Goal: Information Seeking & Learning: Learn about a topic

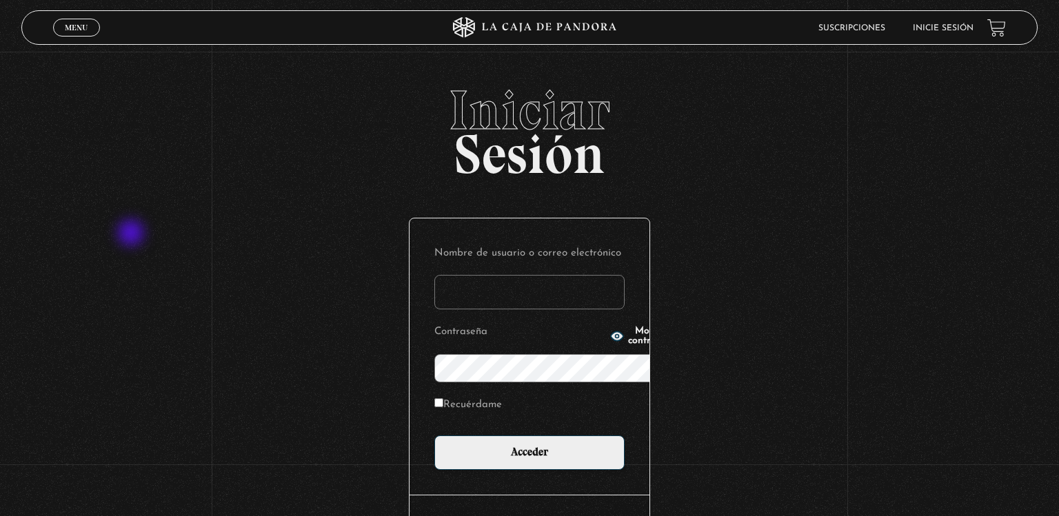
click at [132, 234] on div "Iniciar Sesión Nombre de usuario o correo electrónico Contraseña Mostrar contra…" at bounding box center [529, 344] width 1059 height 522
click at [625, 275] on input "Nombre de usuario o correo electrónico" at bounding box center [529, 292] width 190 height 34
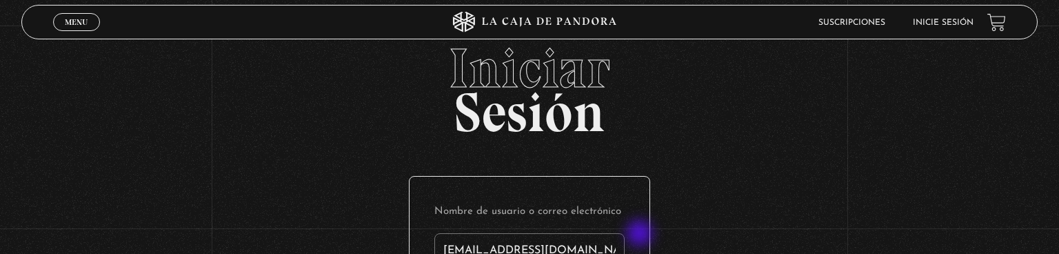
type input "zule0102@gmail.com"
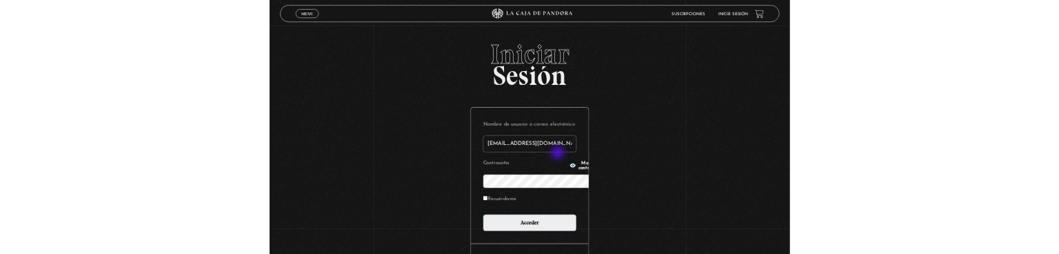
scroll to position [145, 0]
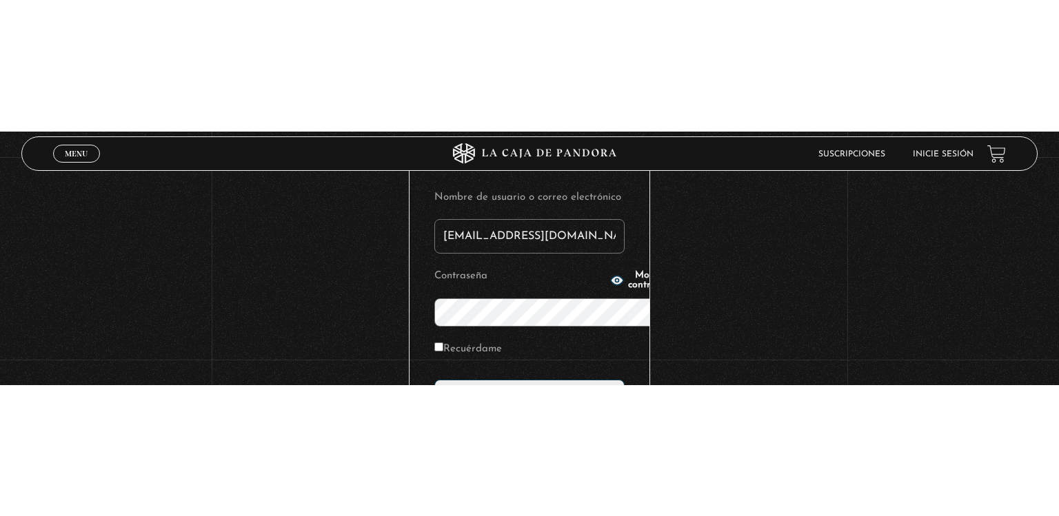
scroll to position [0, 0]
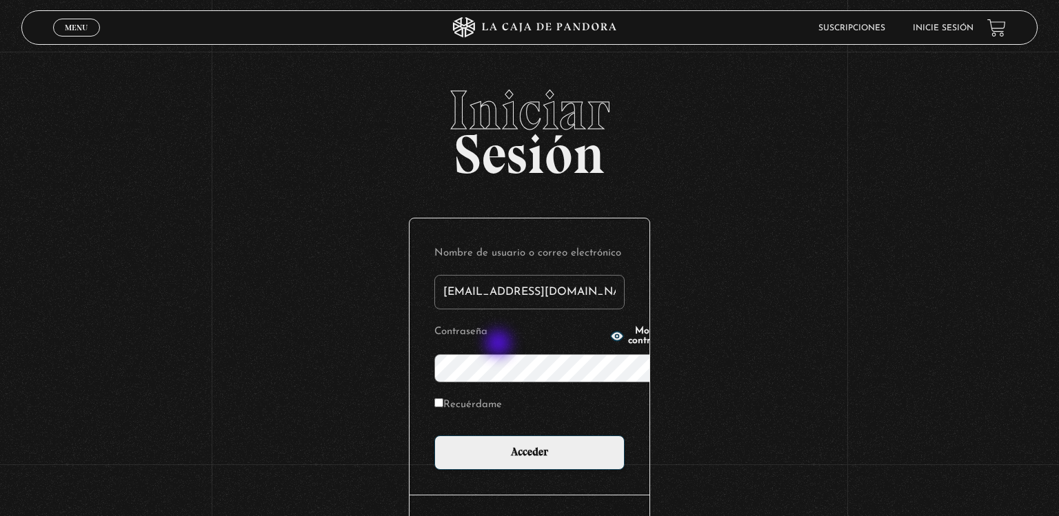
click at [610, 345] on button "Mostrar contraseña" at bounding box center [643, 336] width 66 height 19
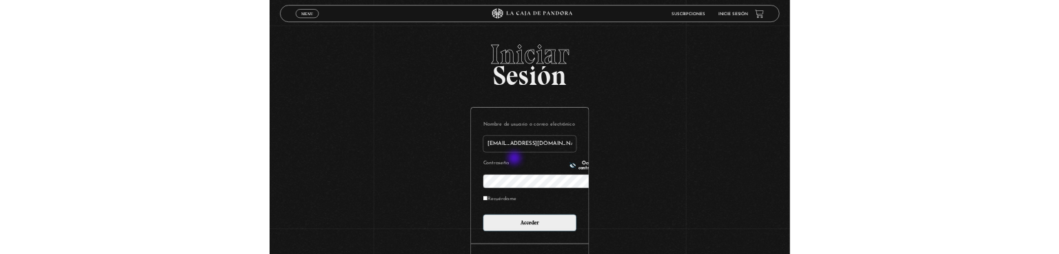
scroll to position [145, 0]
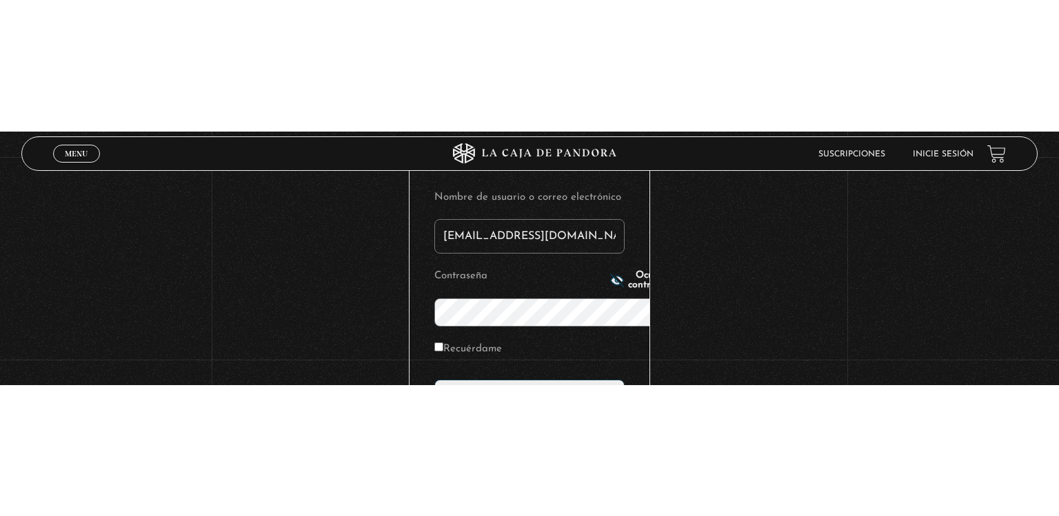
scroll to position [0, 0]
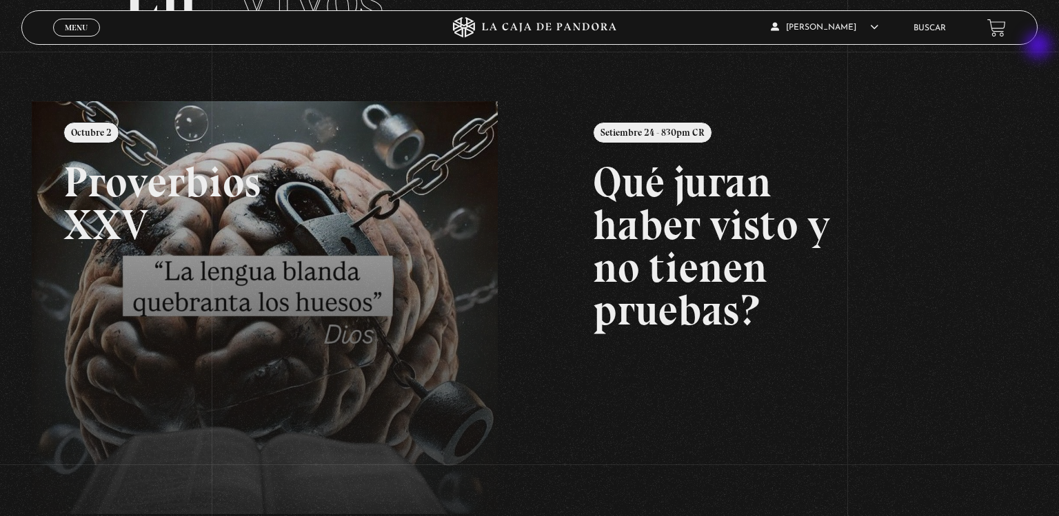
scroll to position [123, 0]
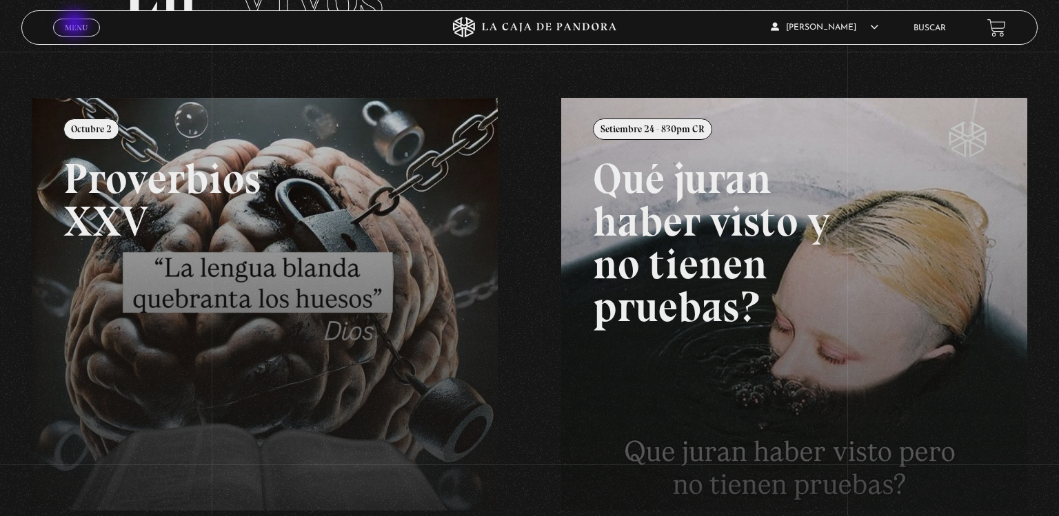
click at [76, 25] on span "Menu" at bounding box center [76, 27] width 23 height 8
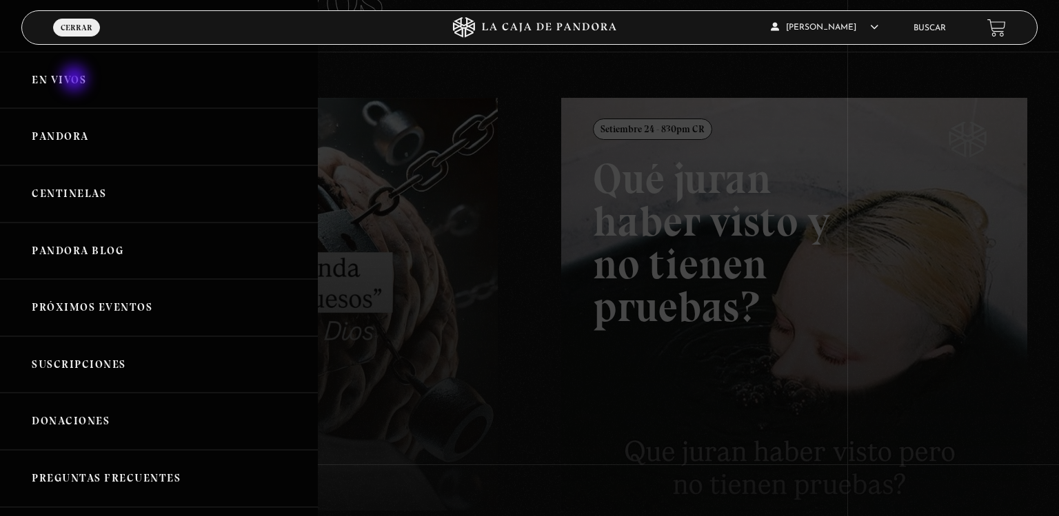
click at [76, 80] on link "En vivos" at bounding box center [159, 80] width 318 height 57
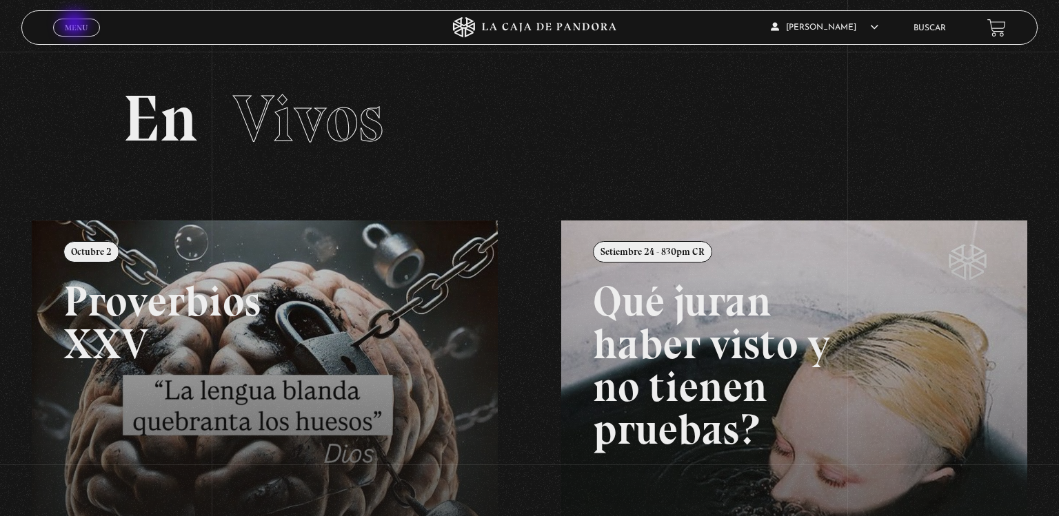
click at [76, 25] on span "Menu" at bounding box center [76, 27] width 23 height 8
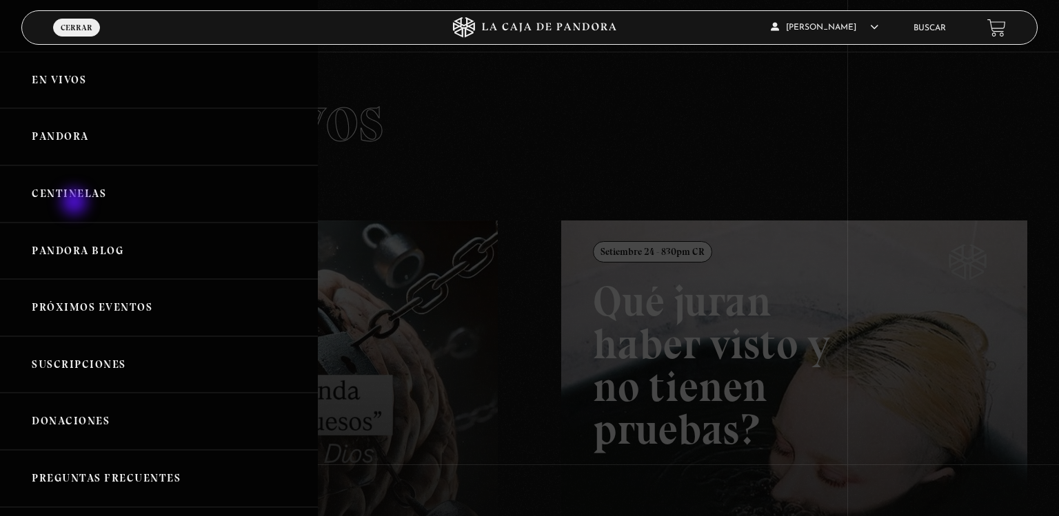
click at [76, 203] on link "Centinelas" at bounding box center [159, 193] width 318 height 57
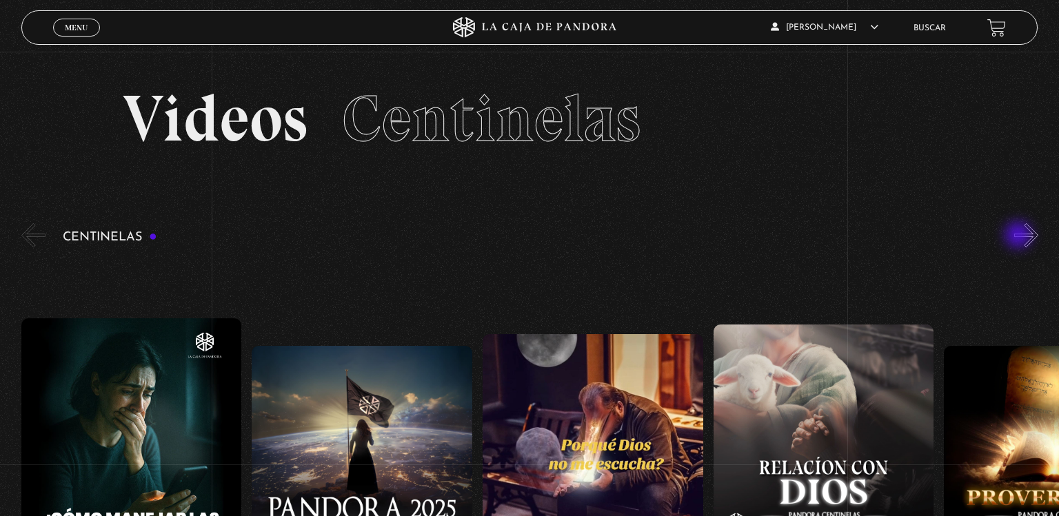
click at [1020, 237] on button "»" at bounding box center [1026, 235] width 24 height 24
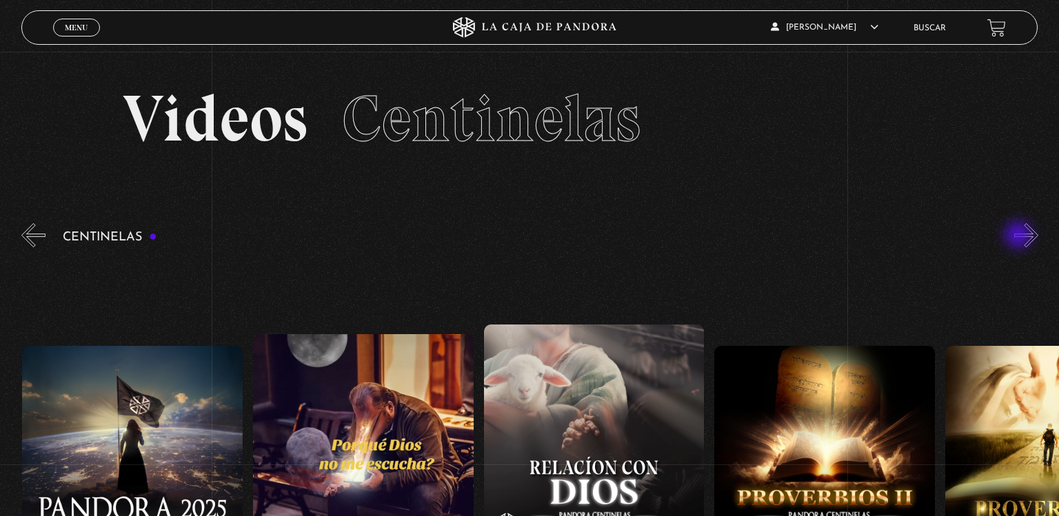
scroll to position [0, 230]
click at [1020, 237] on button "»" at bounding box center [1026, 235] width 24 height 24
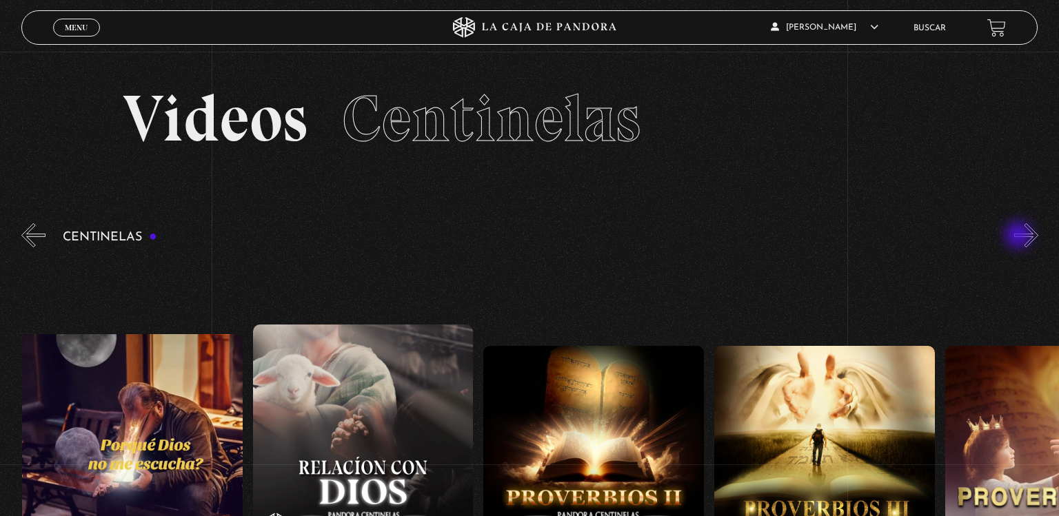
scroll to position [0, 461]
click at [1020, 237] on button "»" at bounding box center [1026, 235] width 24 height 24
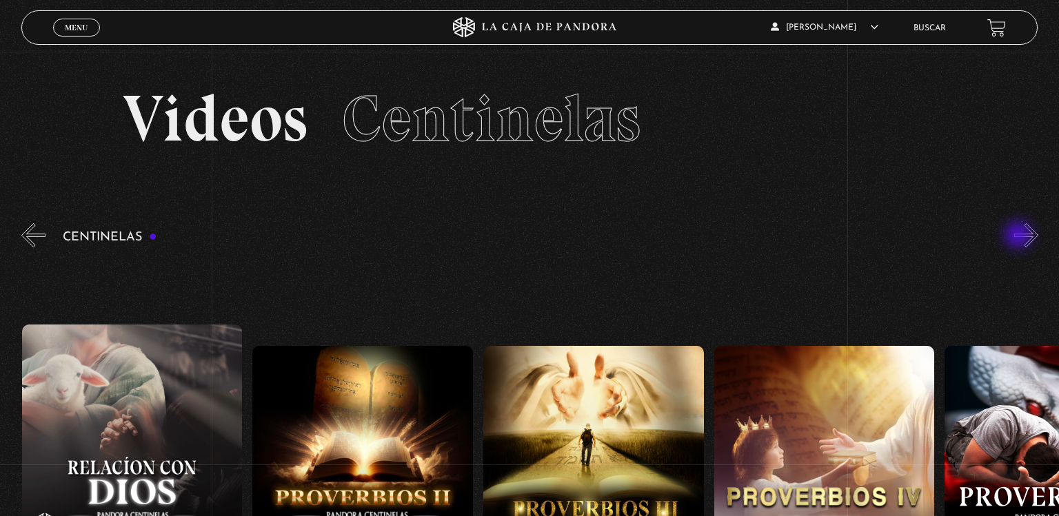
scroll to position [0, 692]
click at [1020, 237] on button "»" at bounding box center [1026, 235] width 24 height 24
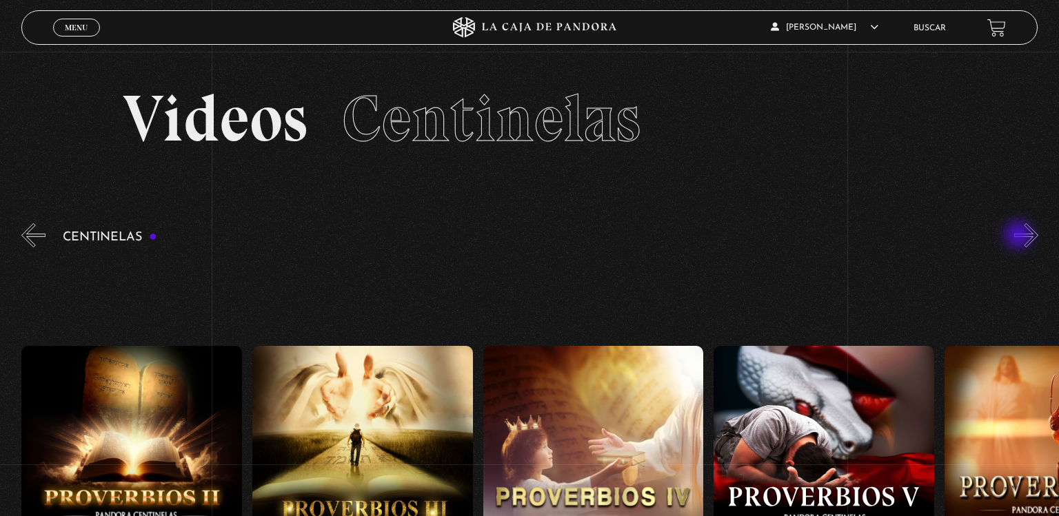
click at [1020, 237] on button "»" at bounding box center [1026, 235] width 24 height 24
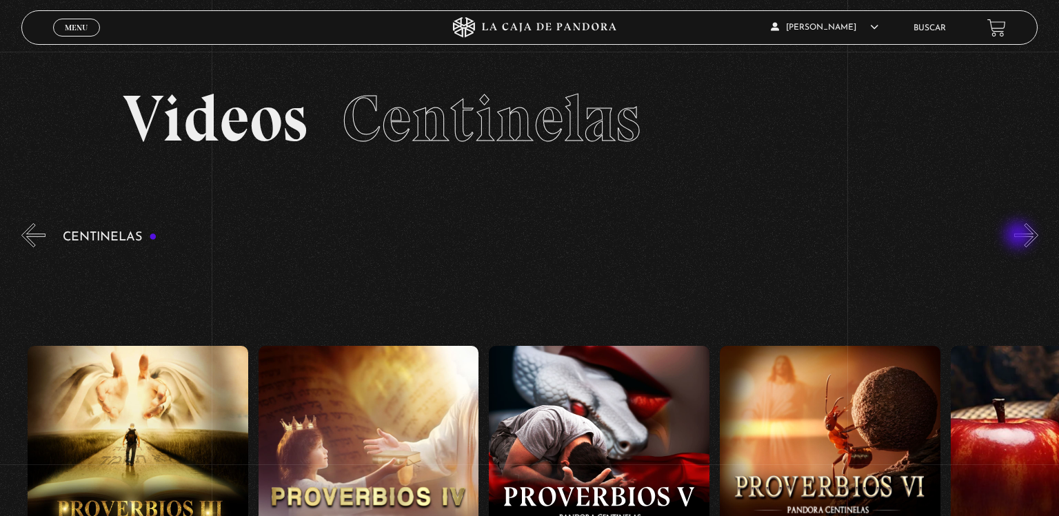
scroll to position [0, 1153]
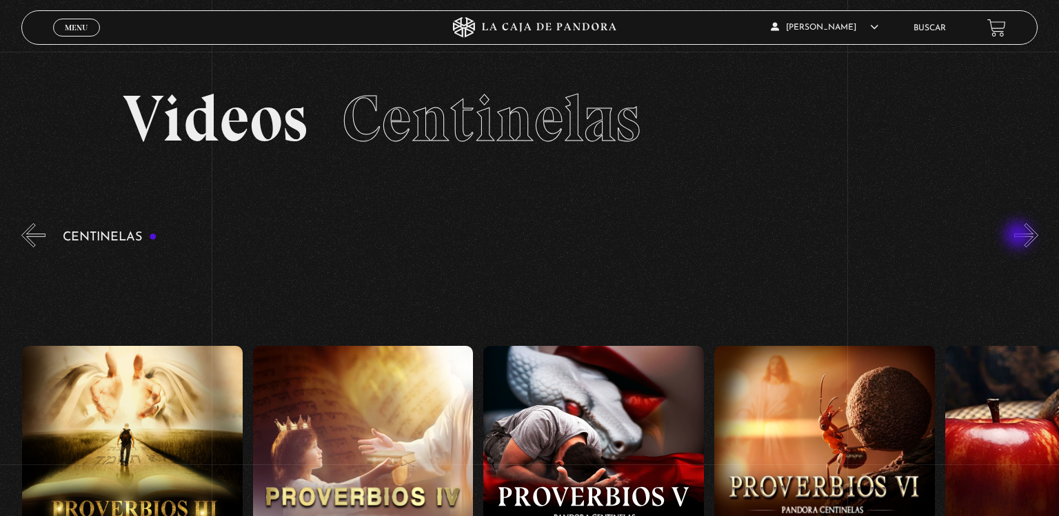
click at [1020, 237] on button "»" at bounding box center [1026, 235] width 24 height 24
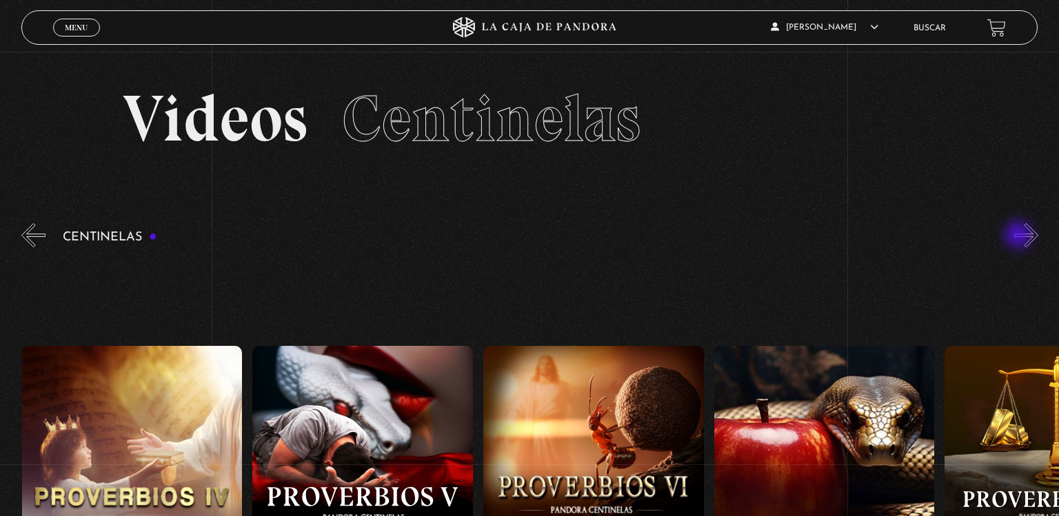
scroll to position [0, 1385]
click at [1020, 237] on button "»" at bounding box center [1026, 235] width 24 height 24
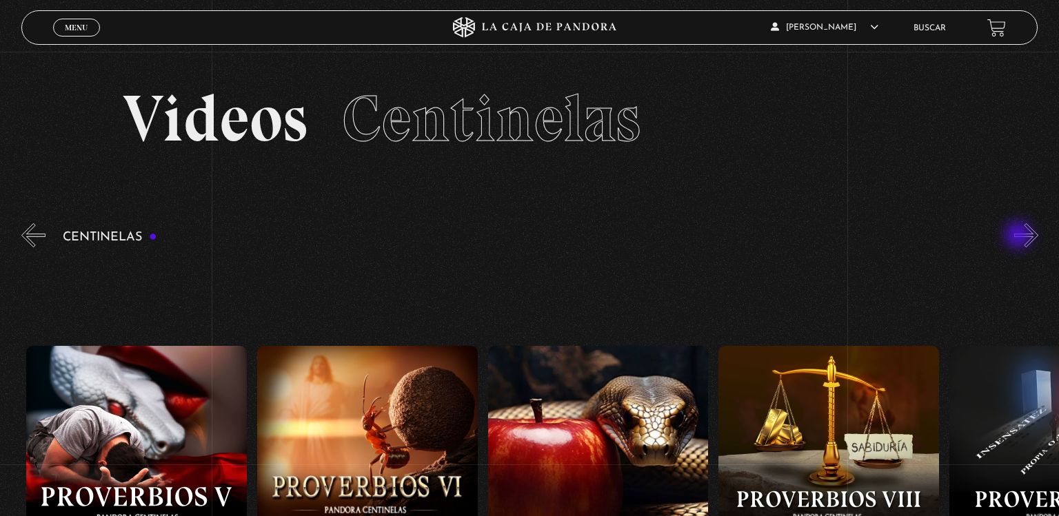
scroll to position [0, 1615]
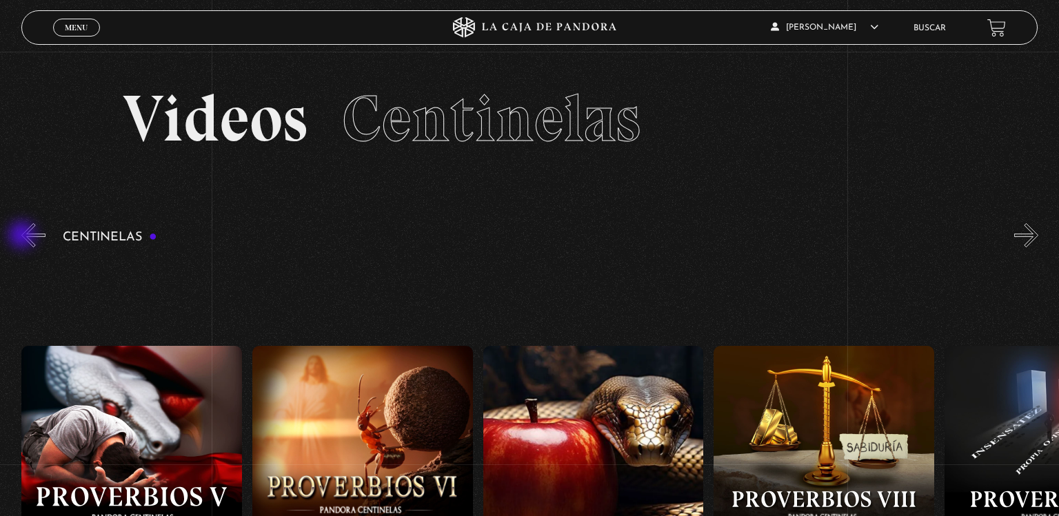
click at [23, 237] on button "«" at bounding box center [33, 235] width 24 height 24
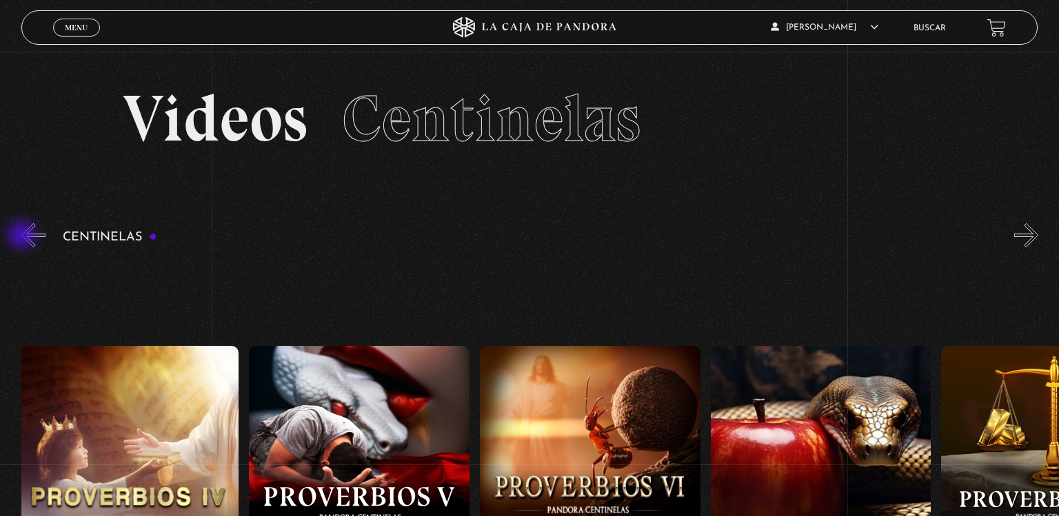
click at [23, 237] on button "«" at bounding box center [33, 235] width 24 height 24
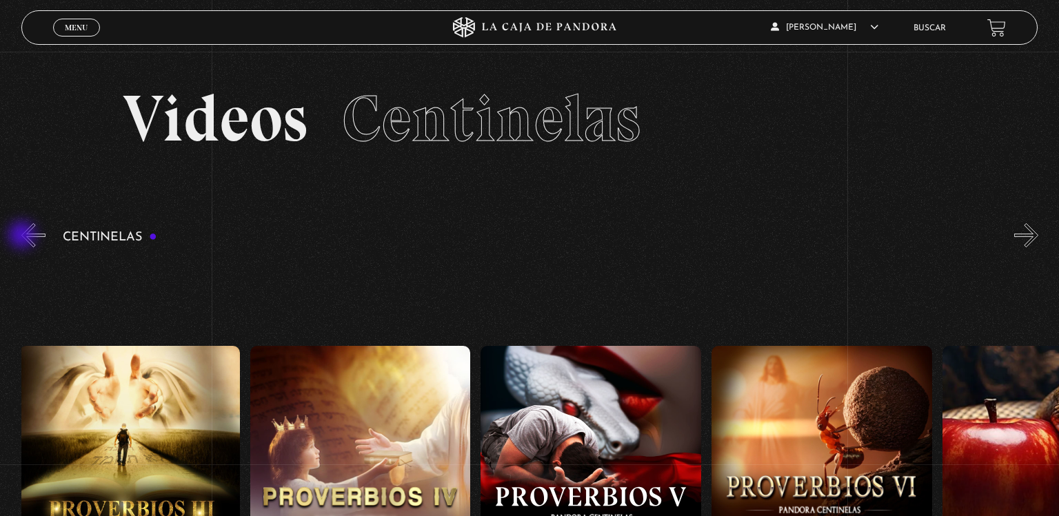
click at [23, 237] on button "«" at bounding box center [33, 235] width 24 height 24
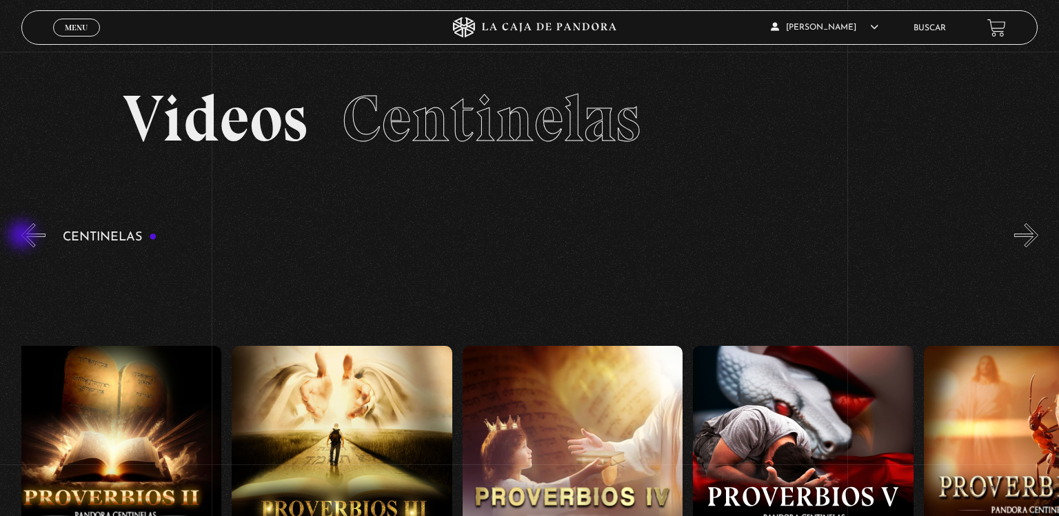
click at [23, 237] on button "«" at bounding box center [33, 235] width 24 height 24
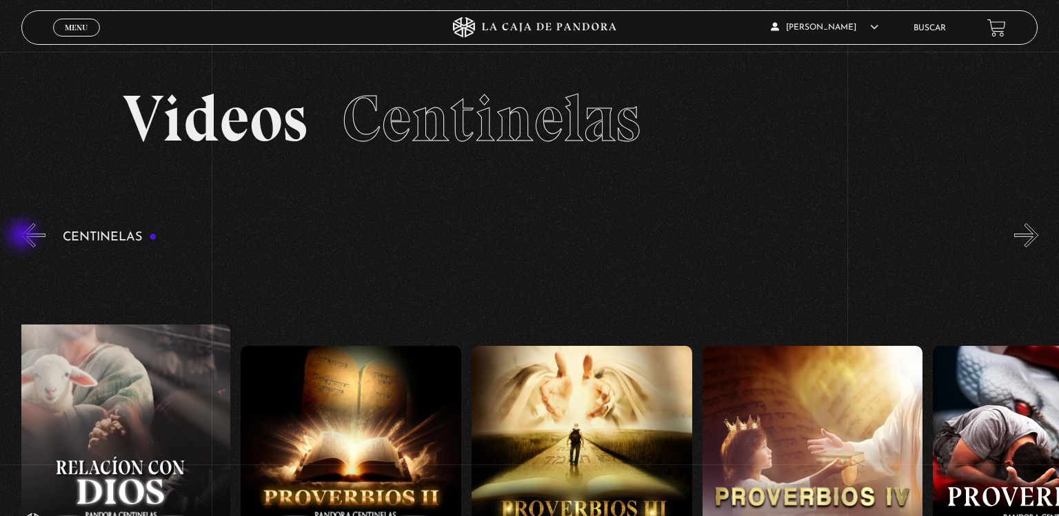
scroll to position [0, 692]
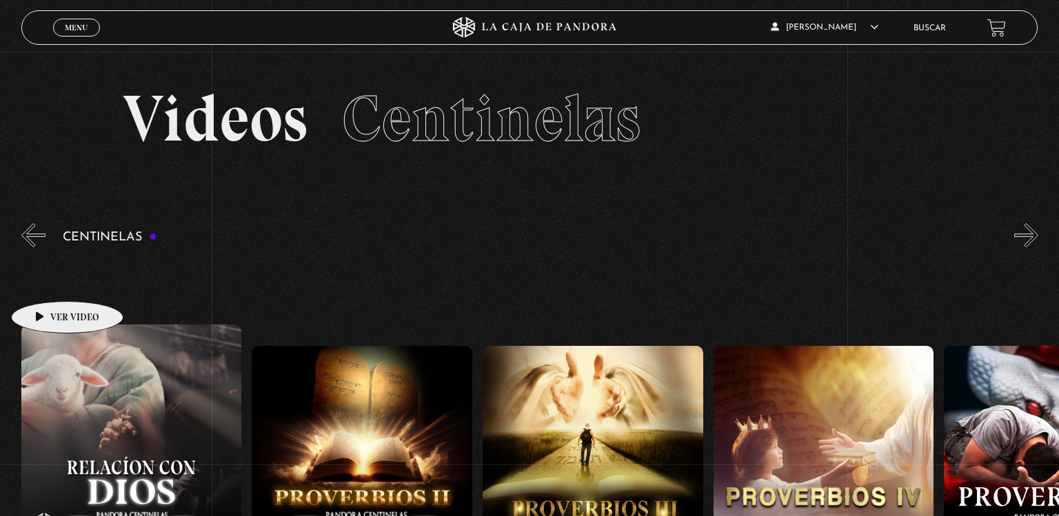
click at [46, 325] on figure at bounding box center [131, 435] width 221 height 221
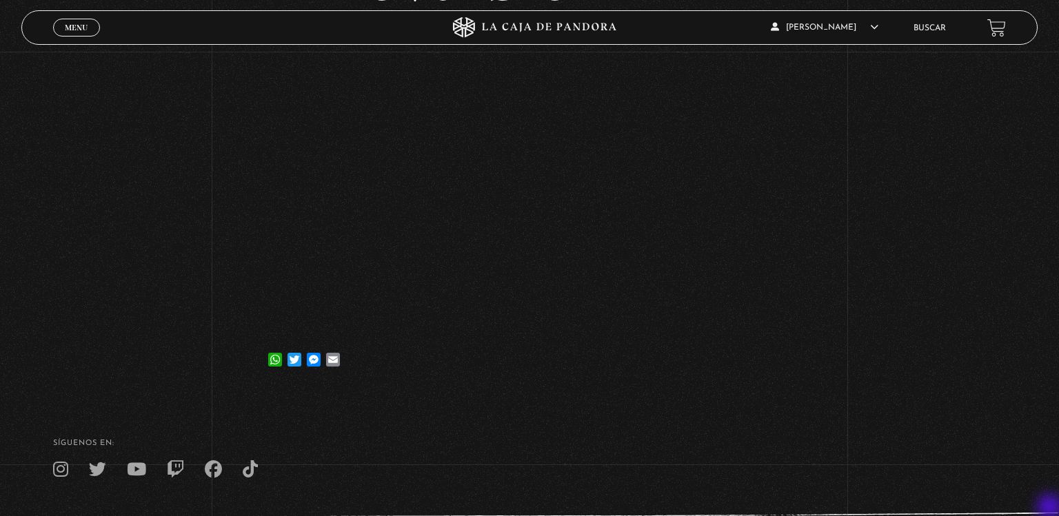
scroll to position [334, 0]
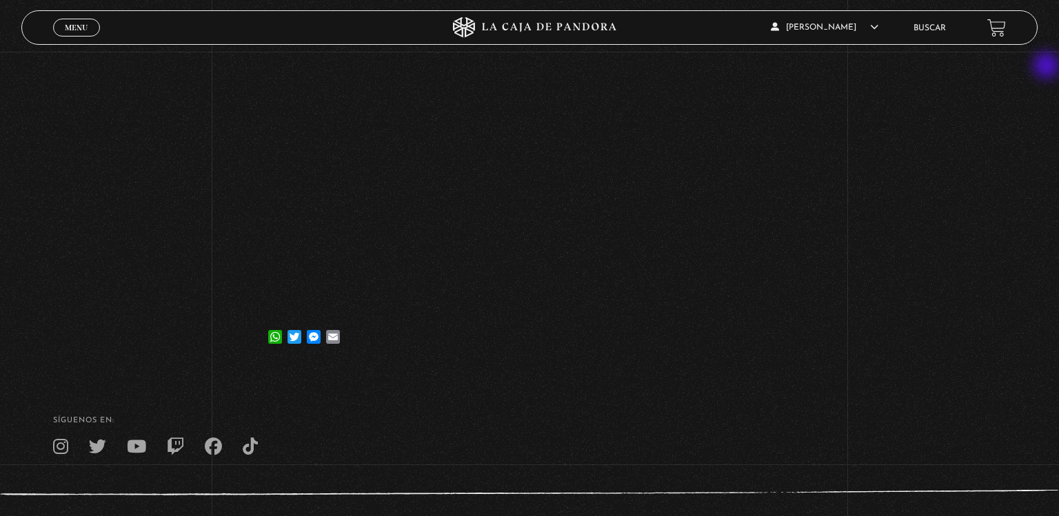
click at [1048, 67] on div "Volver 30 enero, 2024 Relación con Dios / Proverbio I WhatsApp Twitter Messenge…" at bounding box center [529, 43] width 1059 height 651
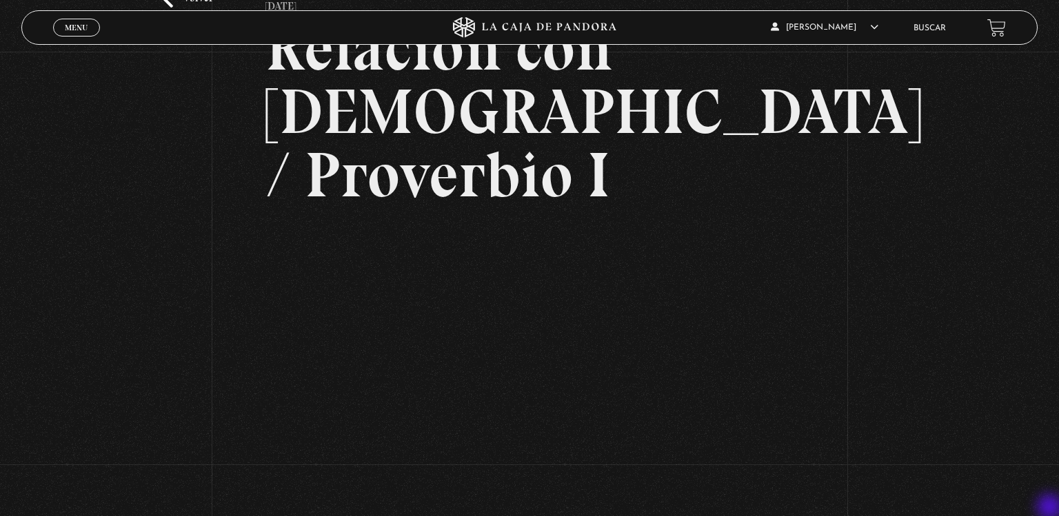
scroll to position [125, 0]
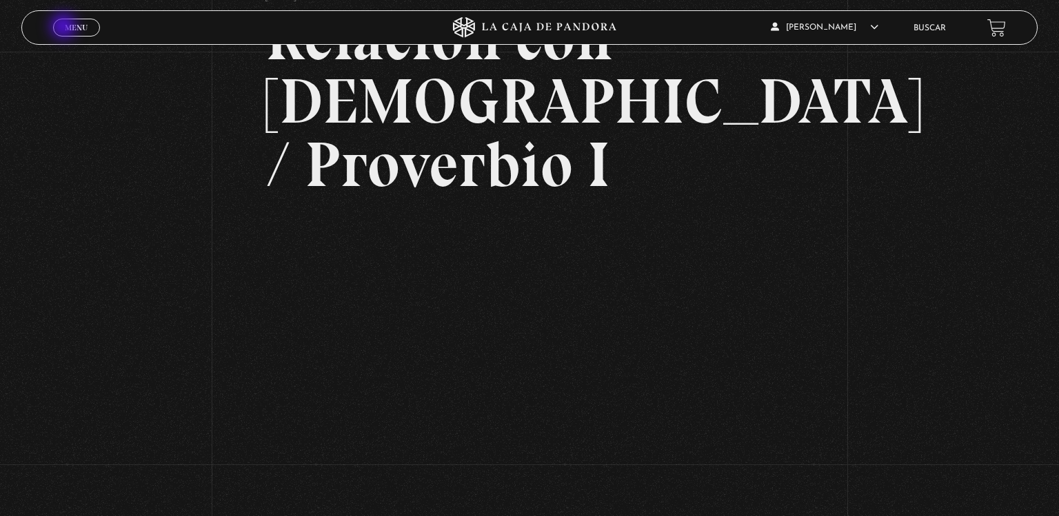
click at [65, 28] on span "Menu" at bounding box center [76, 27] width 23 height 8
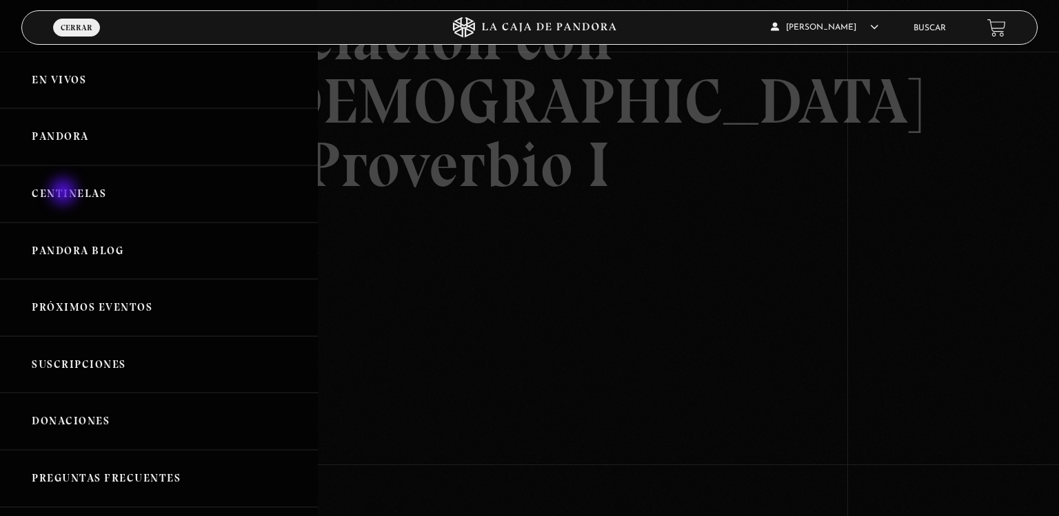
click at [65, 193] on link "Centinelas" at bounding box center [159, 193] width 318 height 57
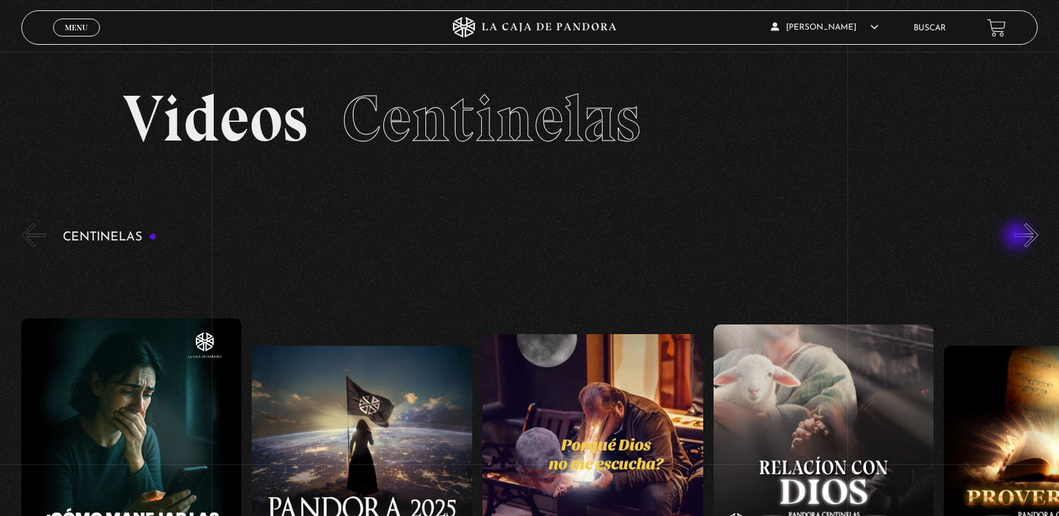
click at [1018, 237] on button "»" at bounding box center [1026, 235] width 24 height 24
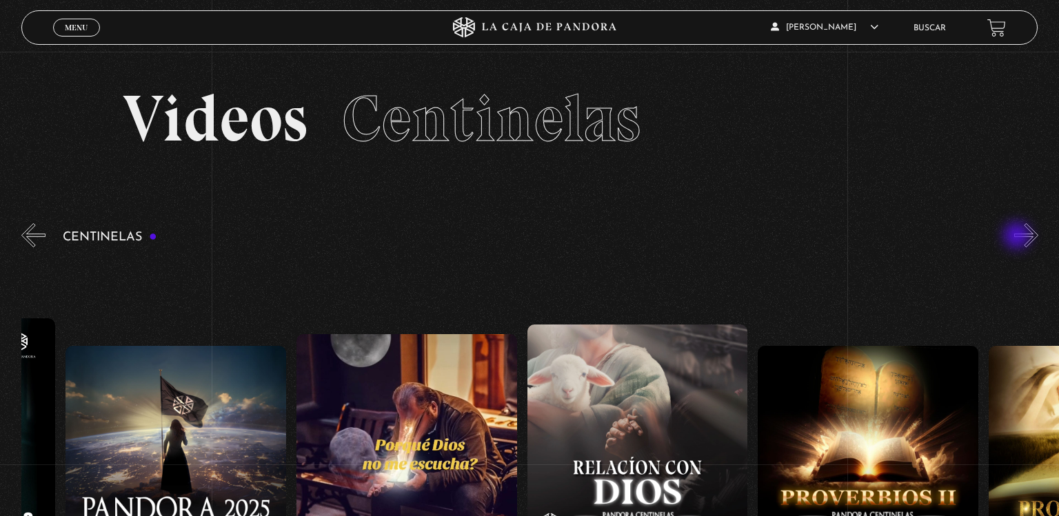
scroll to position [0, 230]
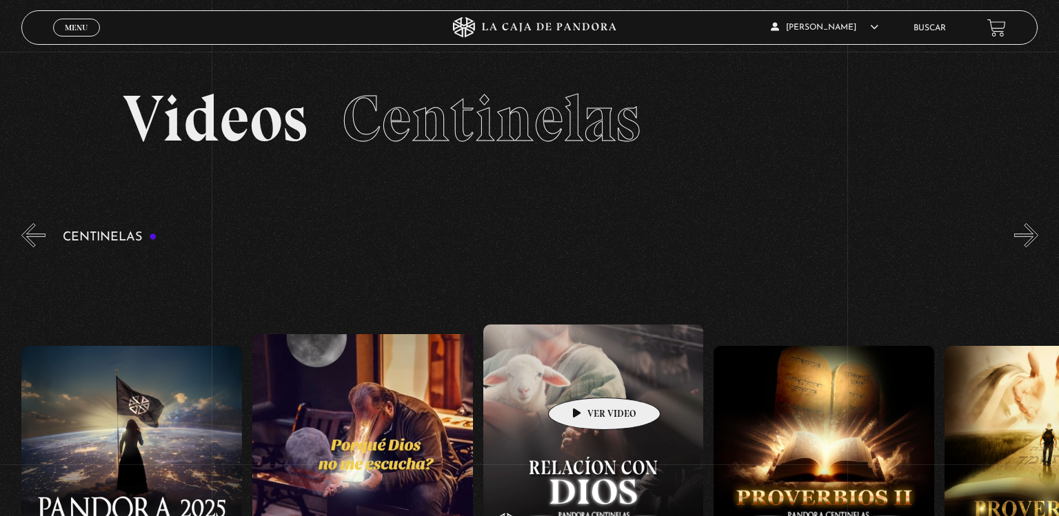
click at [583, 377] on figure at bounding box center [593, 435] width 221 height 221
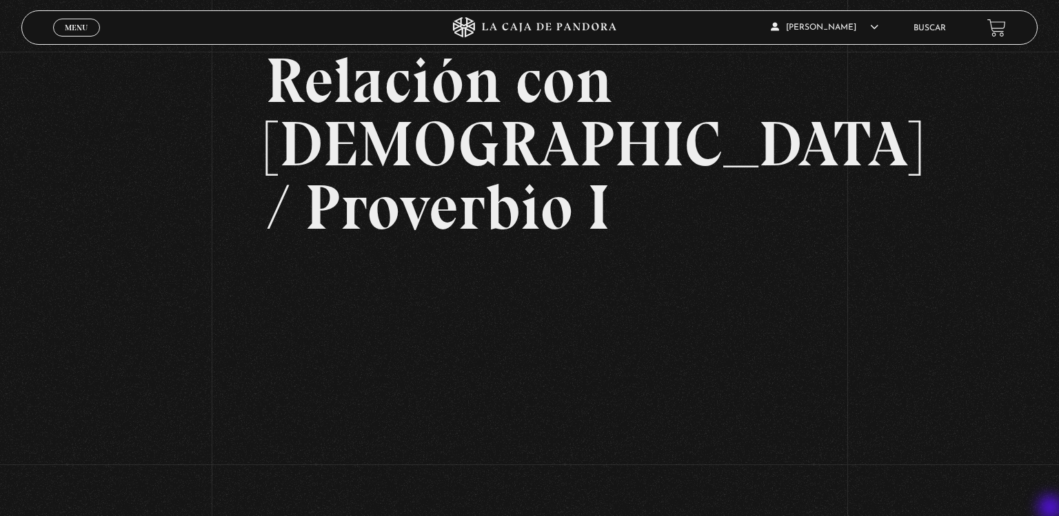
scroll to position [113, 0]
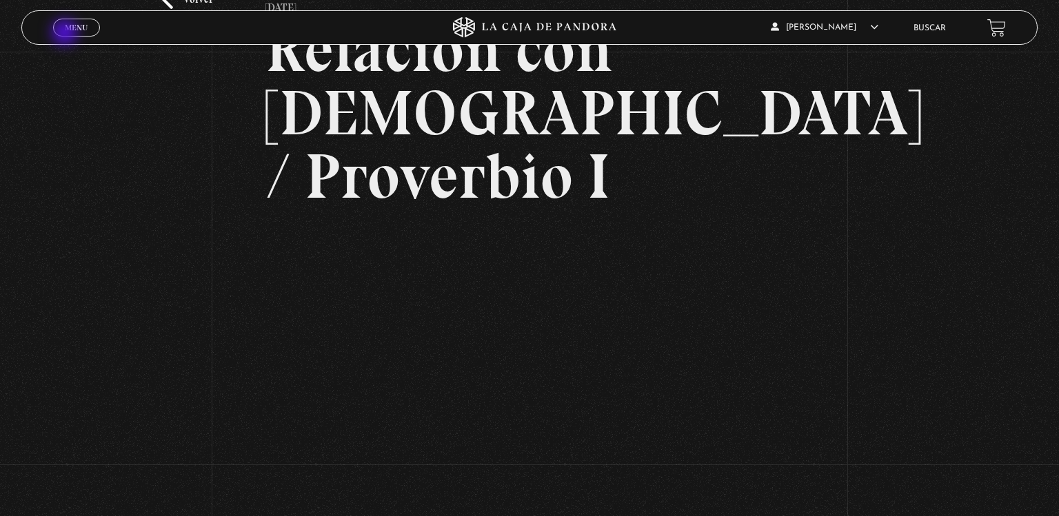
click at [66, 34] on link "Menu Cerrar" at bounding box center [76, 28] width 47 height 18
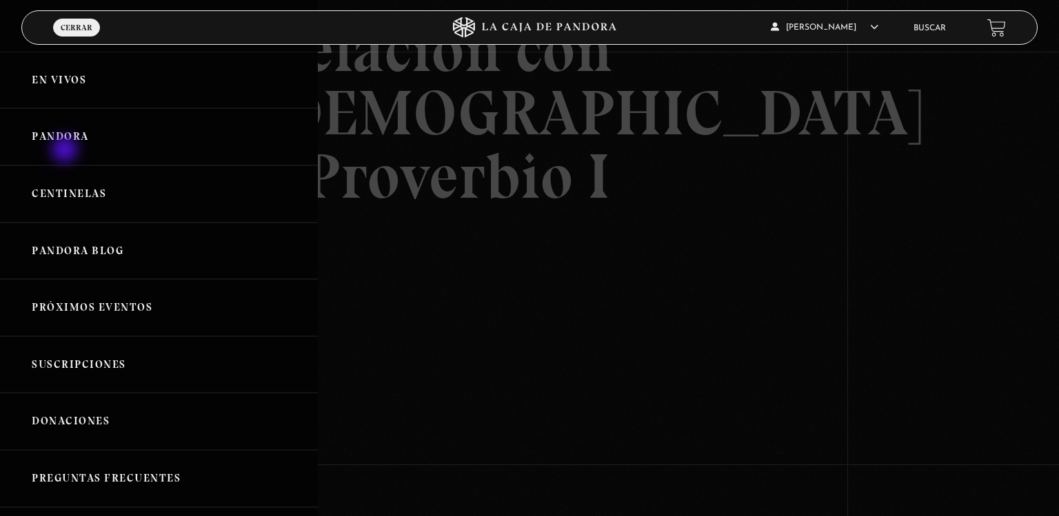
click at [66, 151] on link "Pandora" at bounding box center [159, 136] width 318 height 57
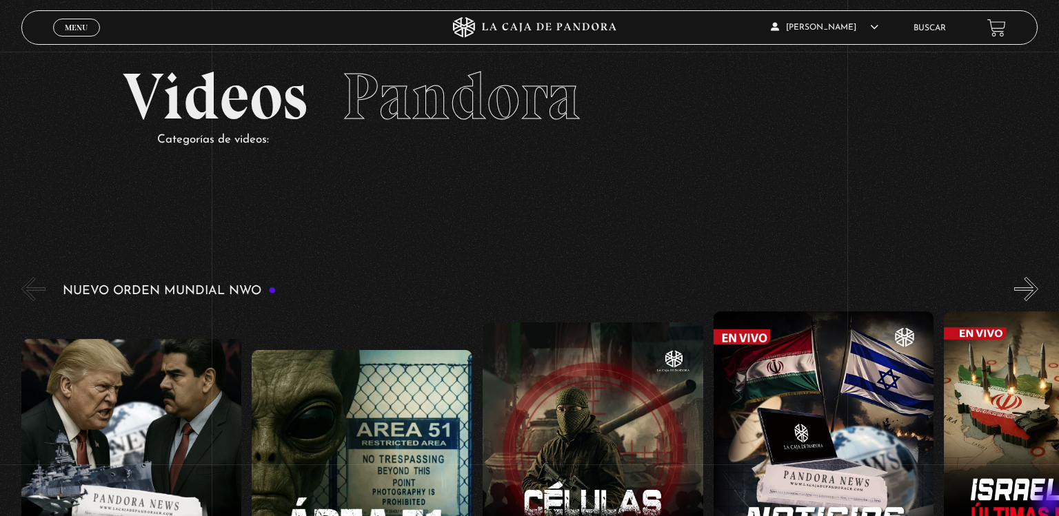
scroll to position [77, 0]
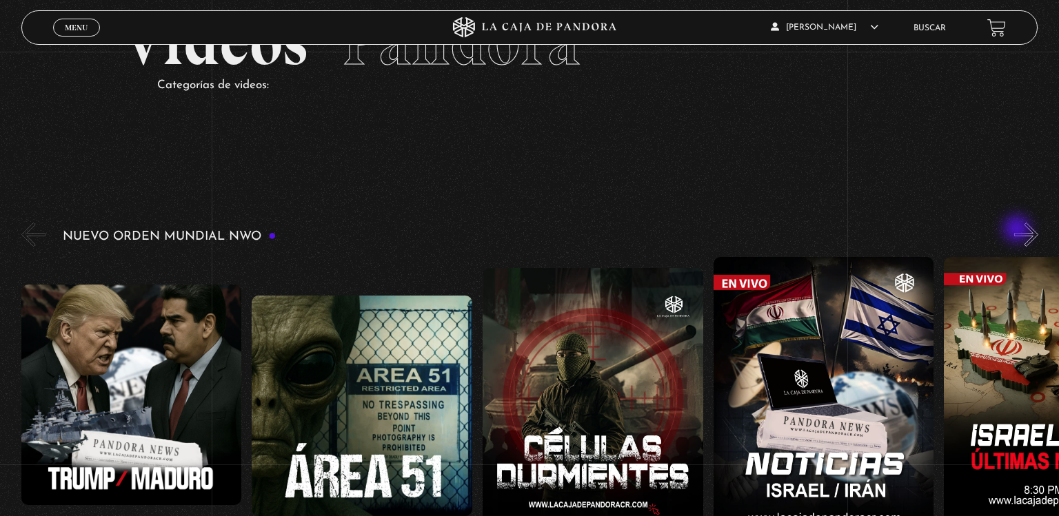
click at [1018, 230] on button "»" at bounding box center [1026, 235] width 24 height 24
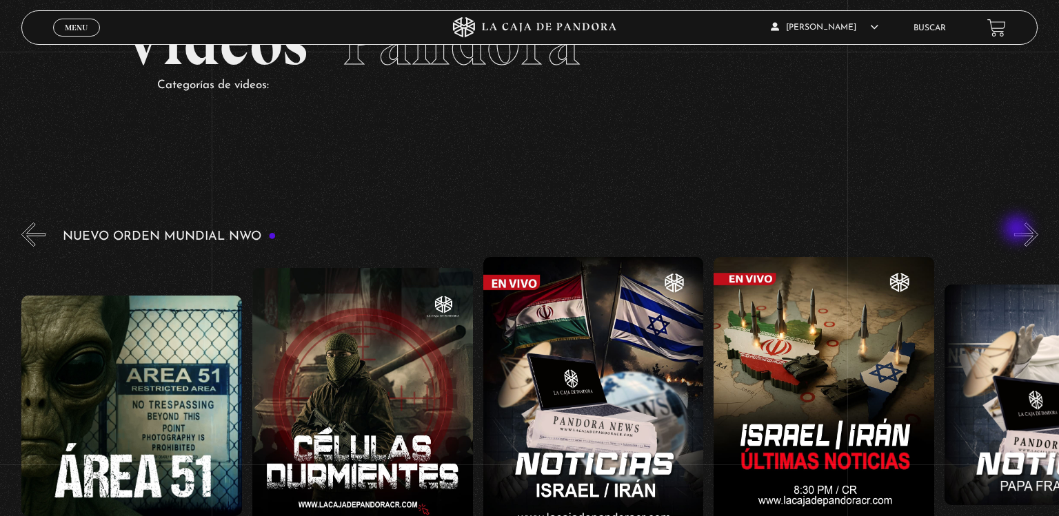
click at [1018, 230] on button "»" at bounding box center [1026, 235] width 24 height 24
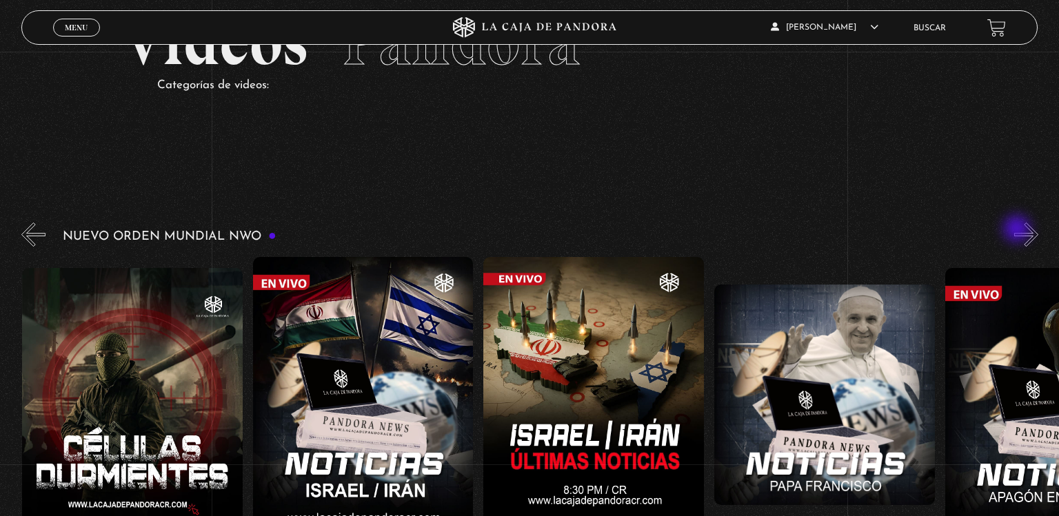
scroll to position [0, 461]
click at [1018, 230] on button "»" at bounding box center [1026, 235] width 24 height 24
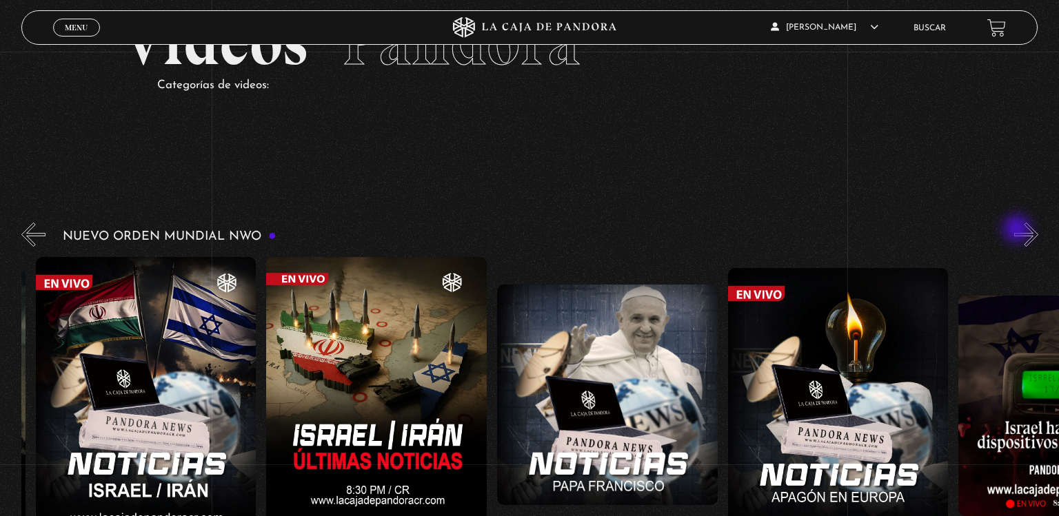
scroll to position [0, 692]
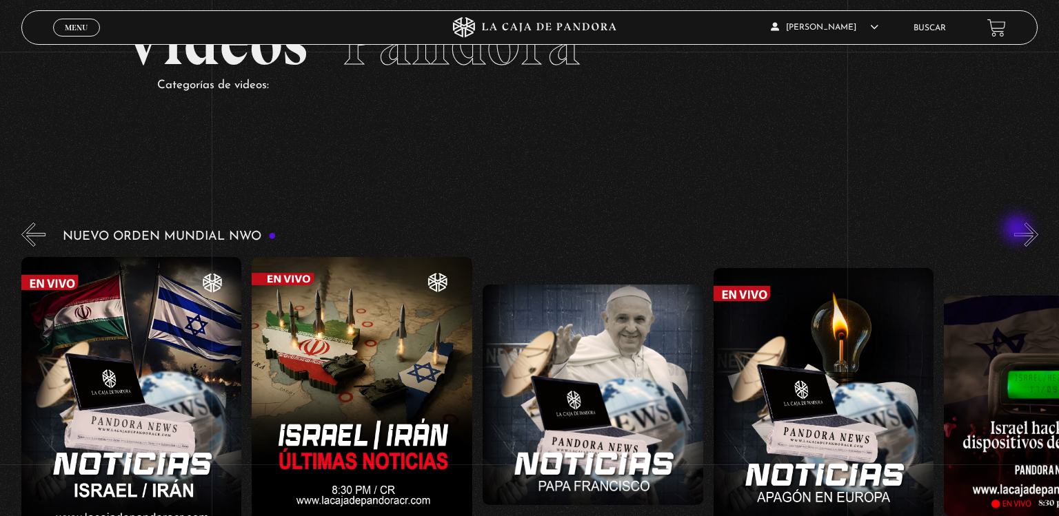
click at [1018, 230] on button "»" at bounding box center [1026, 235] width 24 height 24
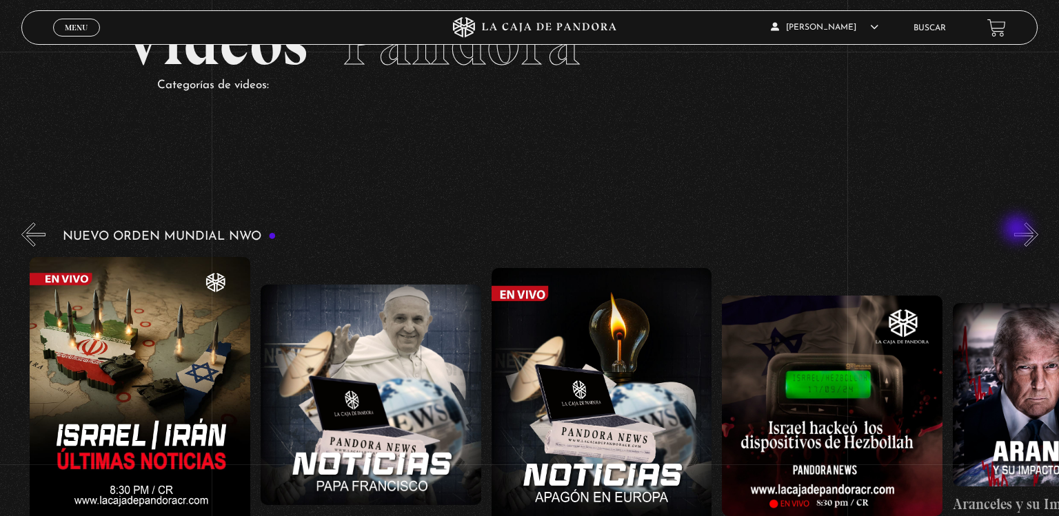
scroll to position [0, 923]
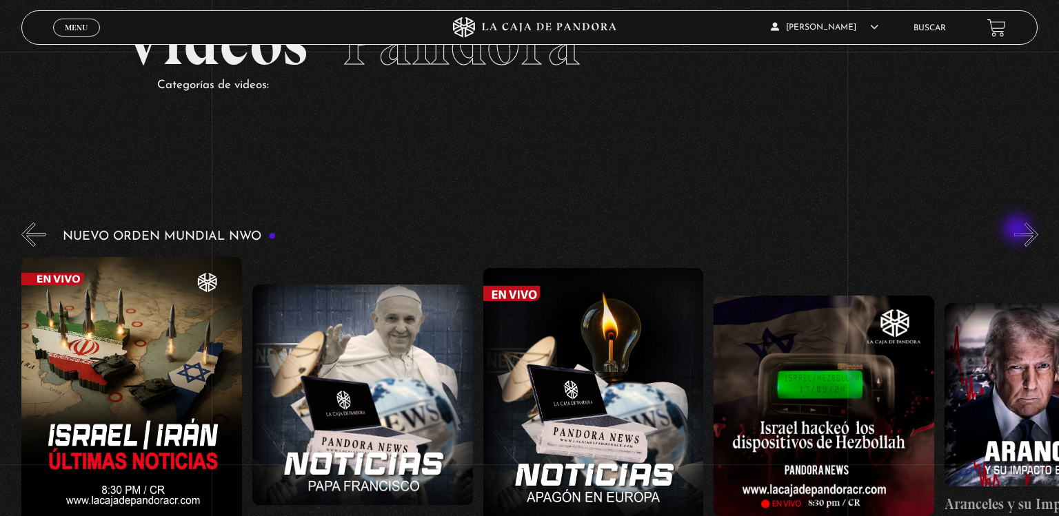
click at [1018, 230] on button "»" at bounding box center [1026, 235] width 24 height 24
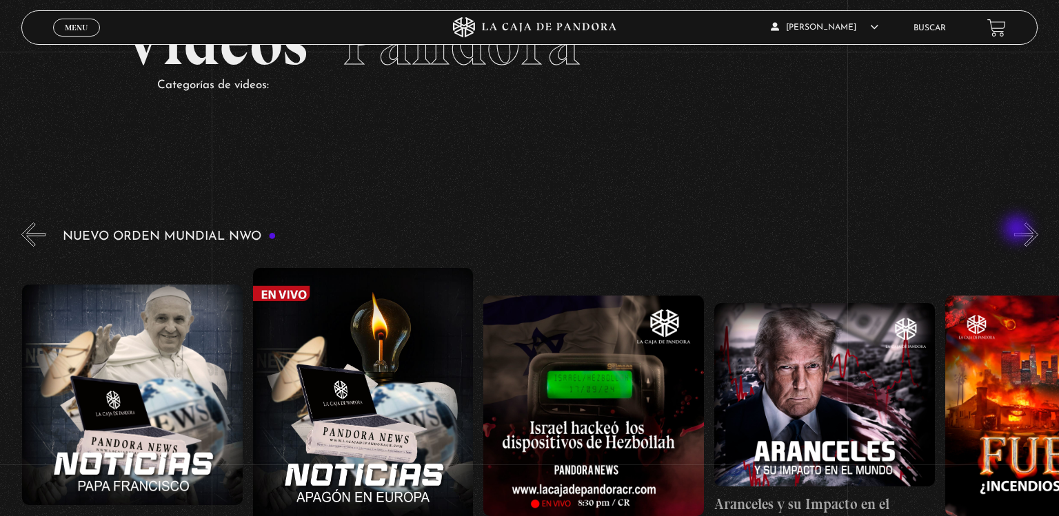
scroll to position [0, 1153]
click at [1018, 230] on button "»" at bounding box center [1026, 235] width 24 height 24
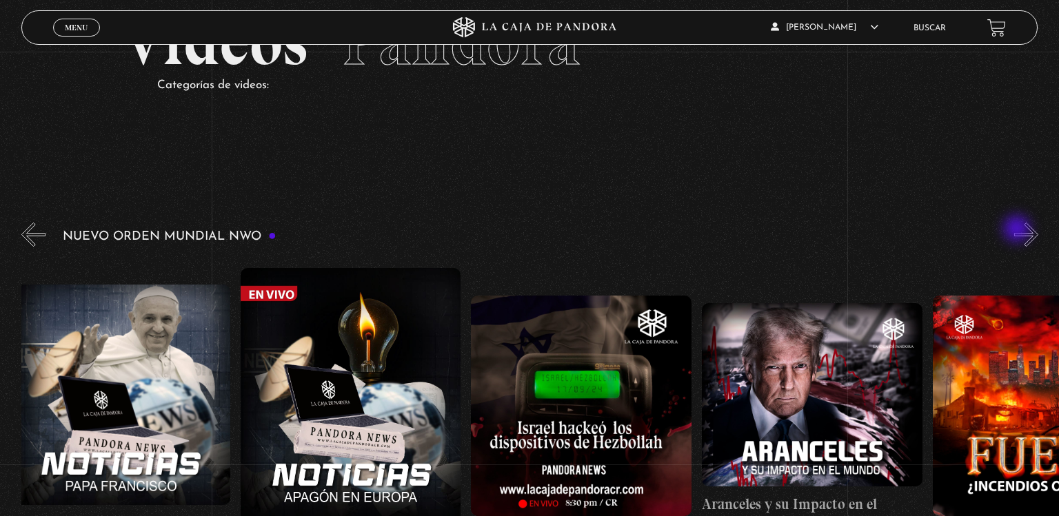
click at [1018, 230] on button "»" at bounding box center [1026, 235] width 24 height 24
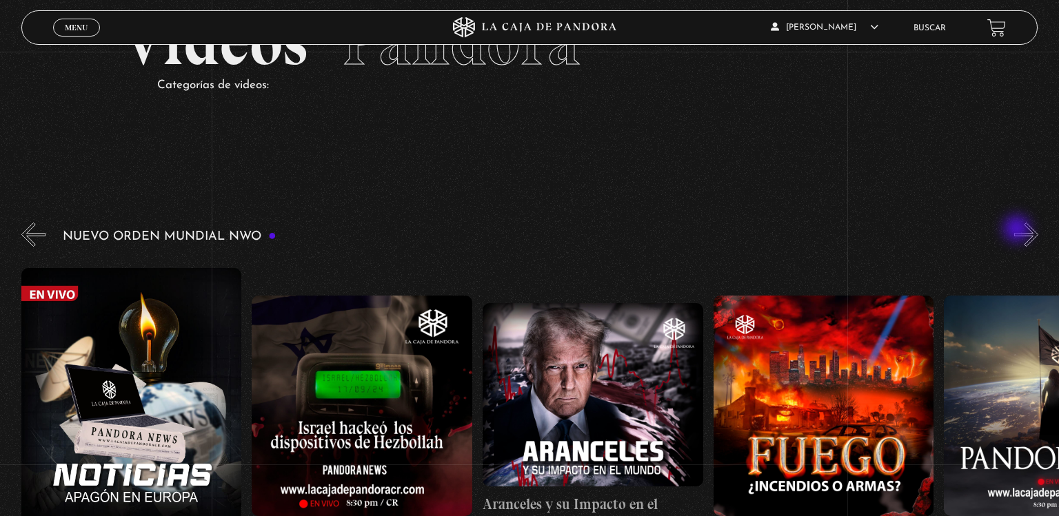
click at [1018, 230] on button "»" at bounding box center [1026, 235] width 24 height 24
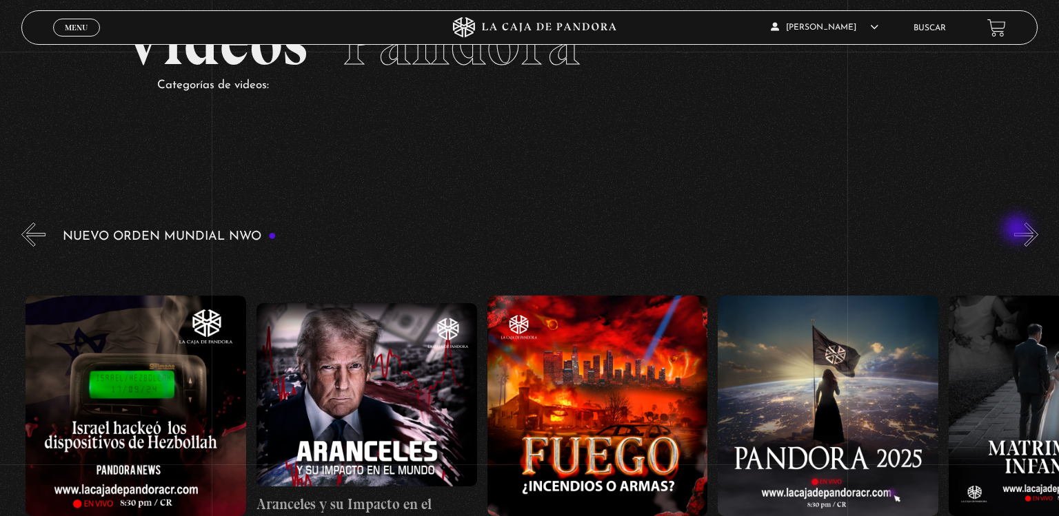
scroll to position [0, 1615]
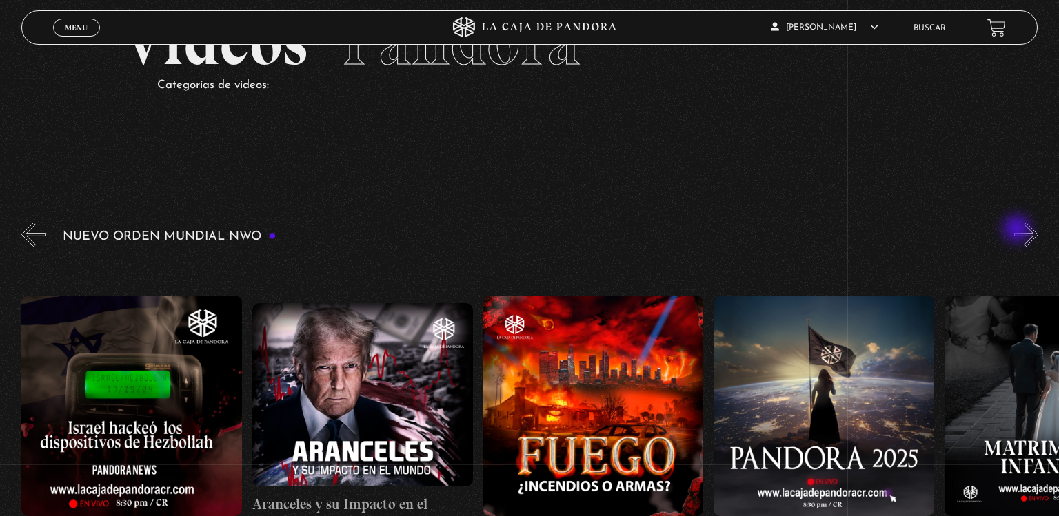
click at [1018, 230] on button "»" at bounding box center [1026, 235] width 24 height 24
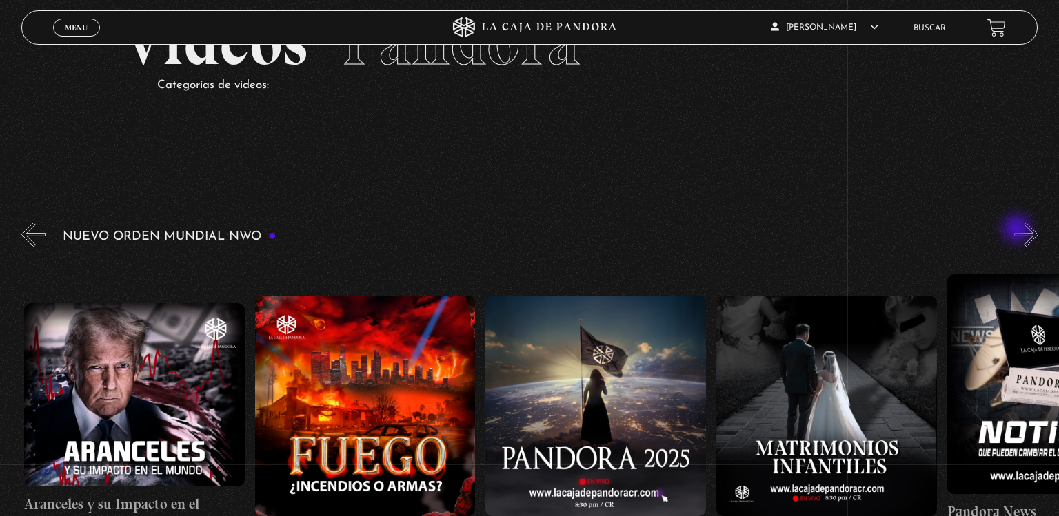
scroll to position [0, 1845]
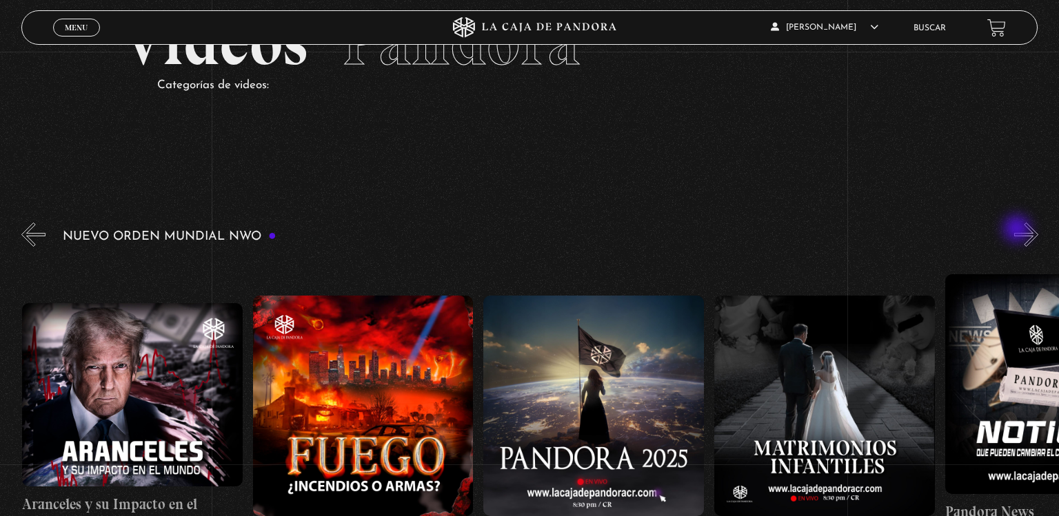
click at [1018, 230] on button "»" at bounding box center [1026, 235] width 24 height 24
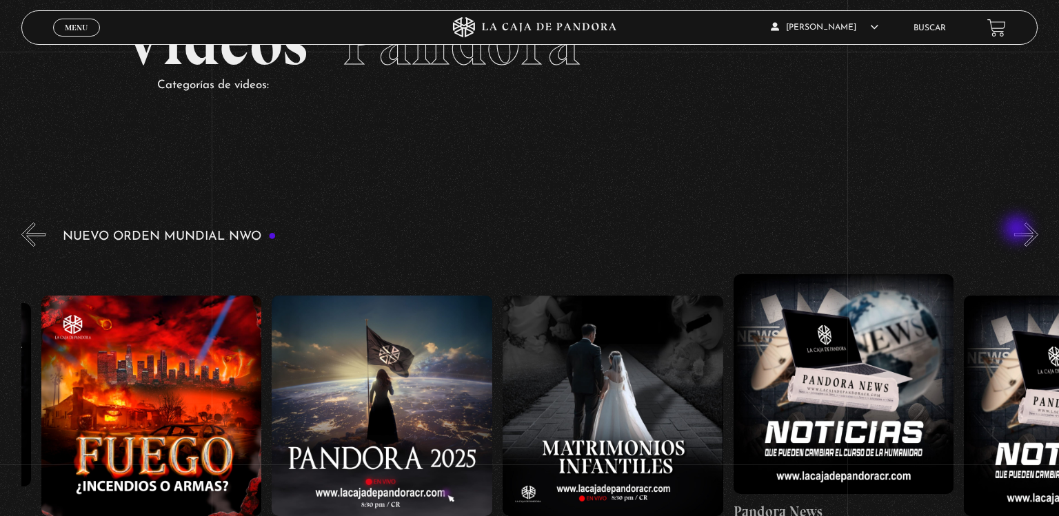
click at [1018, 230] on button "»" at bounding box center [1026, 235] width 24 height 24
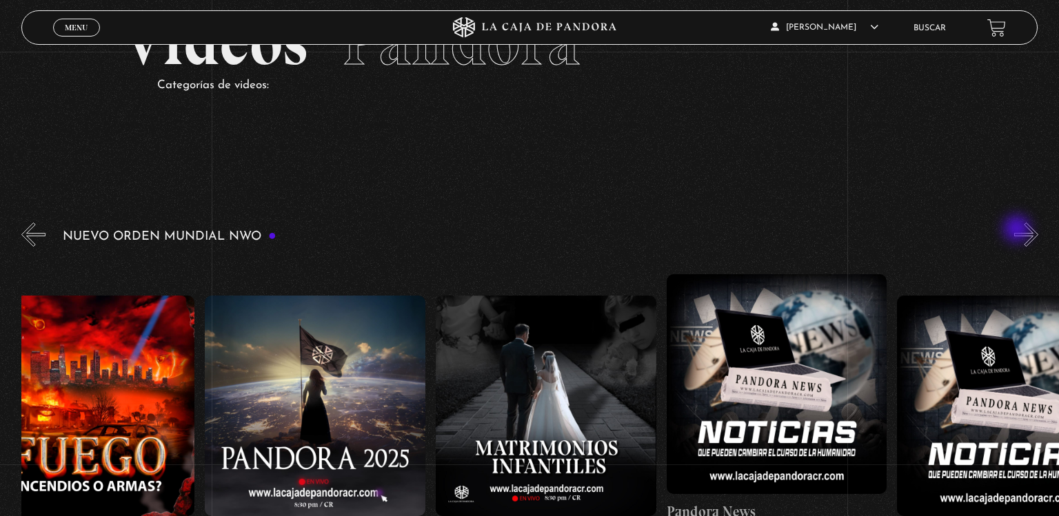
click at [1018, 230] on button "»" at bounding box center [1026, 235] width 24 height 24
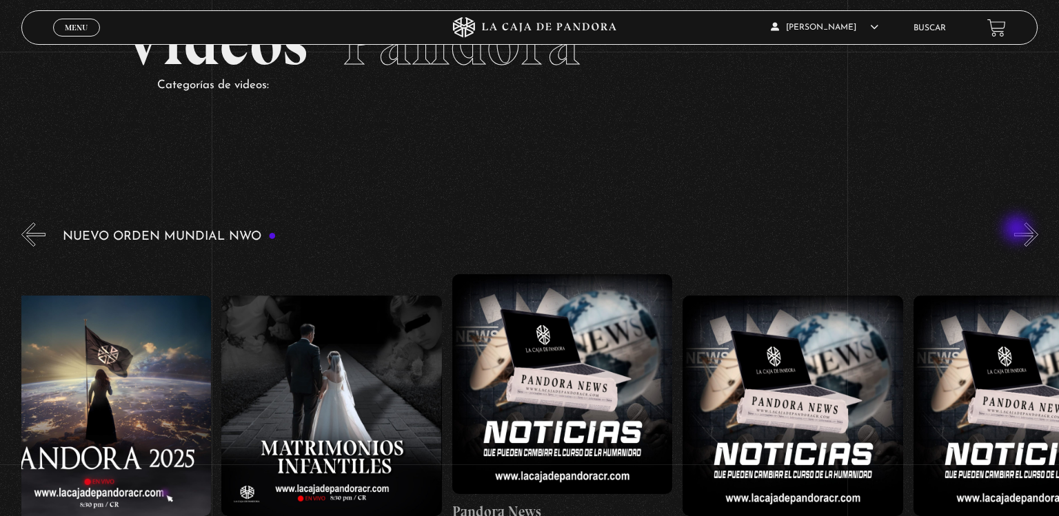
click at [1018, 230] on button "»" at bounding box center [1026, 235] width 24 height 24
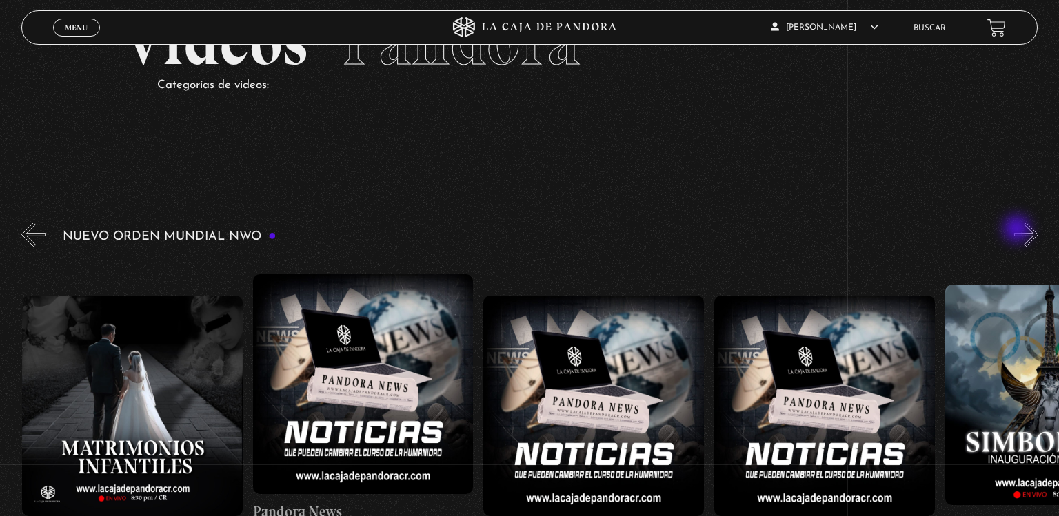
click at [1018, 230] on button "»" at bounding box center [1026, 235] width 24 height 24
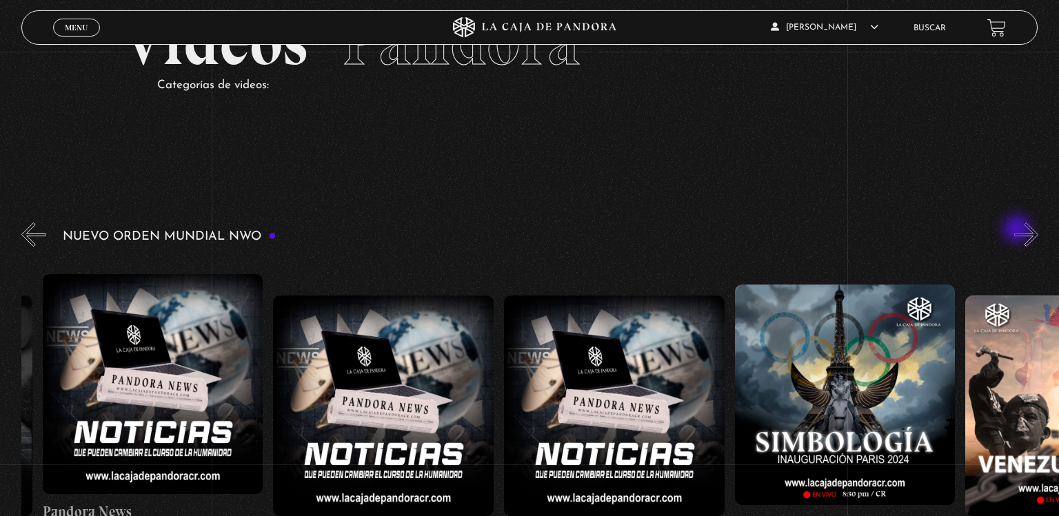
click at [1018, 230] on button "»" at bounding box center [1026, 235] width 24 height 24
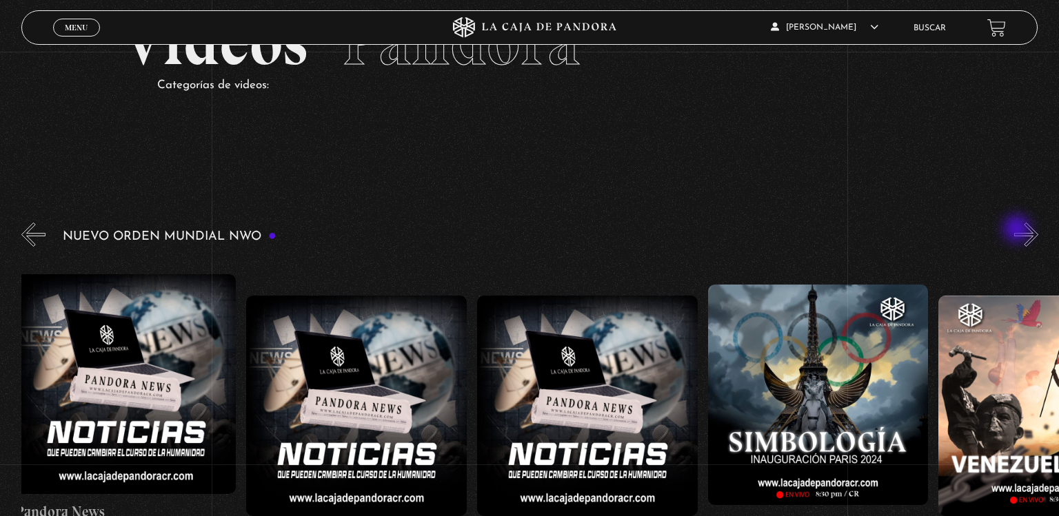
click at [1018, 230] on button "»" at bounding box center [1026, 235] width 24 height 24
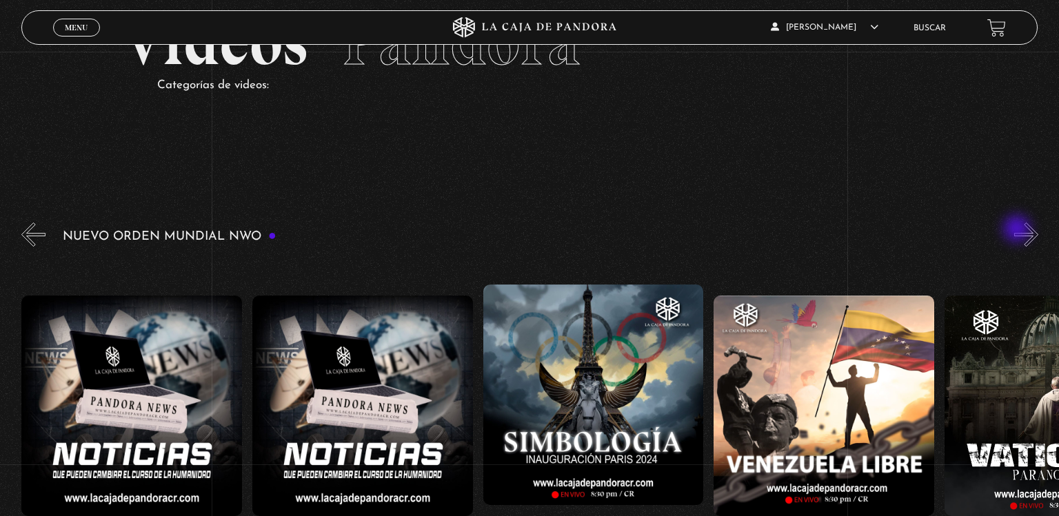
click at [1018, 230] on button "»" at bounding box center [1026, 235] width 24 height 24
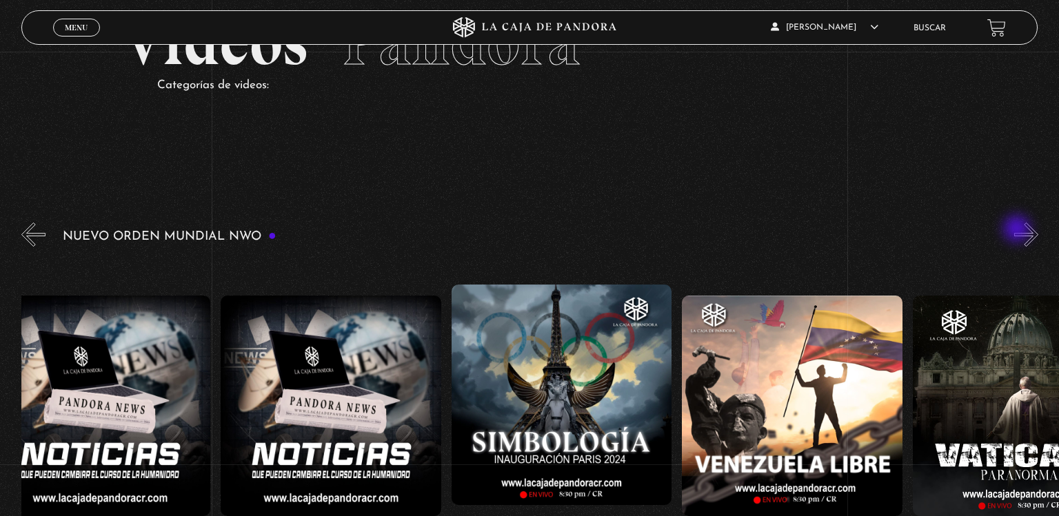
click at [1018, 230] on button "»" at bounding box center [1026, 235] width 24 height 24
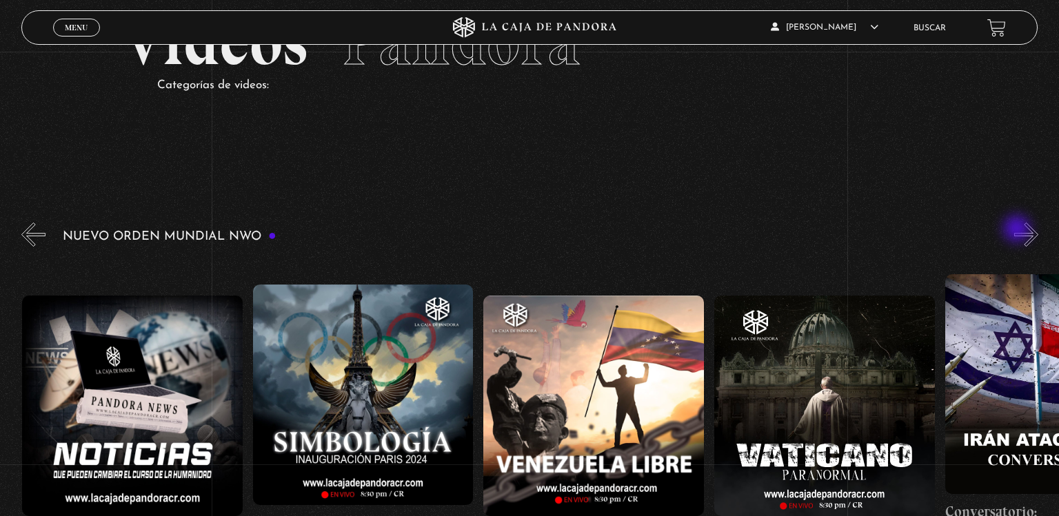
click at [1018, 230] on button "»" at bounding box center [1026, 235] width 24 height 24
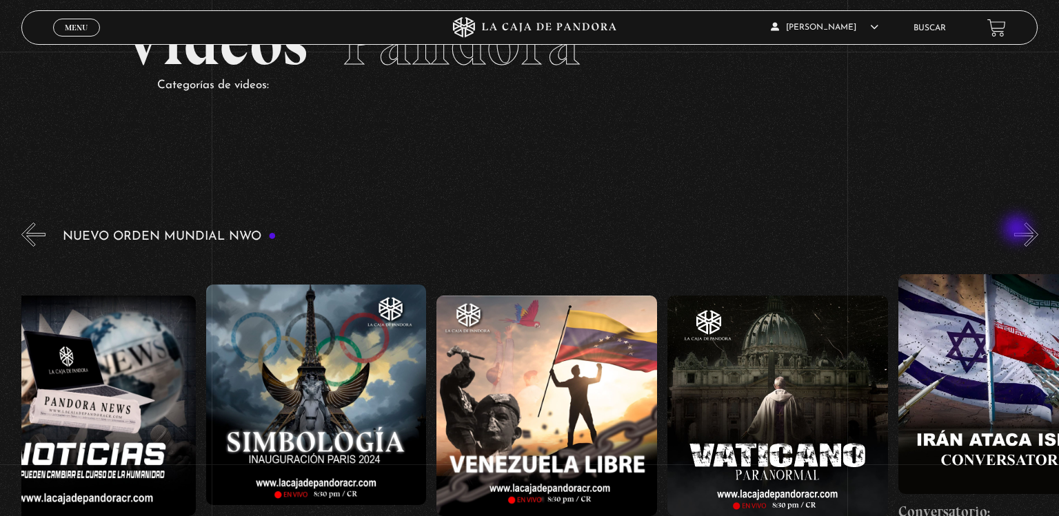
click at [1018, 230] on button "»" at bounding box center [1026, 235] width 24 height 24
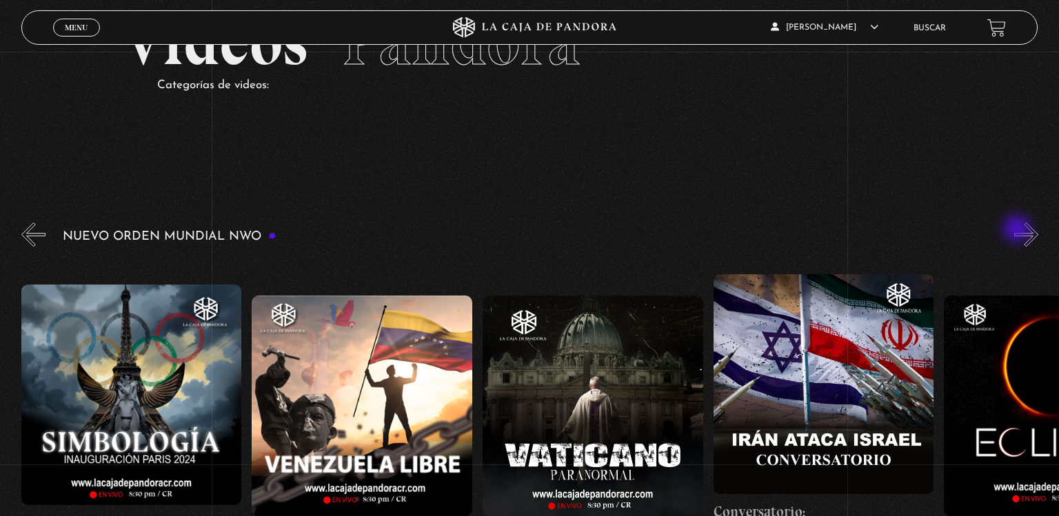
click at [1018, 230] on button "»" at bounding box center [1026, 235] width 24 height 24
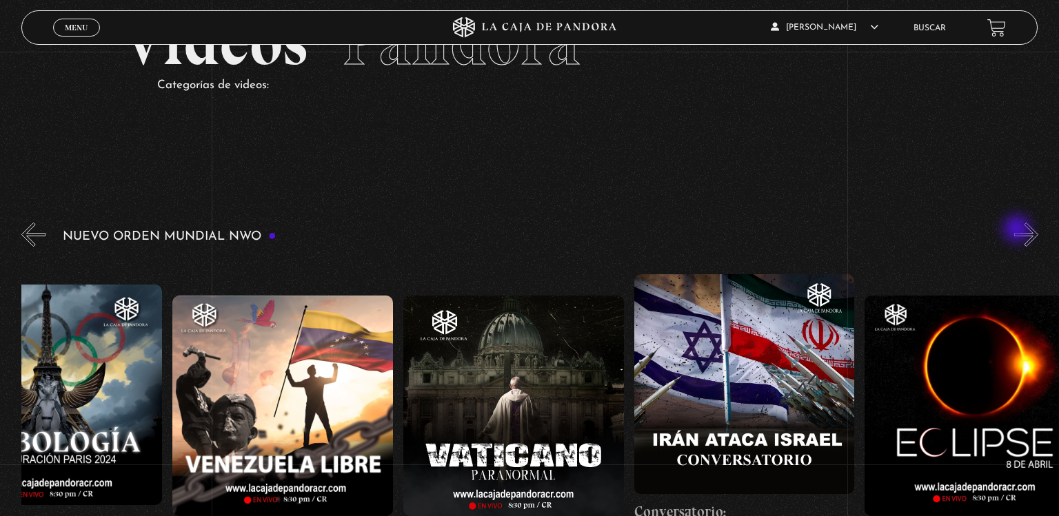
scroll to position [0, 3692]
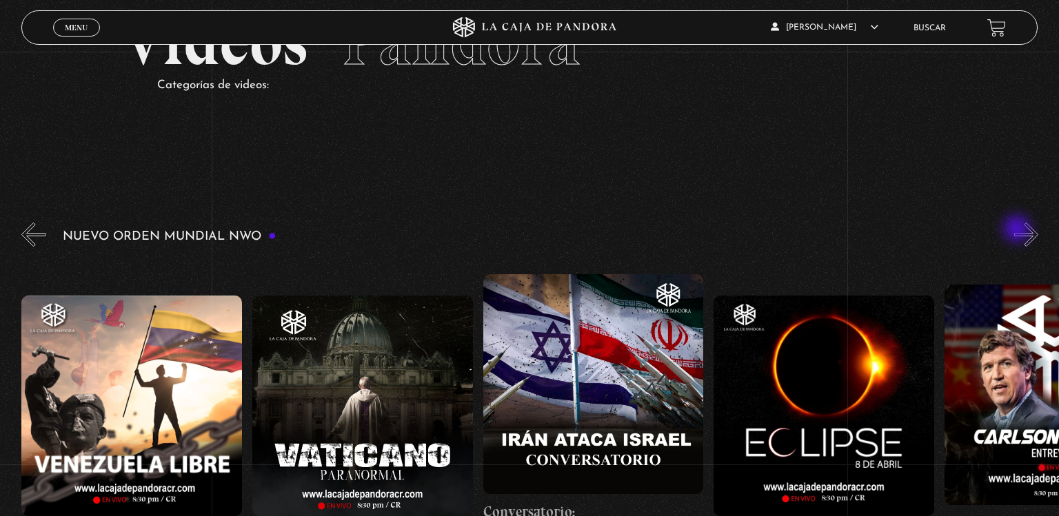
click at [1018, 230] on button "»" at bounding box center [1026, 235] width 24 height 24
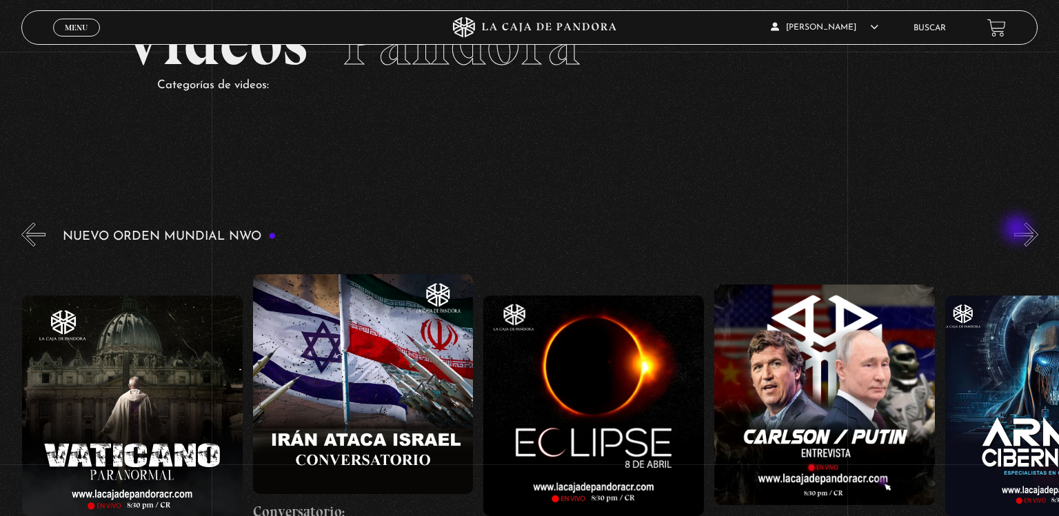
click at [1018, 230] on button "»" at bounding box center [1026, 235] width 24 height 24
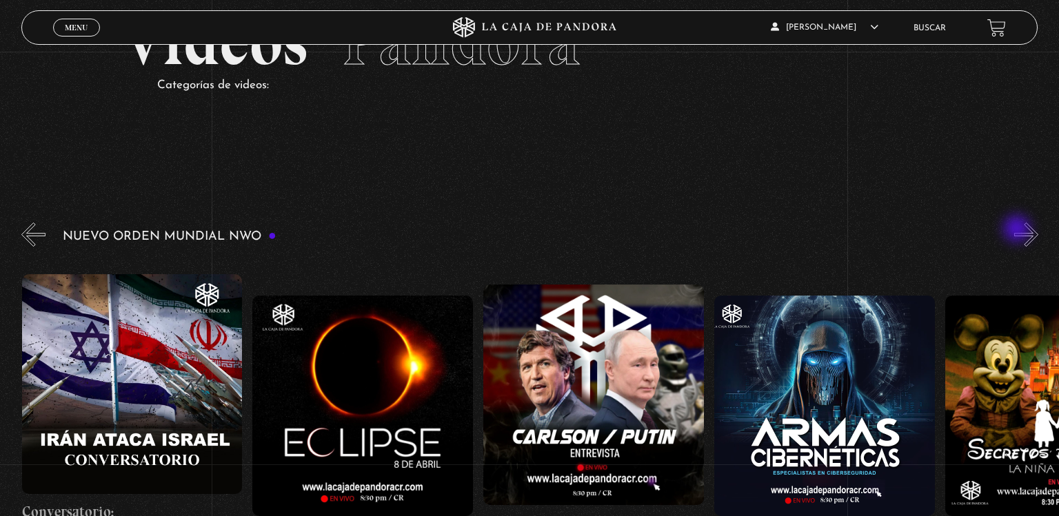
click at [1018, 230] on button "»" at bounding box center [1026, 235] width 24 height 24
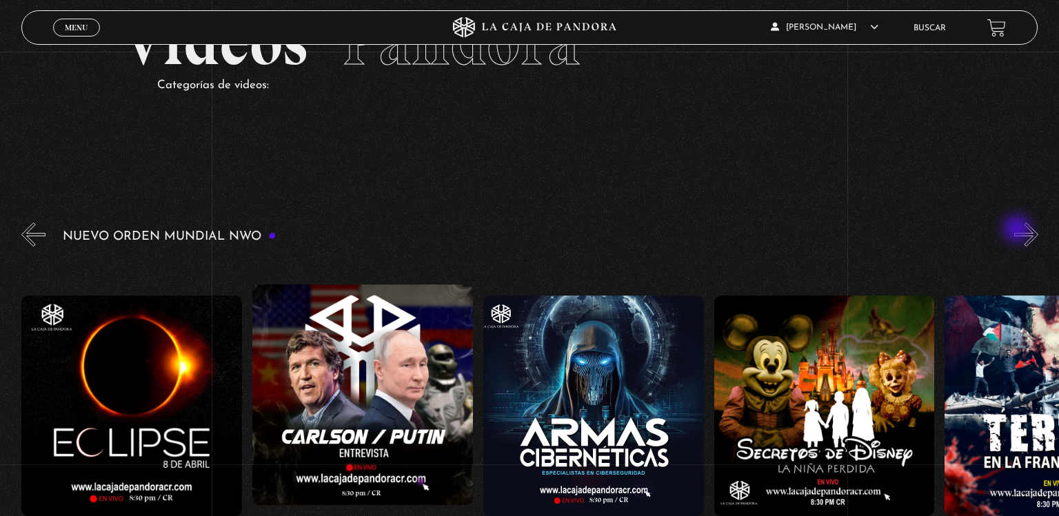
click at [1018, 230] on button "»" at bounding box center [1026, 235] width 24 height 24
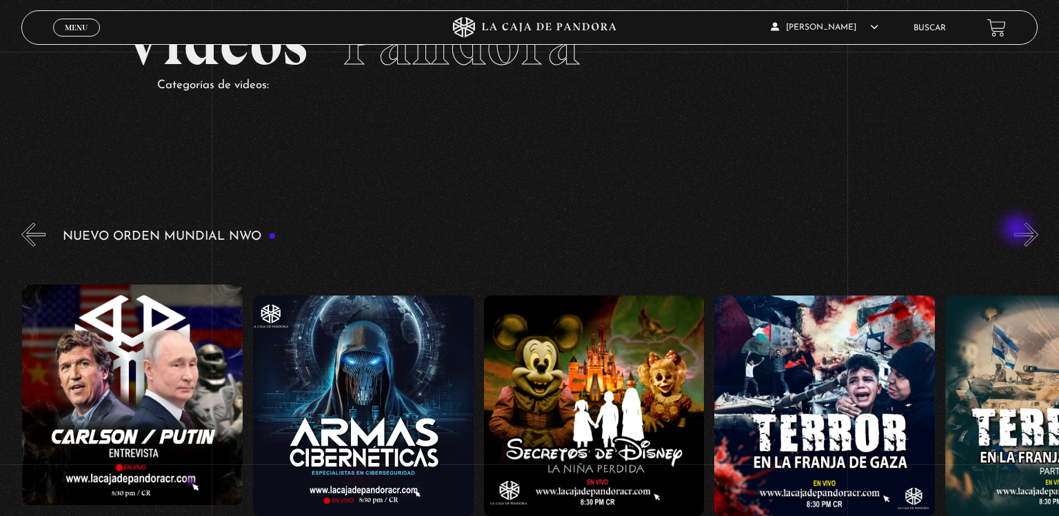
scroll to position [0, 4614]
click at [1018, 230] on button "»" at bounding box center [1026, 235] width 24 height 24
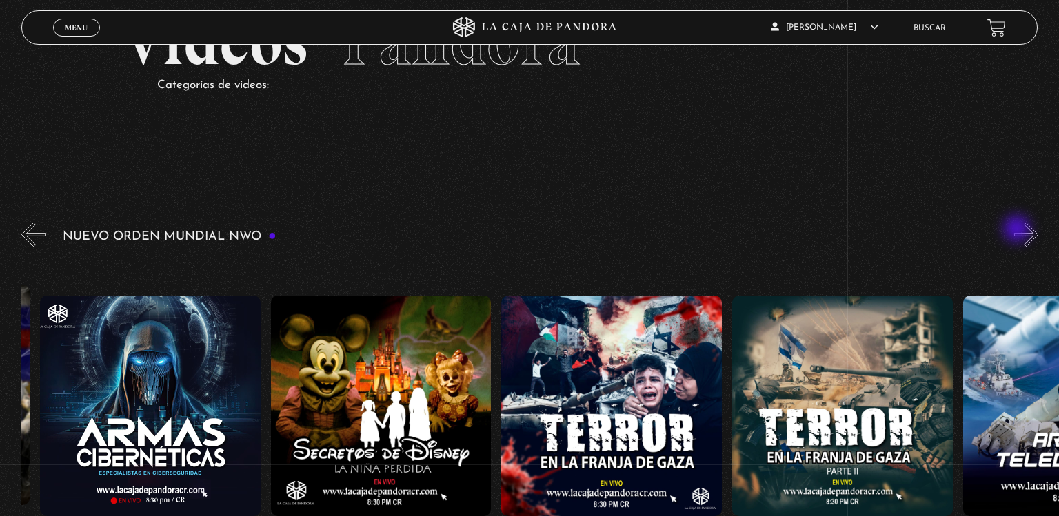
click at [1018, 230] on button "»" at bounding box center [1026, 235] width 24 height 24
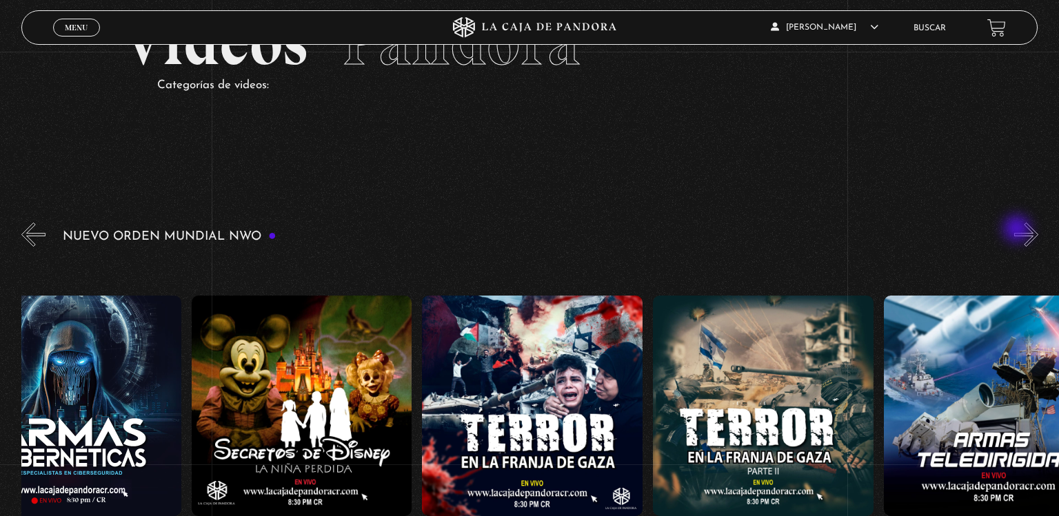
click at [1018, 230] on button "»" at bounding box center [1026, 235] width 24 height 24
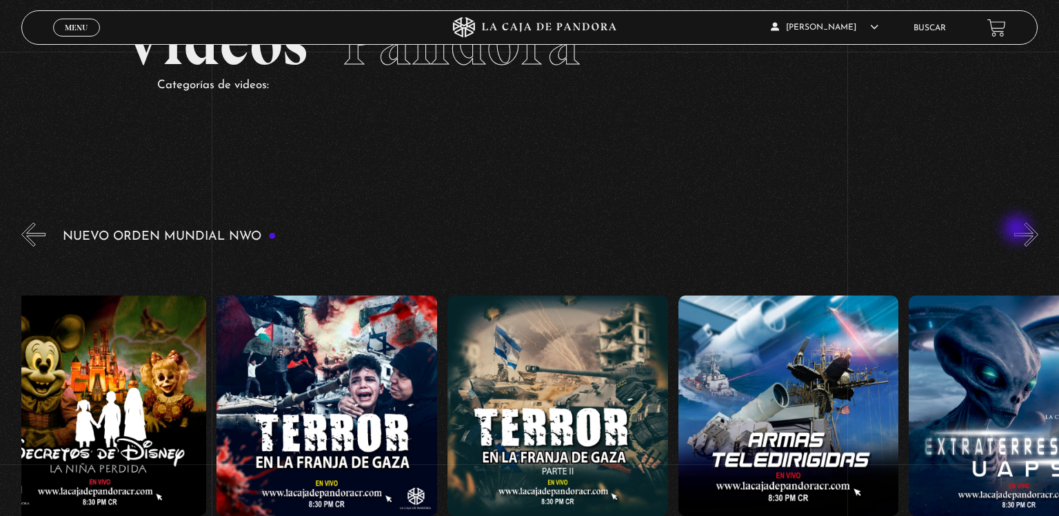
click at [1018, 230] on button "»" at bounding box center [1026, 235] width 24 height 24
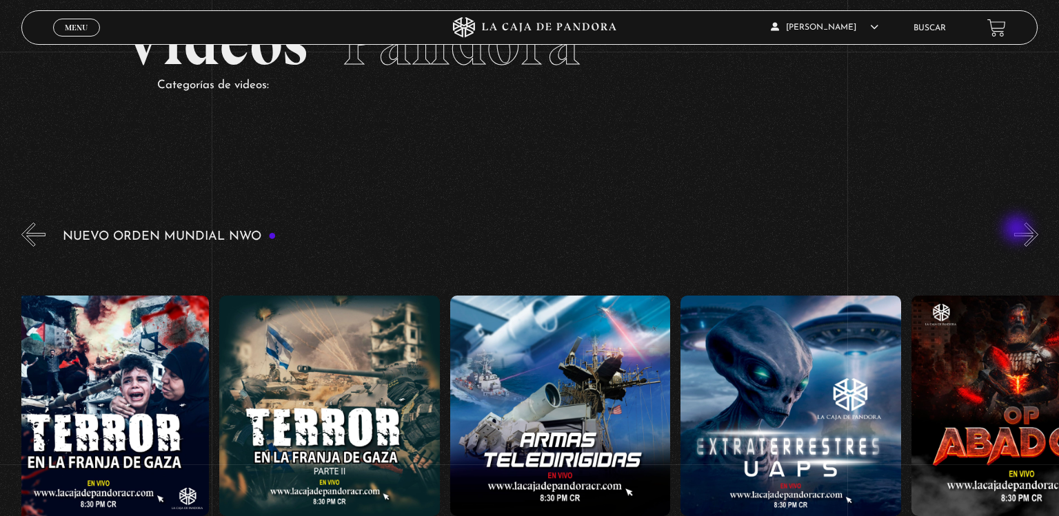
click at [1018, 230] on button "»" at bounding box center [1026, 235] width 24 height 24
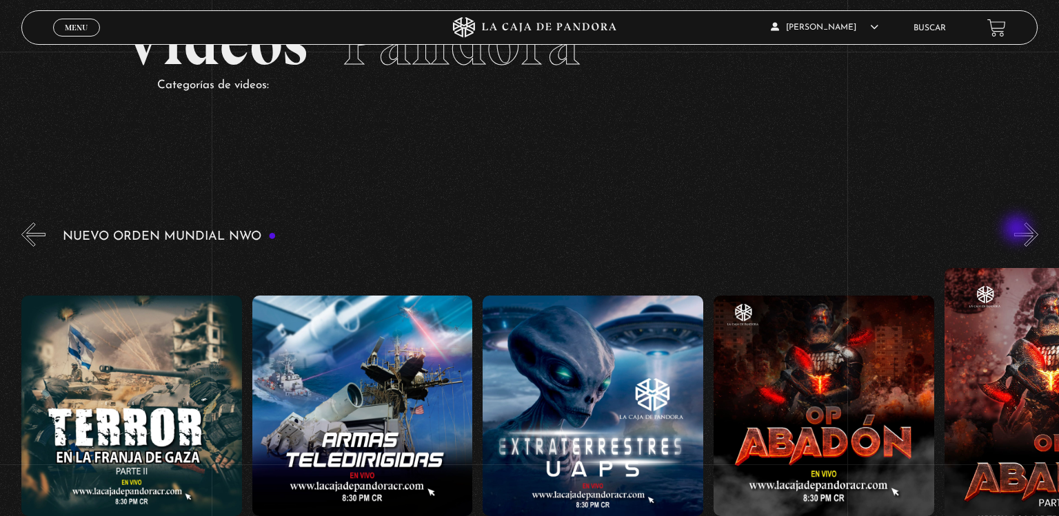
click at [1018, 230] on button "»" at bounding box center [1026, 235] width 24 height 24
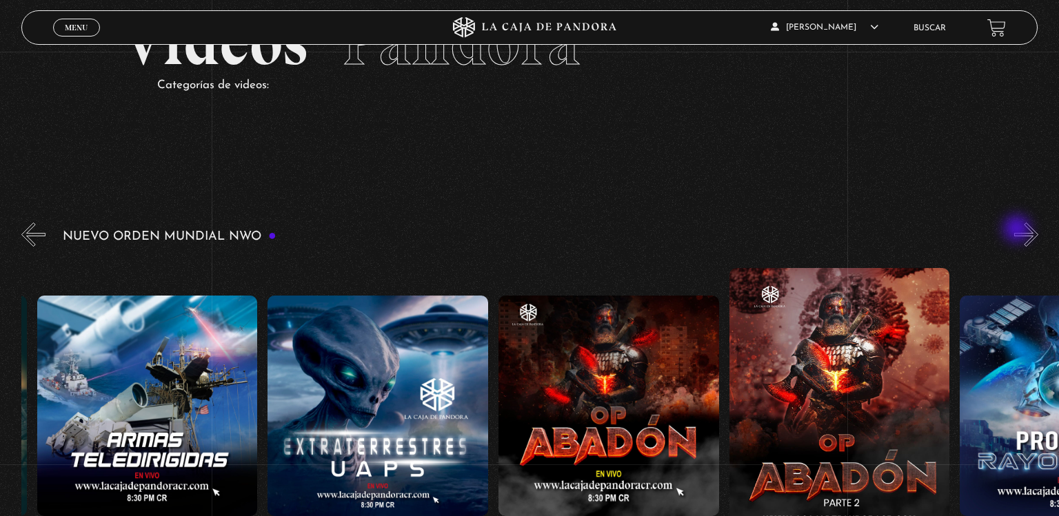
click at [1018, 230] on button "»" at bounding box center [1026, 235] width 24 height 24
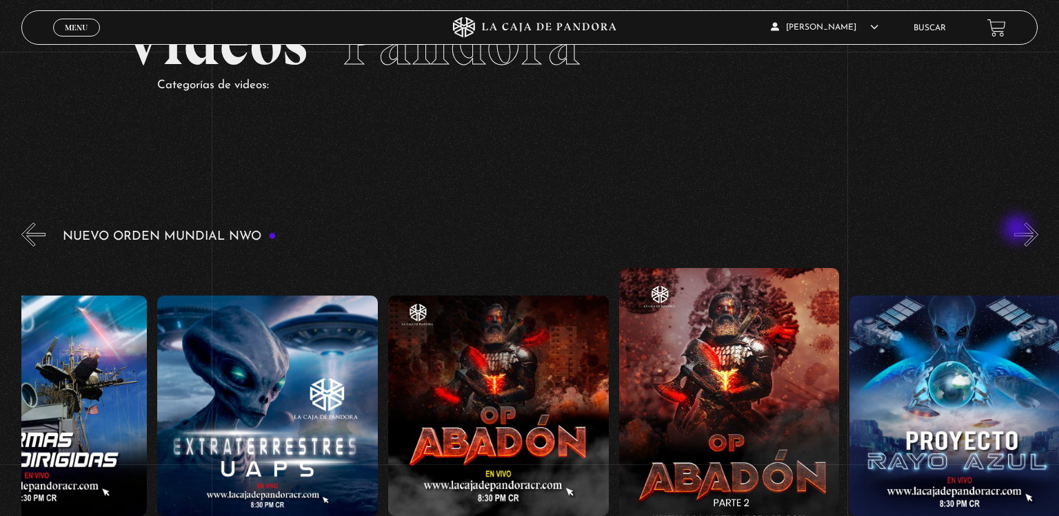
click at [1018, 230] on button "»" at bounding box center [1026, 235] width 24 height 24
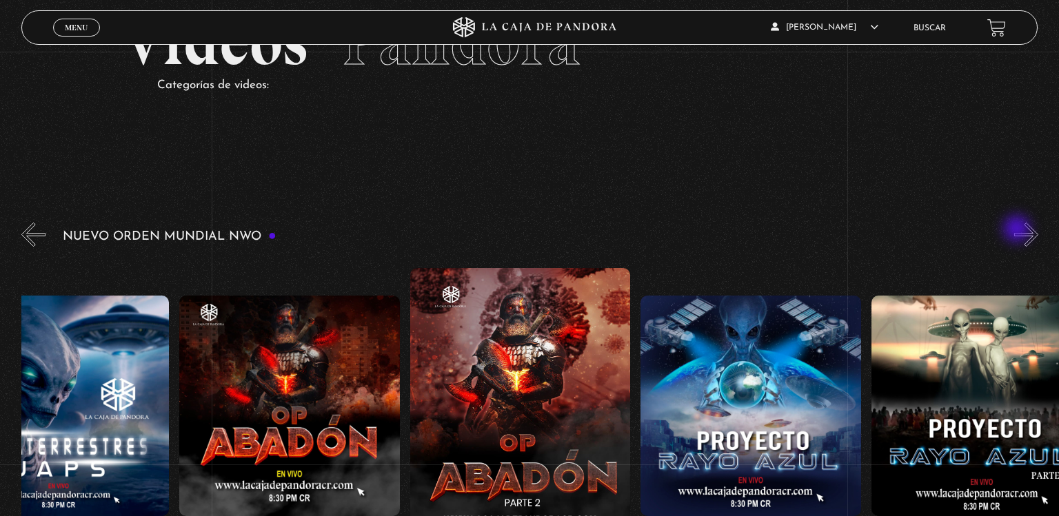
click at [1018, 230] on button "»" at bounding box center [1026, 235] width 24 height 24
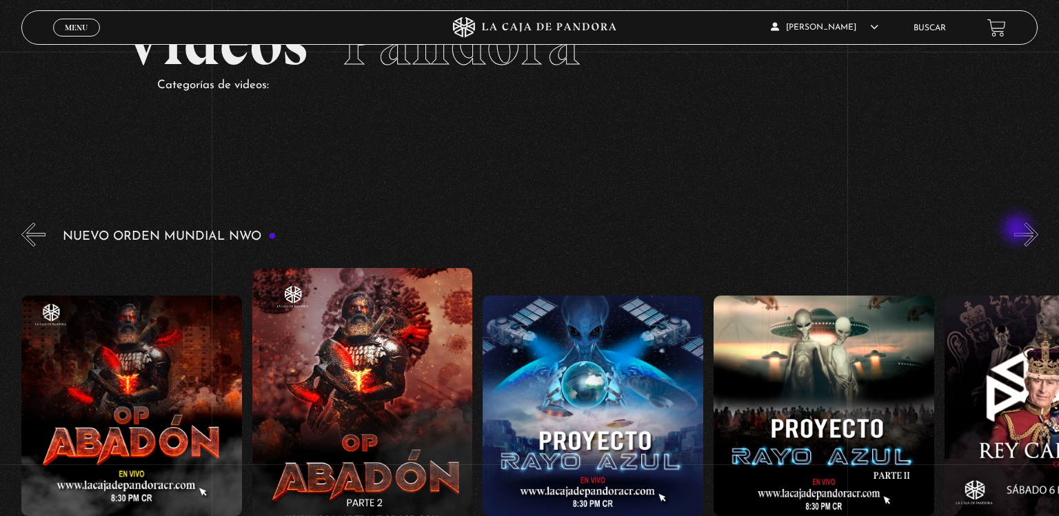
click at [1018, 230] on button "»" at bounding box center [1026, 235] width 24 height 24
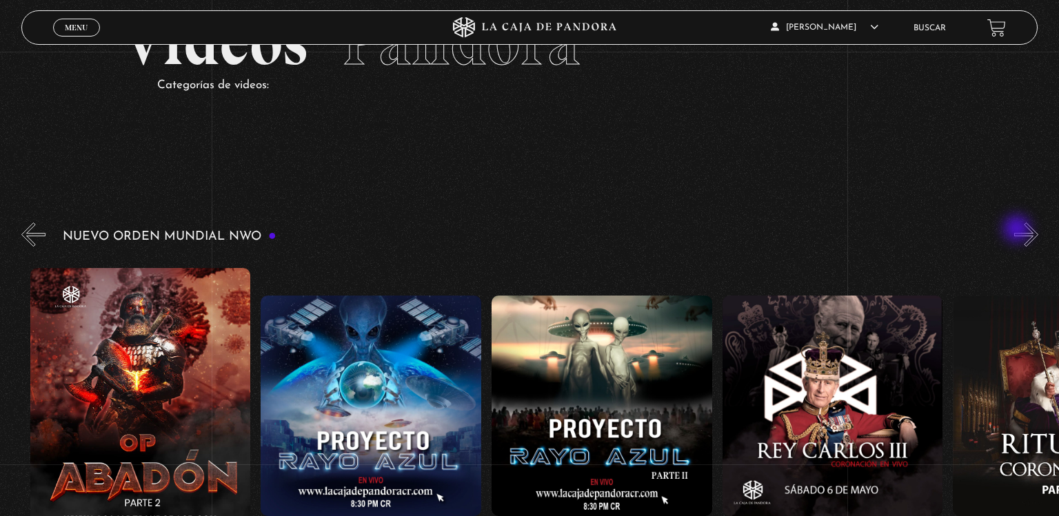
scroll to position [0, 6461]
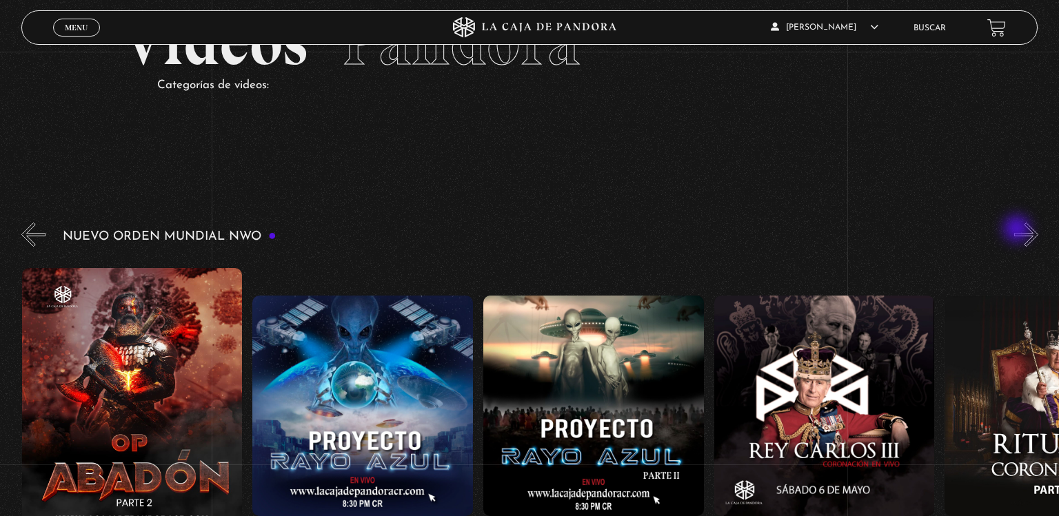
click at [1018, 230] on button "»" at bounding box center [1026, 235] width 24 height 24
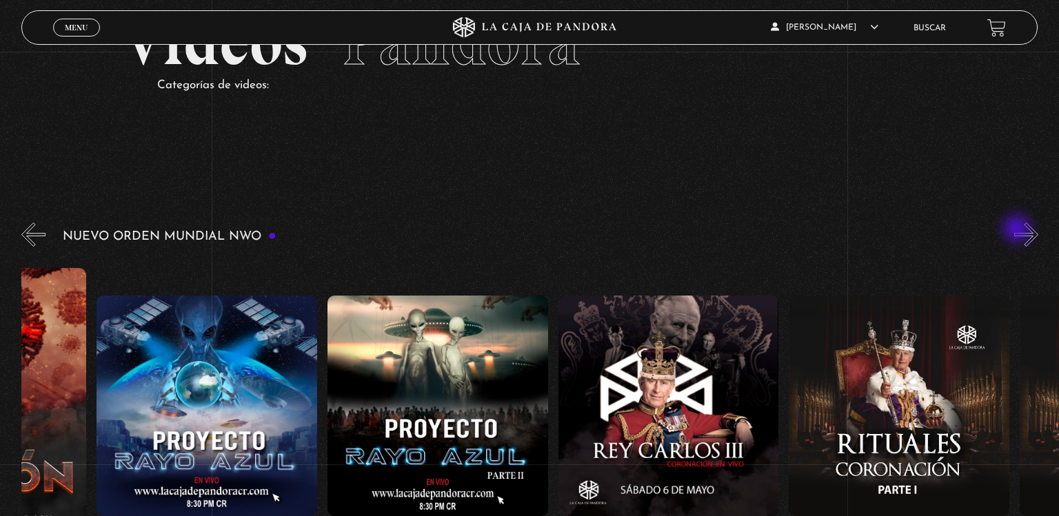
click at [1018, 230] on button "»" at bounding box center [1026, 235] width 24 height 24
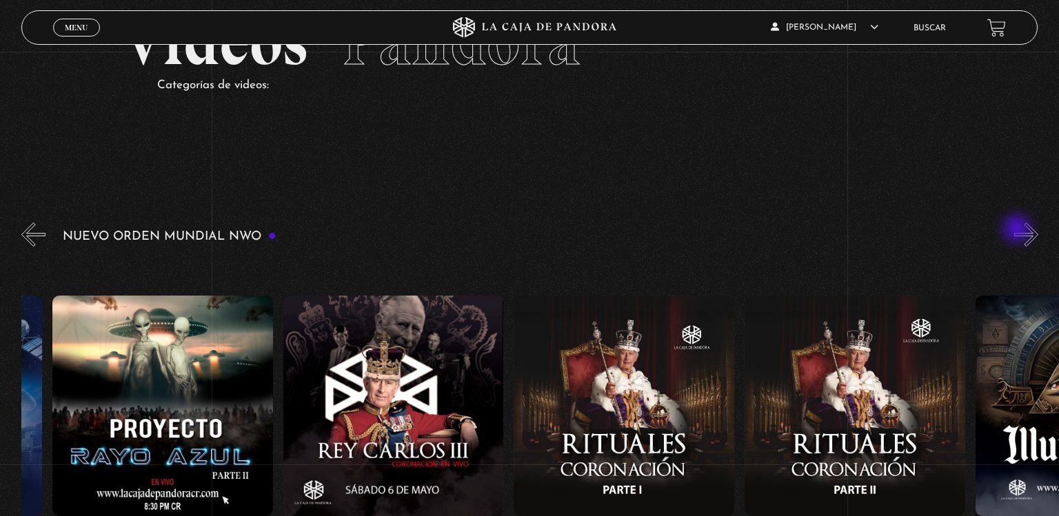
click at [1018, 230] on button "»" at bounding box center [1026, 235] width 24 height 24
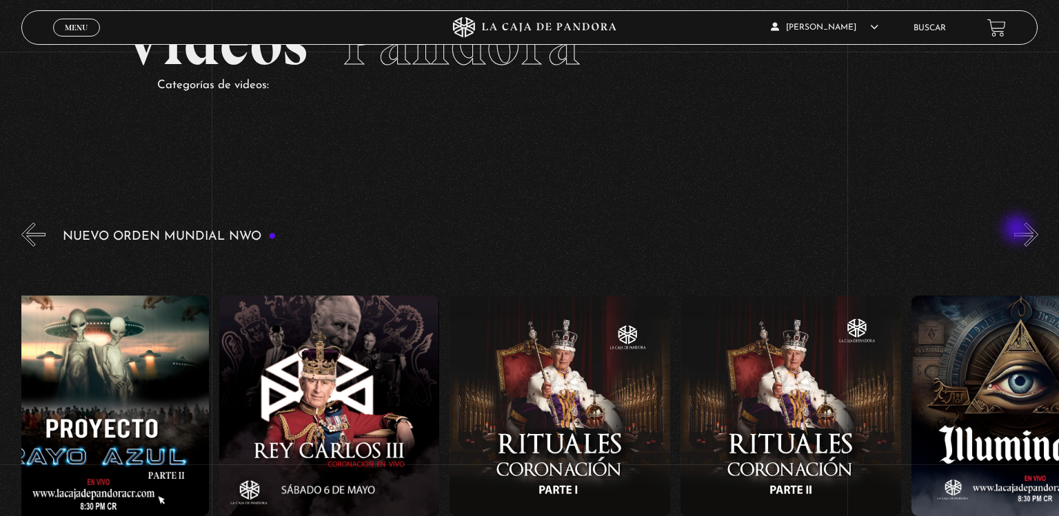
click at [1018, 230] on button "»" at bounding box center [1026, 235] width 24 height 24
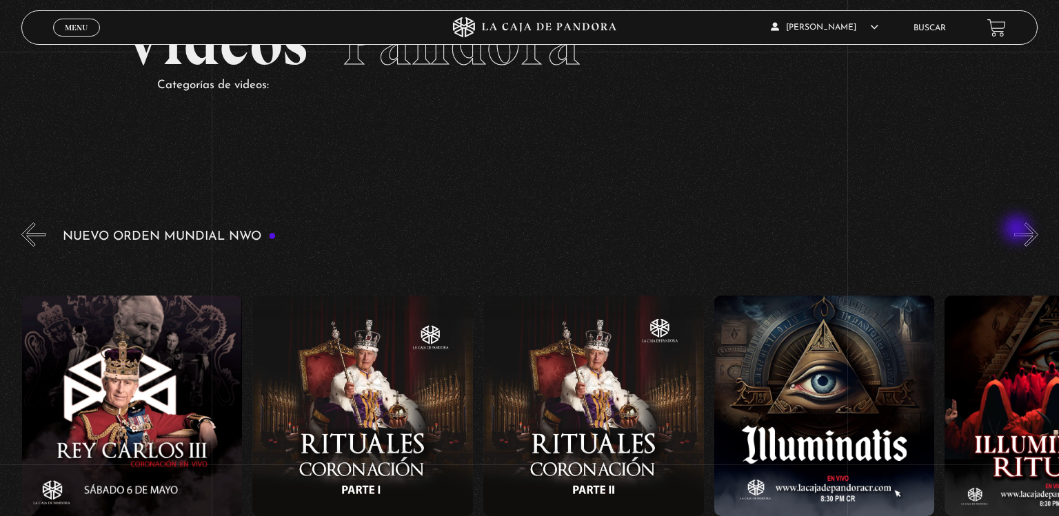
click at [1018, 230] on button "»" at bounding box center [1026, 235] width 24 height 24
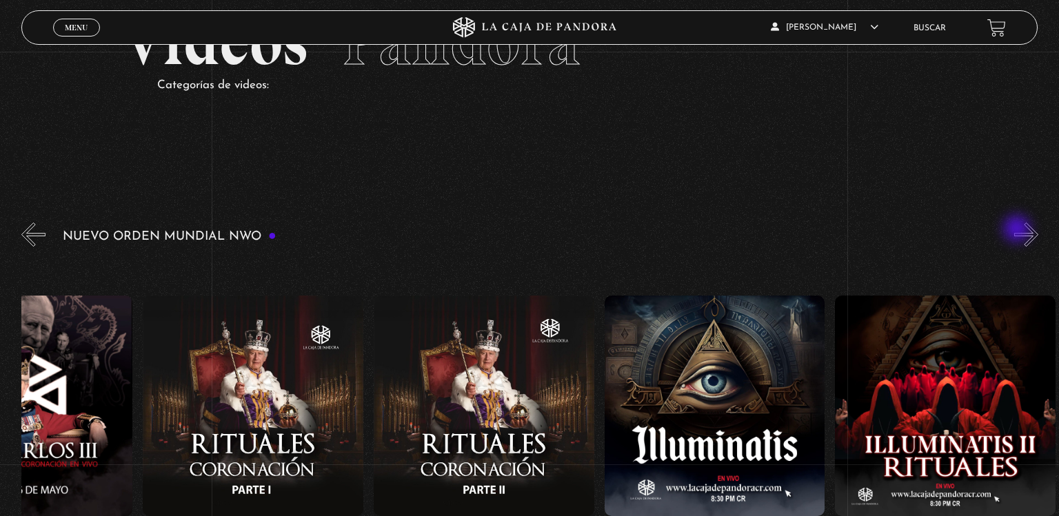
click at [1018, 230] on button "»" at bounding box center [1026, 235] width 24 height 24
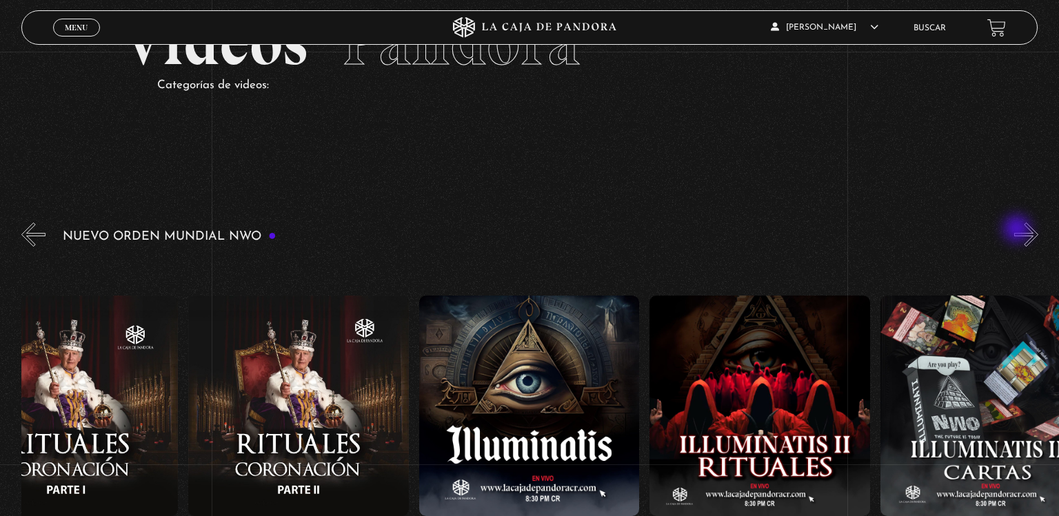
click at [1018, 230] on button "»" at bounding box center [1026, 235] width 24 height 24
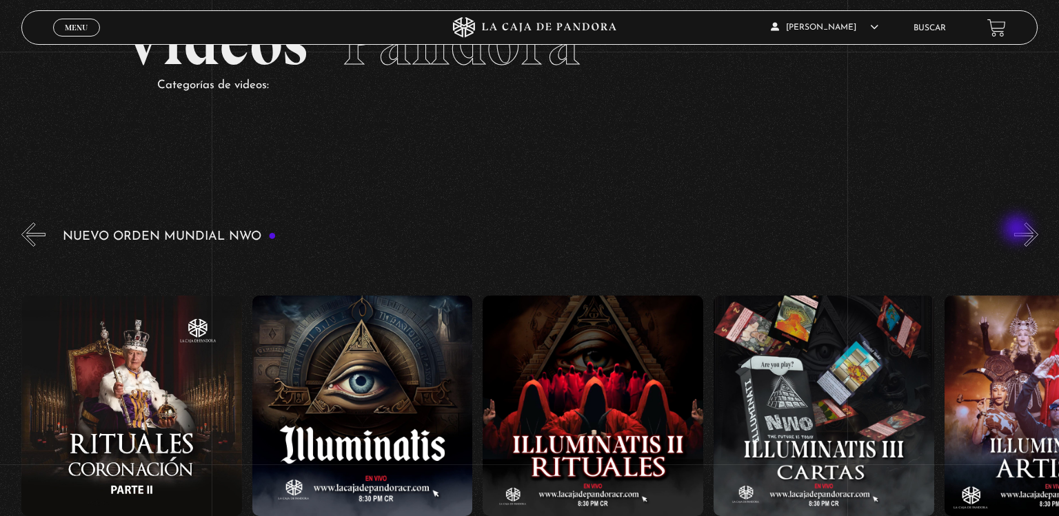
click at [1018, 230] on button "»" at bounding box center [1026, 235] width 24 height 24
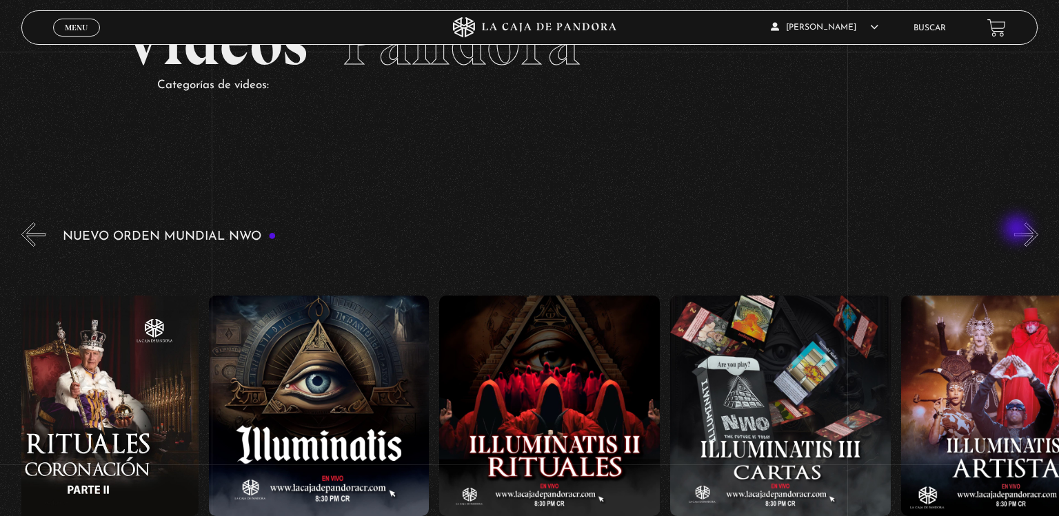
click at [1018, 230] on button "»" at bounding box center [1026, 235] width 24 height 24
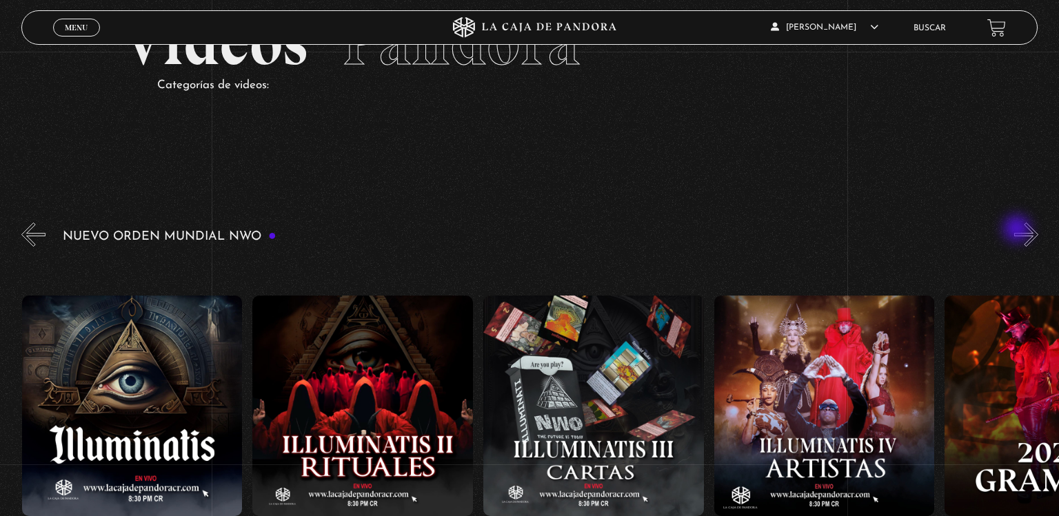
click at [1018, 230] on button "»" at bounding box center [1026, 235] width 24 height 24
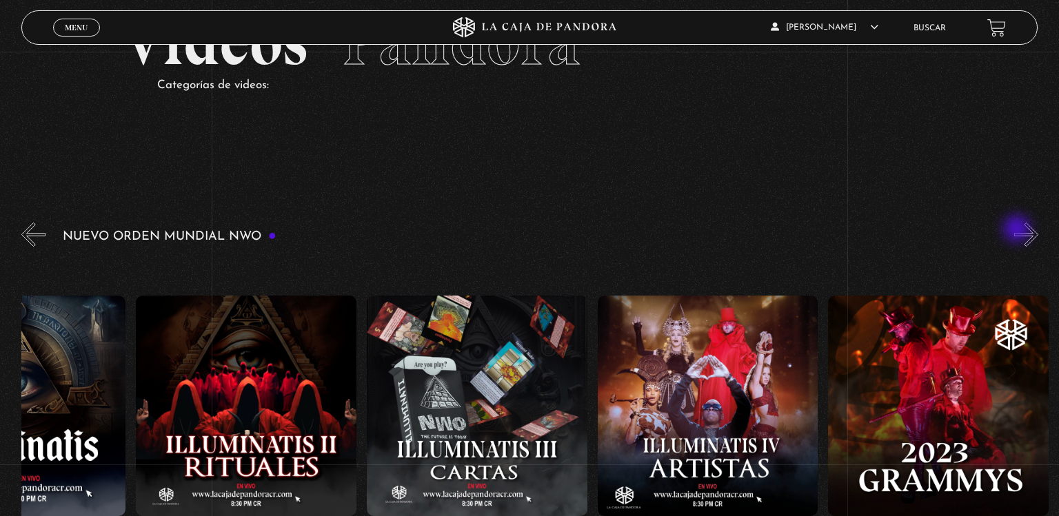
click at [1018, 230] on button "»" at bounding box center [1026, 235] width 24 height 24
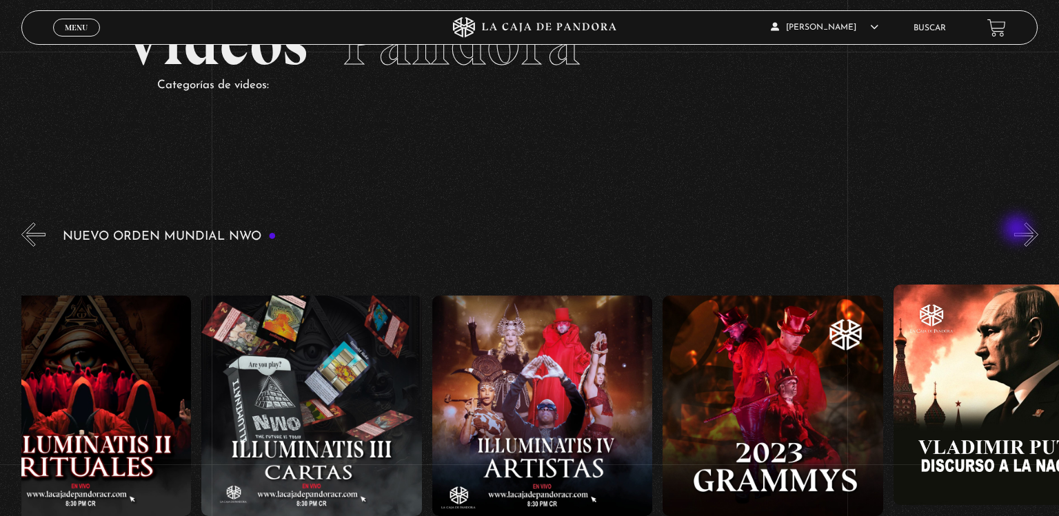
click at [1018, 230] on button "»" at bounding box center [1026, 235] width 24 height 24
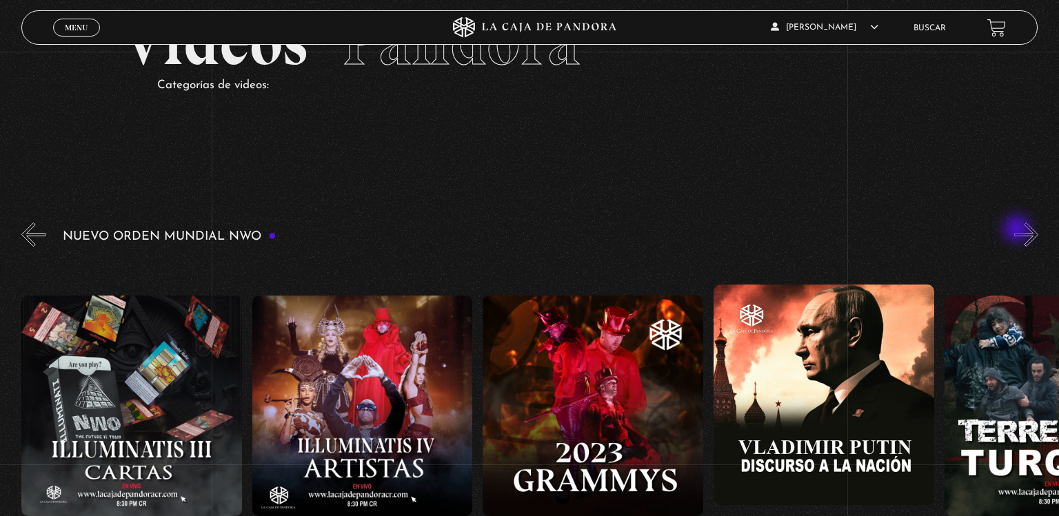
click at [1018, 230] on button "»" at bounding box center [1026, 235] width 24 height 24
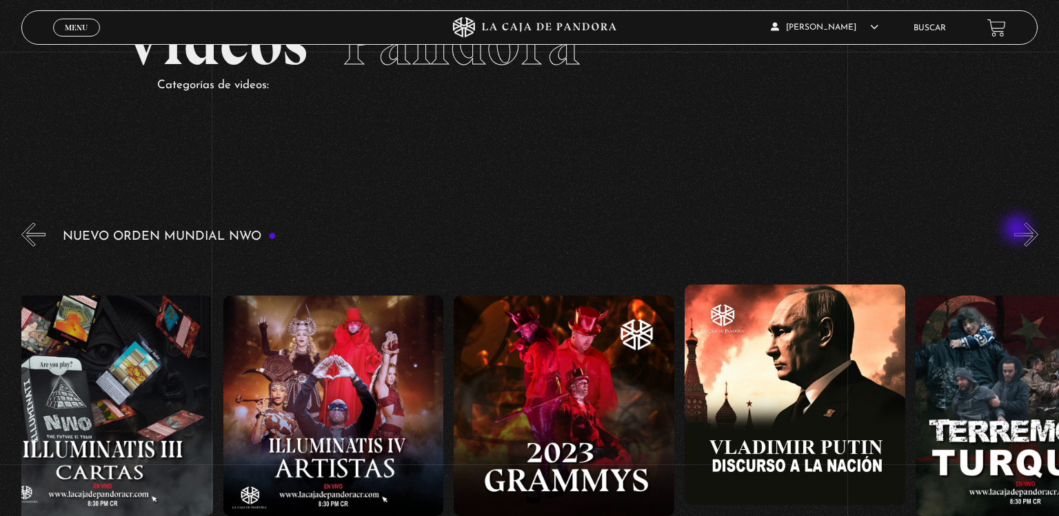
click at [1018, 230] on button "»" at bounding box center [1026, 235] width 24 height 24
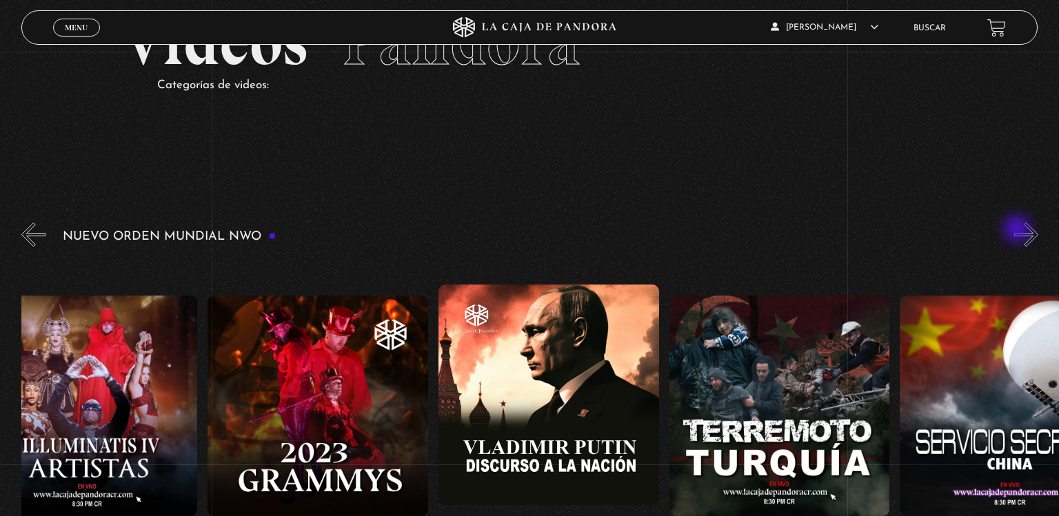
click at [1018, 230] on button "»" at bounding box center [1026, 235] width 24 height 24
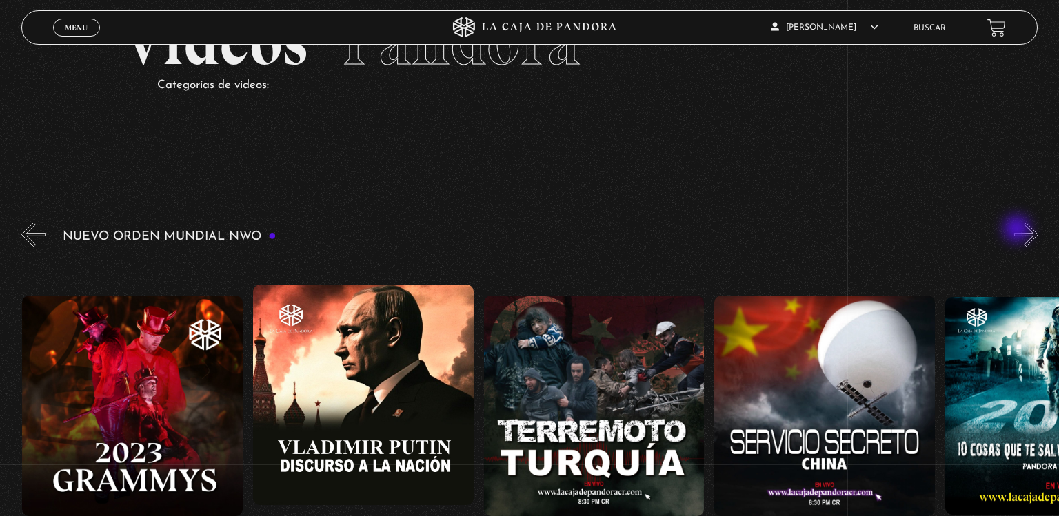
click at [1018, 230] on button "»" at bounding box center [1026, 235] width 24 height 24
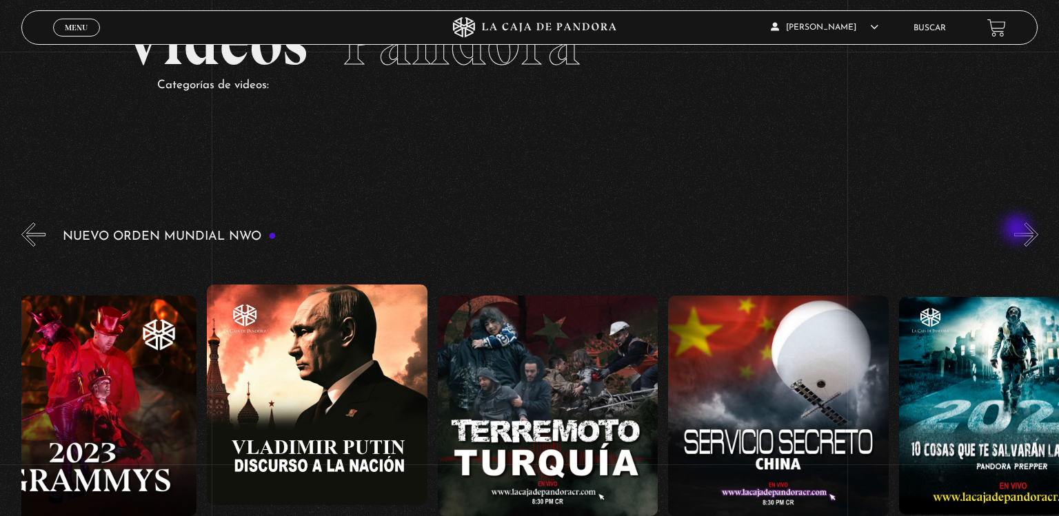
click at [1018, 230] on button "»" at bounding box center [1026, 235] width 24 height 24
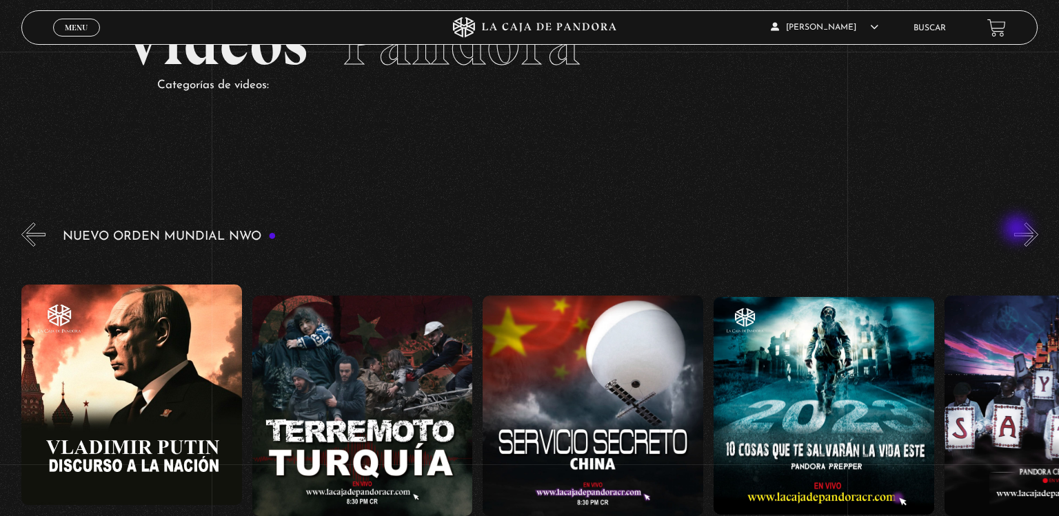
click at [1018, 230] on button "»" at bounding box center [1026, 235] width 24 height 24
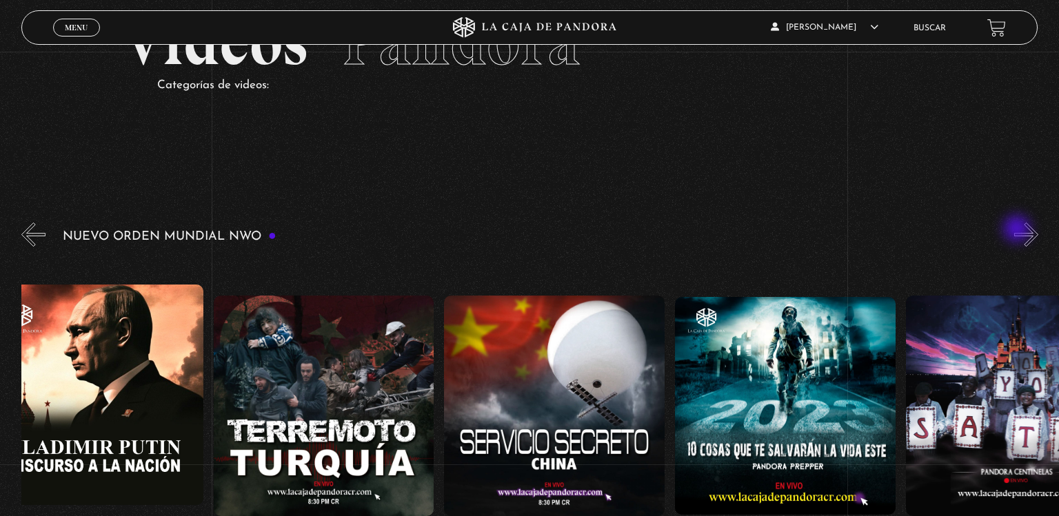
click at [1018, 230] on button "»" at bounding box center [1026, 235] width 24 height 24
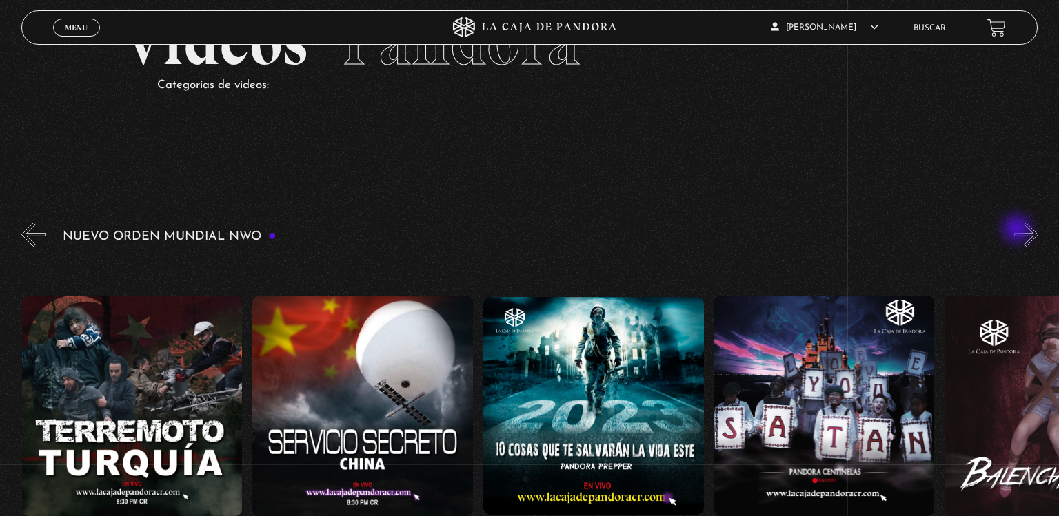
click at [1018, 230] on button "»" at bounding box center [1026, 235] width 24 height 24
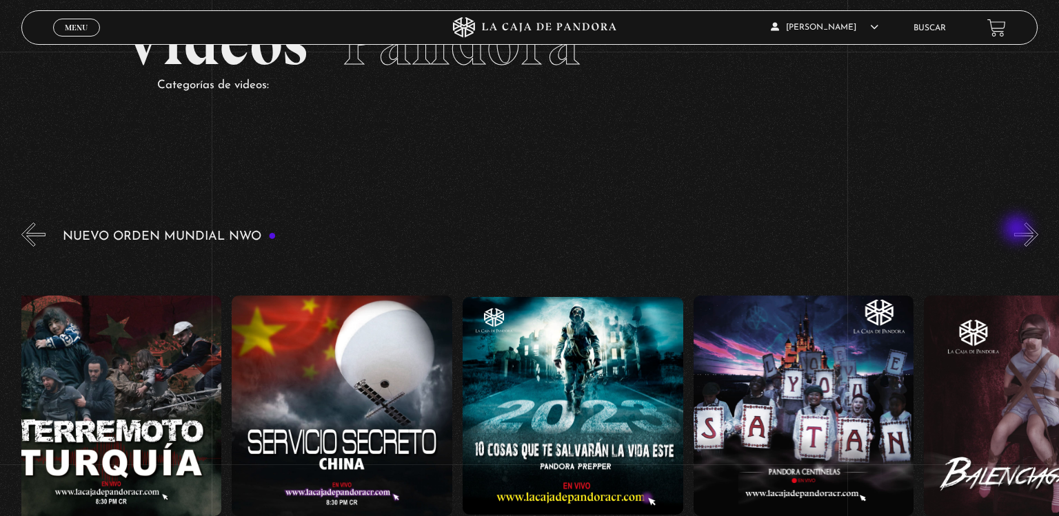
click at [1018, 230] on button "»" at bounding box center [1026, 235] width 24 height 24
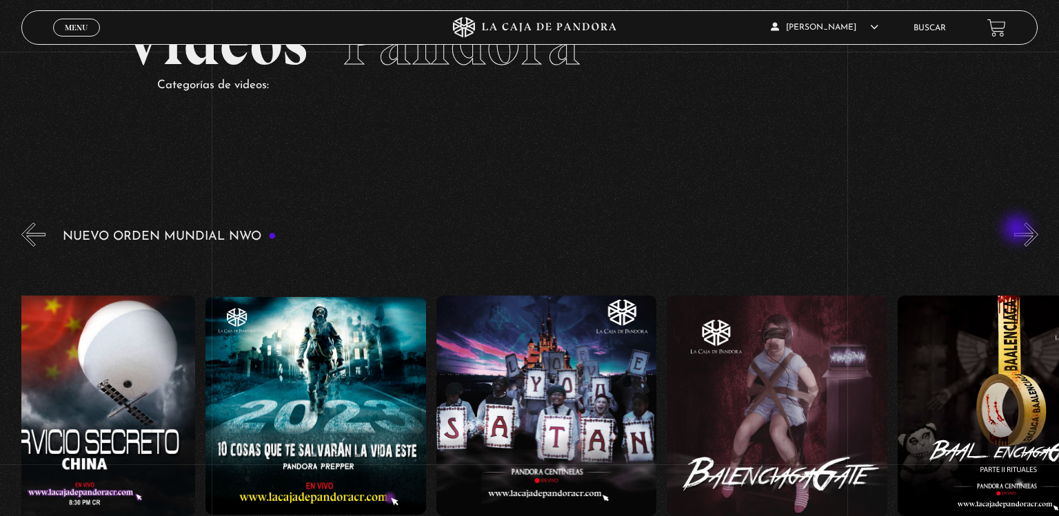
click at [1018, 230] on button "»" at bounding box center [1026, 235] width 24 height 24
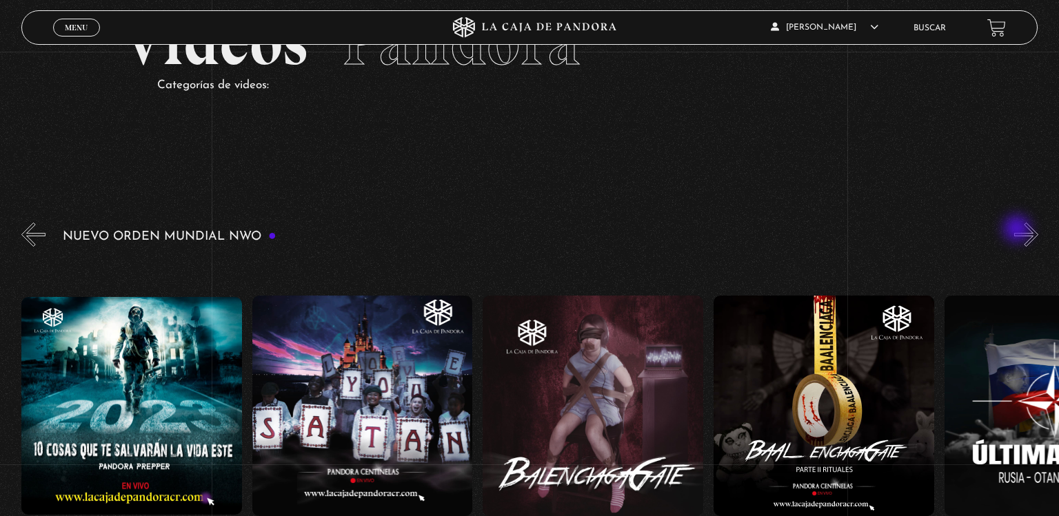
click at [1018, 230] on button "»" at bounding box center [1026, 235] width 24 height 24
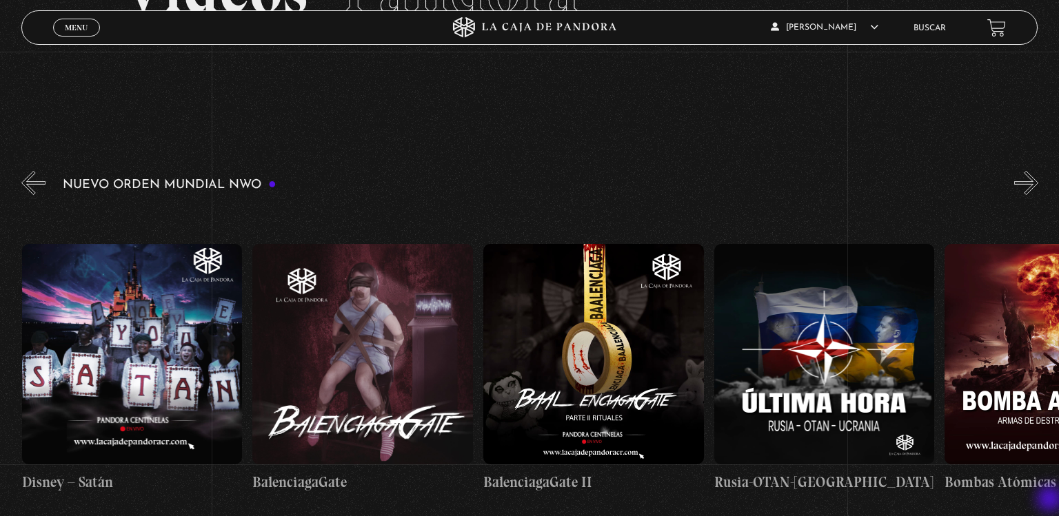
scroll to position [150, 0]
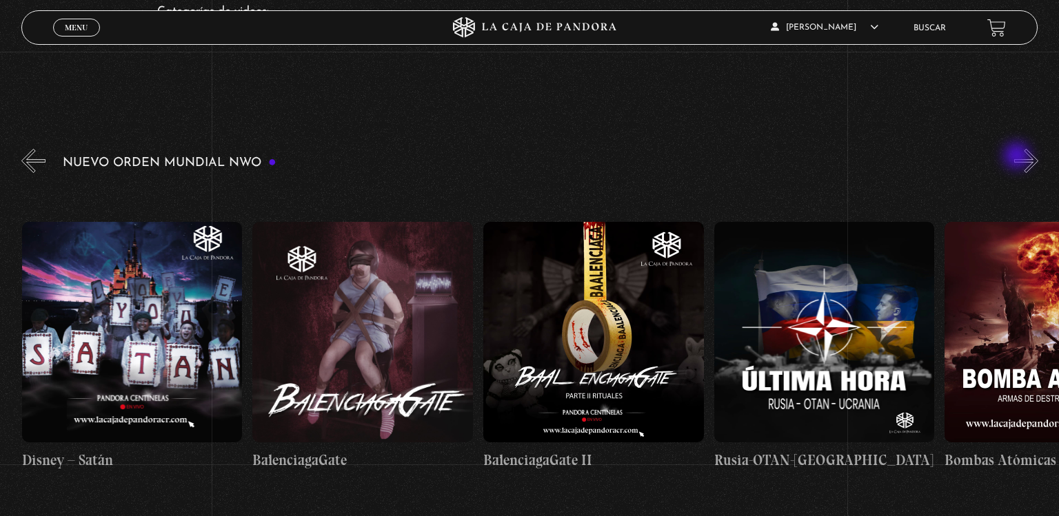
click at [1018, 157] on button "»" at bounding box center [1026, 161] width 24 height 24
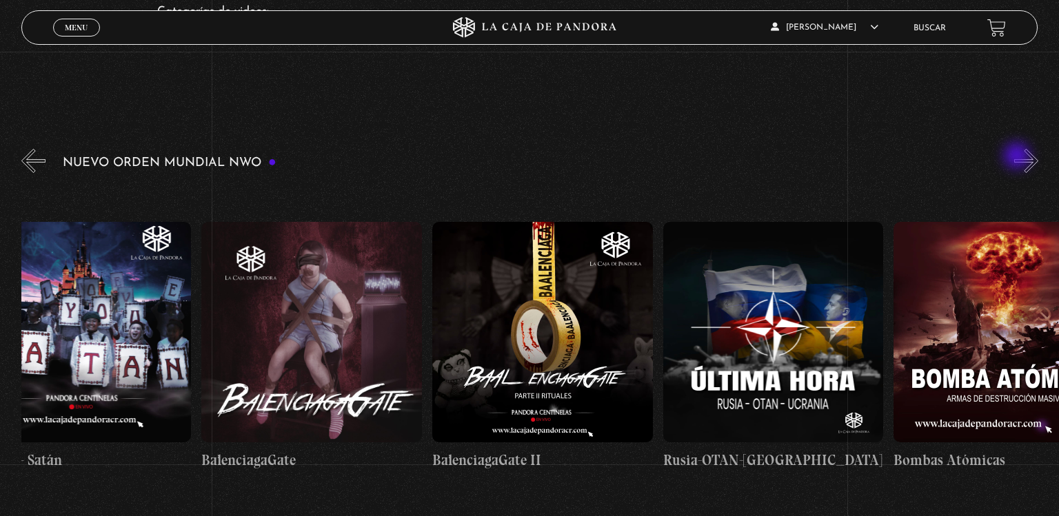
click at [1018, 157] on button "»" at bounding box center [1026, 161] width 24 height 24
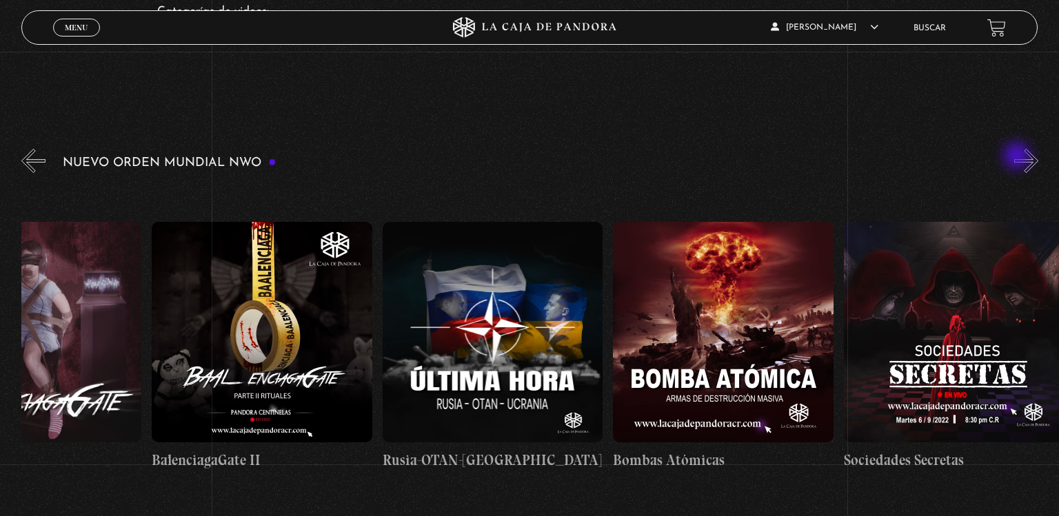
click at [1018, 157] on button "»" at bounding box center [1026, 161] width 24 height 24
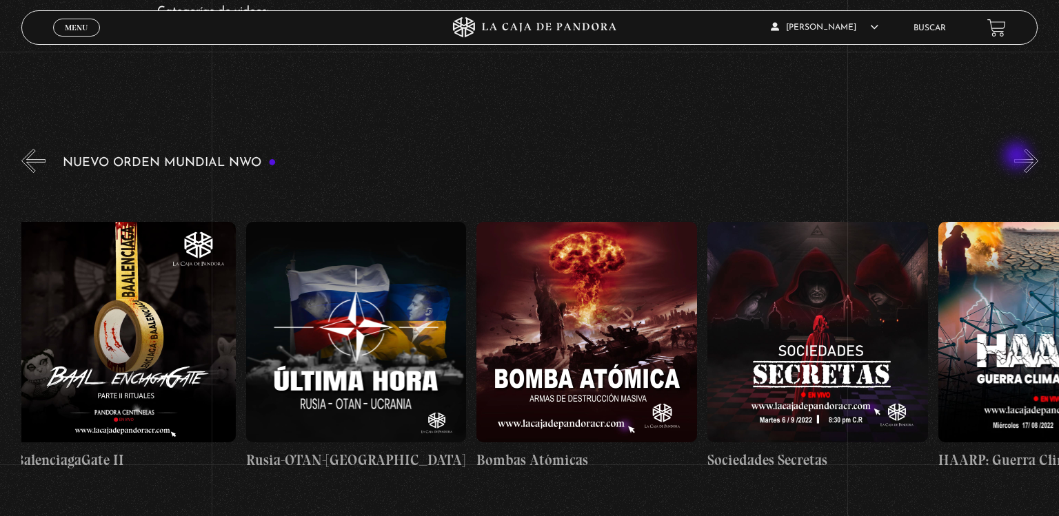
click at [1018, 157] on button "»" at bounding box center [1026, 161] width 24 height 24
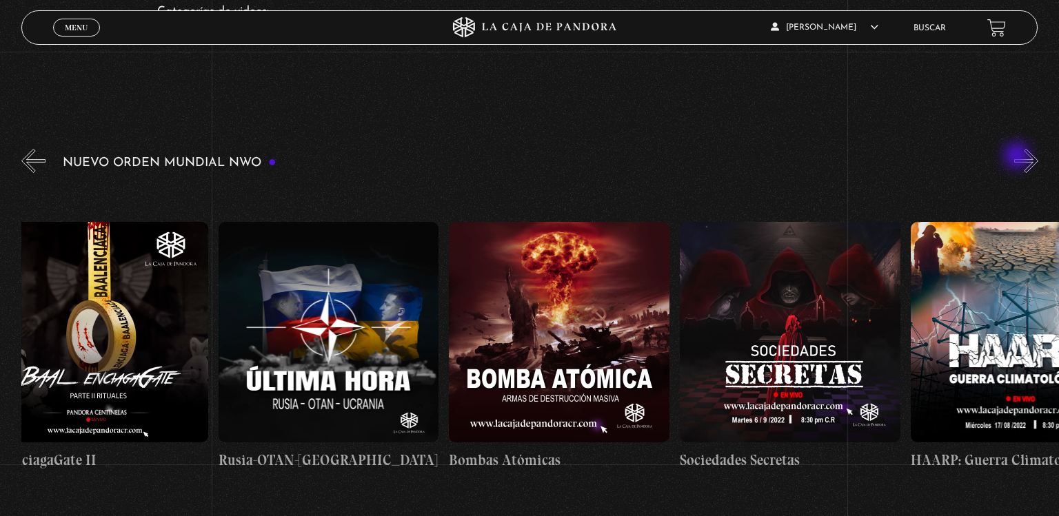
scroll to position [0, 10615]
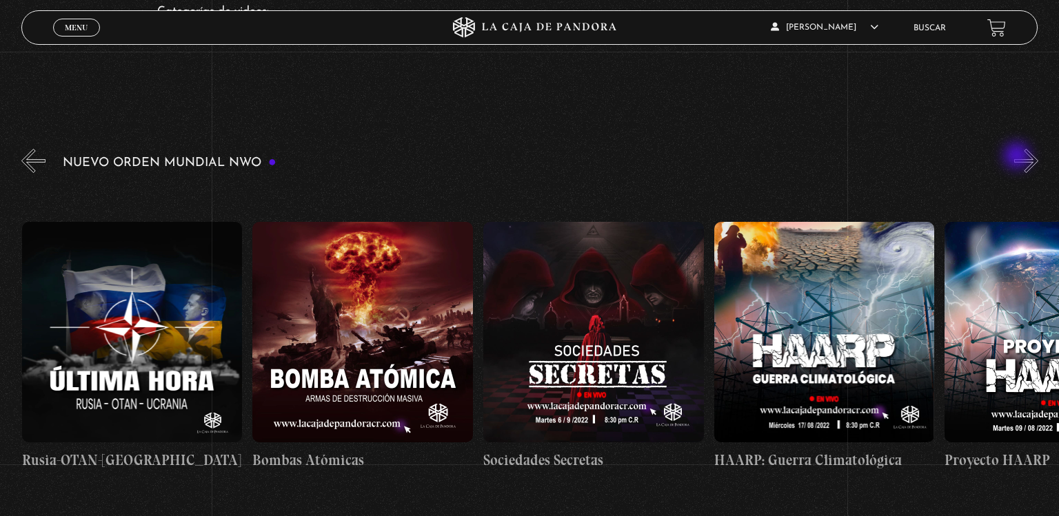
click at [1018, 157] on button "»" at bounding box center [1026, 161] width 24 height 24
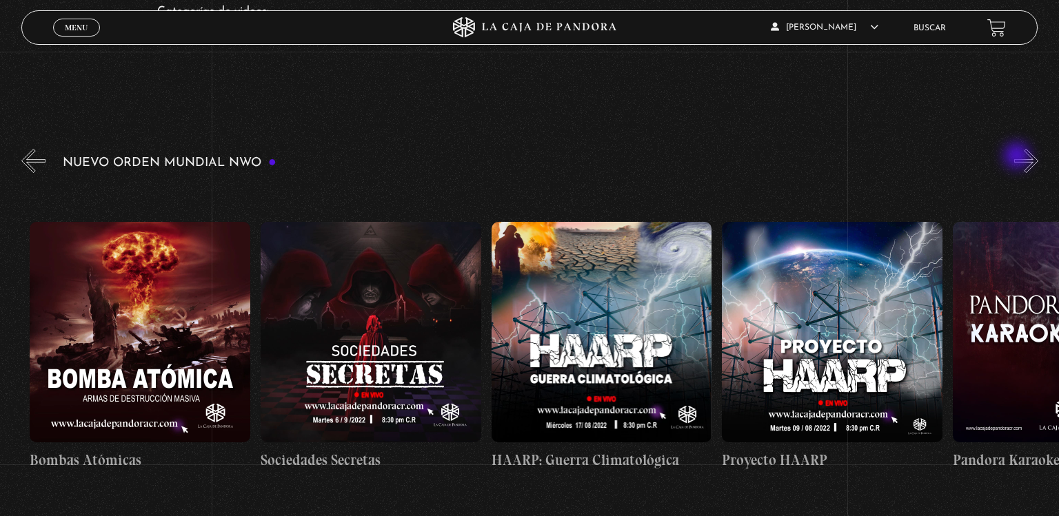
scroll to position [0, 10845]
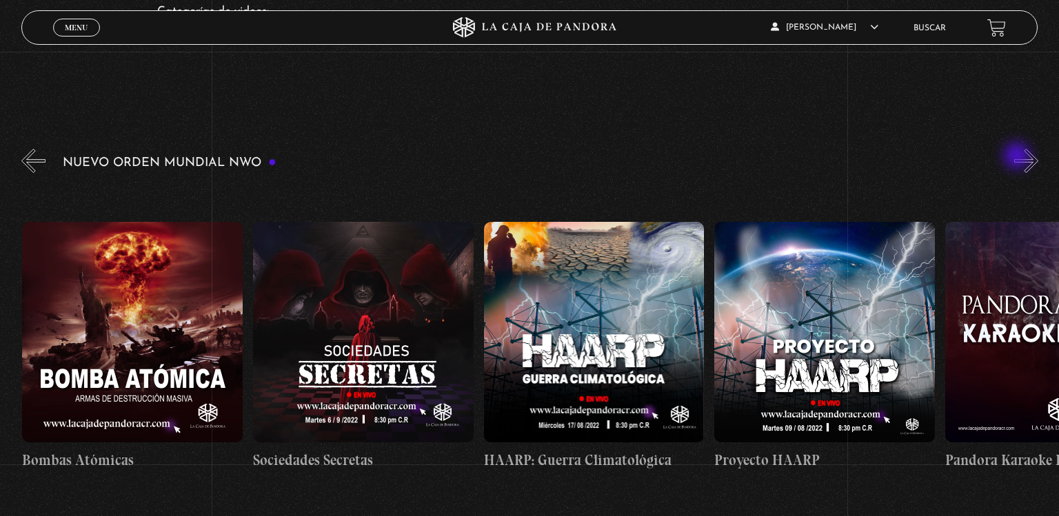
click at [1018, 157] on button "»" at bounding box center [1026, 161] width 24 height 24
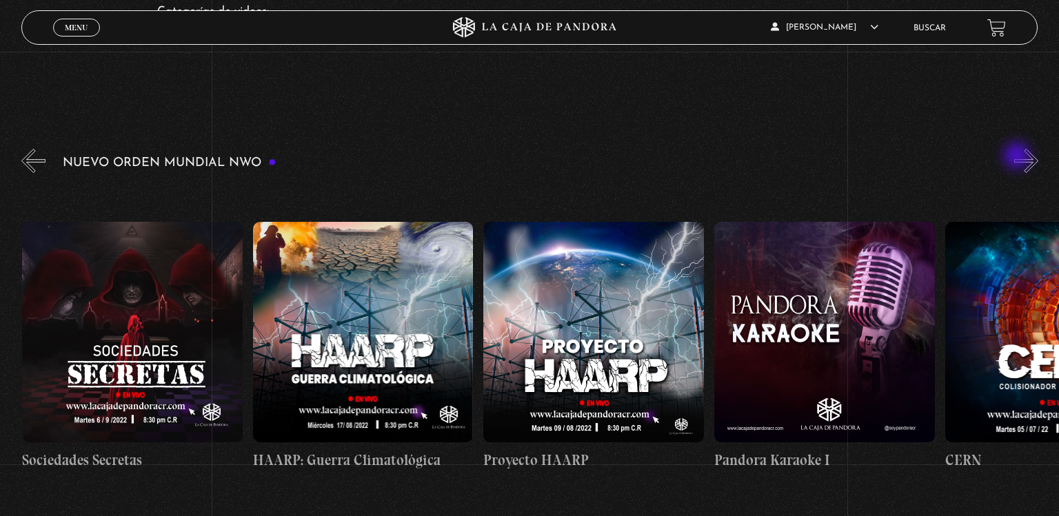
scroll to position [0, 11077]
click at [1018, 157] on button "»" at bounding box center [1026, 161] width 24 height 24
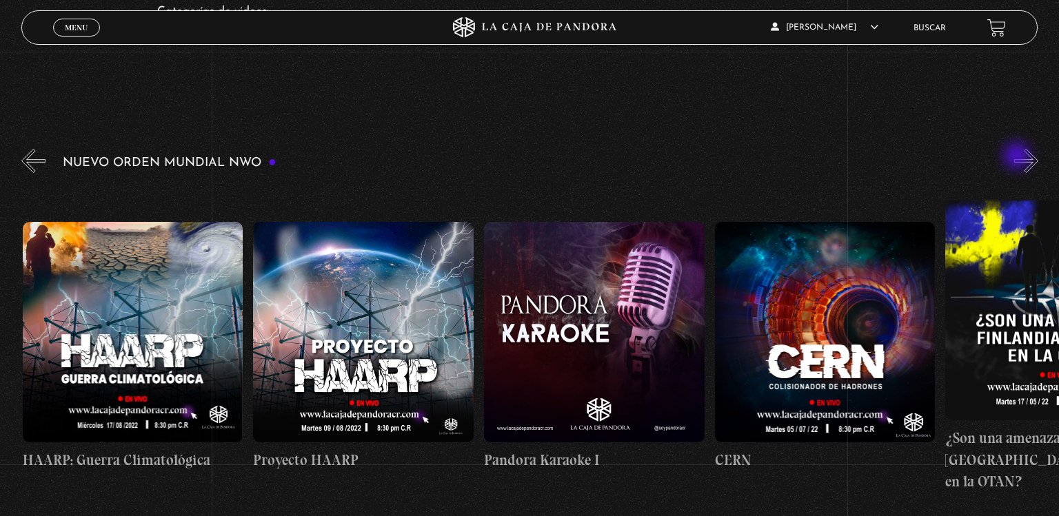
scroll to position [0, 11307]
click at [1018, 157] on button "»" at bounding box center [1026, 161] width 24 height 24
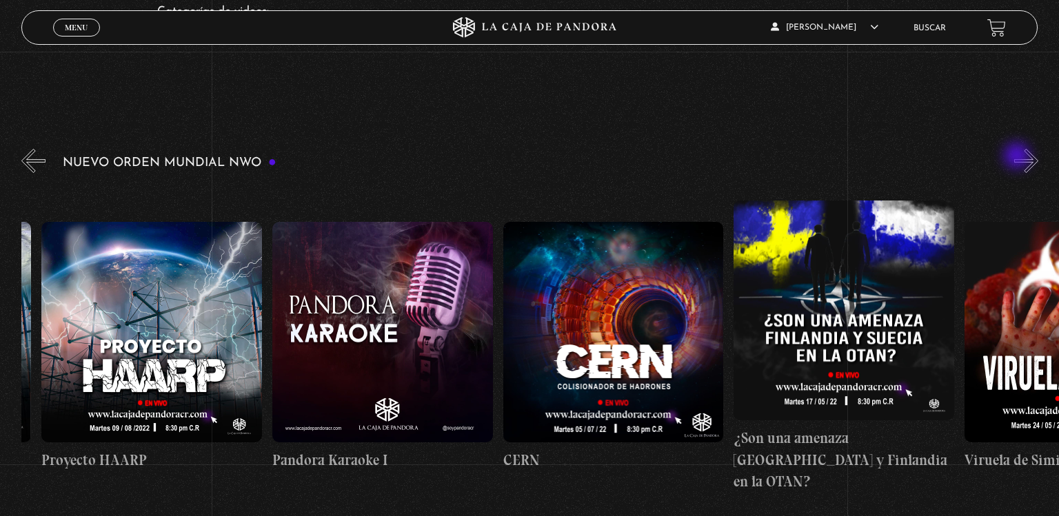
click at [1018, 157] on button "»" at bounding box center [1026, 161] width 24 height 24
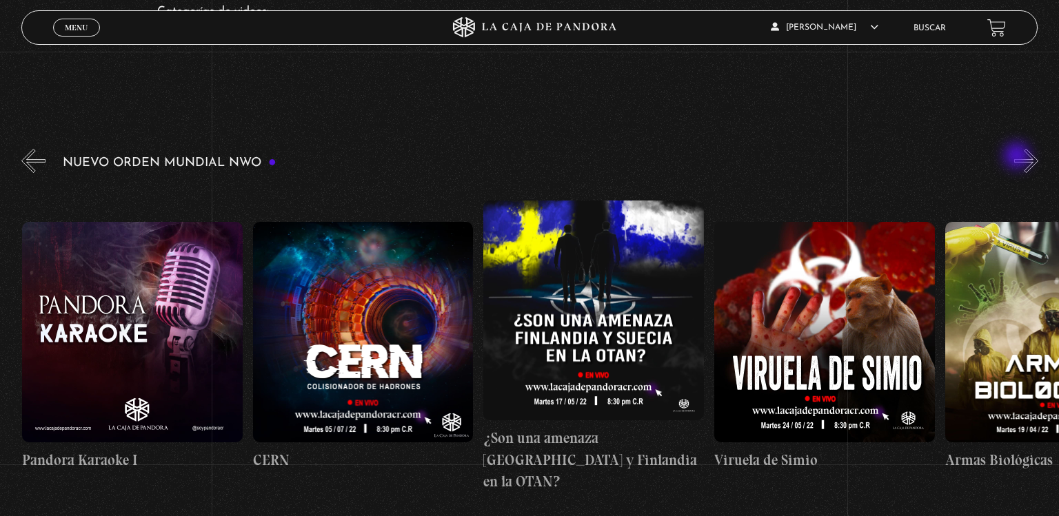
scroll to position [0, 11769]
click at [1018, 157] on button "»" at bounding box center [1026, 161] width 24 height 24
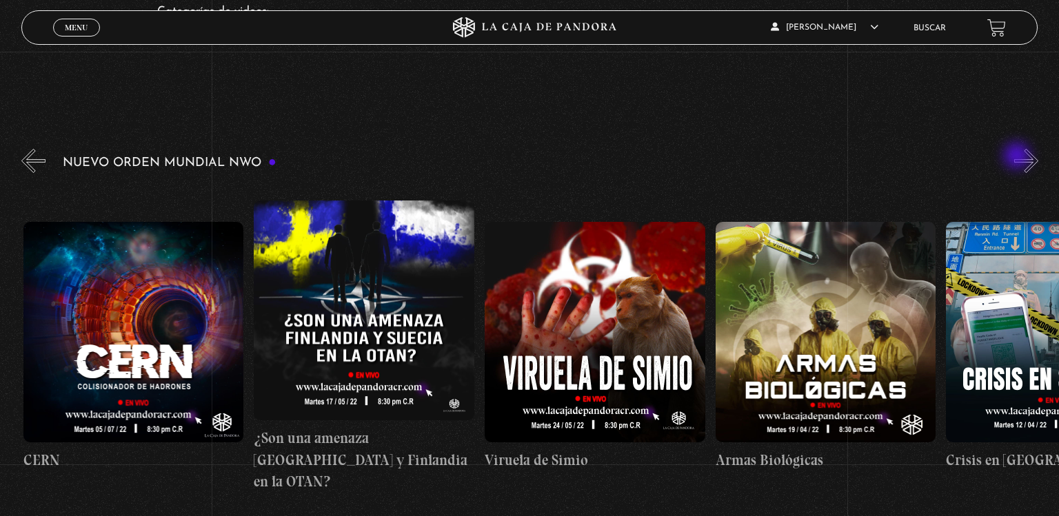
scroll to position [0, 11999]
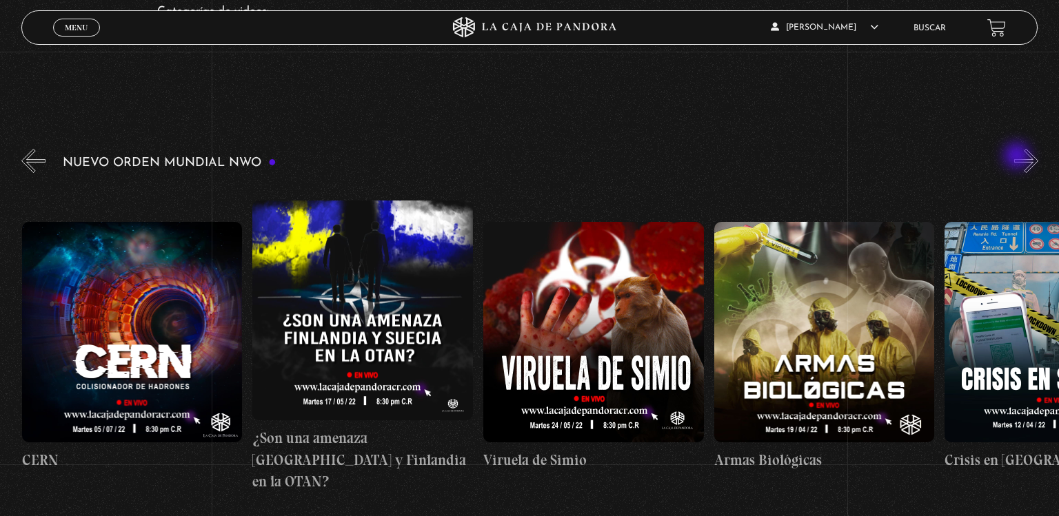
click at [1018, 157] on button "»" at bounding box center [1026, 161] width 24 height 24
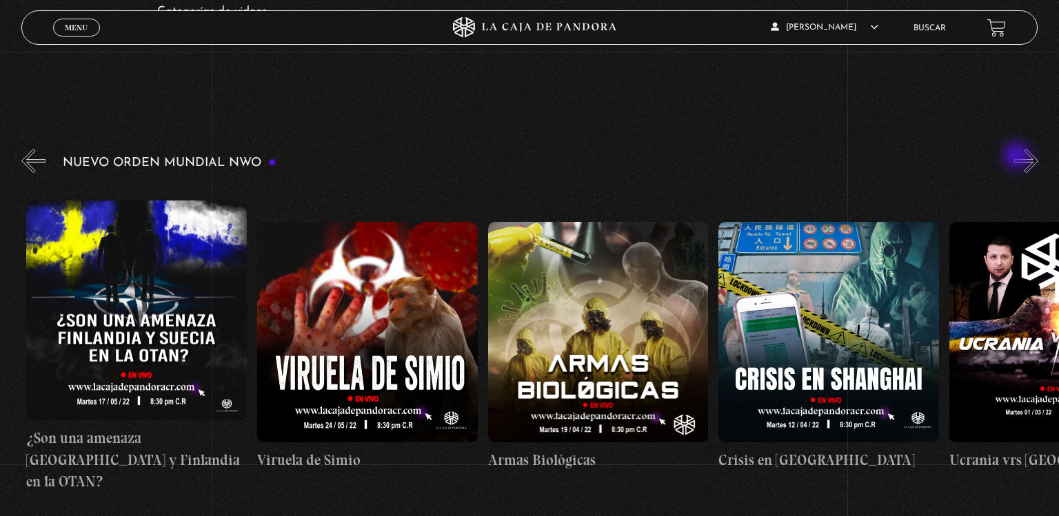
scroll to position [0, 12230]
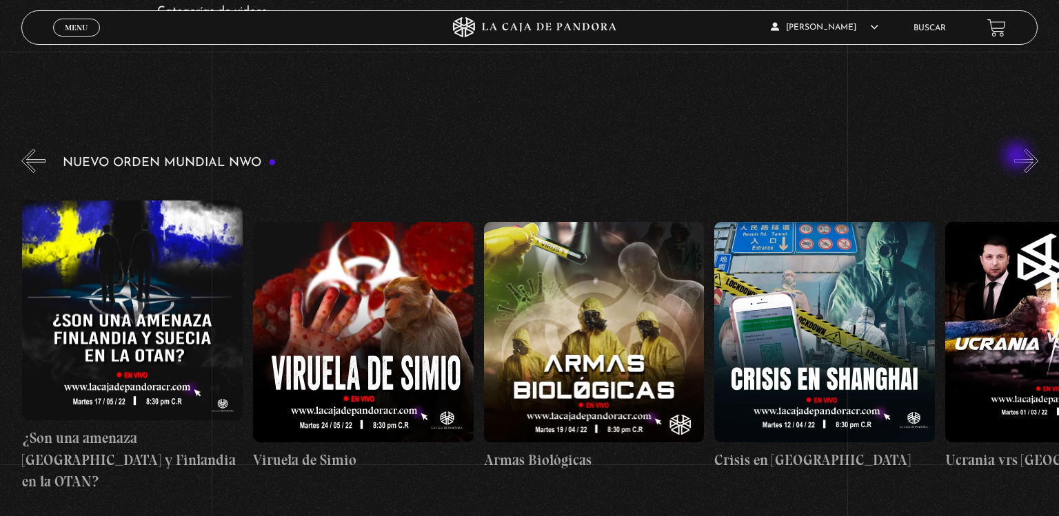
click at [1018, 157] on button "»" at bounding box center [1026, 161] width 24 height 24
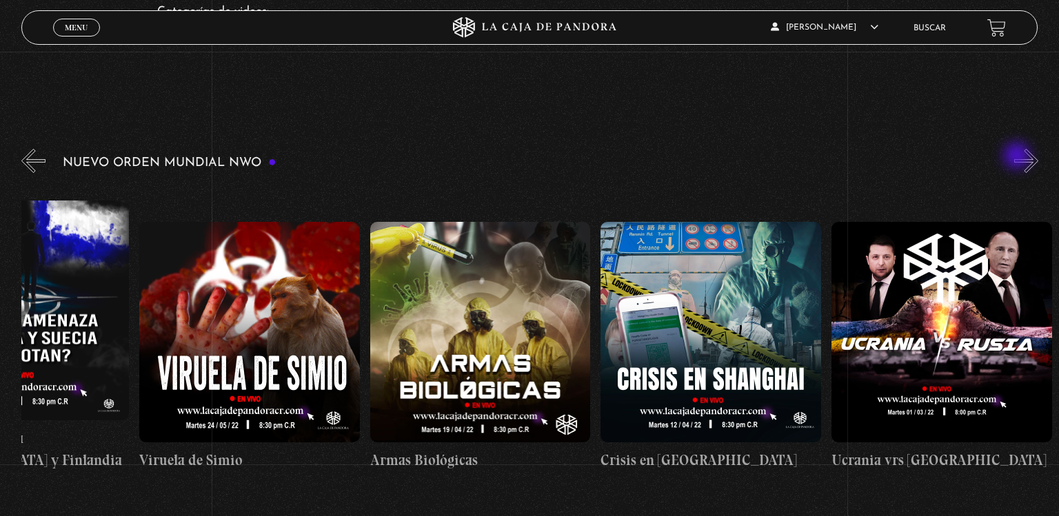
click at [1018, 157] on button "»" at bounding box center [1026, 161] width 24 height 24
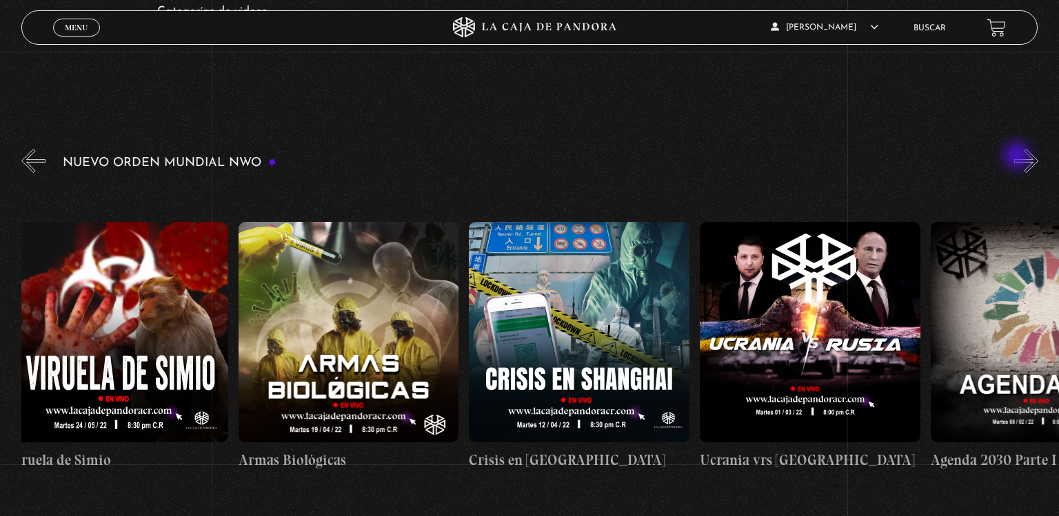
click at [1018, 157] on button "»" at bounding box center [1026, 161] width 24 height 24
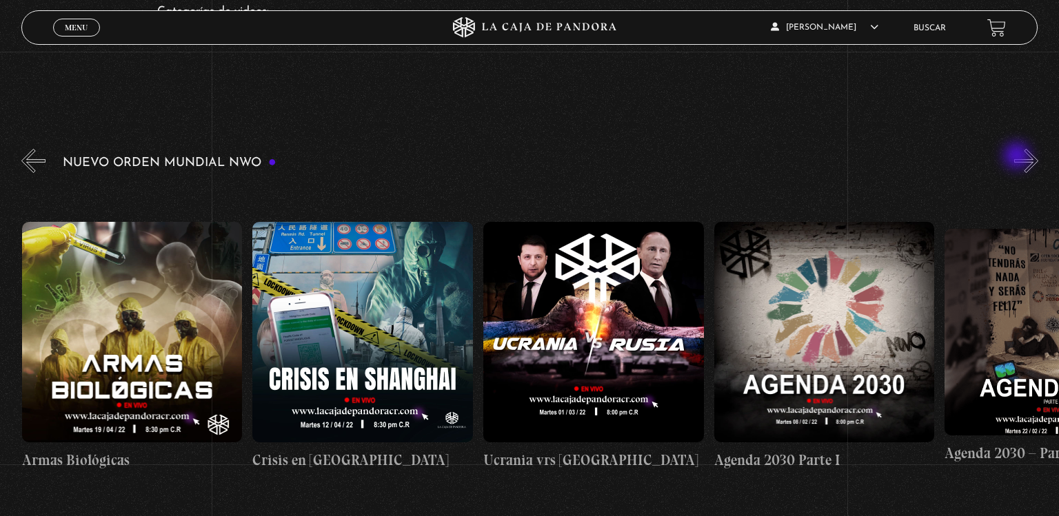
click at [1018, 157] on button "»" at bounding box center [1026, 161] width 24 height 24
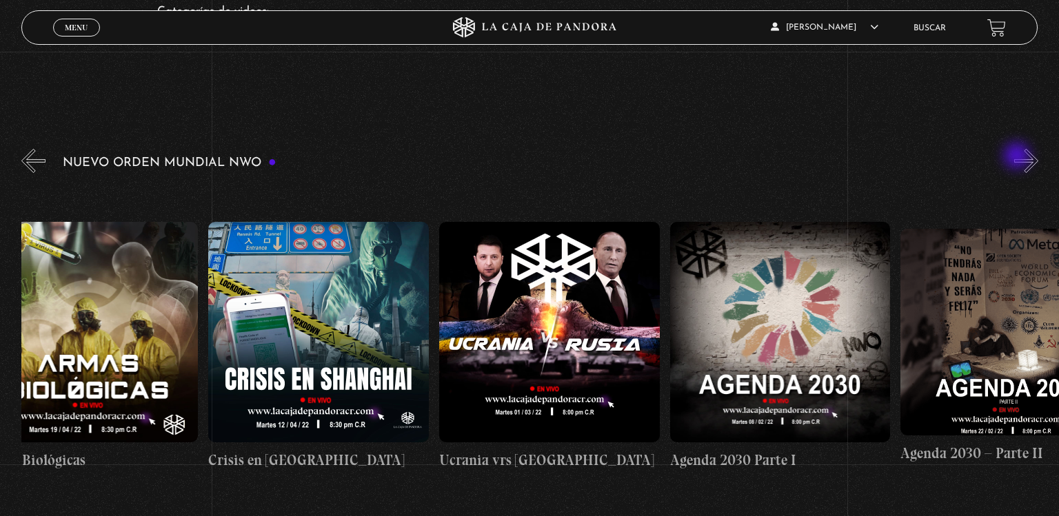
click at [1018, 157] on button "»" at bounding box center [1026, 161] width 24 height 24
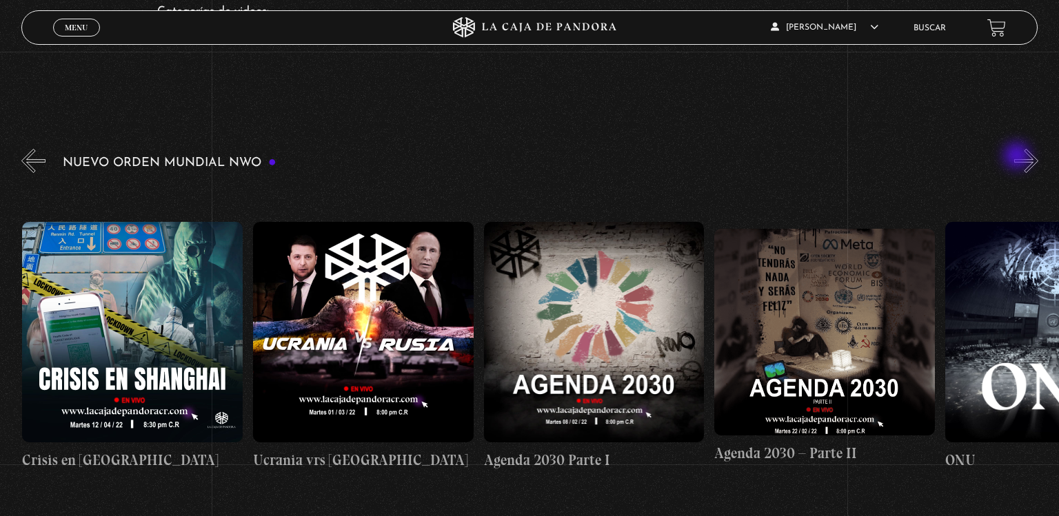
click at [1018, 157] on button "»" at bounding box center [1026, 161] width 24 height 24
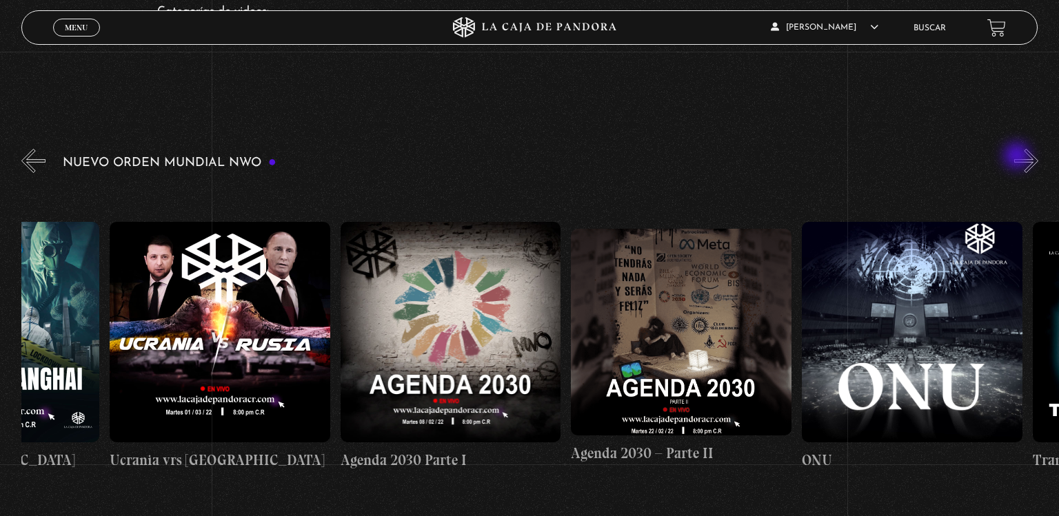
click at [1018, 157] on button "»" at bounding box center [1026, 161] width 24 height 24
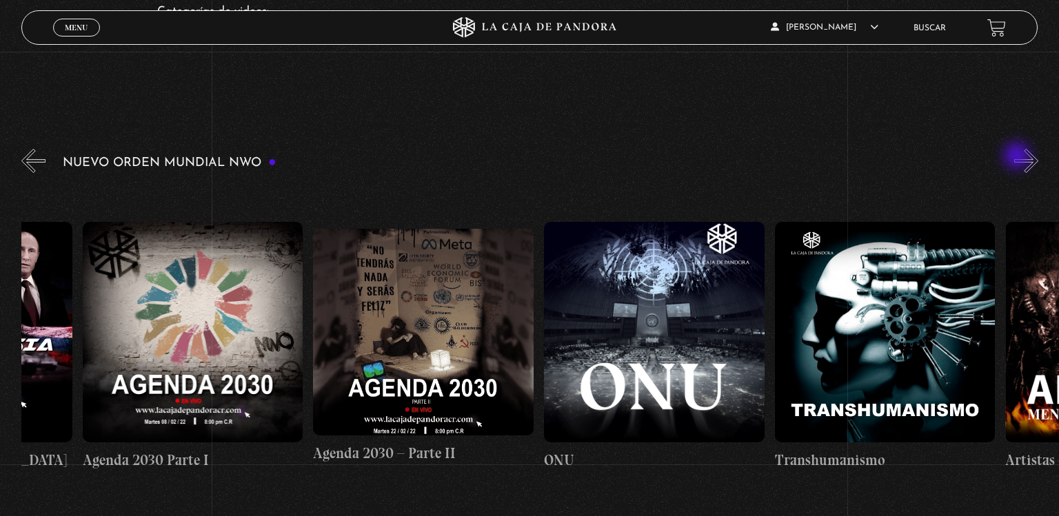
click at [1018, 157] on button "»" at bounding box center [1026, 161] width 24 height 24
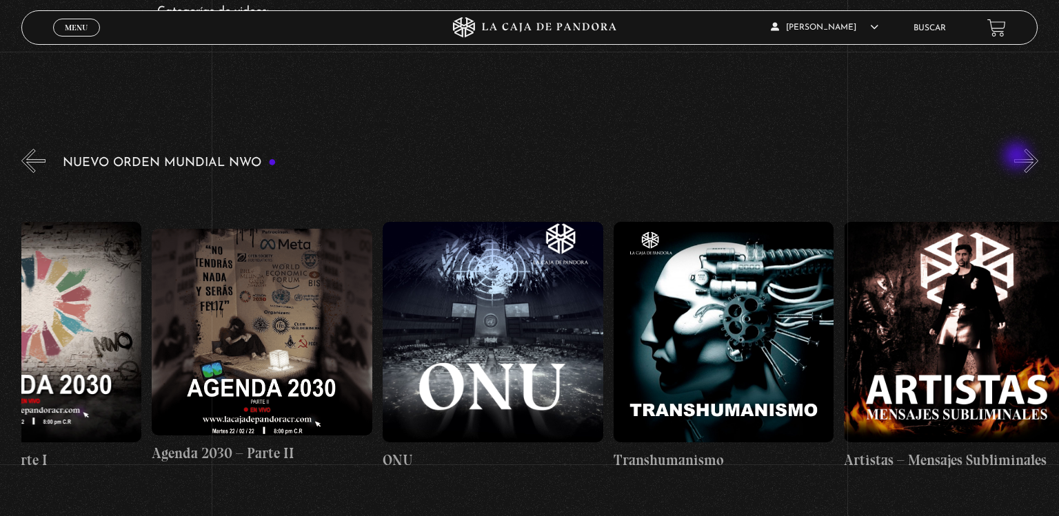
click at [1018, 157] on button "»" at bounding box center [1026, 161] width 24 height 24
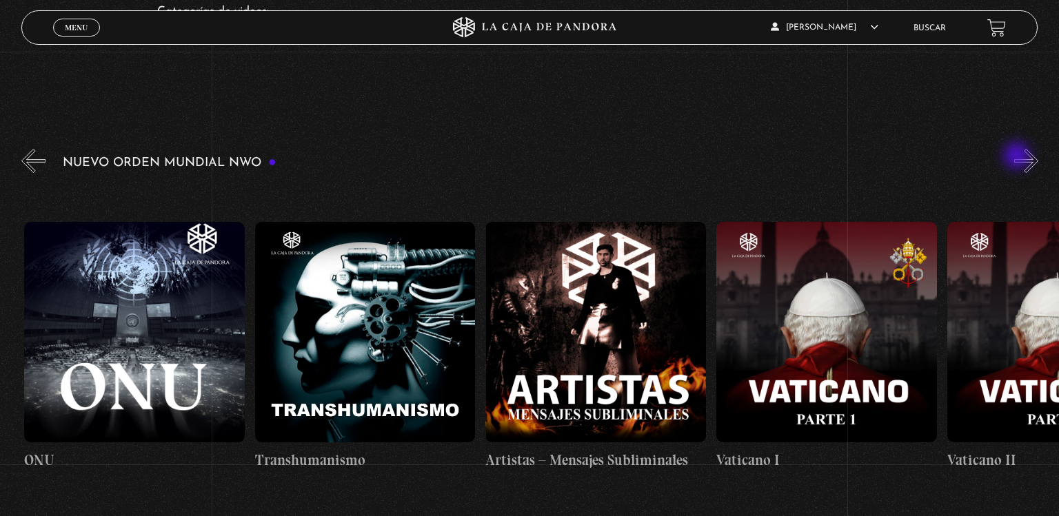
click at [1018, 157] on button "»" at bounding box center [1026, 161] width 24 height 24
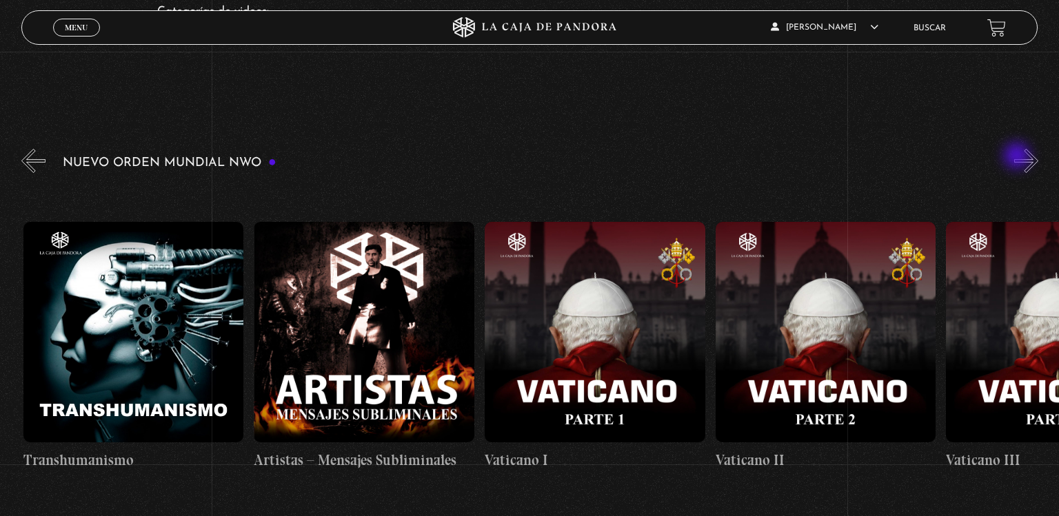
scroll to position [0, 14076]
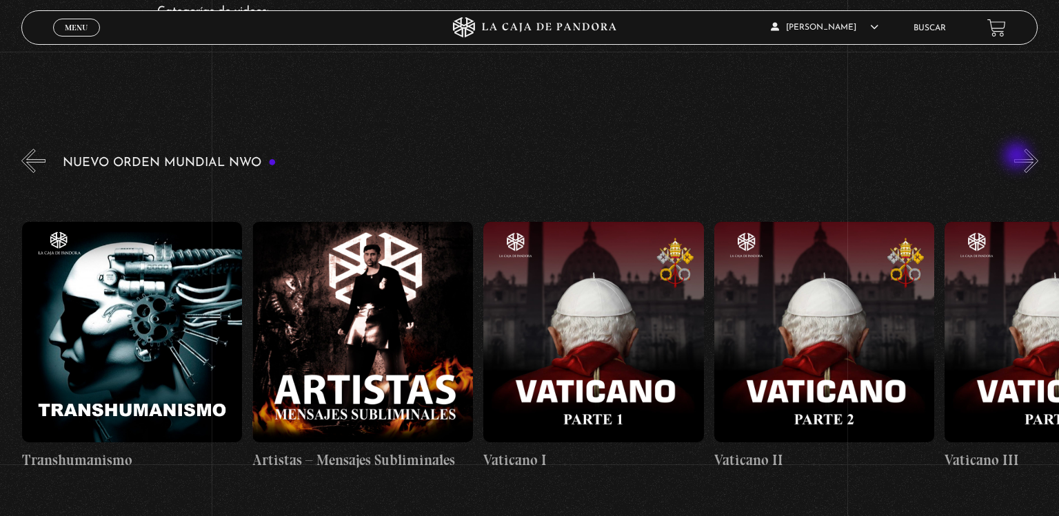
click at [1018, 157] on button "»" at bounding box center [1026, 161] width 24 height 24
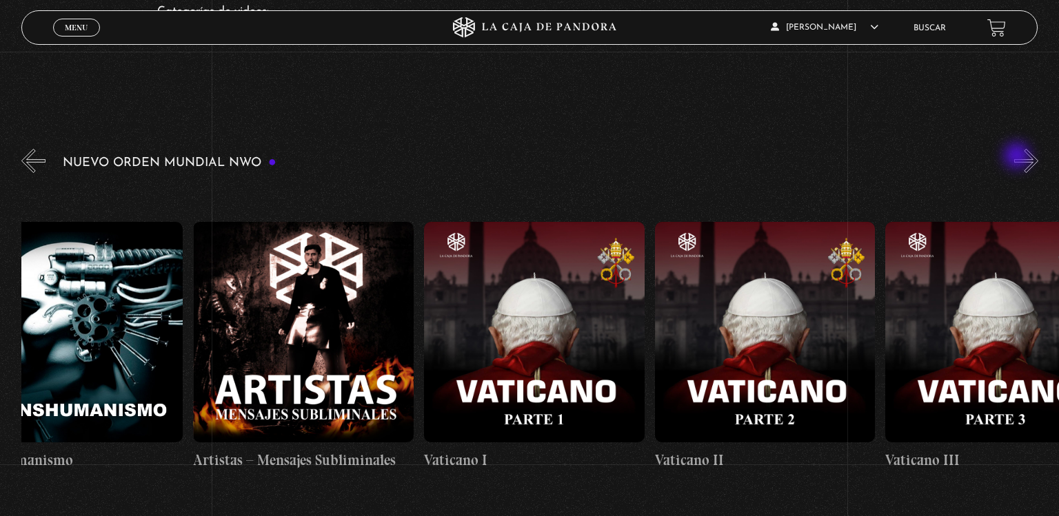
click at [1018, 157] on button "»" at bounding box center [1026, 161] width 24 height 24
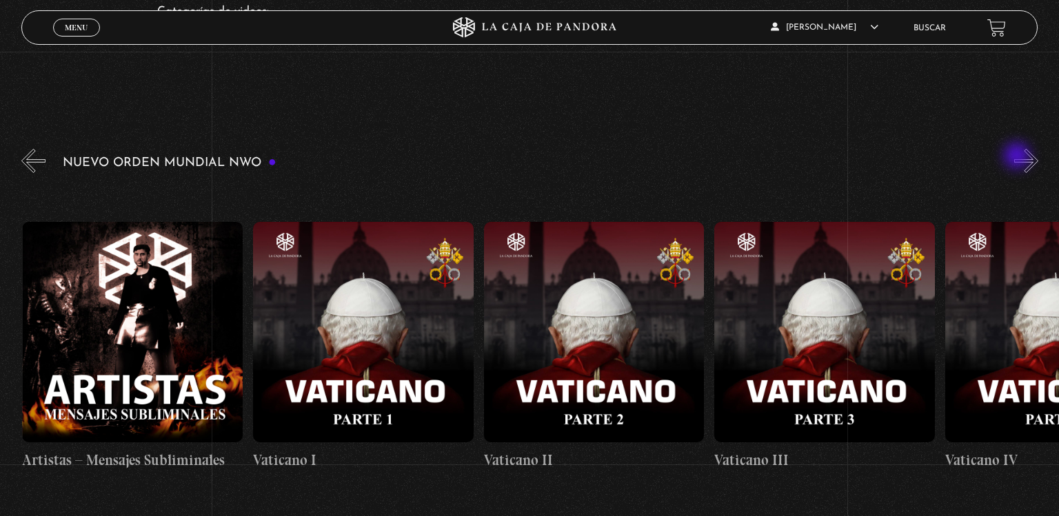
click at [1018, 157] on button "»" at bounding box center [1026, 161] width 24 height 24
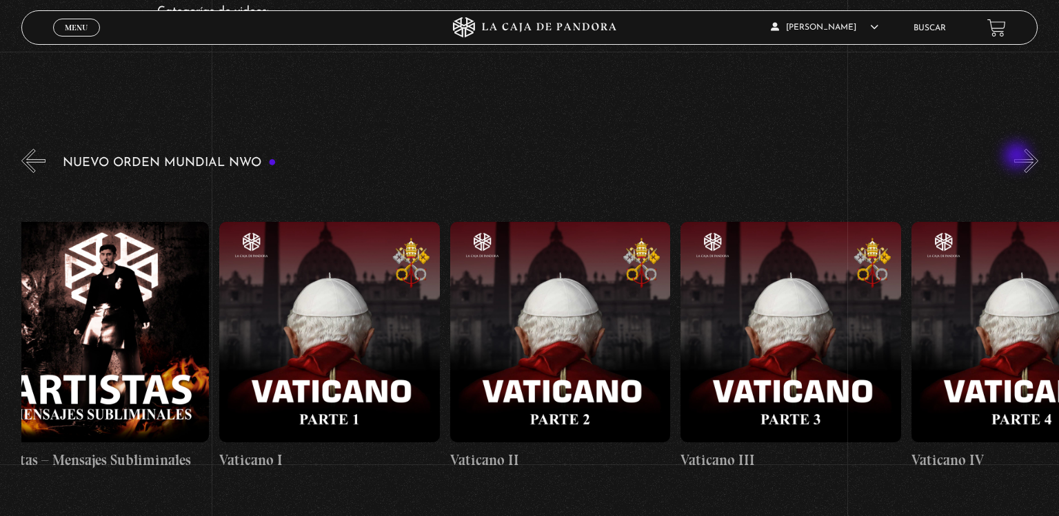
click at [1018, 157] on button "»" at bounding box center [1026, 161] width 24 height 24
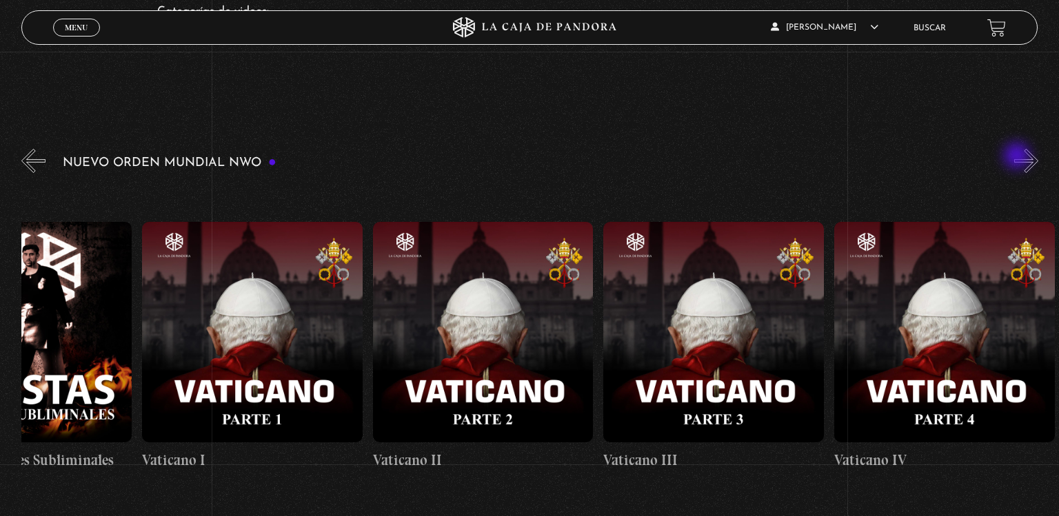
scroll to position [0, 14538]
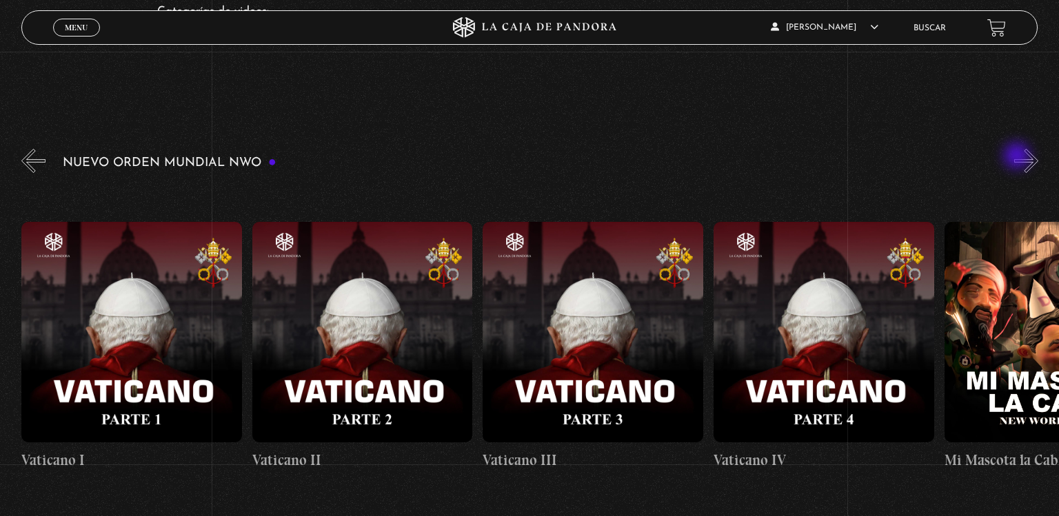
click at [1018, 157] on button "»" at bounding box center [1026, 161] width 24 height 24
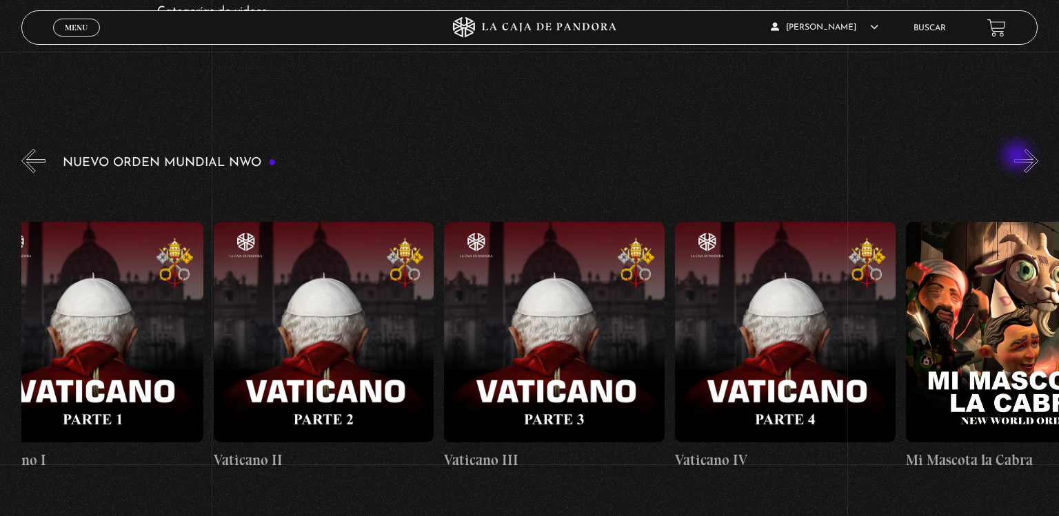
click at [1018, 157] on button "»" at bounding box center [1026, 161] width 24 height 24
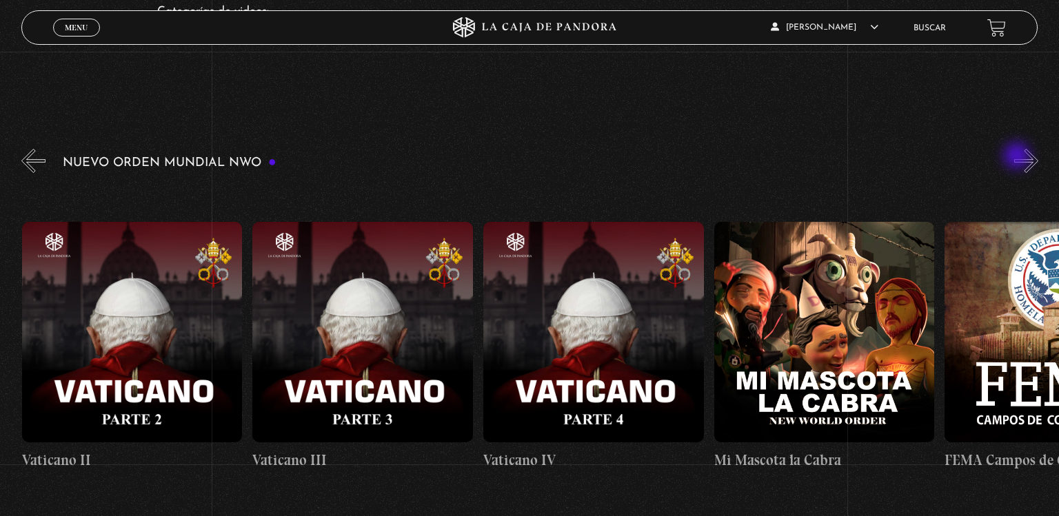
click at [1018, 157] on button "»" at bounding box center [1026, 161] width 24 height 24
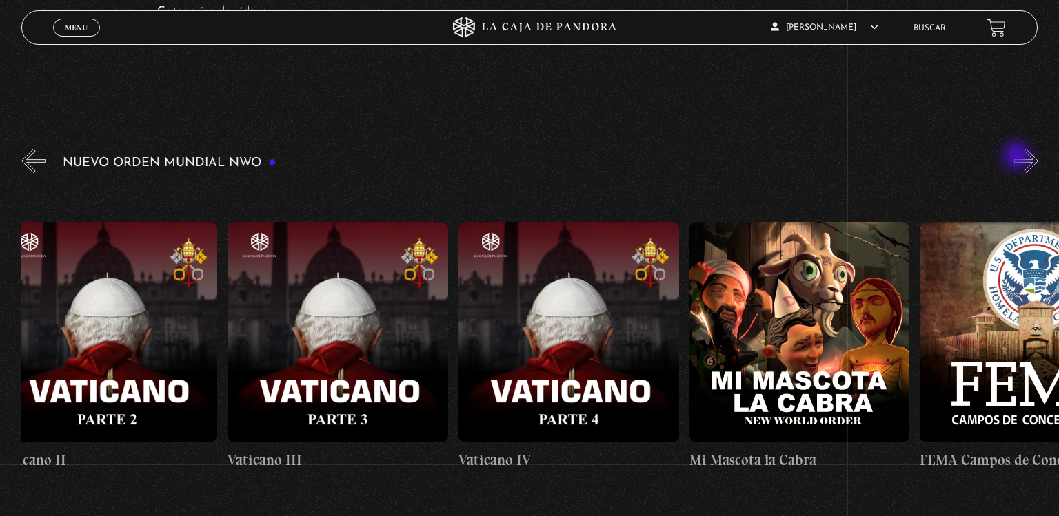
click at [1018, 157] on button "»" at bounding box center [1026, 161] width 24 height 24
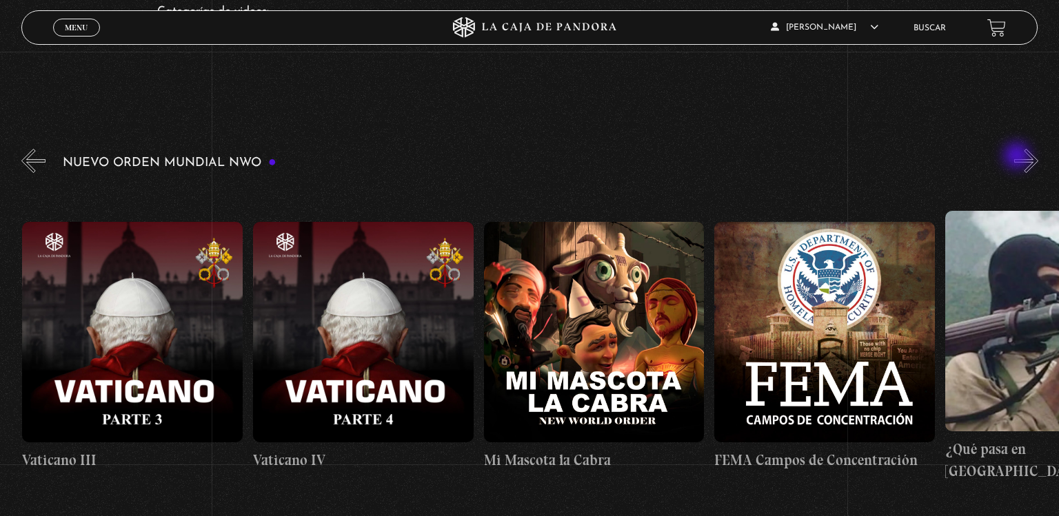
click at [1018, 157] on button "»" at bounding box center [1026, 161] width 24 height 24
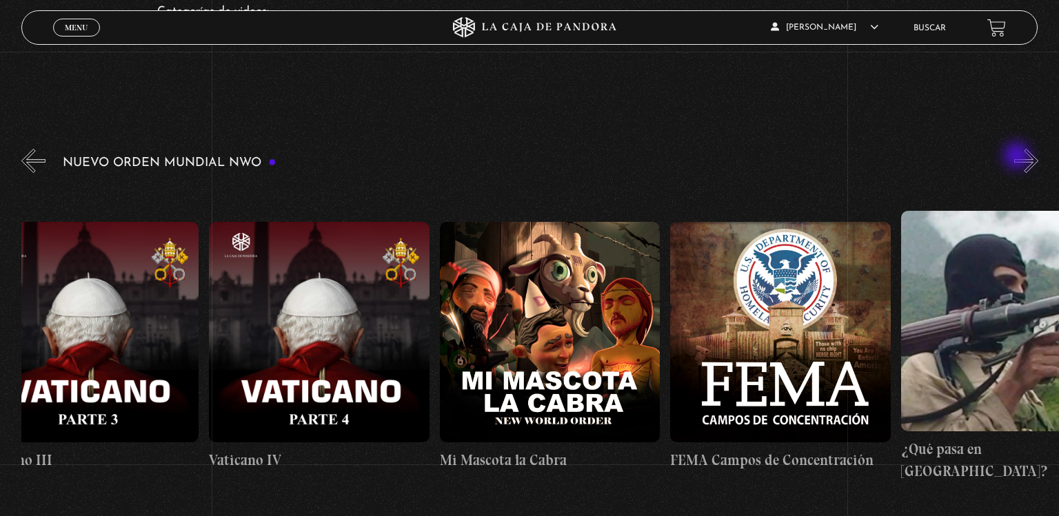
click at [1018, 157] on button "»" at bounding box center [1026, 161] width 24 height 24
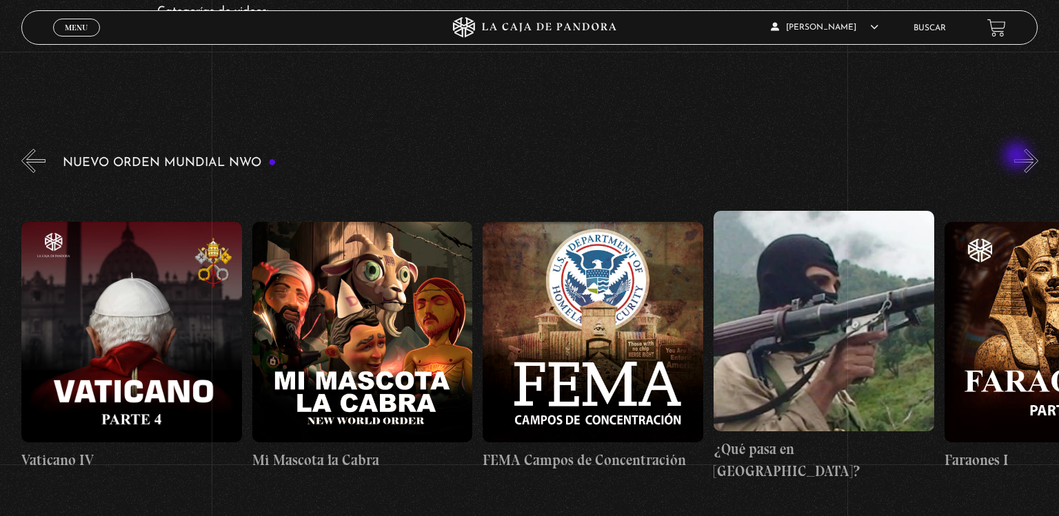
click at [1018, 157] on button "»" at bounding box center [1026, 161] width 24 height 24
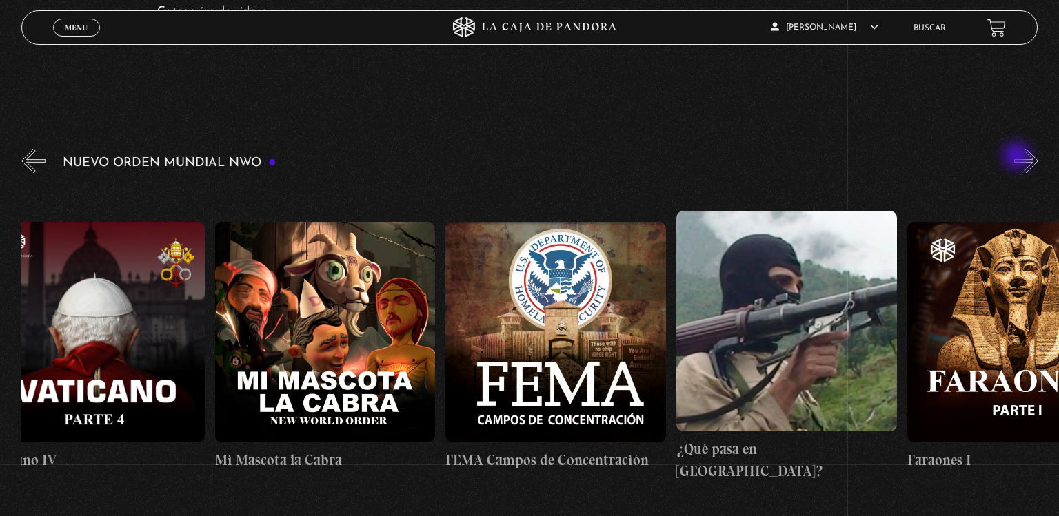
click at [1018, 157] on button "»" at bounding box center [1026, 161] width 24 height 24
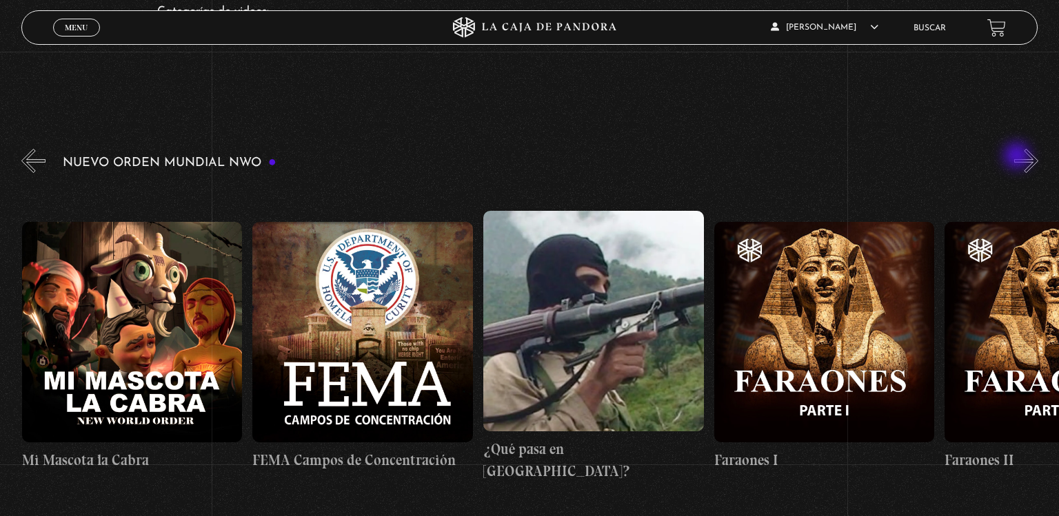
click at [1018, 157] on button "»" at bounding box center [1026, 161] width 24 height 24
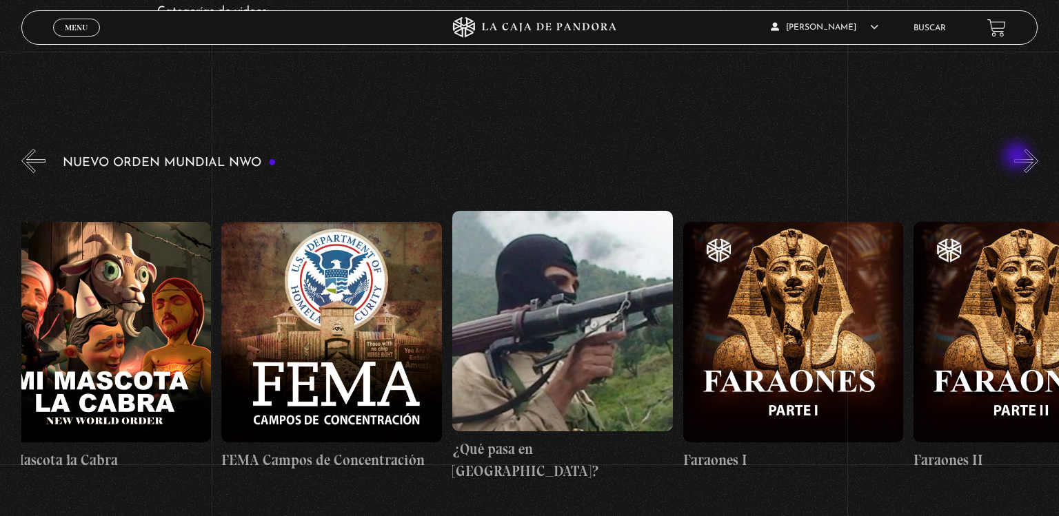
click at [1018, 157] on button "»" at bounding box center [1026, 161] width 24 height 24
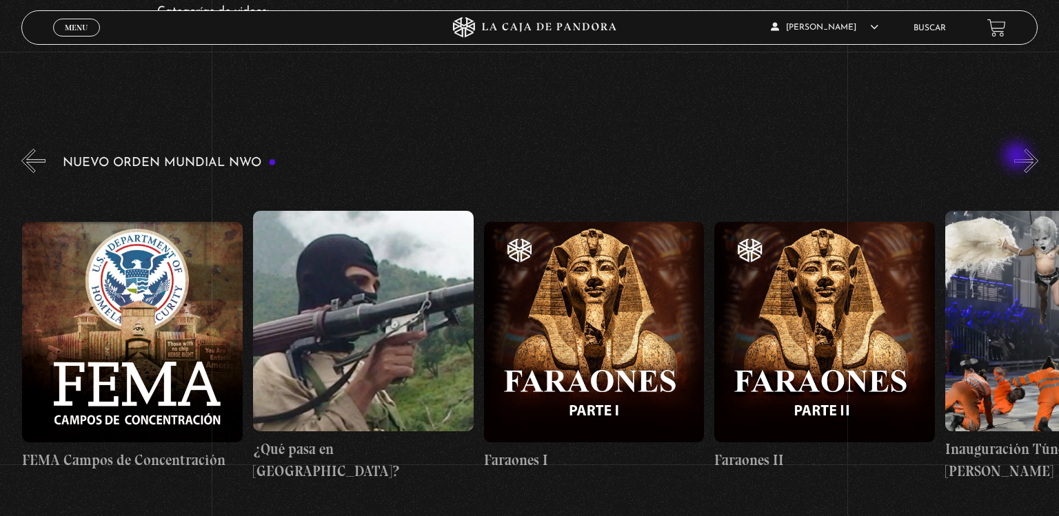
click at [1018, 157] on button "»" at bounding box center [1026, 161] width 24 height 24
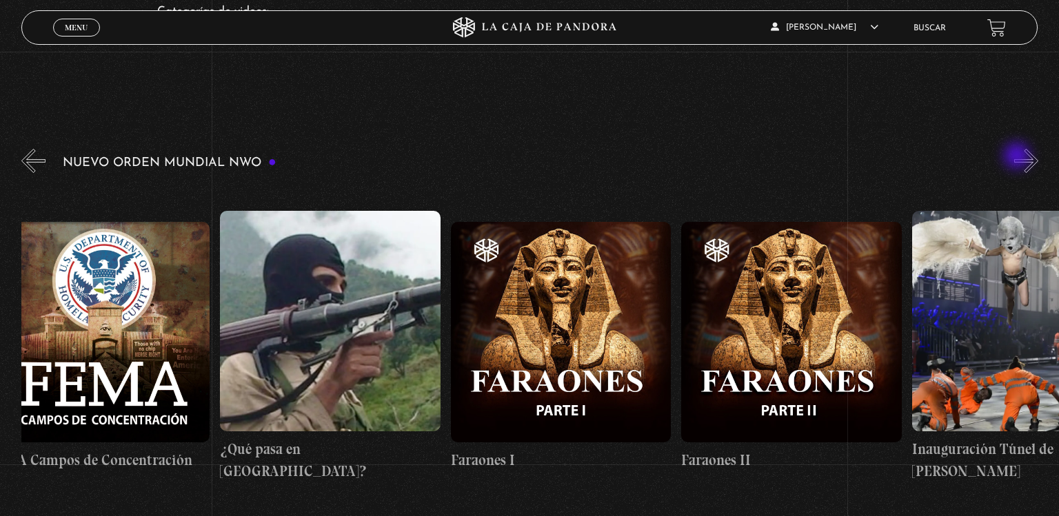
click at [1018, 157] on button "»" at bounding box center [1026, 161] width 24 height 24
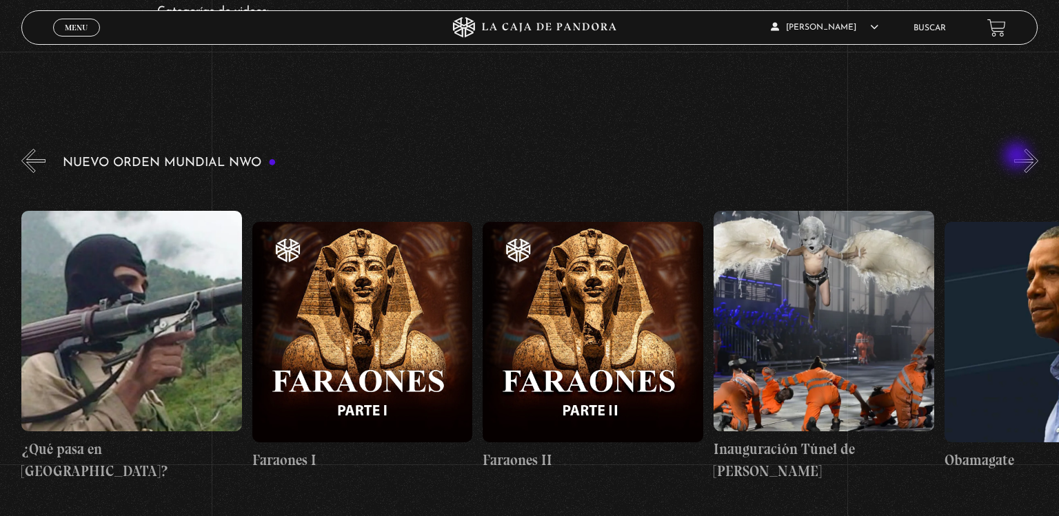
click at [1018, 157] on button "»" at bounding box center [1026, 161] width 24 height 24
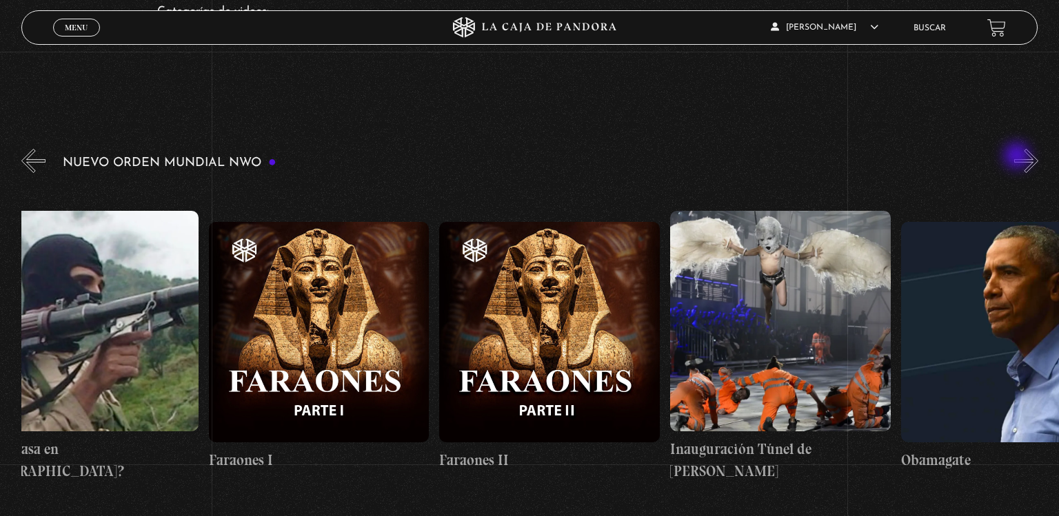
click at [1018, 157] on button "»" at bounding box center [1026, 161] width 24 height 24
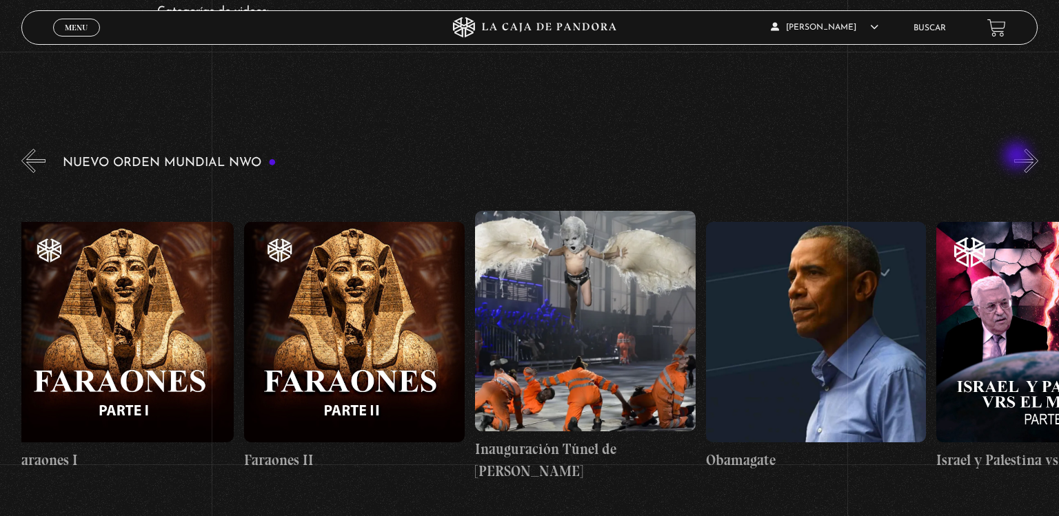
click at [1018, 157] on button "»" at bounding box center [1026, 161] width 24 height 24
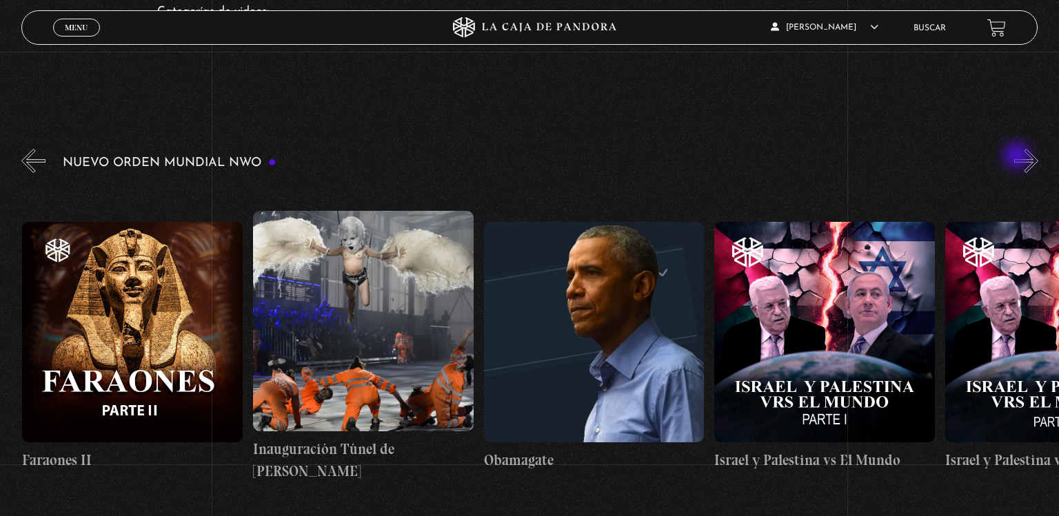
click at [1018, 157] on button "»" at bounding box center [1026, 161] width 24 height 24
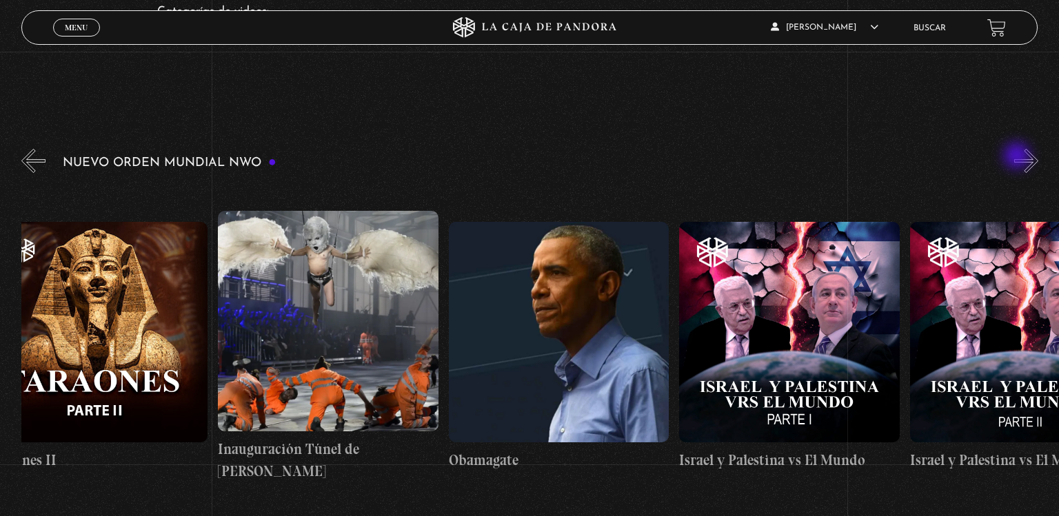
click at [1018, 157] on button "»" at bounding box center [1026, 161] width 24 height 24
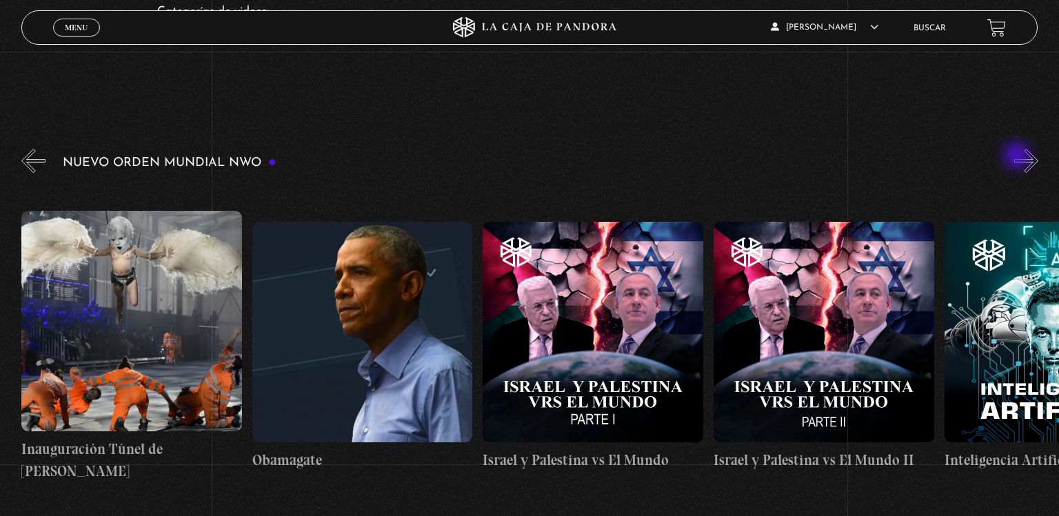
click at [1018, 157] on button "»" at bounding box center [1026, 161] width 24 height 24
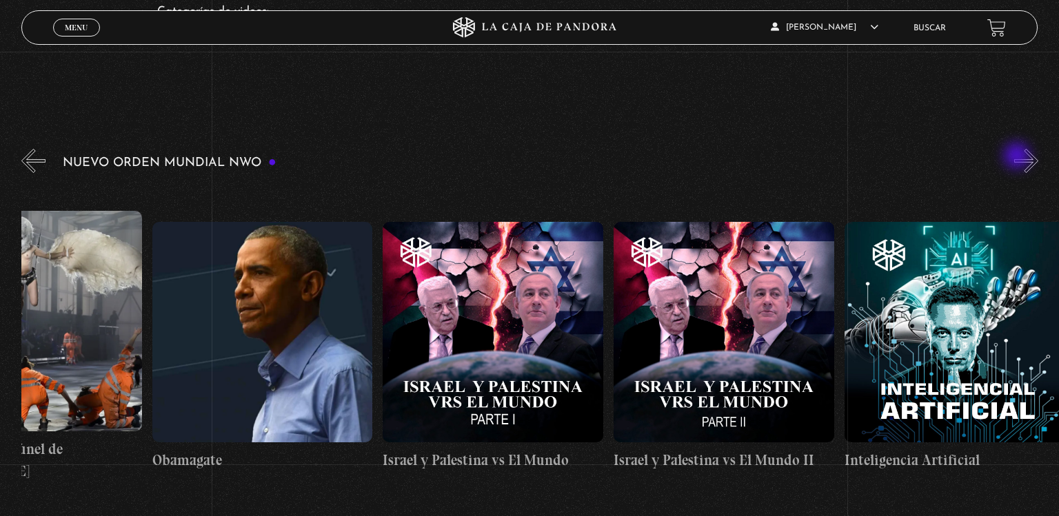
click at [1018, 157] on button "»" at bounding box center [1026, 161] width 24 height 24
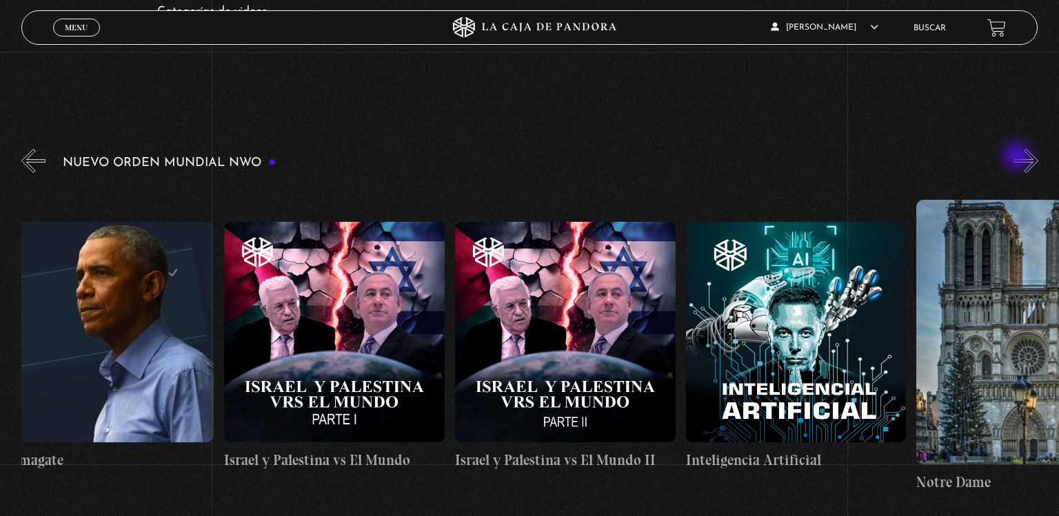
click at [1018, 157] on button "»" at bounding box center [1026, 161] width 24 height 24
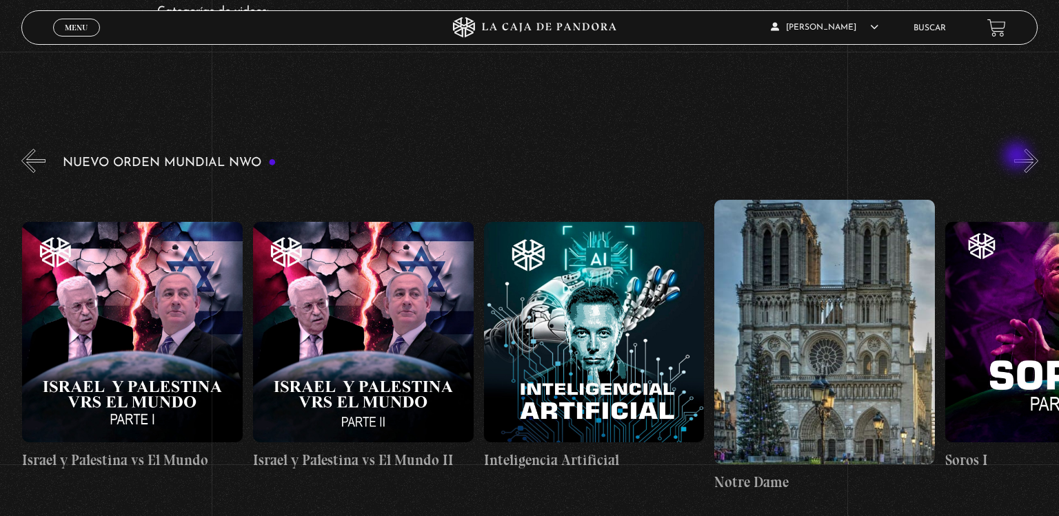
click at [1018, 157] on button "»" at bounding box center [1026, 161] width 24 height 24
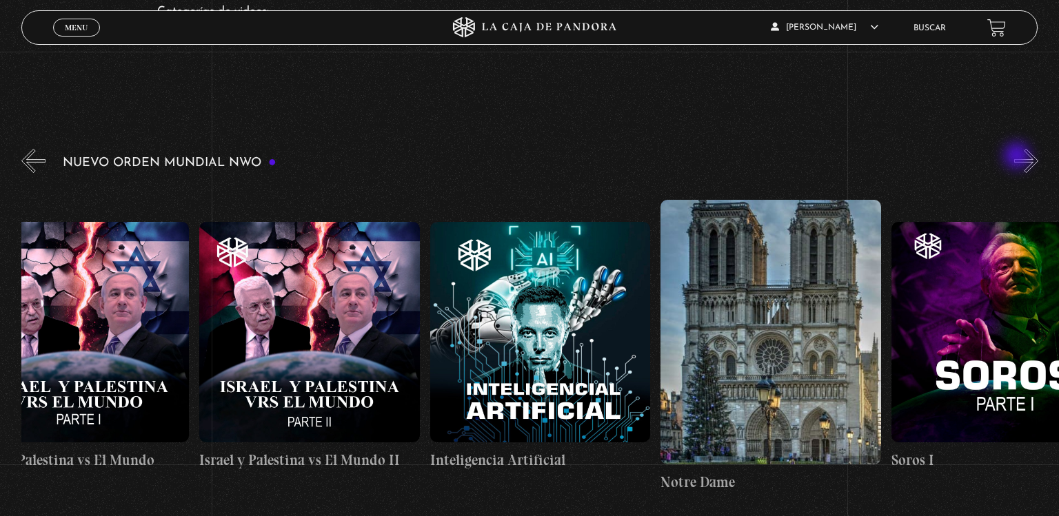
click at [1018, 157] on button "»" at bounding box center [1026, 161] width 24 height 24
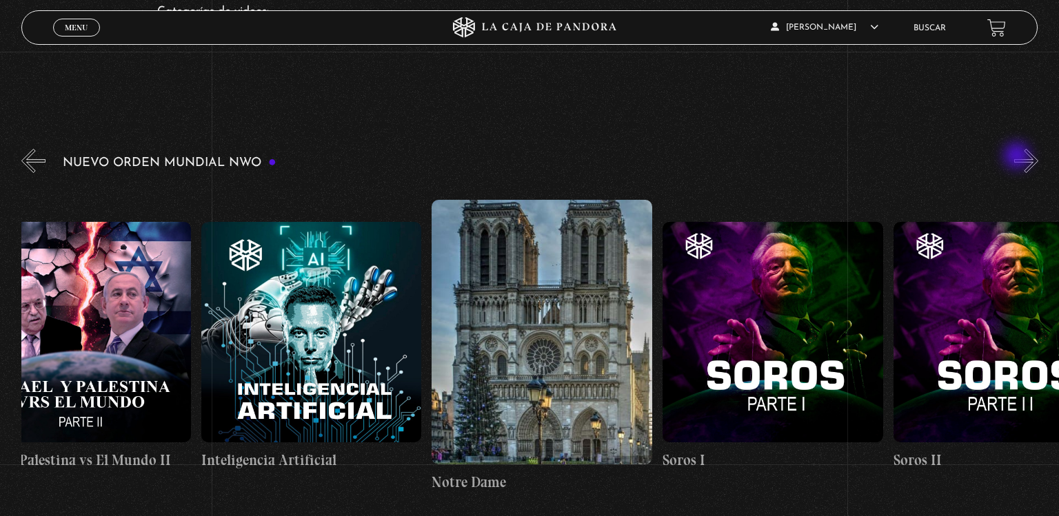
click at [1018, 157] on button "»" at bounding box center [1026, 161] width 24 height 24
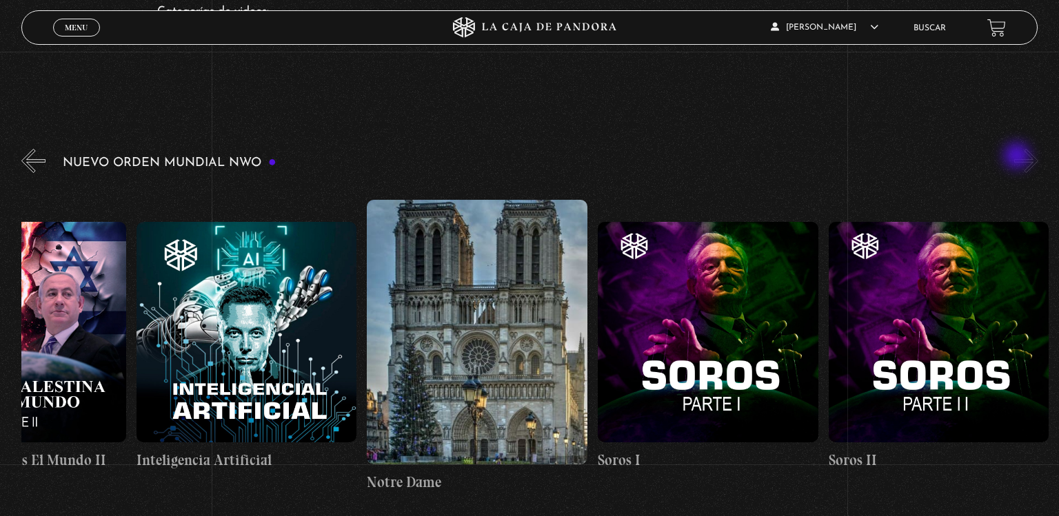
click at [1018, 157] on button "»" at bounding box center [1026, 161] width 24 height 24
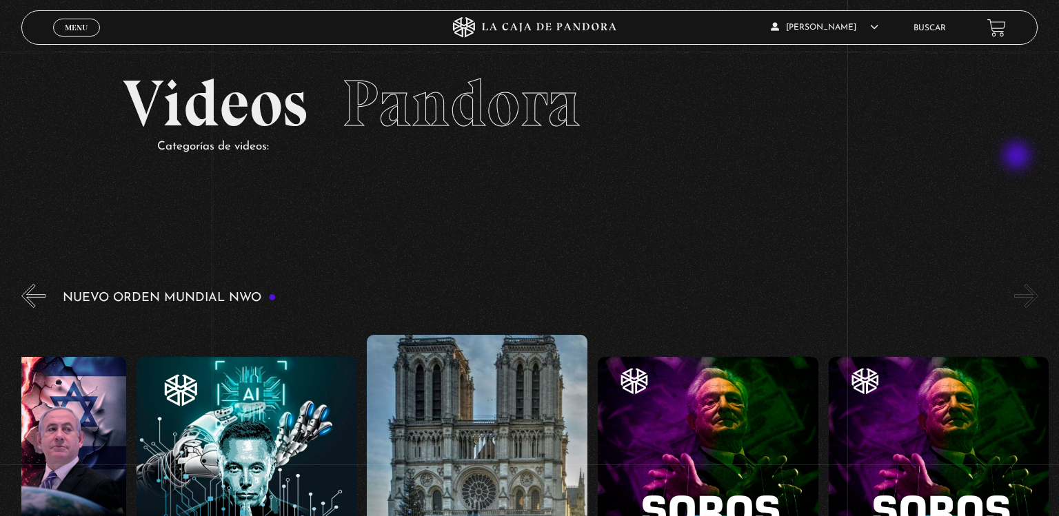
scroll to position [10, 0]
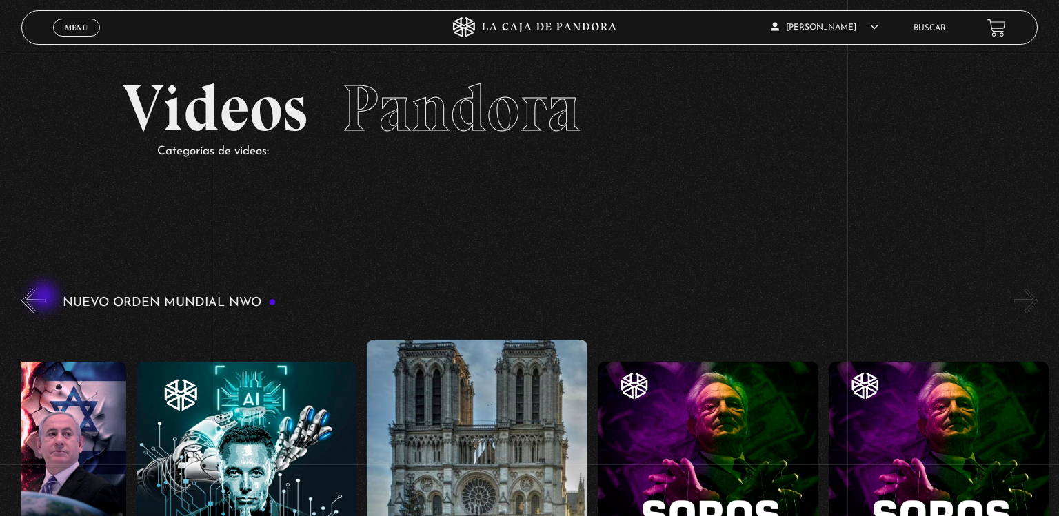
click at [46, 298] on div "Nuevo Orden Mundial NWO 2023" at bounding box center [540, 467] width 1038 height 363
click at [34, 298] on button "«" at bounding box center [33, 301] width 24 height 24
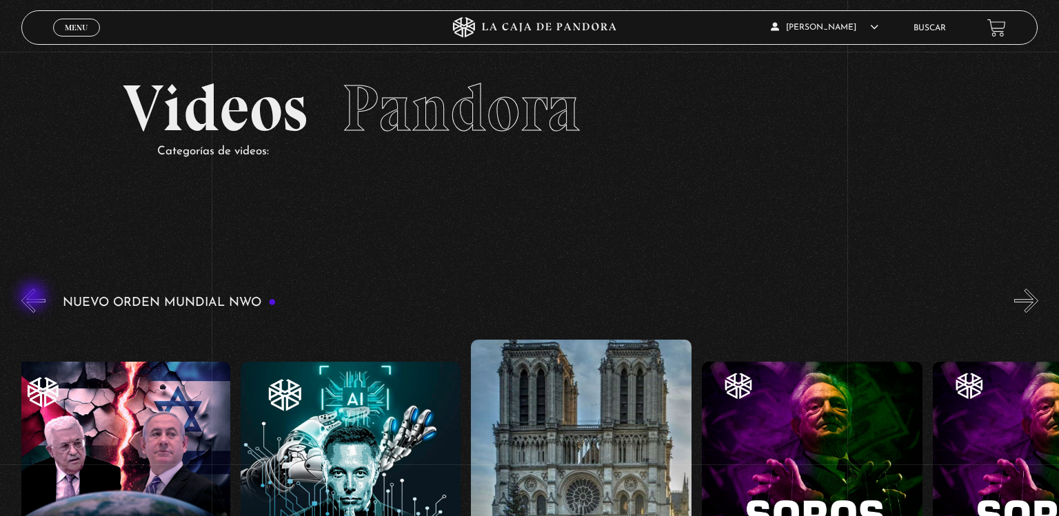
scroll to position [0, 17307]
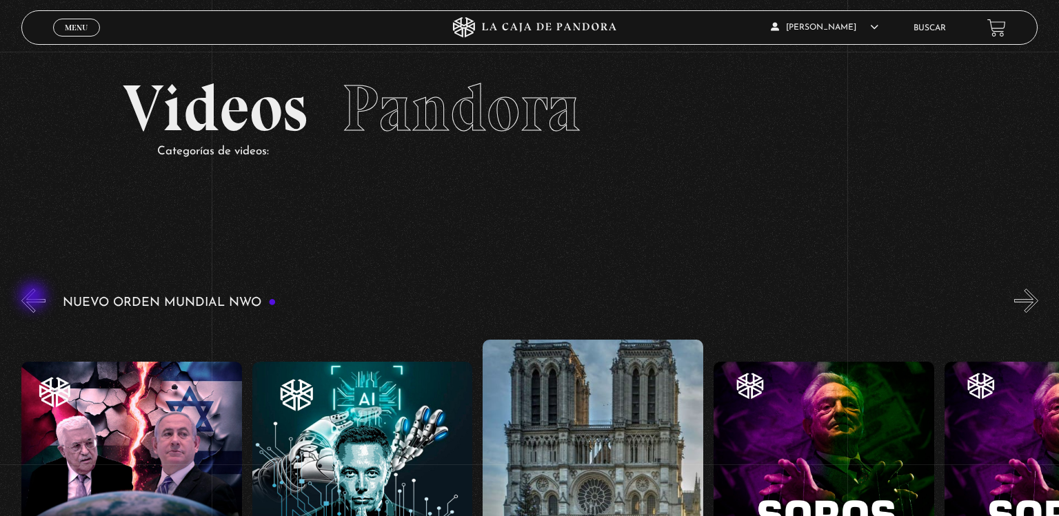
click at [34, 298] on button "«" at bounding box center [33, 301] width 24 height 24
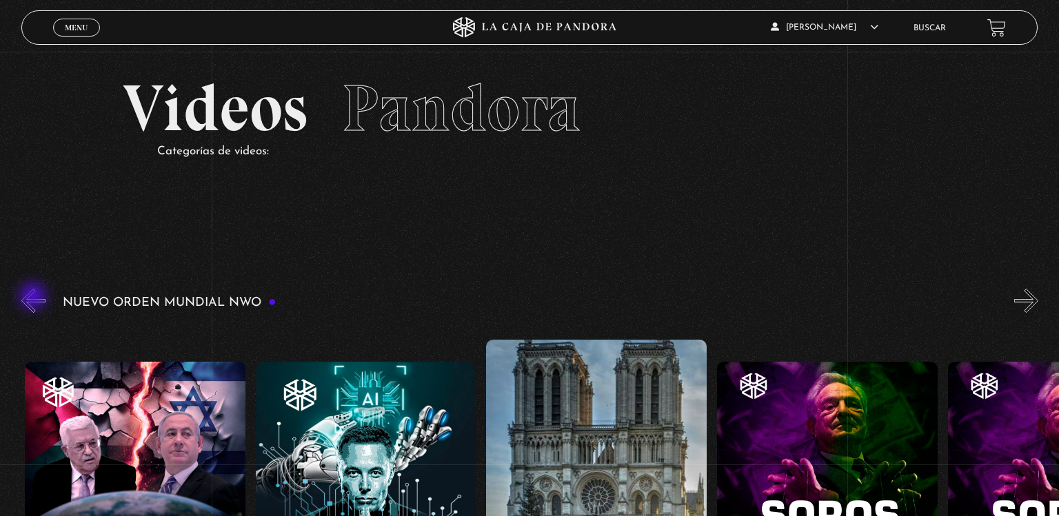
click at [34, 298] on button "«" at bounding box center [33, 301] width 24 height 24
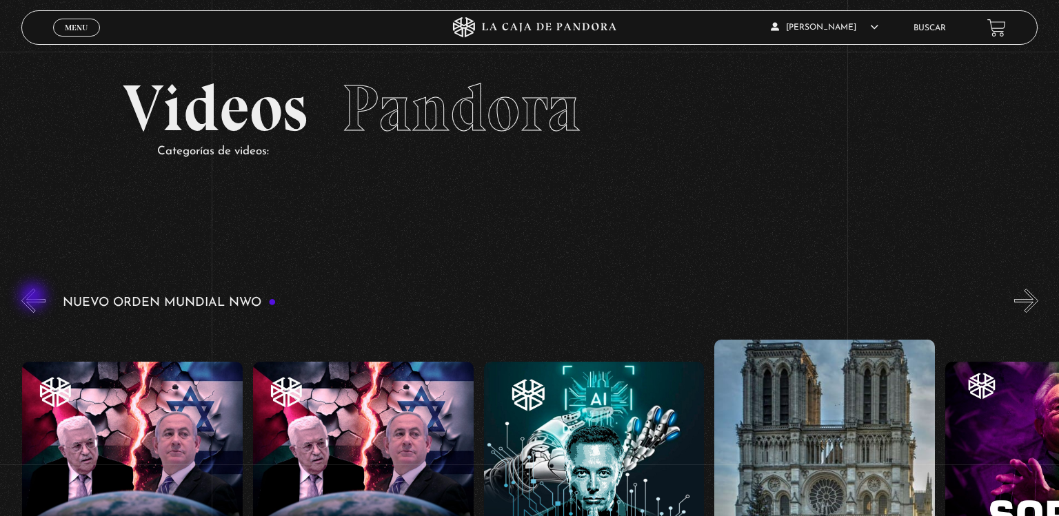
click at [34, 298] on button "«" at bounding box center [33, 301] width 24 height 24
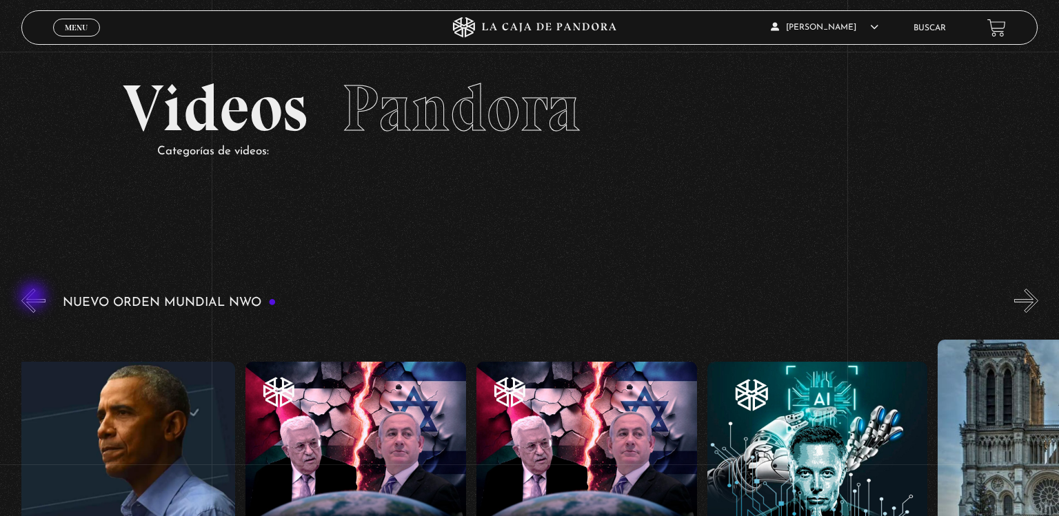
scroll to position [0, 16845]
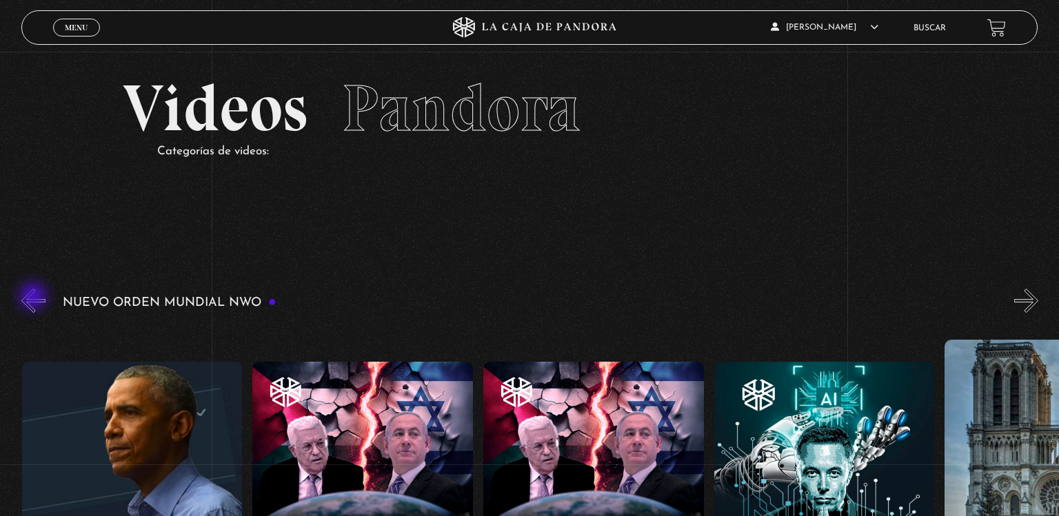
click at [34, 298] on button "«" at bounding box center [33, 301] width 24 height 24
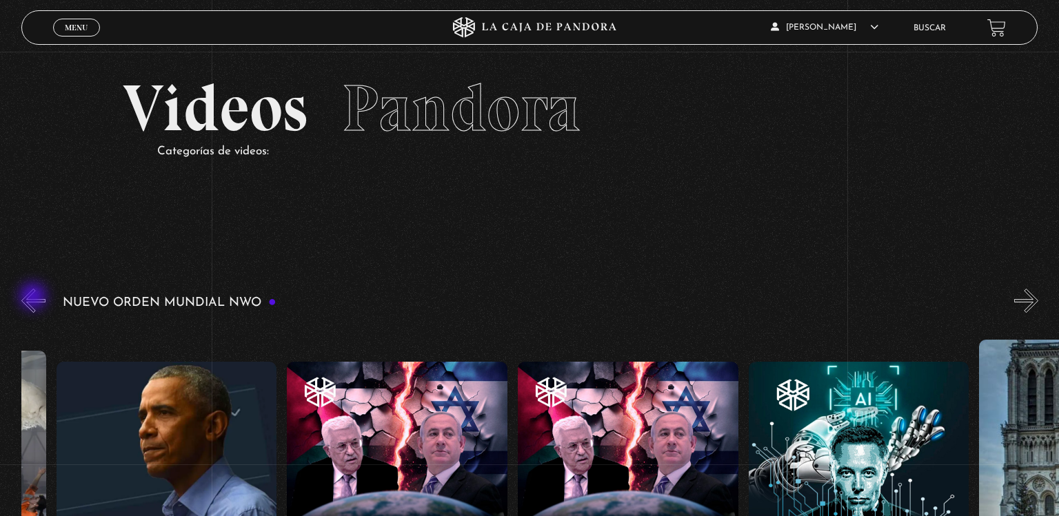
click at [34, 298] on button "«" at bounding box center [33, 301] width 24 height 24
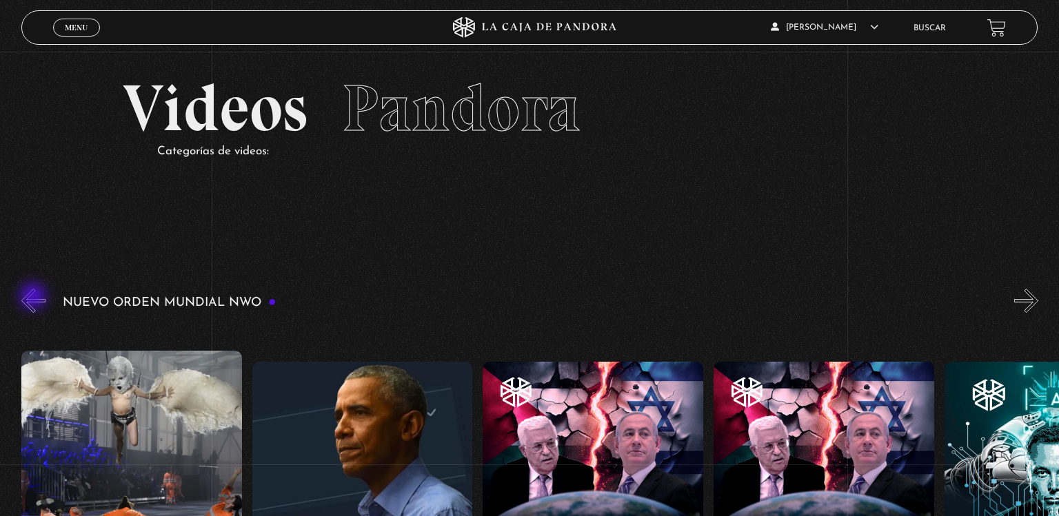
scroll to position [0, 16615]
click at [34, 298] on button "«" at bounding box center [33, 301] width 24 height 24
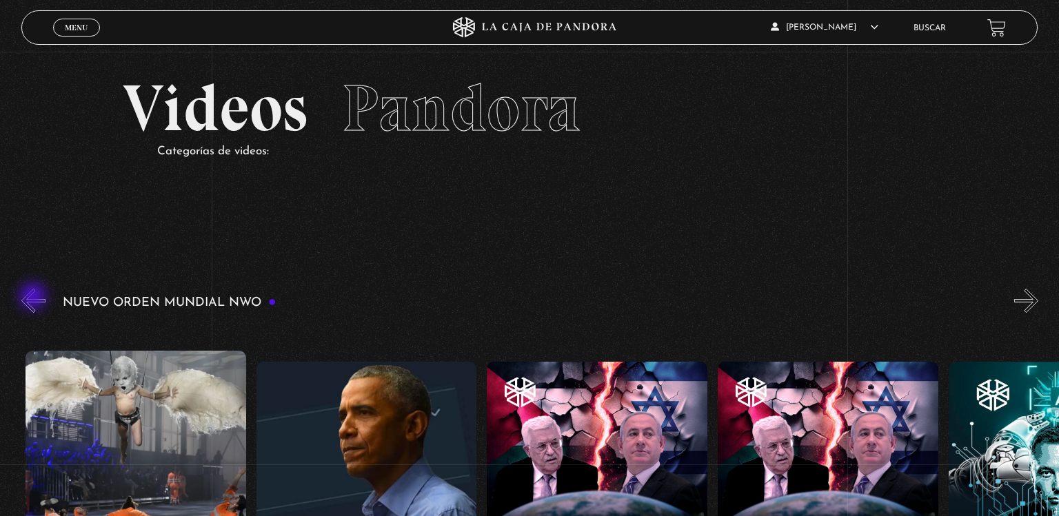
click at [34, 298] on button "«" at bounding box center [33, 301] width 24 height 24
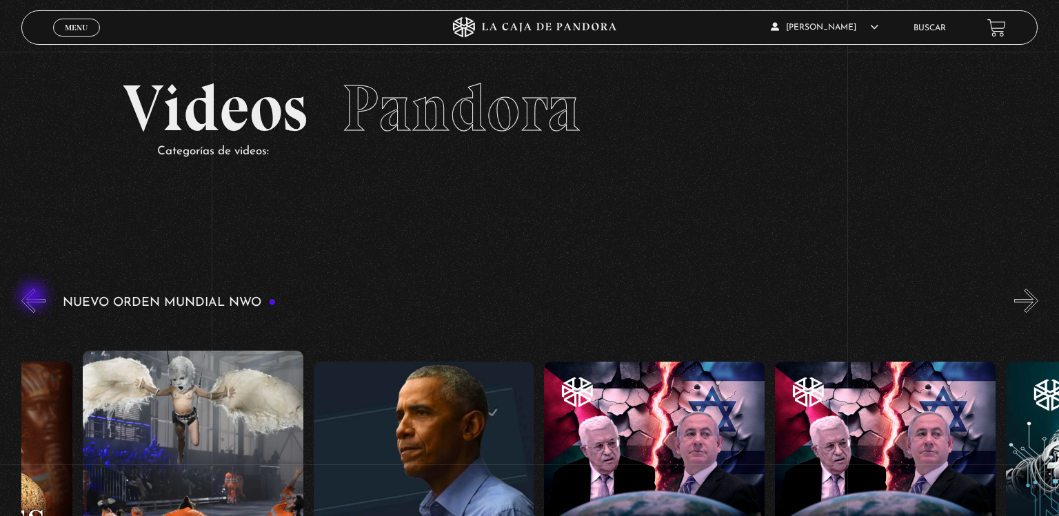
scroll to position [0, 16383]
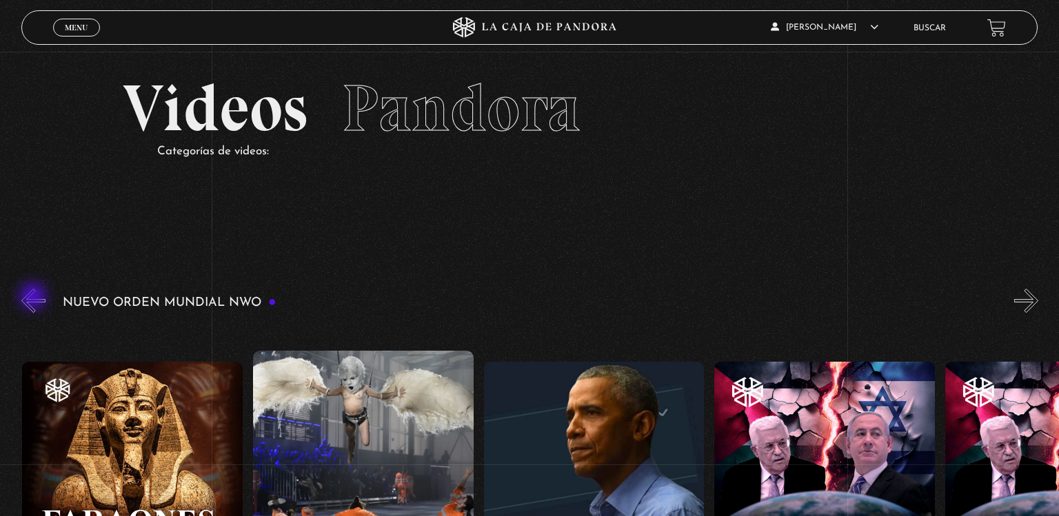
click at [34, 298] on button "«" at bounding box center [33, 301] width 24 height 24
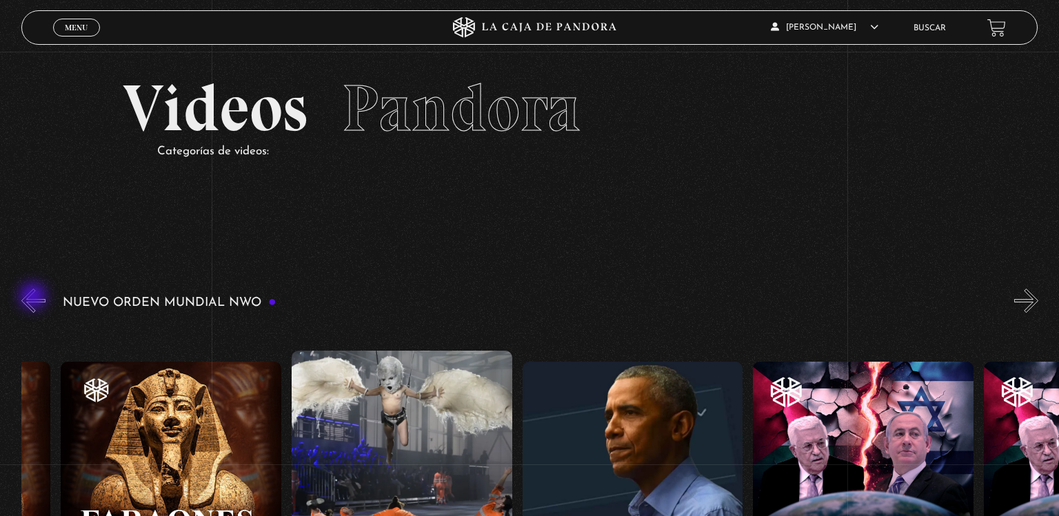
click at [34, 298] on button "«" at bounding box center [33, 301] width 24 height 24
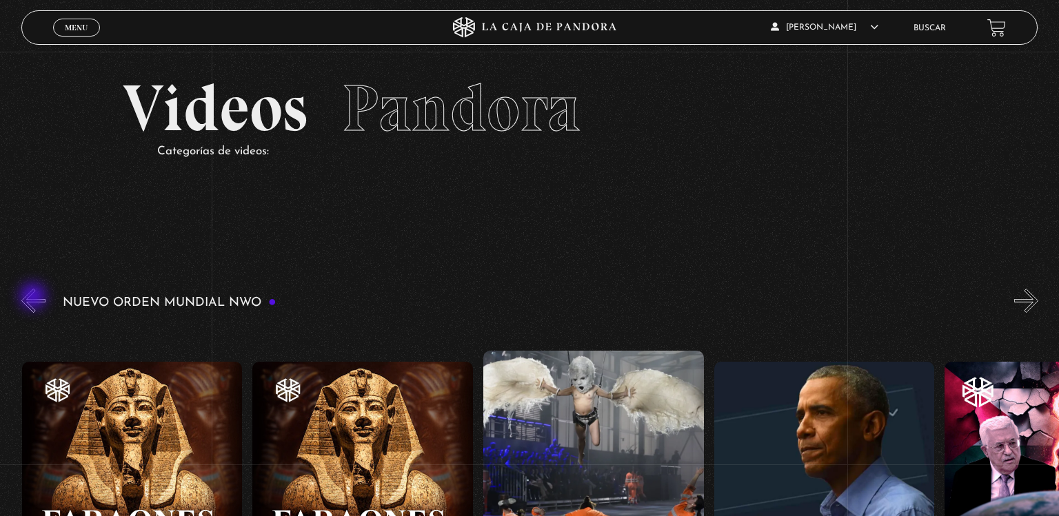
click at [34, 298] on button "«" at bounding box center [33, 301] width 24 height 24
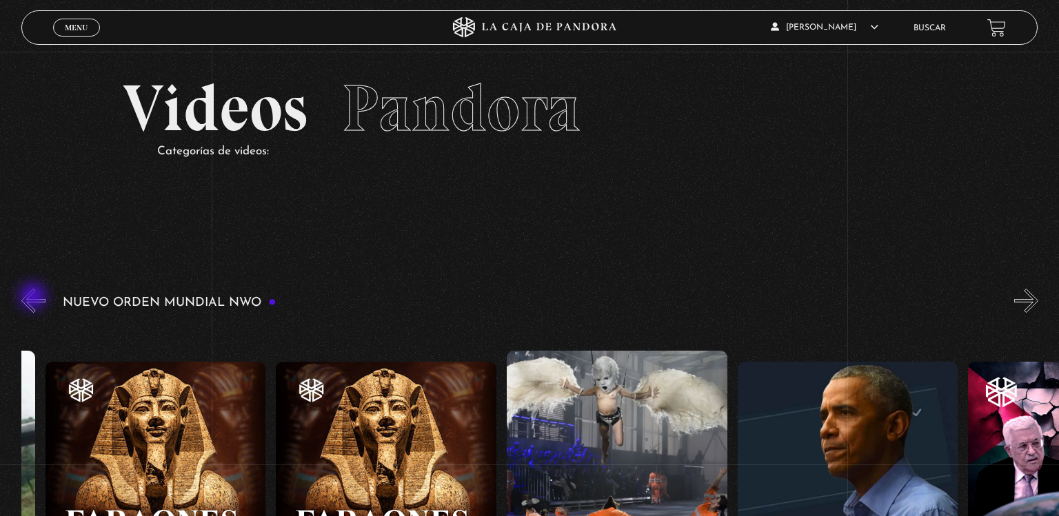
click at [34, 298] on button "«" at bounding box center [33, 301] width 24 height 24
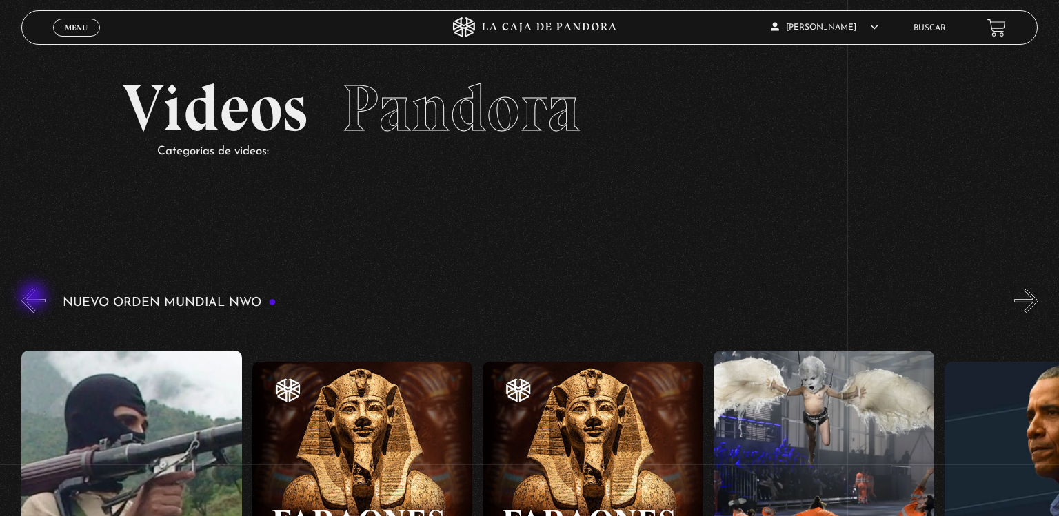
click at [34, 298] on button "«" at bounding box center [33, 301] width 24 height 24
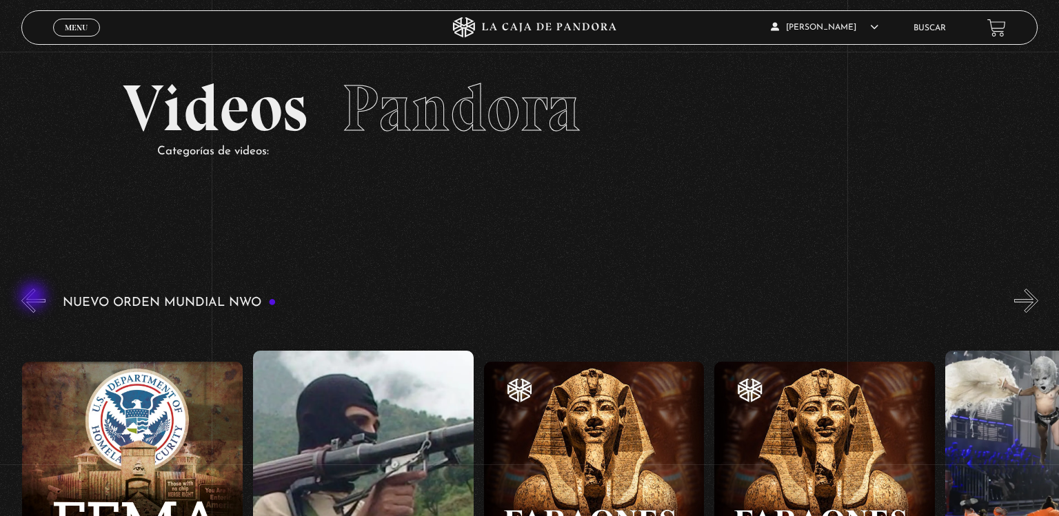
click at [34, 298] on button "«" at bounding box center [33, 301] width 24 height 24
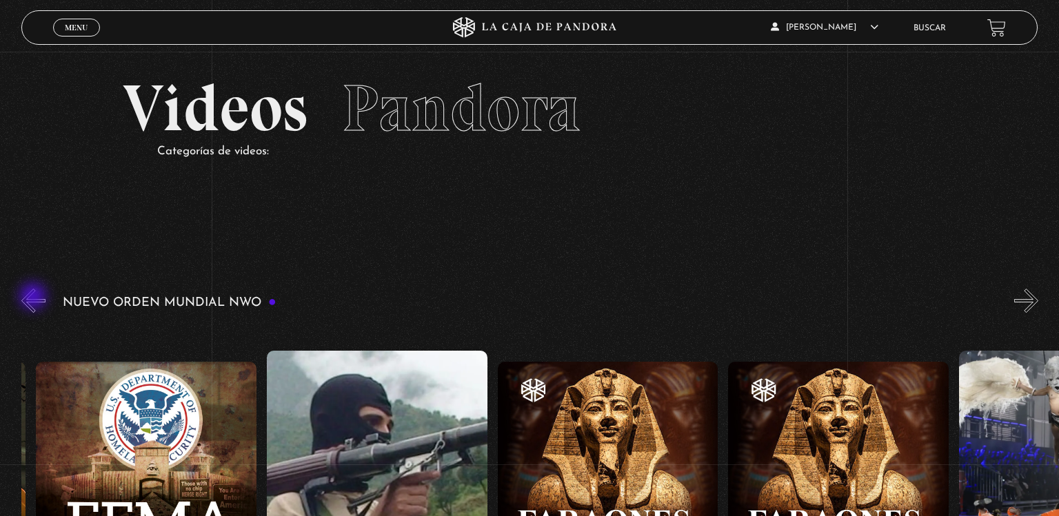
click at [34, 298] on button "«" at bounding box center [33, 301] width 24 height 24
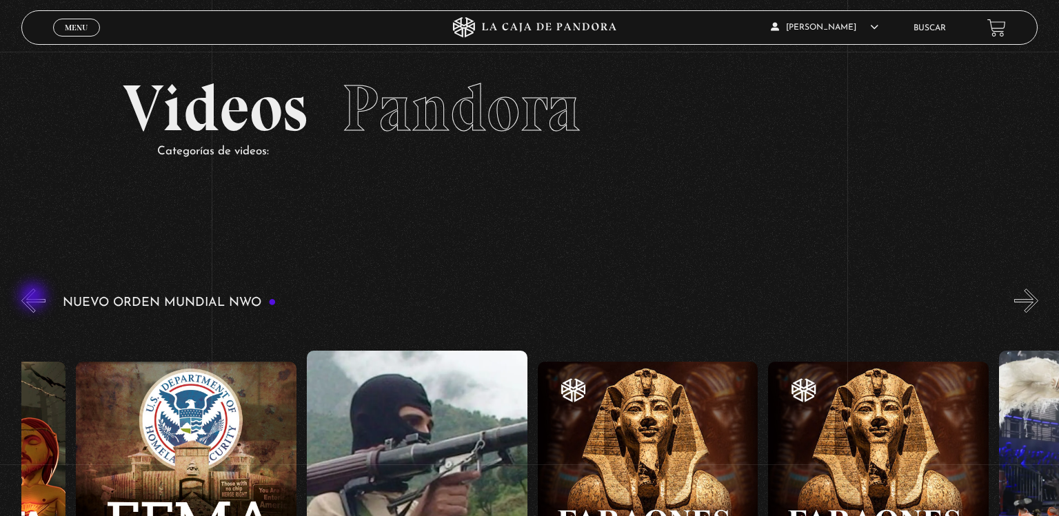
scroll to position [0, 15461]
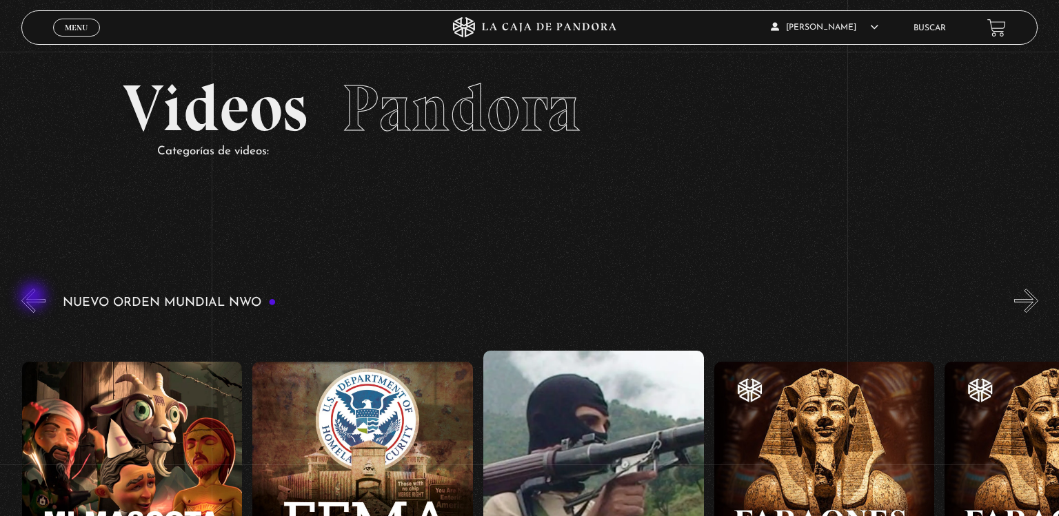
click at [34, 298] on button "«" at bounding box center [33, 301] width 24 height 24
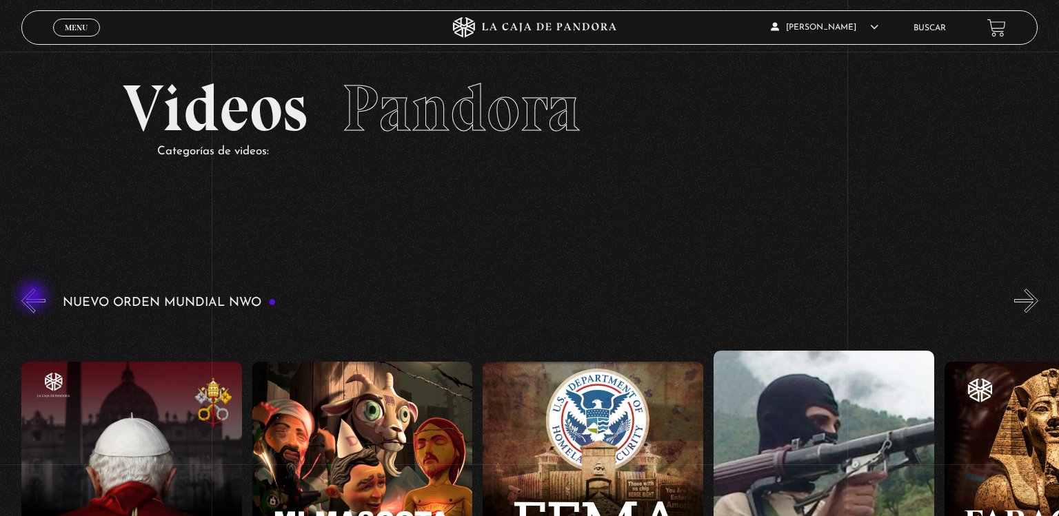
scroll to position [0, 15231]
click at [34, 298] on button "«" at bounding box center [33, 301] width 24 height 24
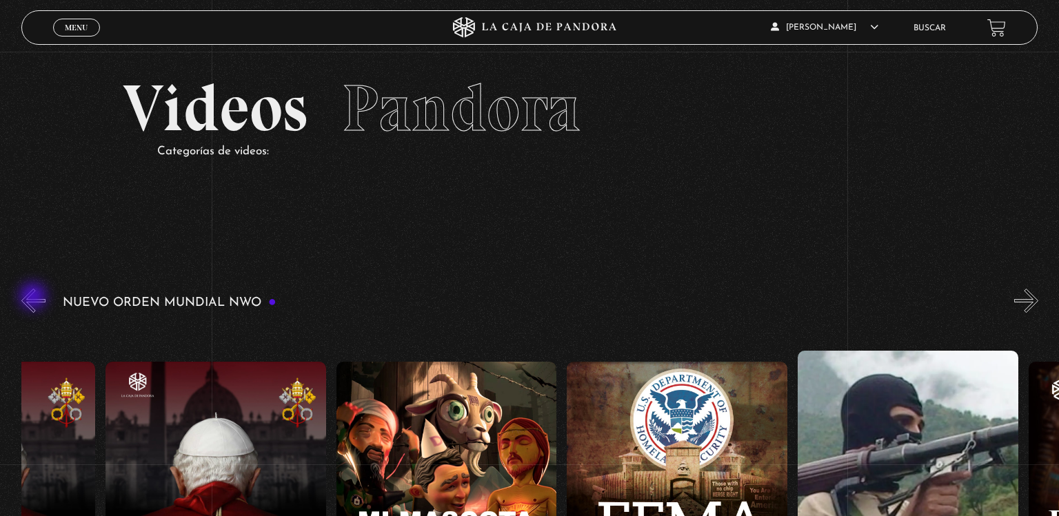
click at [34, 298] on button "«" at bounding box center [33, 301] width 24 height 24
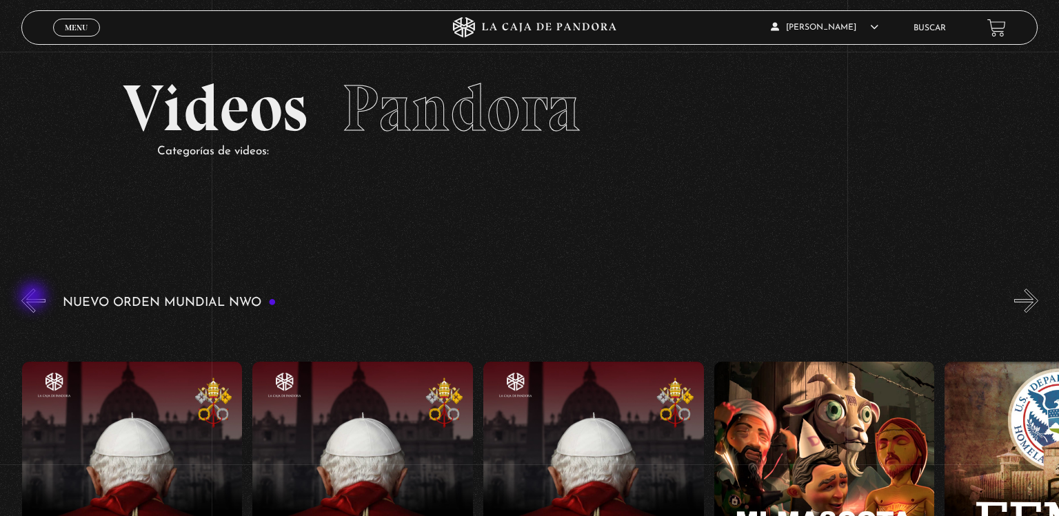
click at [34, 298] on button "«" at bounding box center [33, 301] width 24 height 24
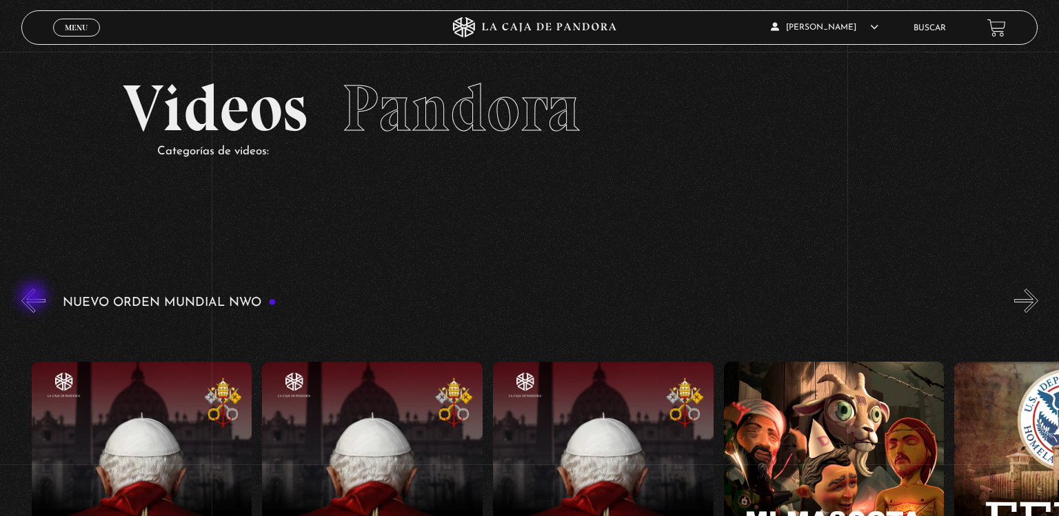
click at [34, 298] on button "«" at bounding box center [33, 301] width 24 height 24
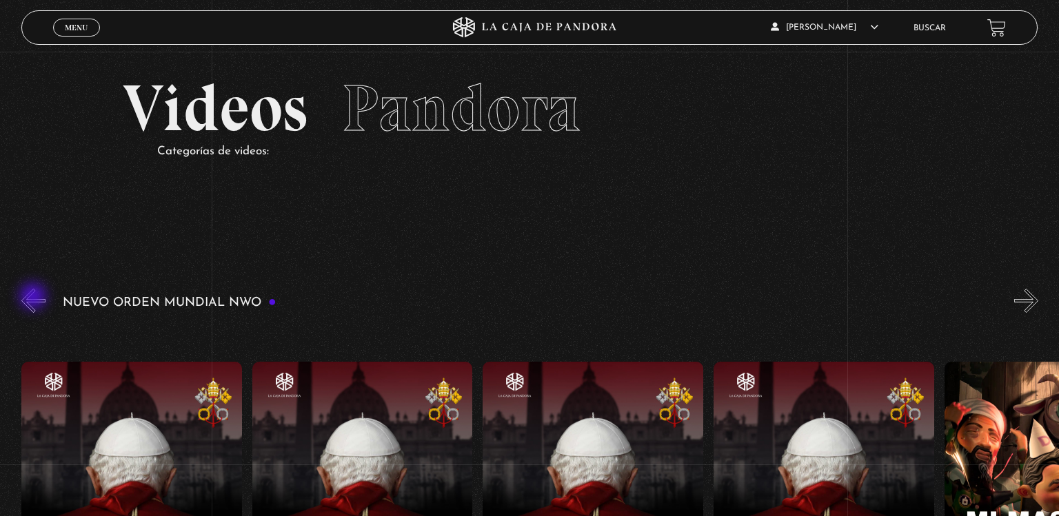
click at [34, 298] on button "«" at bounding box center [33, 301] width 24 height 24
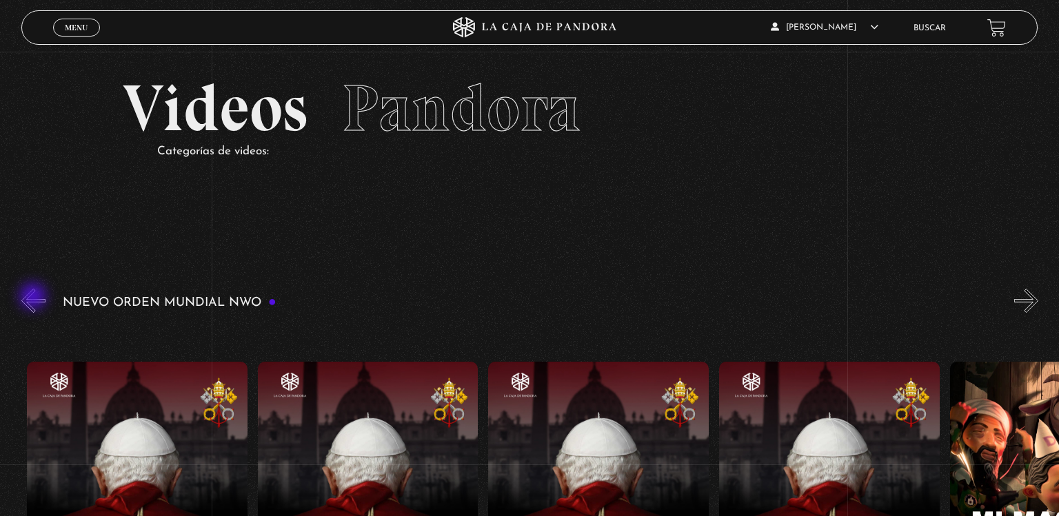
click at [34, 298] on button "«" at bounding box center [33, 301] width 24 height 24
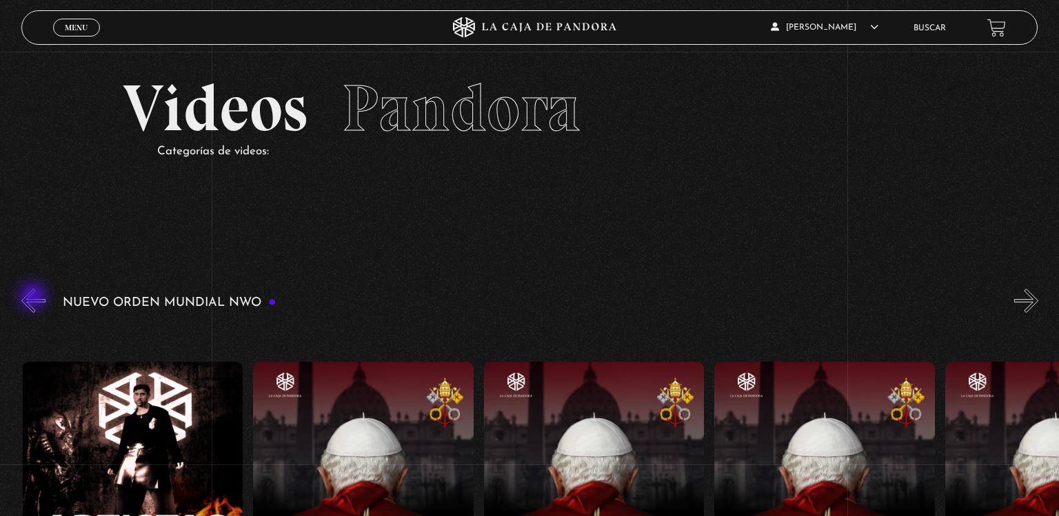
click at [34, 298] on button "«" at bounding box center [33, 301] width 24 height 24
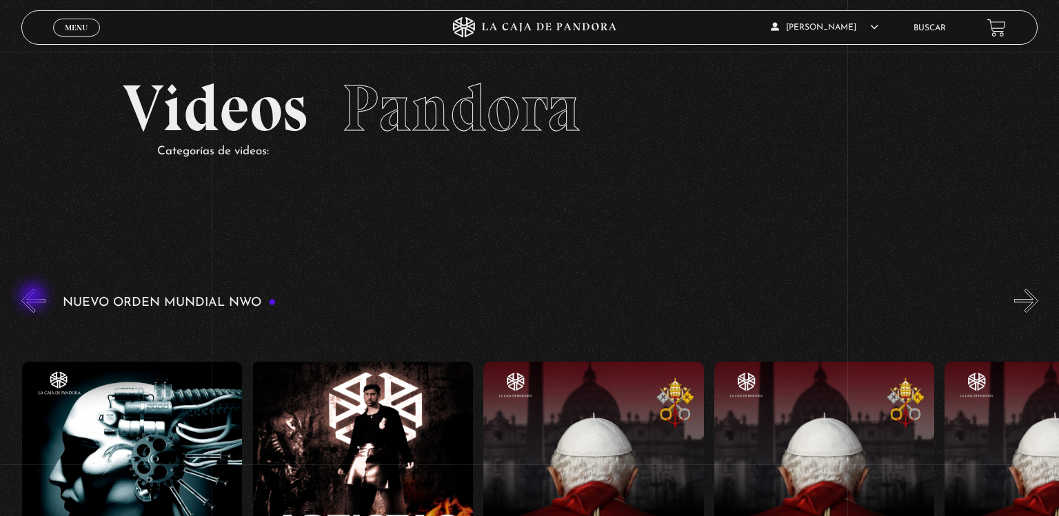
click at [34, 298] on button "«" at bounding box center [33, 301] width 24 height 24
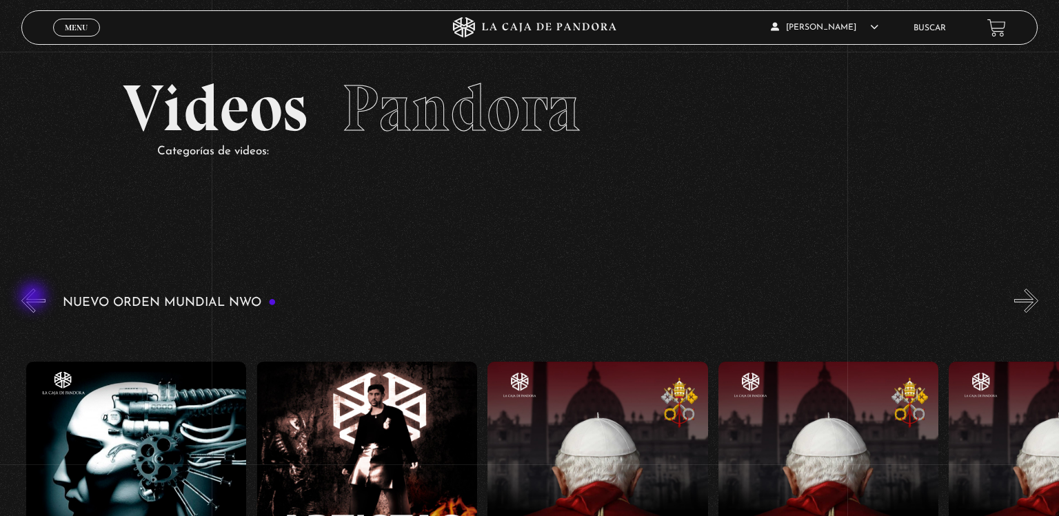
click at [34, 298] on button "«" at bounding box center [33, 301] width 24 height 24
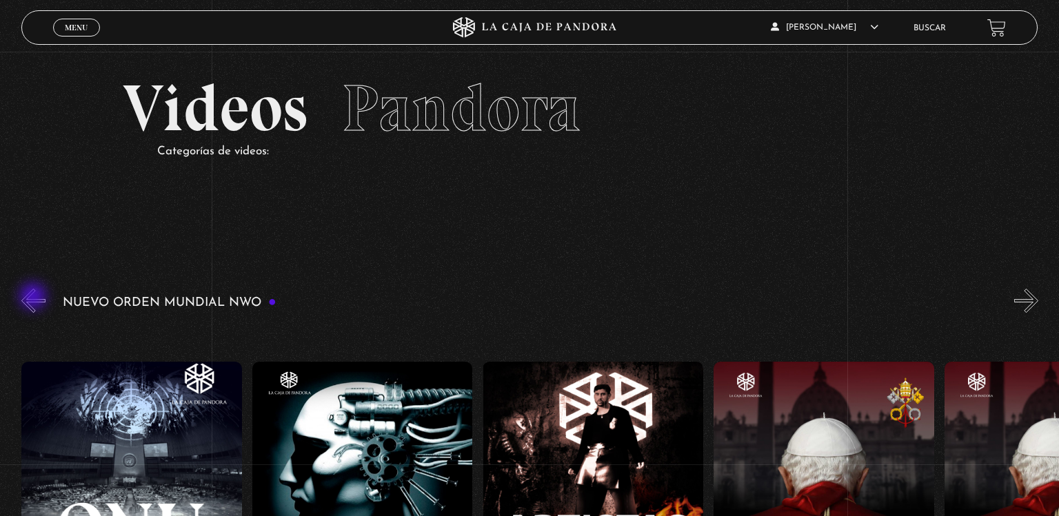
click at [34, 298] on button "«" at bounding box center [33, 301] width 24 height 24
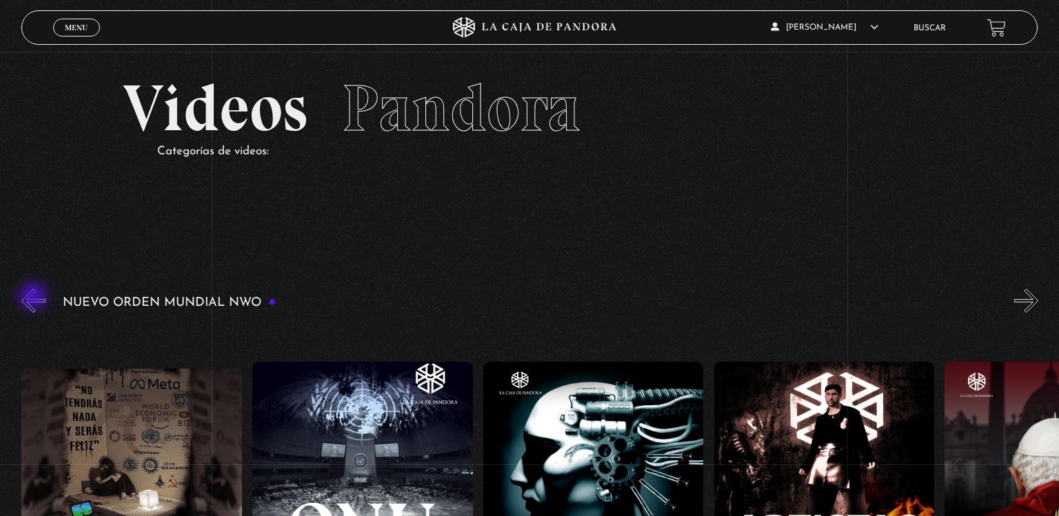
click at [34, 298] on button "«" at bounding box center [33, 301] width 24 height 24
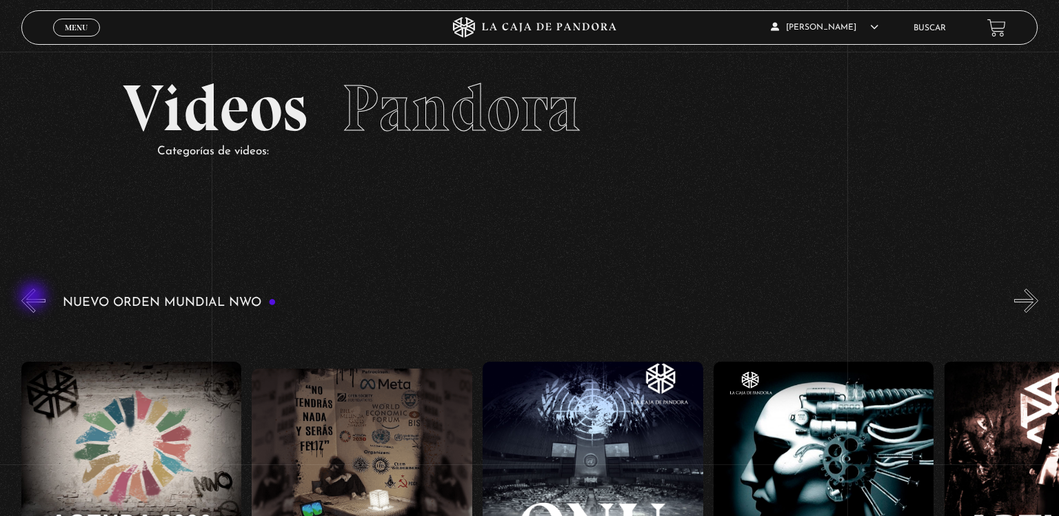
scroll to position [0, 13384]
click at [34, 298] on button "«" at bounding box center [33, 301] width 24 height 24
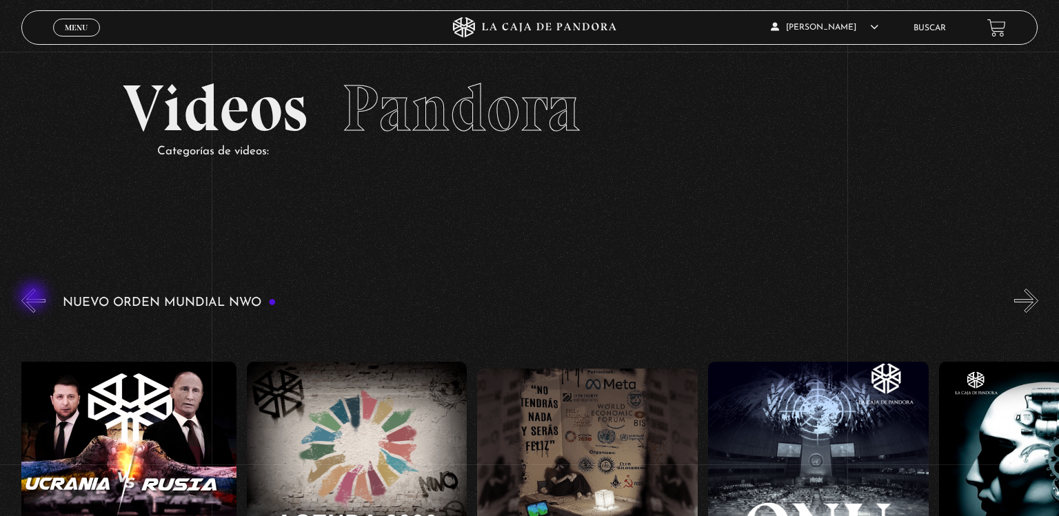
click at [34, 298] on button "«" at bounding box center [33, 301] width 24 height 24
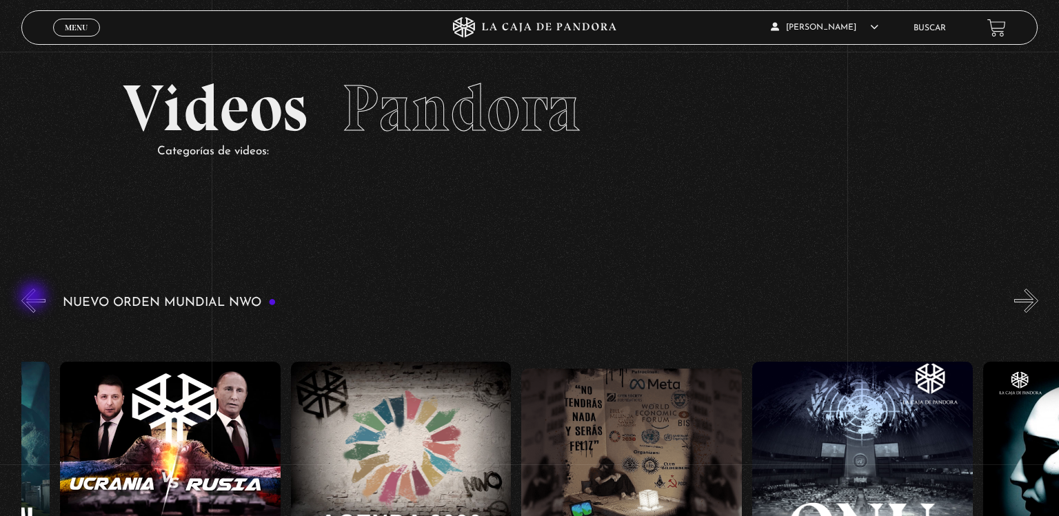
click at [34, 298] on button "«" at bounding box center [33, 301] width 24 height 24
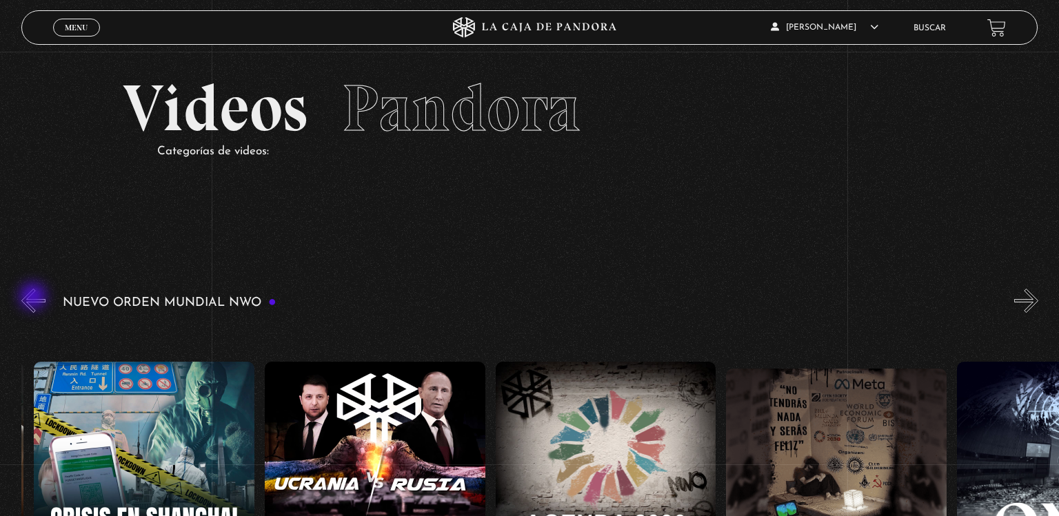
click at [34, 298] on button "«" at bounding box center [33, 301] width 24 height 24
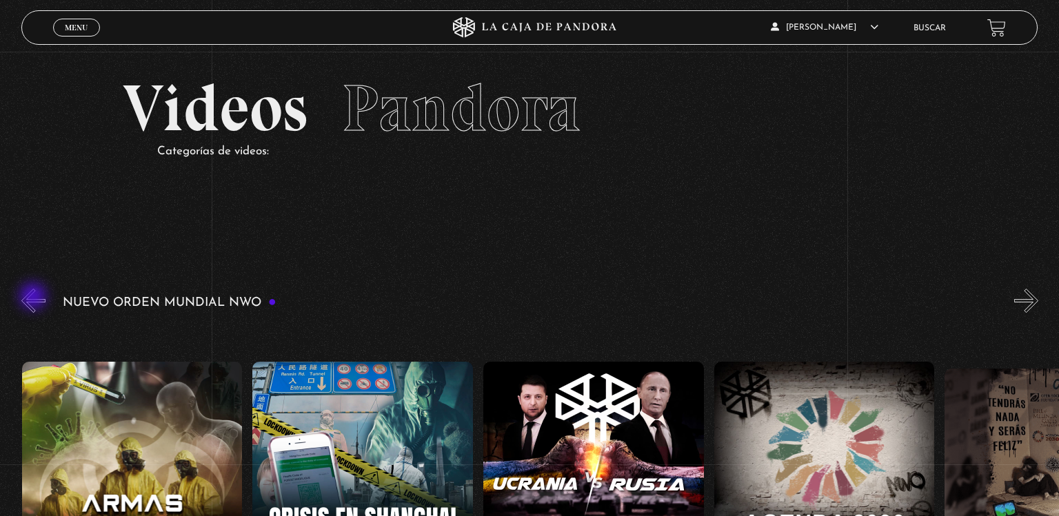
click at [34, 298] on button "«" at bounding box center [33, 301] width 24 height 24
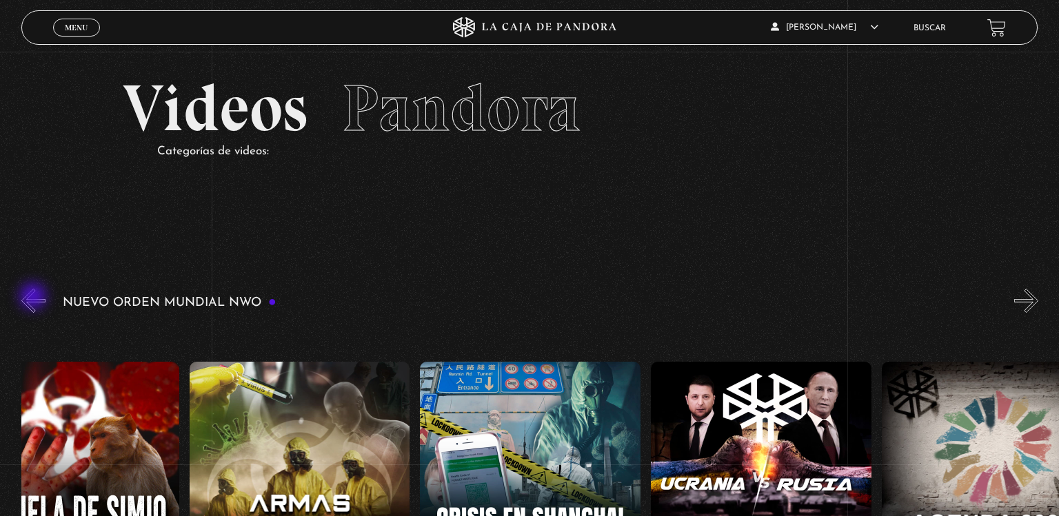
click at [34, 298] on button "«" at bounding box center [33, 301] width 24 height 24
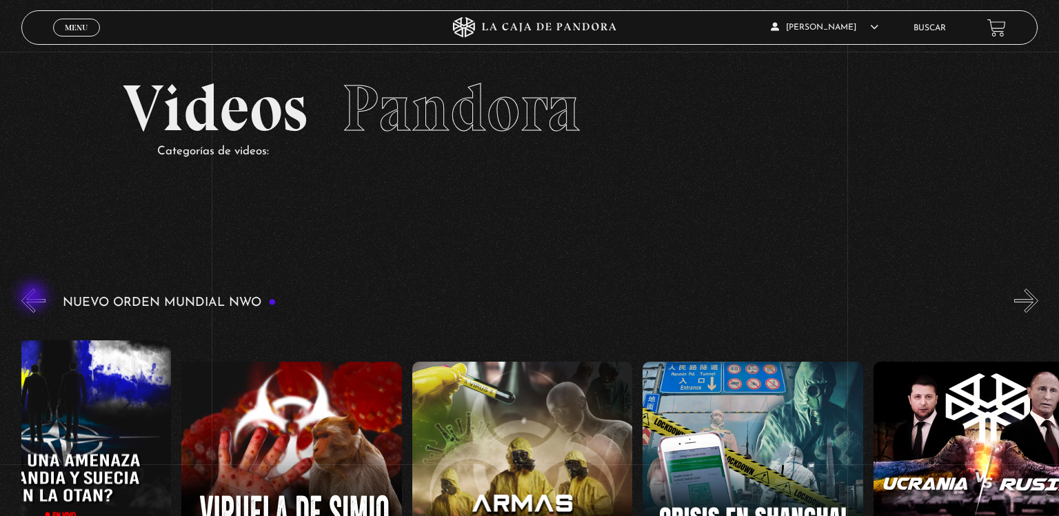
click at [34, 298] on button "«" at bounding box center [33, 301] width 24 height 24
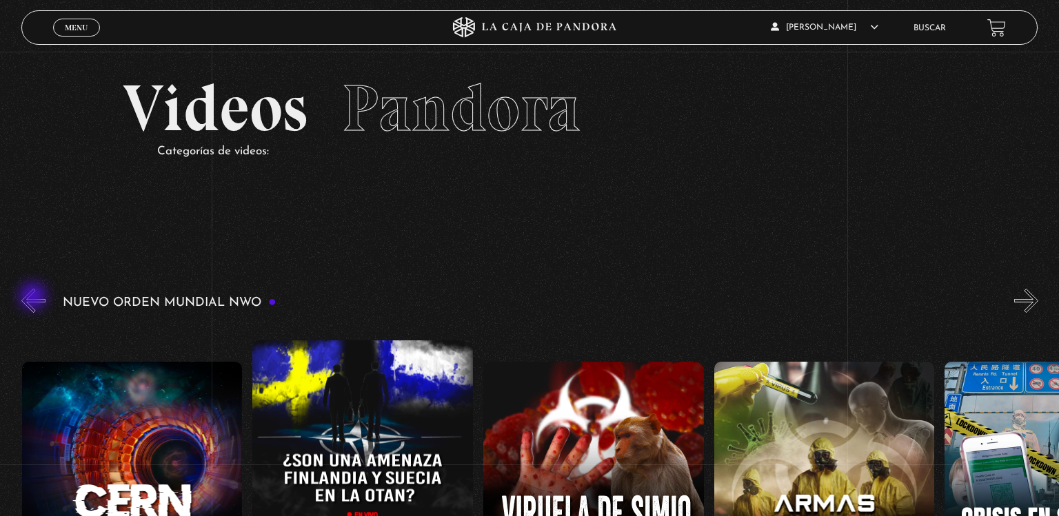
click at [34, 298] on button "«" at bounding box center [33, 301] width 24 height 24
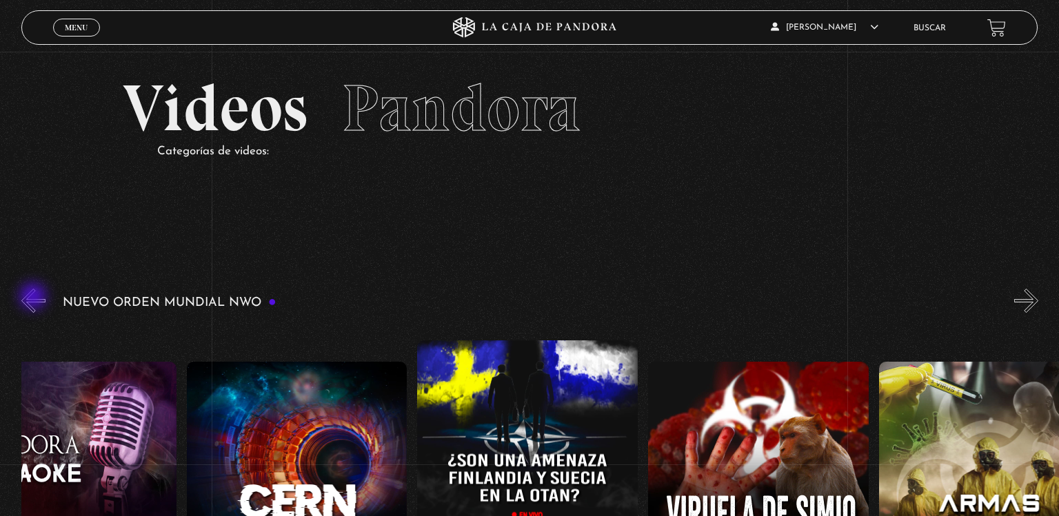
click at [34, 298] on button "«" at bounding box center [33, 301] width 24 height 24
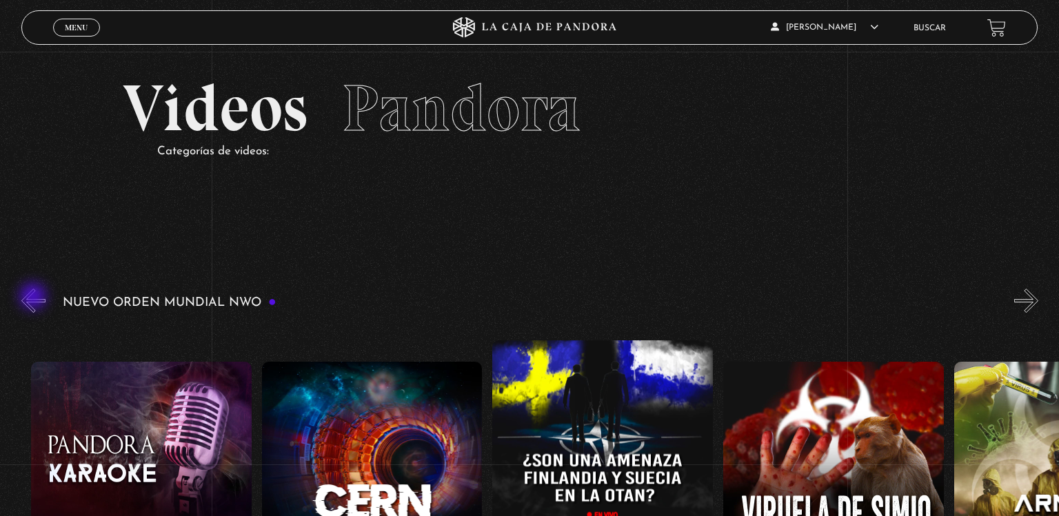
click at [34, 298] on button "«" at bounding box center [33, 301] width 24 height 24
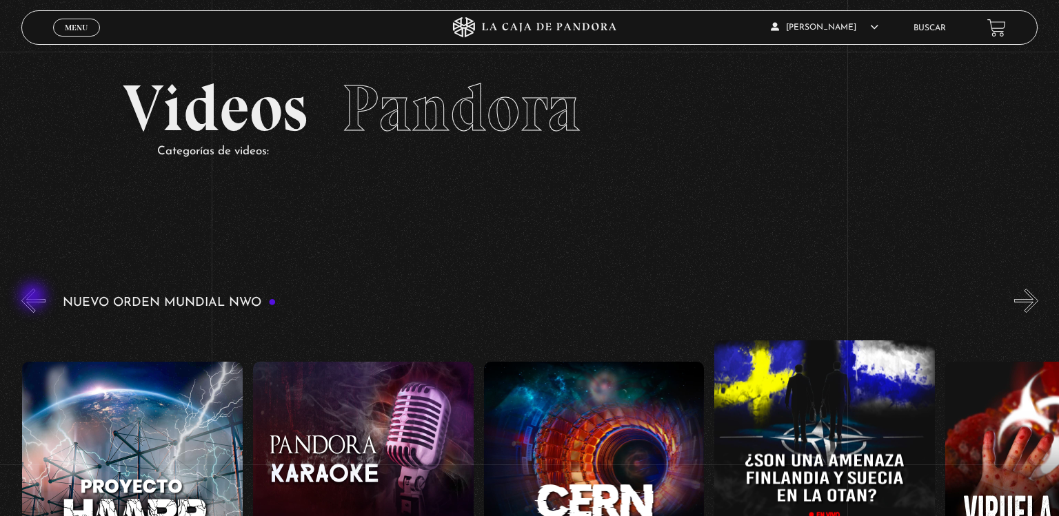
click at [34, 298] on button "«" at bounding box center [33, 301] width 24 height 24
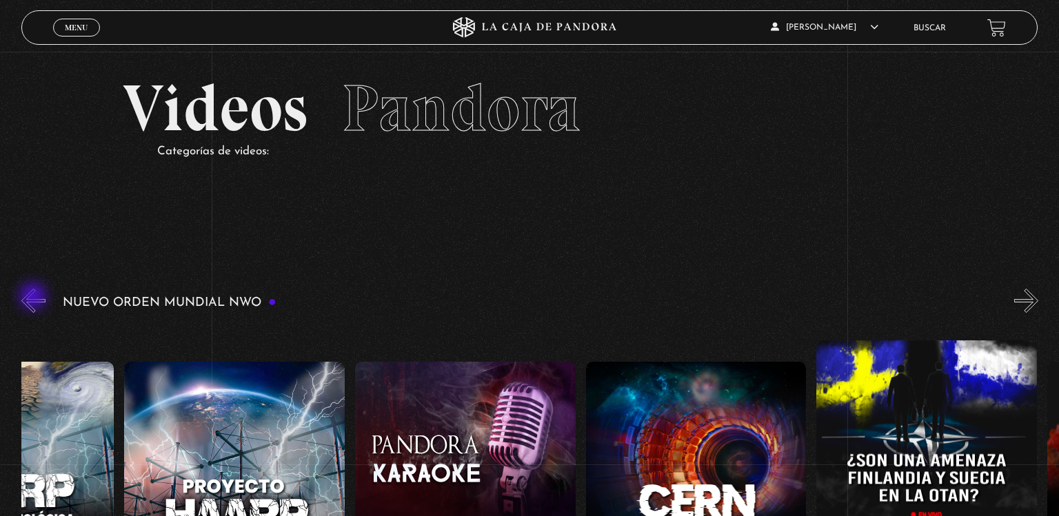
click at [34, 298] on button "«" at bounding box center [33, 301] width 24 height 24
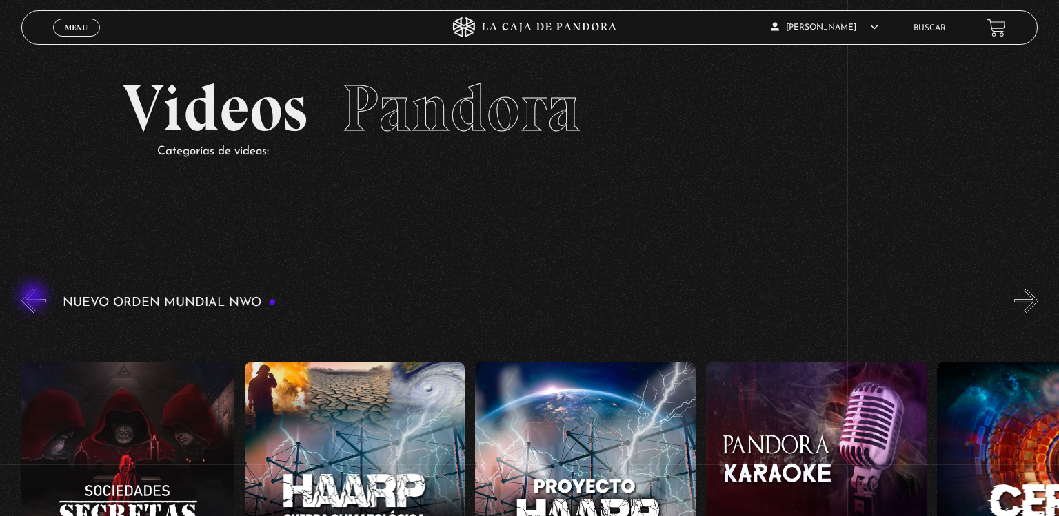
scroll to position [0, 11077]
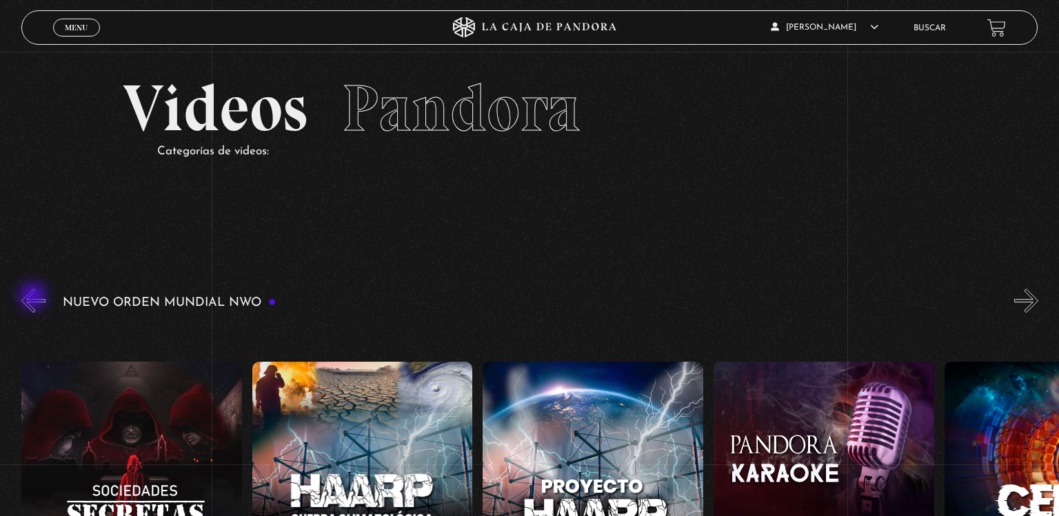
click at [34, 298] on button "«" at bounding box center [33, 301] width 24 height 24
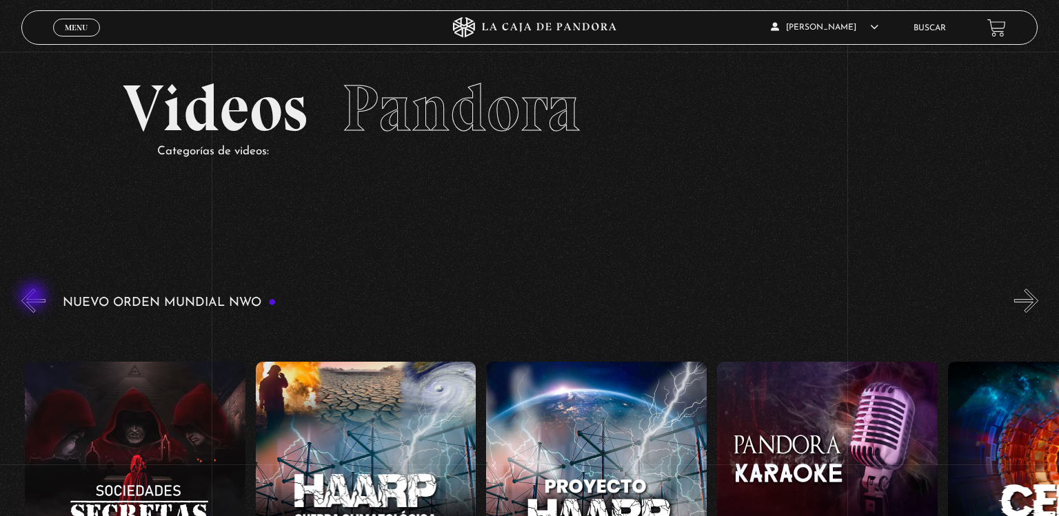
click at [34, 298] on button "«" at bounding box center [33, 301] width 24 height 24
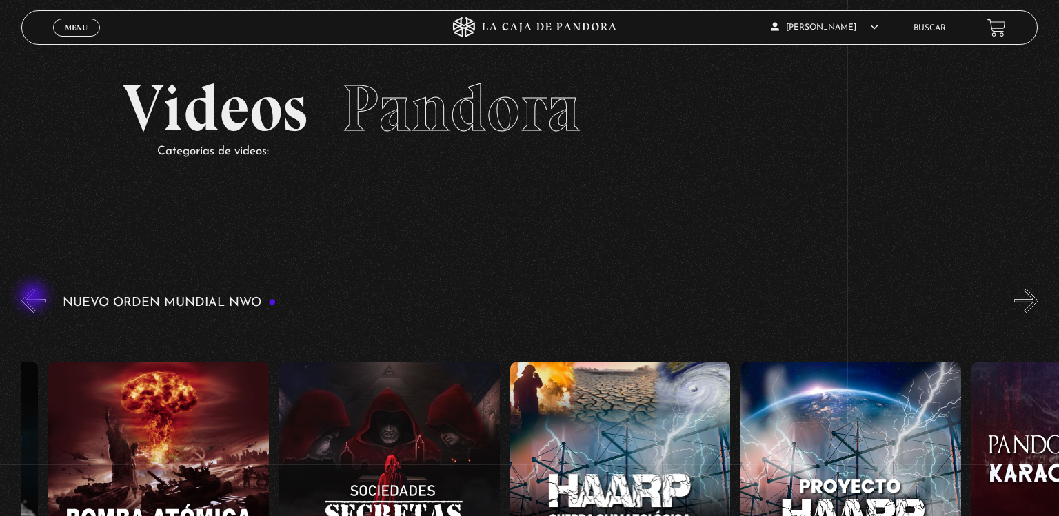
click at [34, 298] on button "«" at bounding box center [33, 301] width 24 height 24
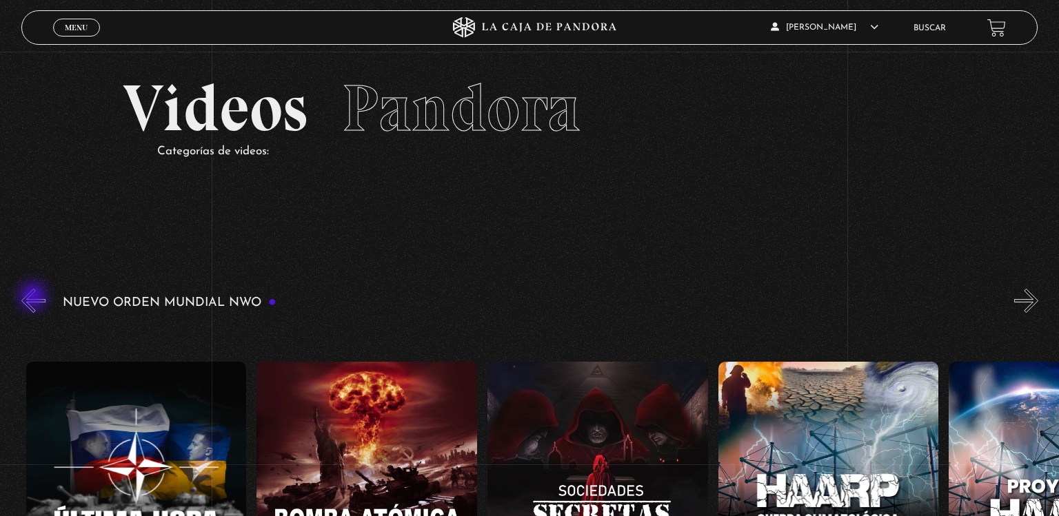
click at [34, 298] on button "«" at bounding box center [33, 301] width 24 height 24
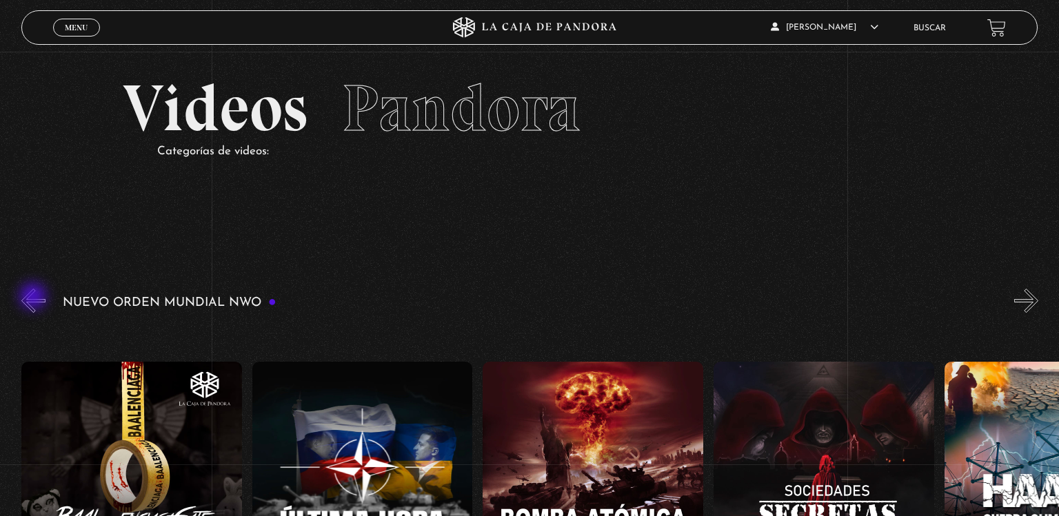
click at [34, 298] on button "«" at bounding box center [33, 301] width 24 height 24
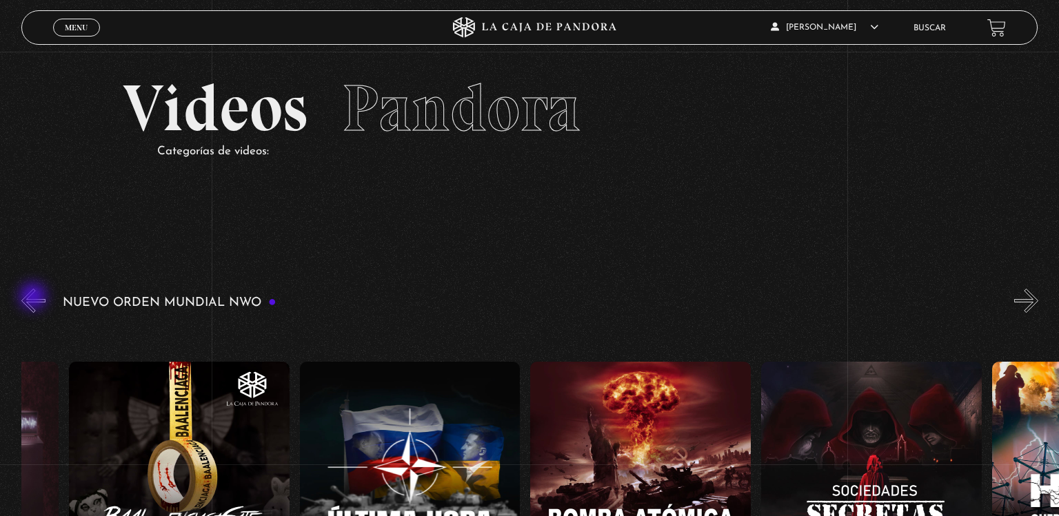
click at [34, 298] on button "«" at bounding box center [33, 301] width 24 height 24
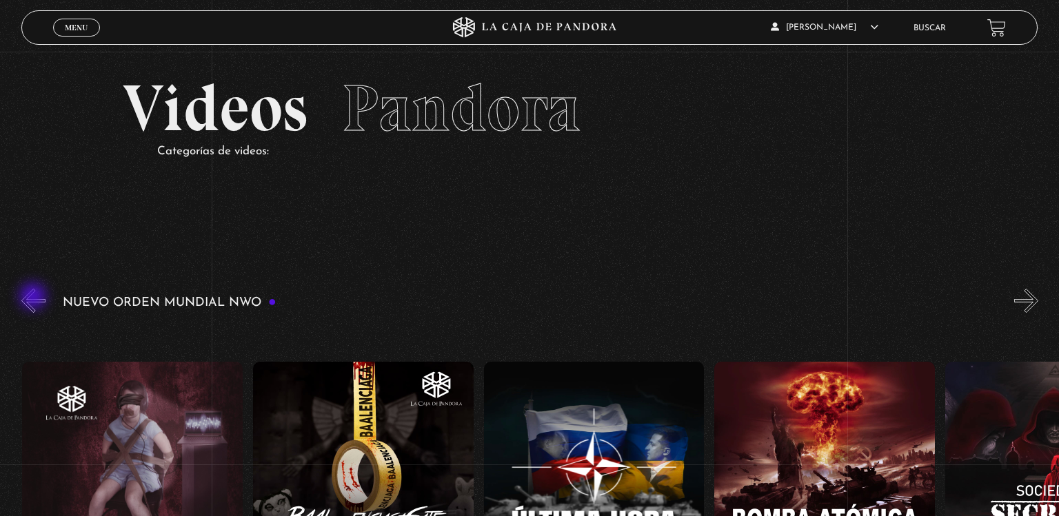
click at [34, 298] on button "«" at bounding box center [33, 301] width 24 height 24
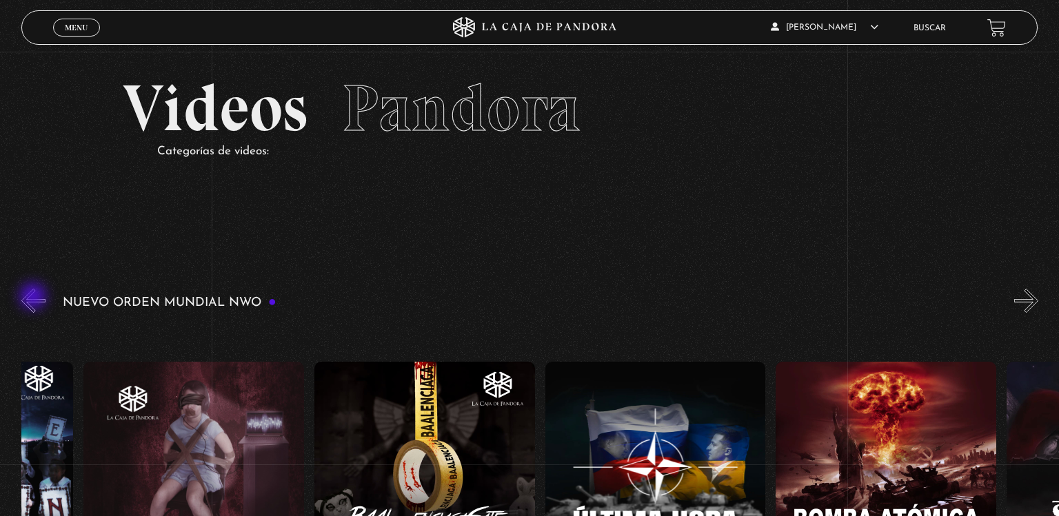
click at [34, 298] on button "«" at bounding box center [33, 301] width 24 height 24
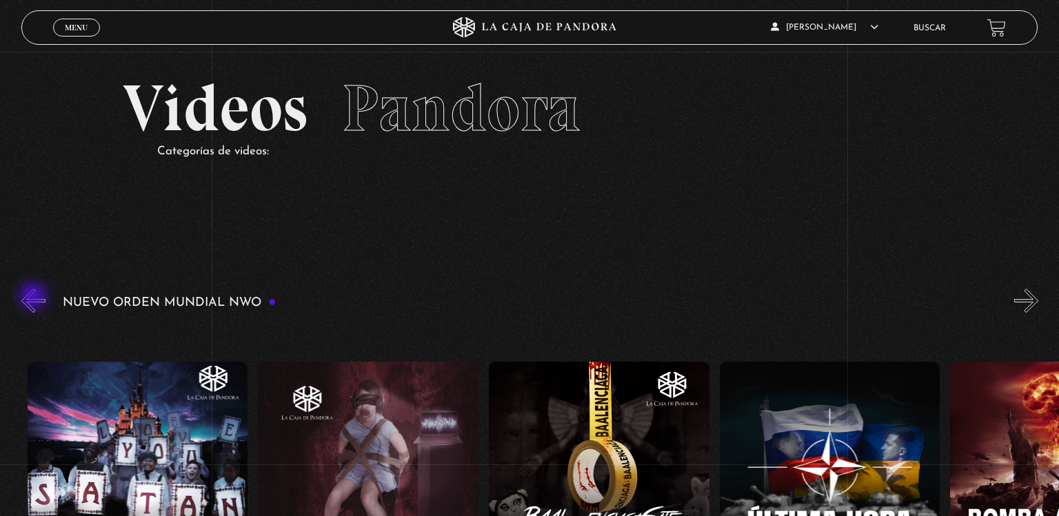
click at [34, 298] on button "«" at bounding box center [33, 301] width 24 height 24
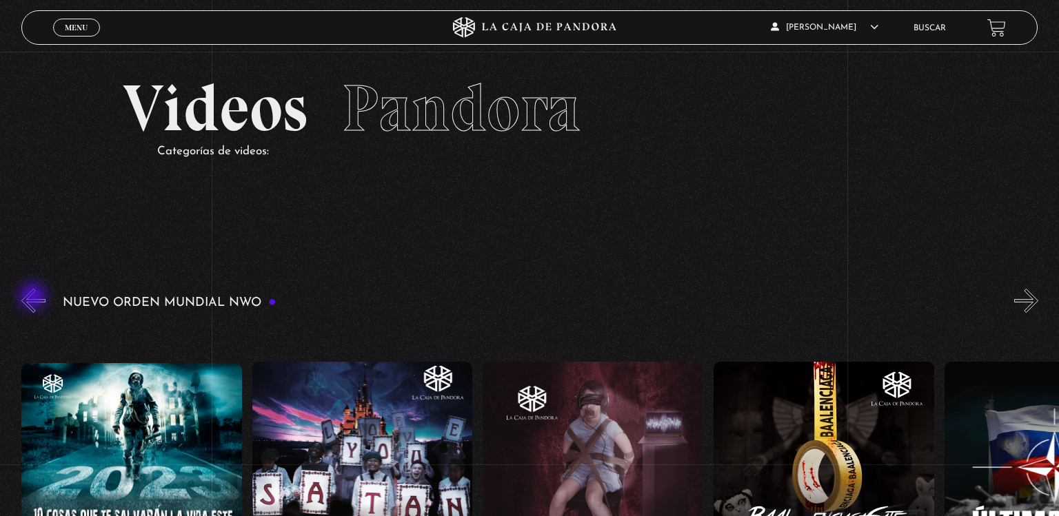
click at [34, 298] on button "«" at bounding box center [33, 301] width 24 height 24
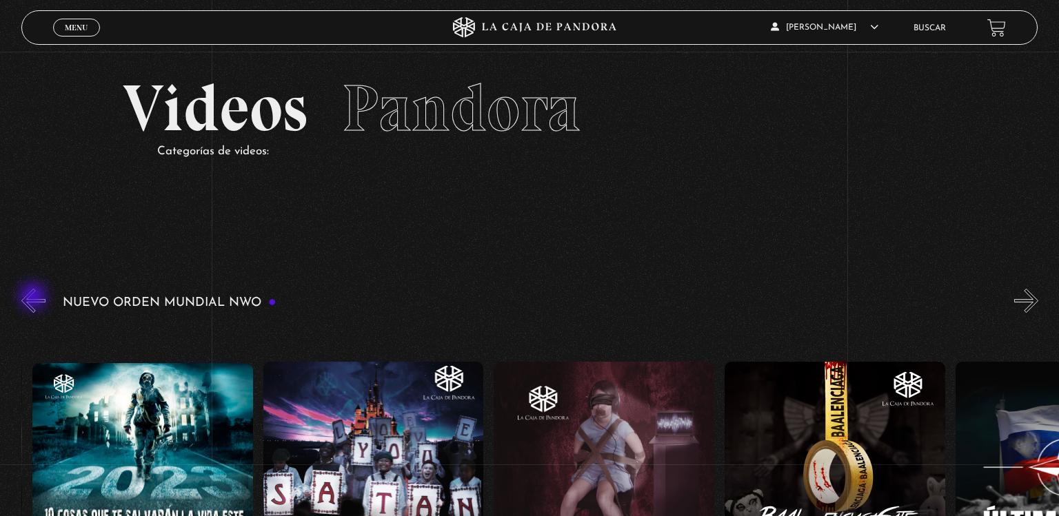
click at [34, 298] on button "«" at bounding box center [33, 301] width 24 height 24
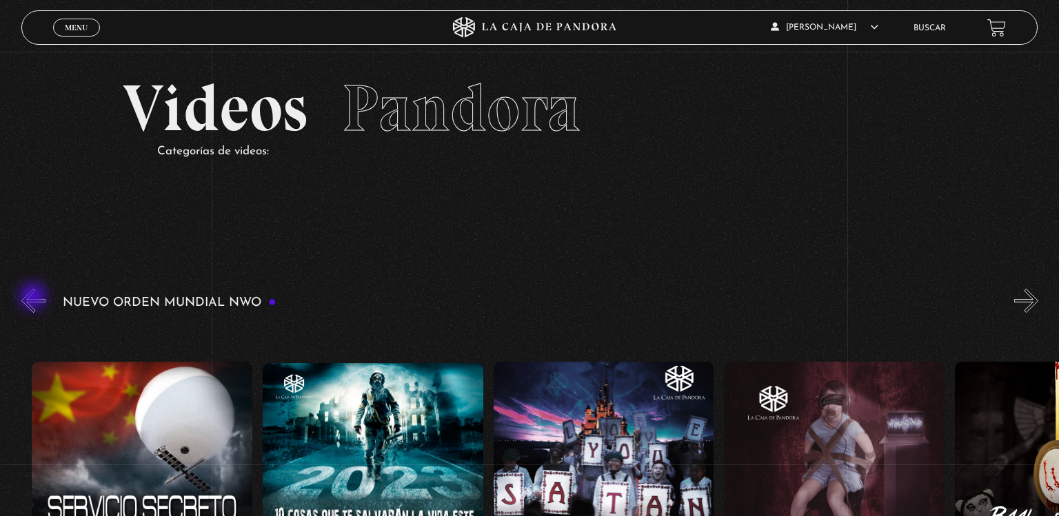
click at [34, 298] on button "«" at bounding box center [33, 301] width 24 height 24
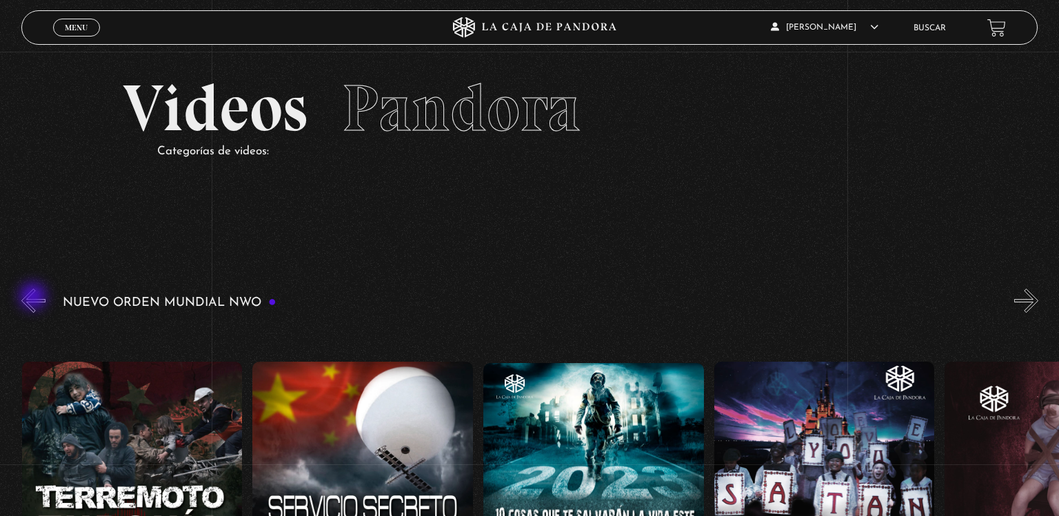
click at [34, 298] on button "«" at bounding box center [33, 301] width 24 height 24
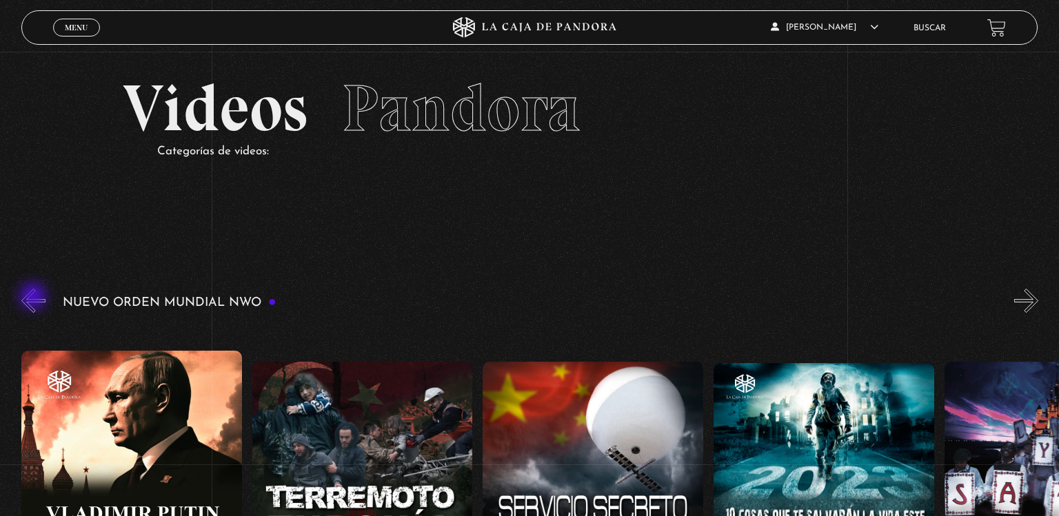
click at [34, 298] on button "«" at bounding box center [33, 301] width 24 height 24
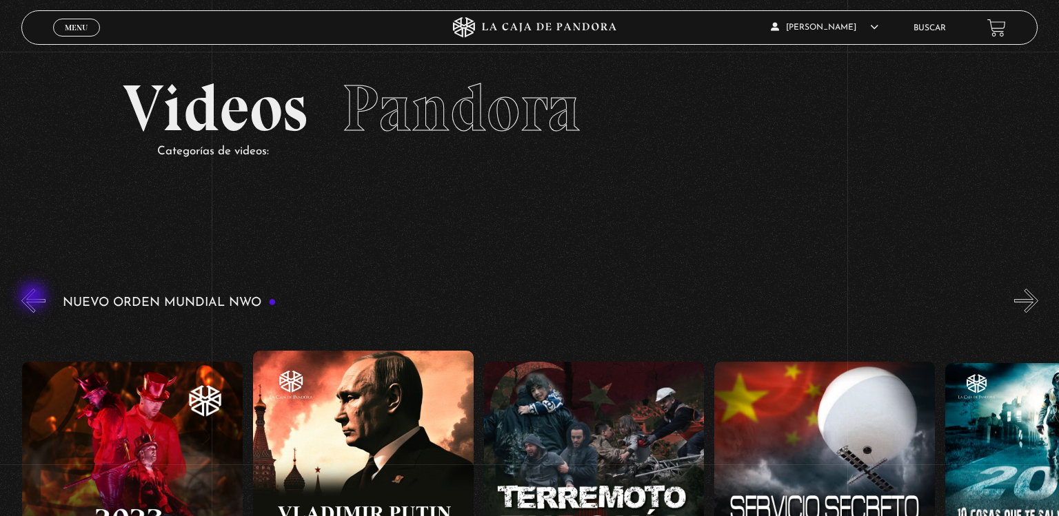
click at [34, 298] on button "«" at bounding box center [33, 301] width 24 height 24
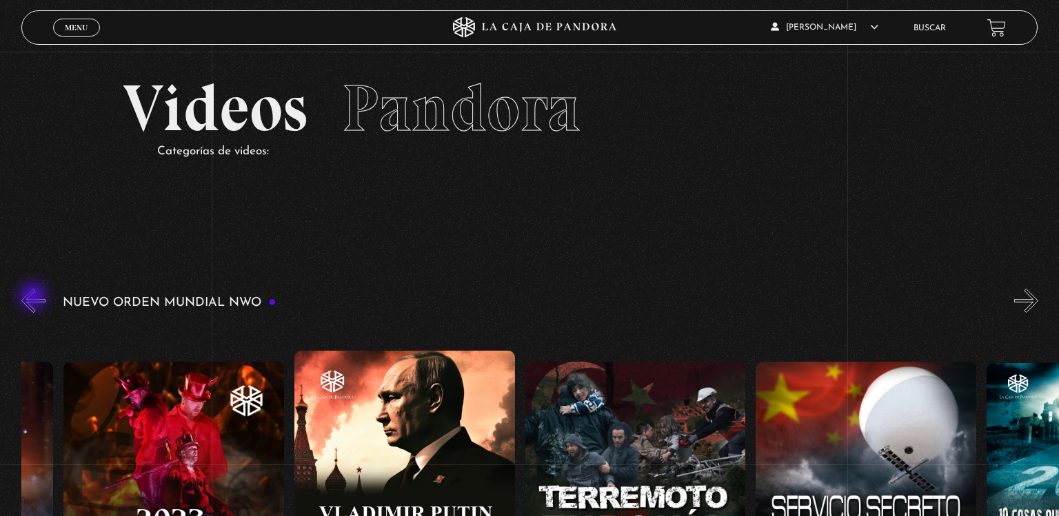
click at [34, 298] on button "«" at bounding box center [33, 301] width 24 height 24
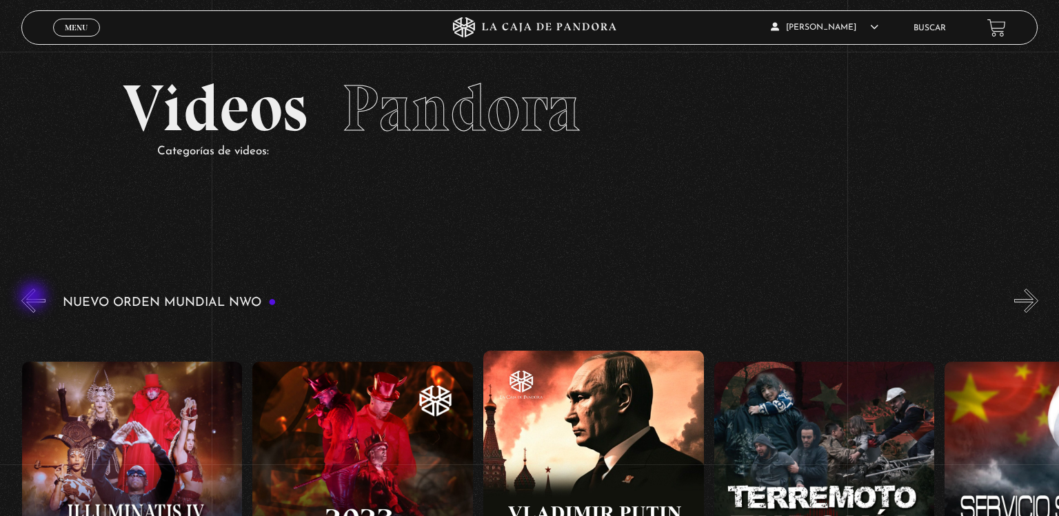
click at [34, 298] on button "«" at bounding box center [33, 301] width 24 height 24
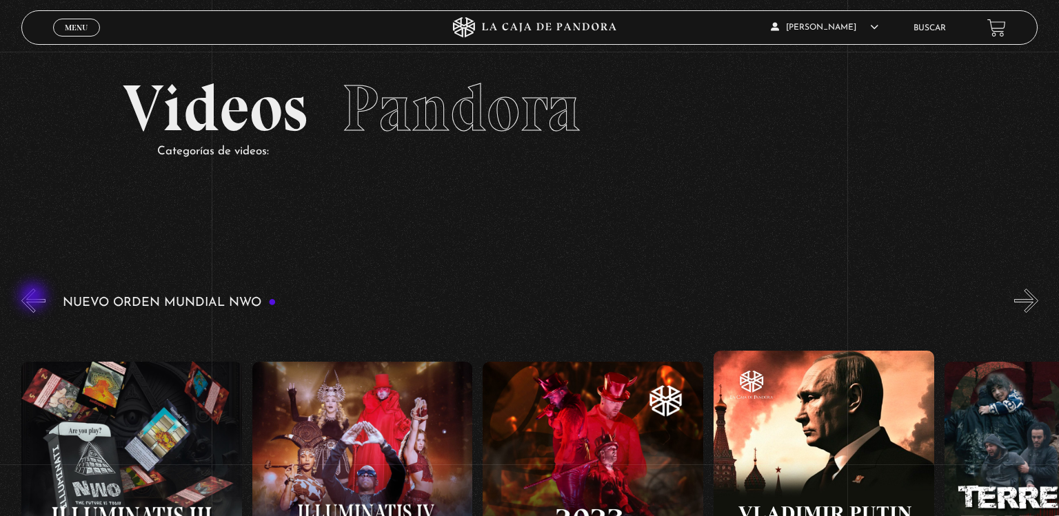
click at [34, 298] on button "«" at bounding box center [33, 301] width 24 height 24
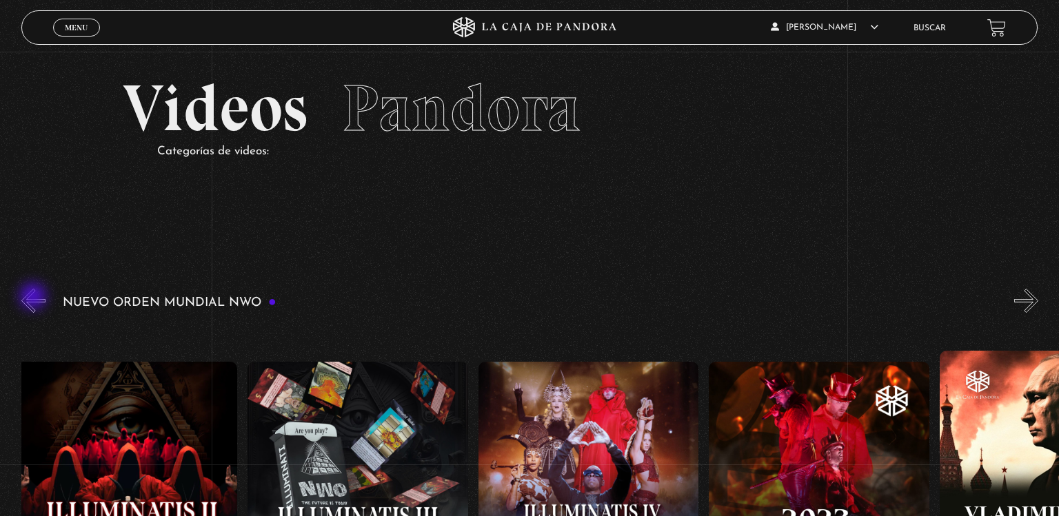
click at [34, 298] on button "«" at bounding box center [33, 301] width 24 height 24
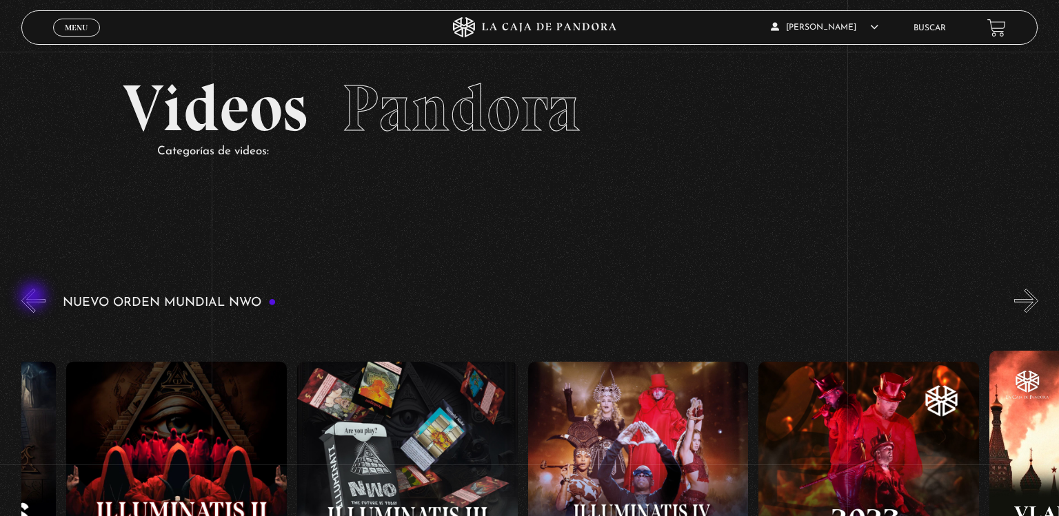
click at [34, 298] on button "«" at bounding box center [33, 301] width 24 height 24
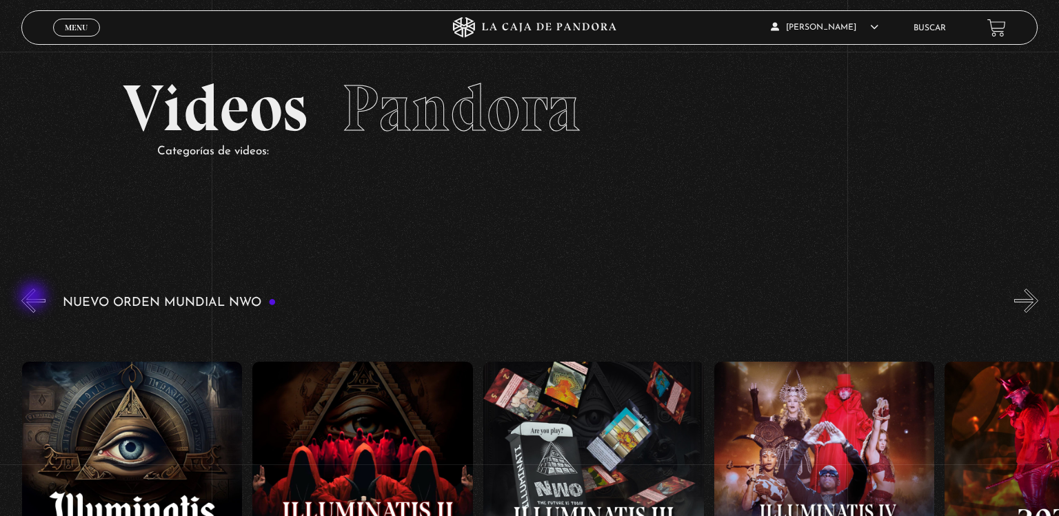
click at [34, 298] on button "«" at bounding box center [33, 301] width 24 height 24
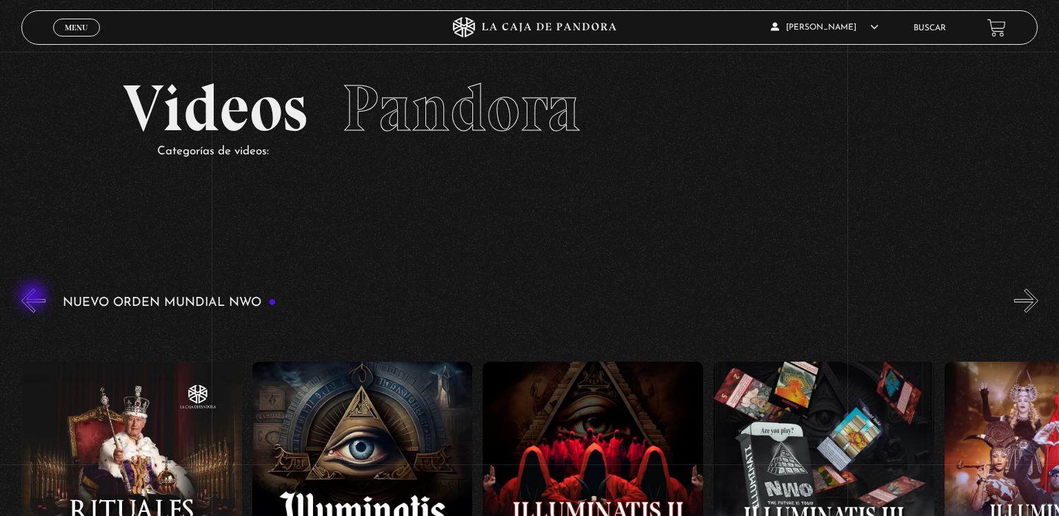
click at [34, 298] on button "«" at bounding box center [33, 301] width 24 height 24
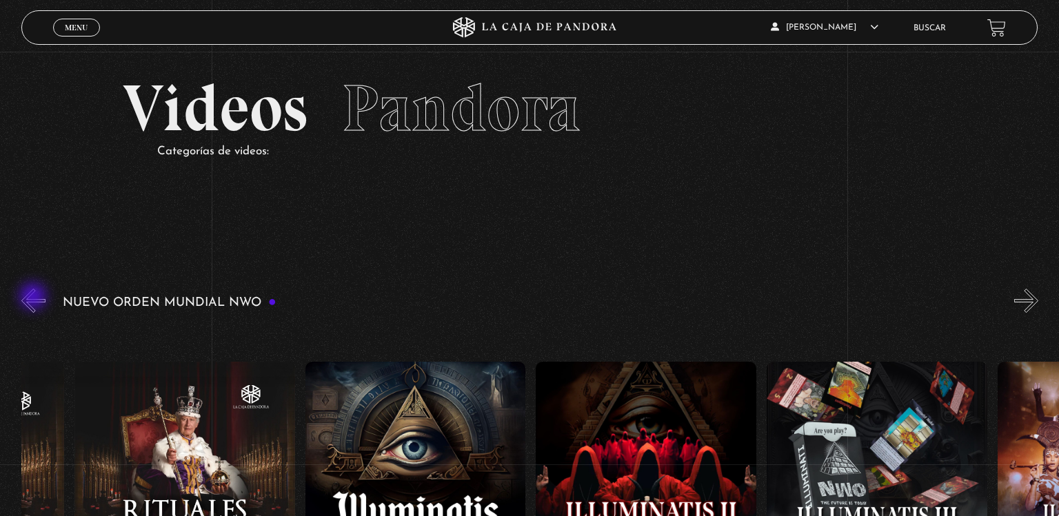
click at [34, 298] on button "«" at bounding box center [33, 301] width 24 height 24
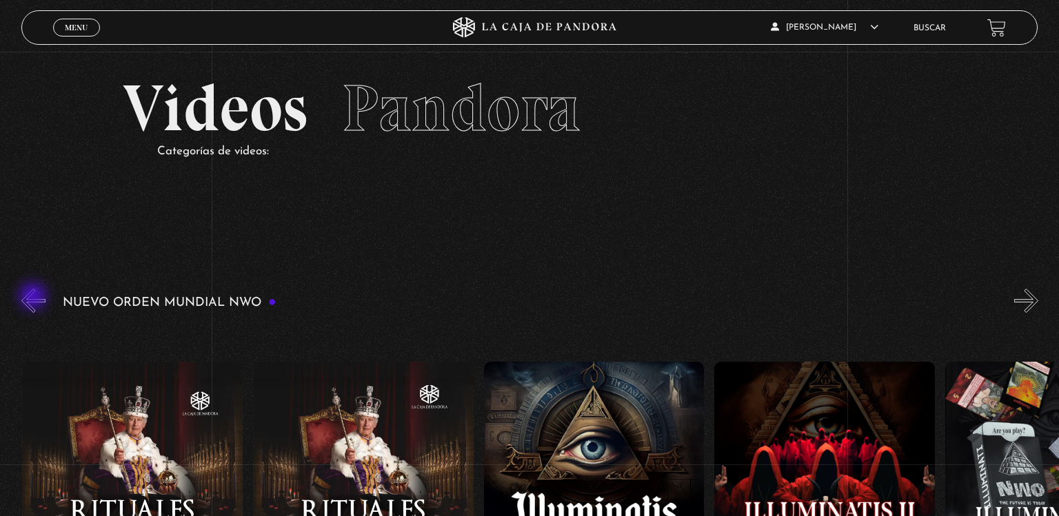
click at [34, 298] on button "«" at bounding box center [33, 301] width 24 height 24
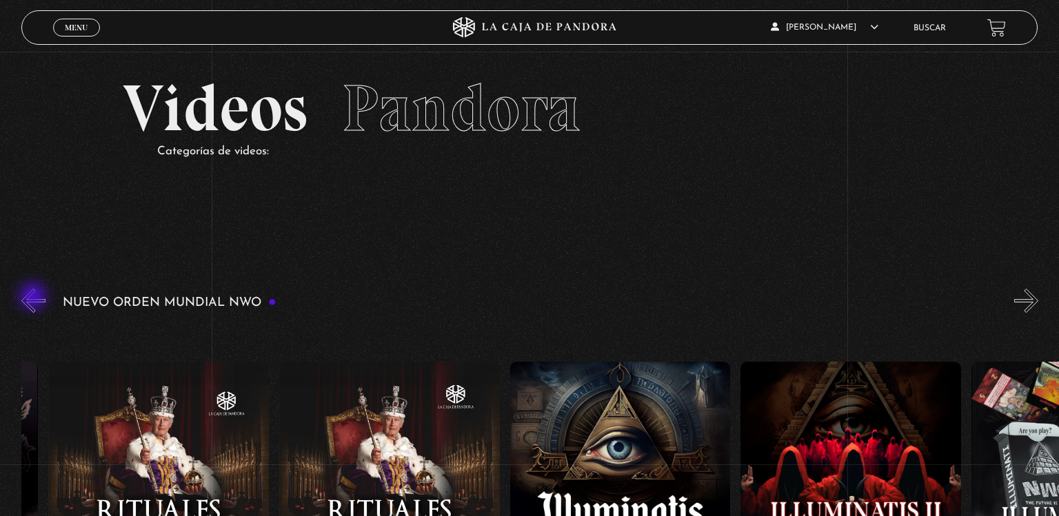
click at [34, 298] on button "«" at bounding box center [33, 301] width 24 height 24
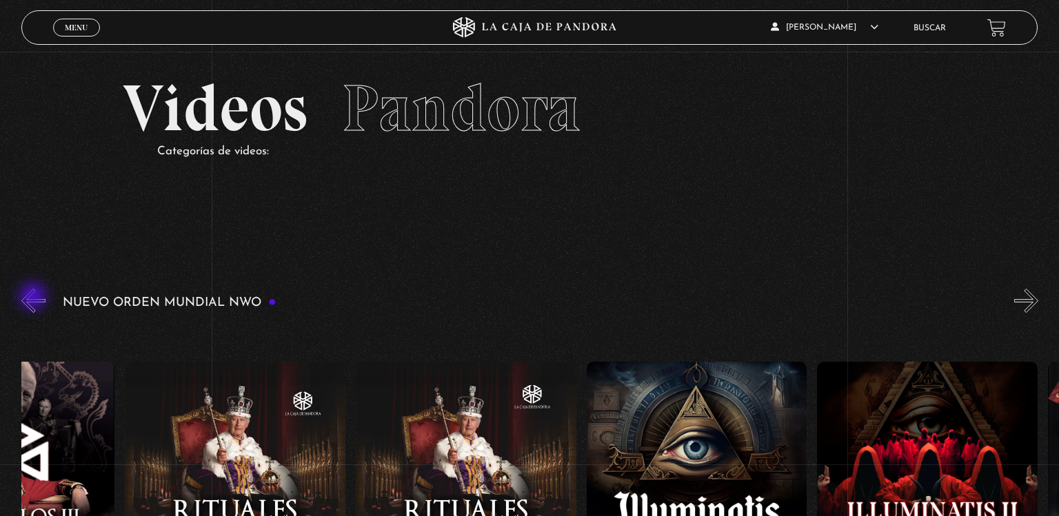
click at [34, 298] on button "«" at bounding box center [33, 301] width 24 height 24
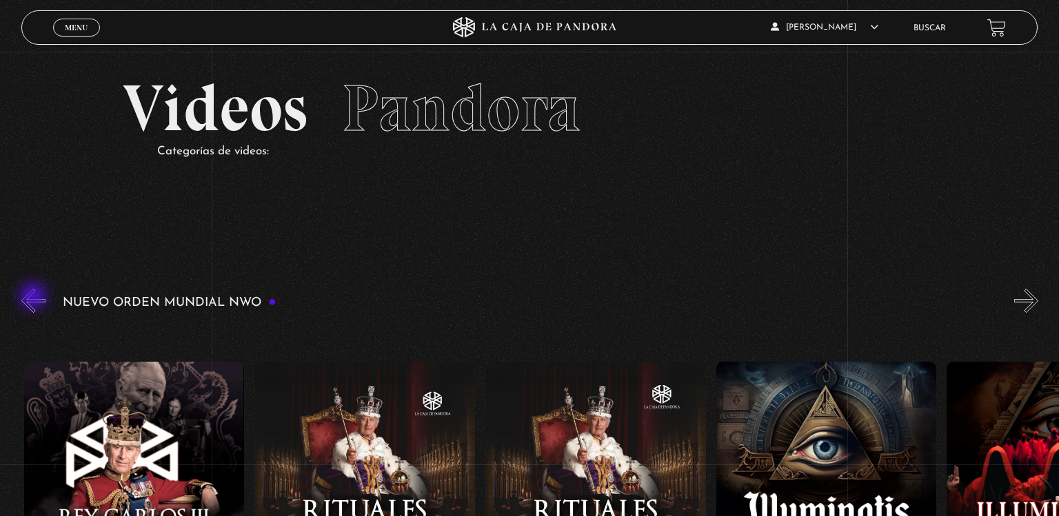
click at [34, 298] on button "«" at bounding box center [33, 301] width 24 height 24
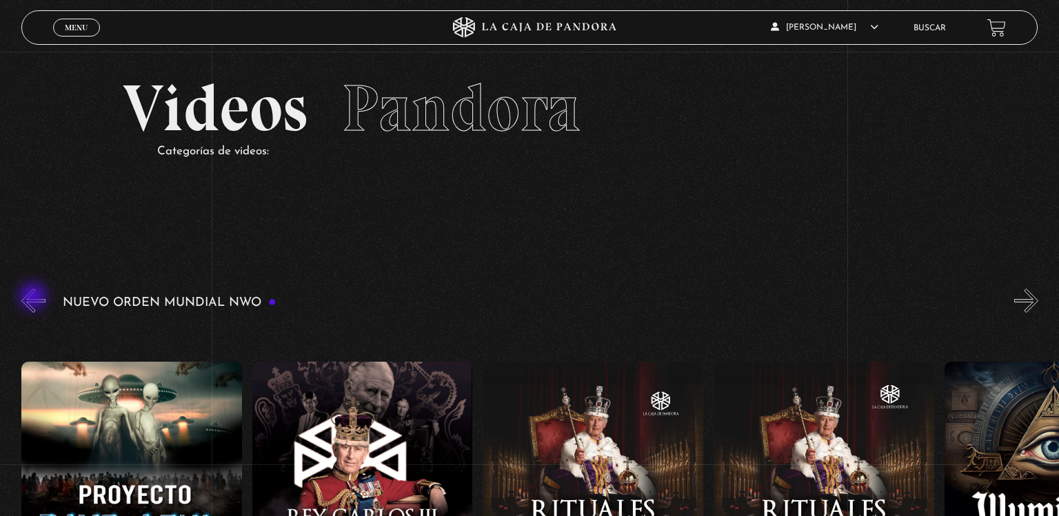
click at [34, 298] on button "«" at bounding box center [33, 301] width 24 height 24
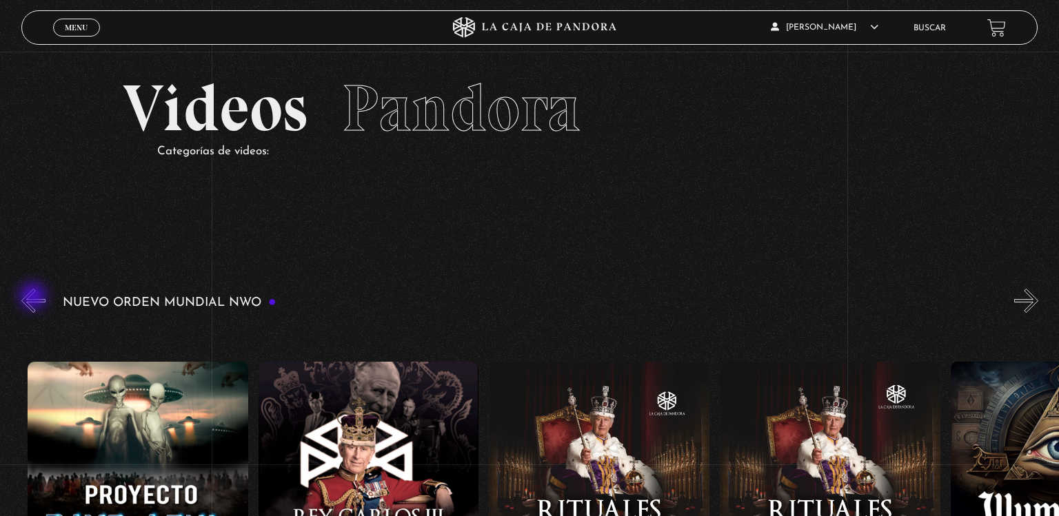
click at [34, 298] on button "«" at bounding box center [33, 301] width 24 height 24
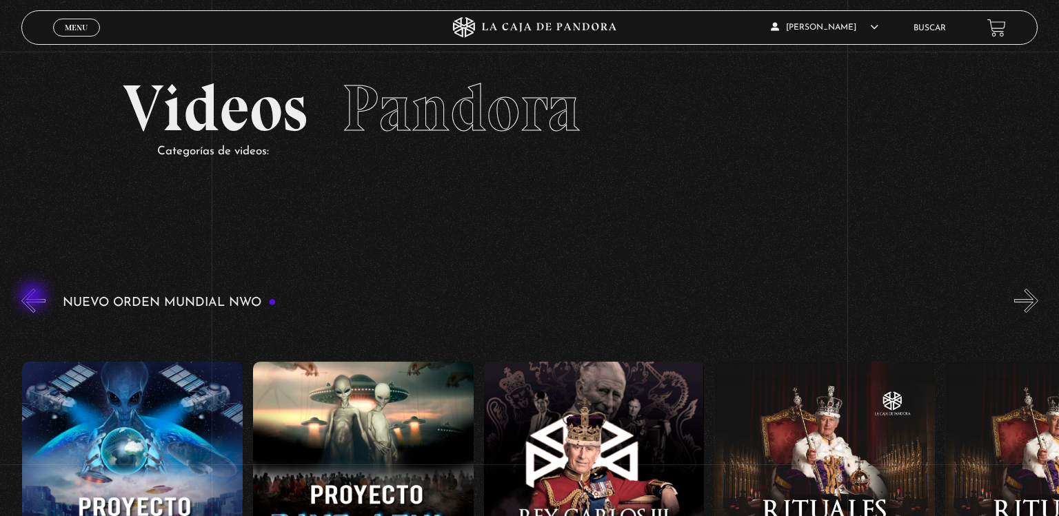
click at [34, 298] on button "«" at bounding box center [33, 301] width 24 height 24
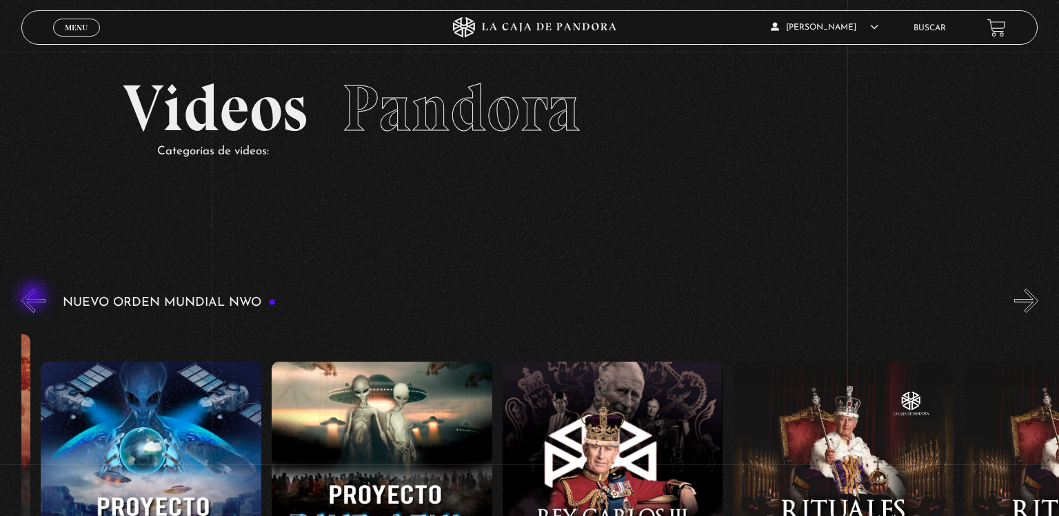
click at [34, 298] on button "«" at bounding box center [33, 301] width 24 height 24
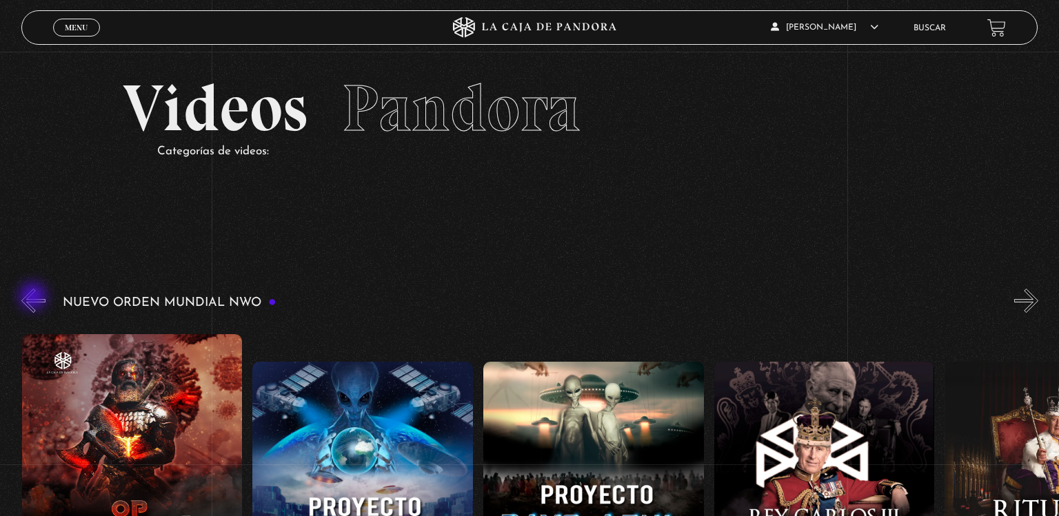
click at [34, 298] on button "«" at bounding box center [33, 301] width 24 height 24
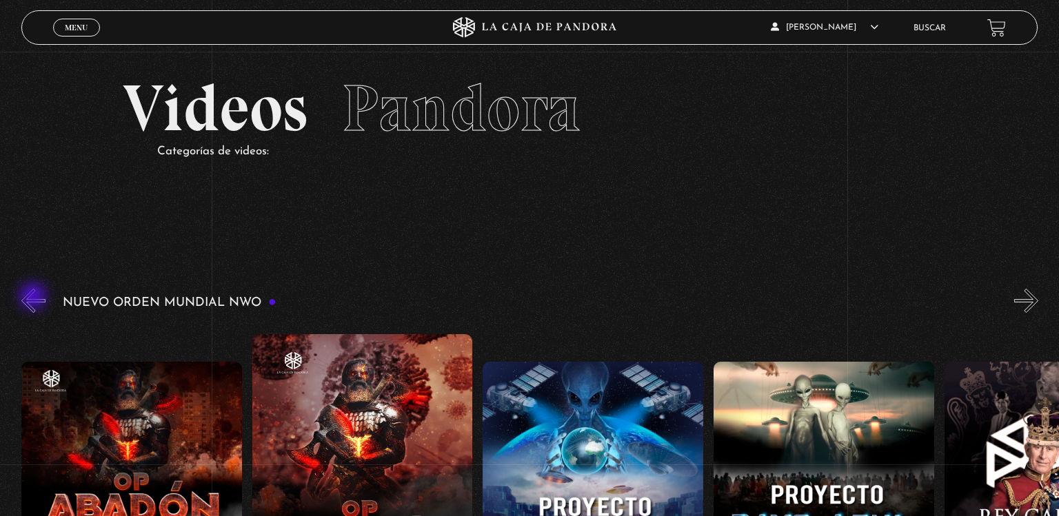
click at [34, 298] on button "«" at bounding box center [33, 301] width 24 height 24
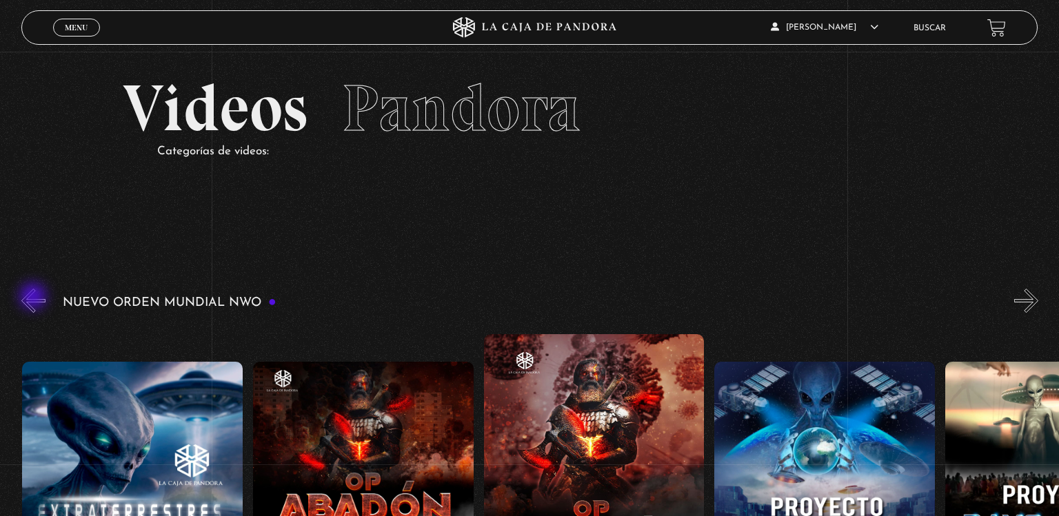
click at [34, 298] on button "«" at bounding box center [33, 301] width 24 height 24
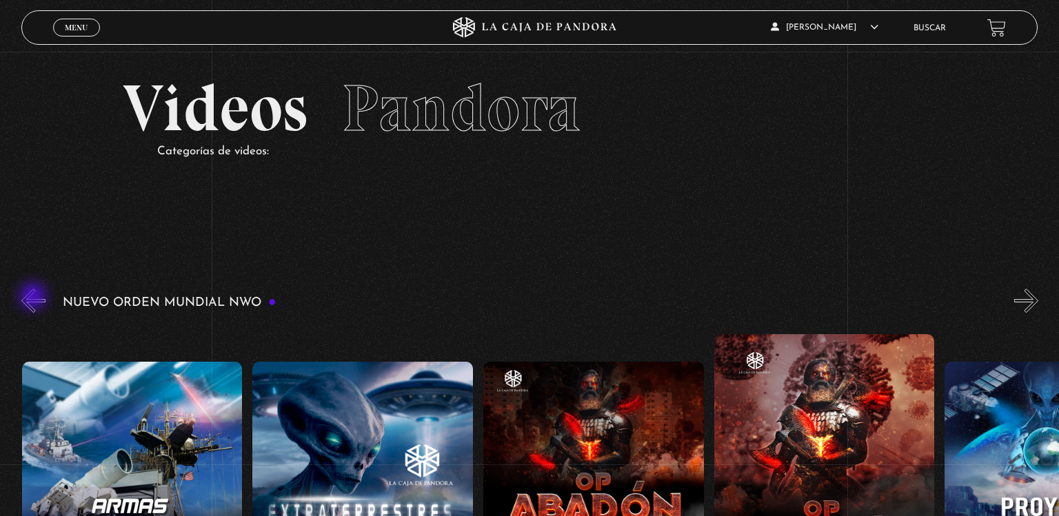
click at [34, 298] on button "«" at bounding box center [33, 301] width 24 height 24
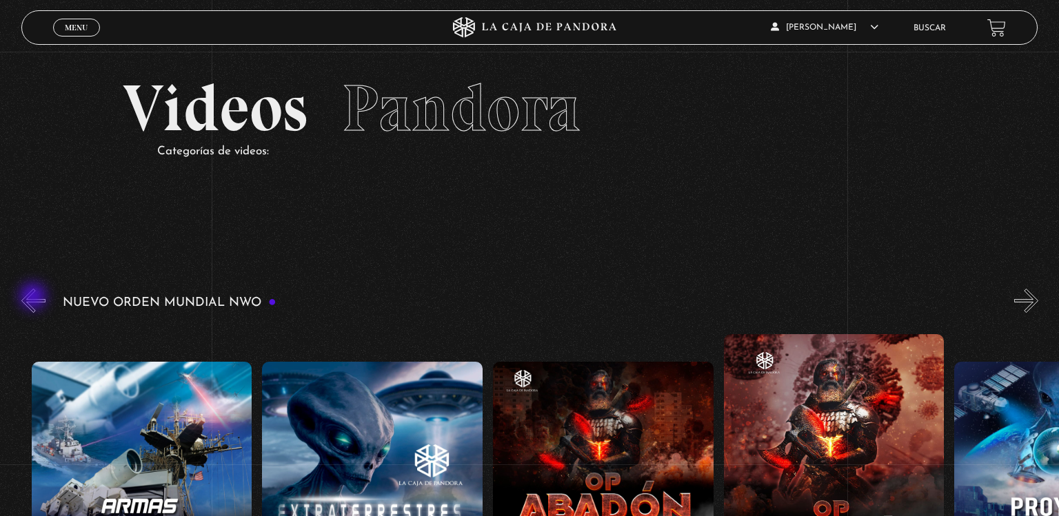
click at [34, 298] on button "«" at bounding box center [33, 301] width 24 height 24
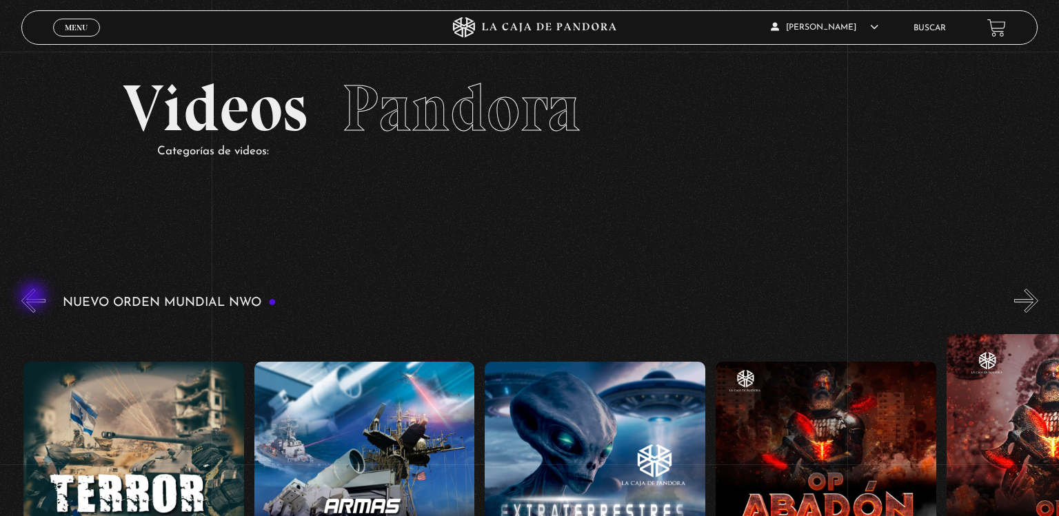
click at [34, 298] on button "«" at bounding box center [33, 301] width 24 height 24
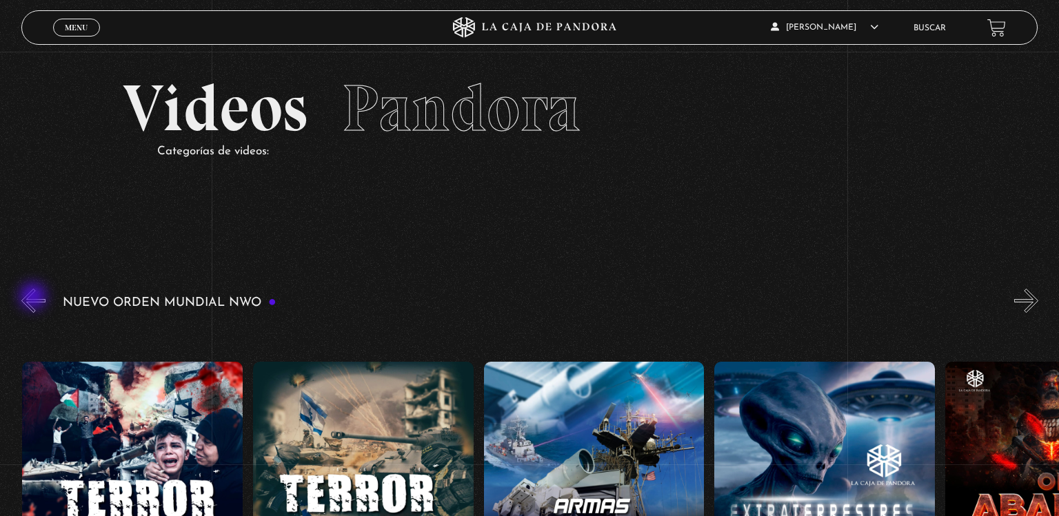
click at [34, 298] on button "«" at bounding box center [33, 301] width 24 height 24
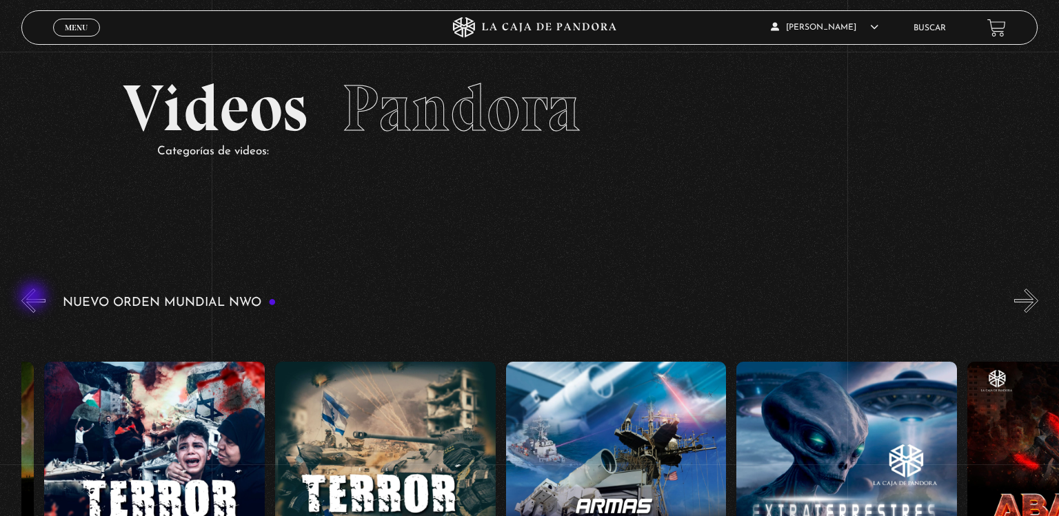
scroll to position [0, 5076]
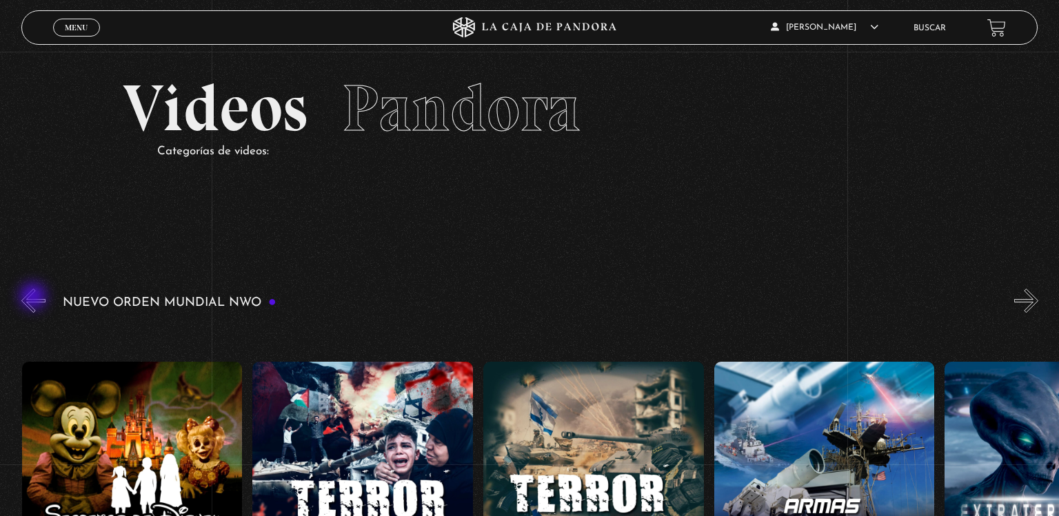
click at [34, 298] on button "«" at bounding box center [33, 301] width 24 height 24
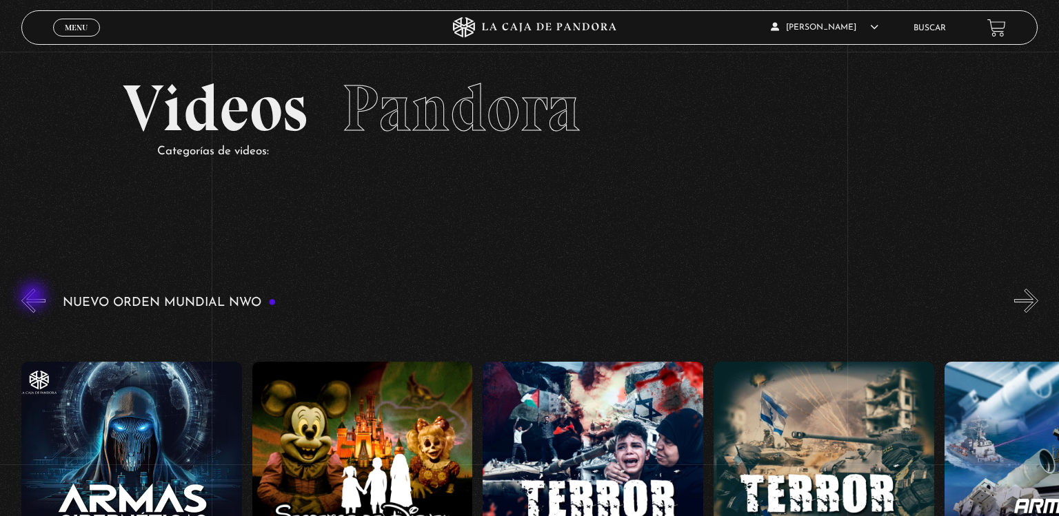
click at [34, 298] on button "«" at bounding box center [33, 301] width 24 height 24
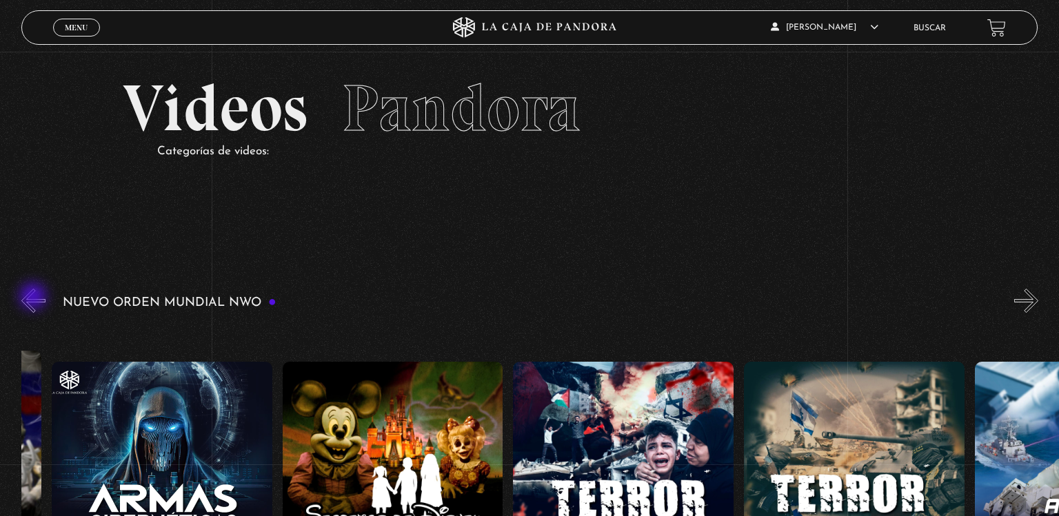
click at [34, 298] on button "«" at bounding box center [33, 301] width 24 height 24
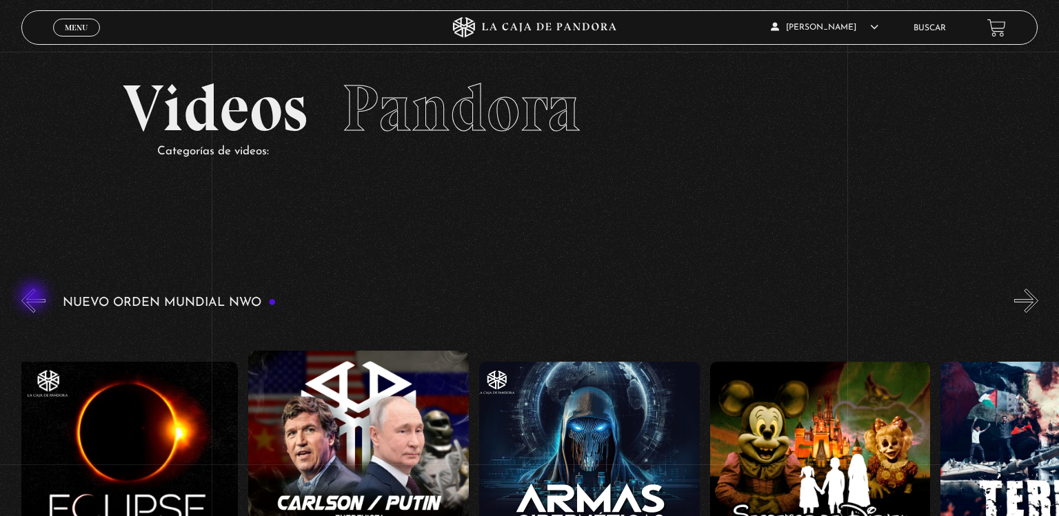
scroll to position [0, 4384]
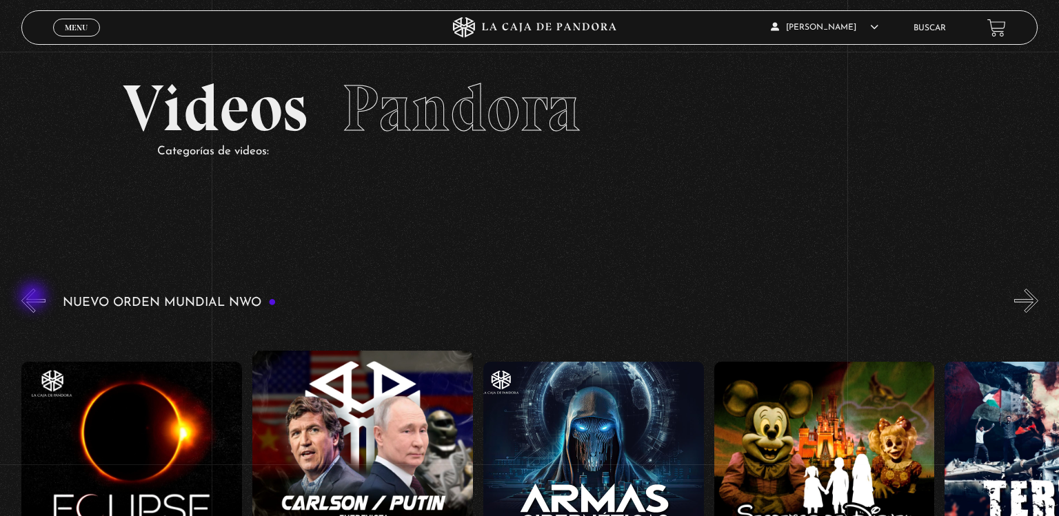
click at [34, 298] on button "«" at bounding box center [33, 301] width 24 height 24
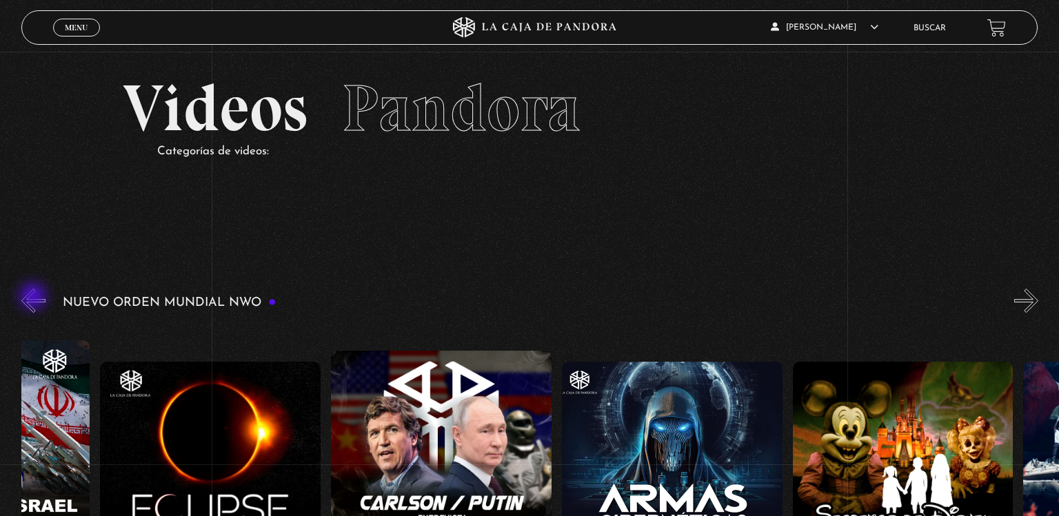
click at [34, 298] on button "«" at bounding box center [33, 301] width 24 height 24
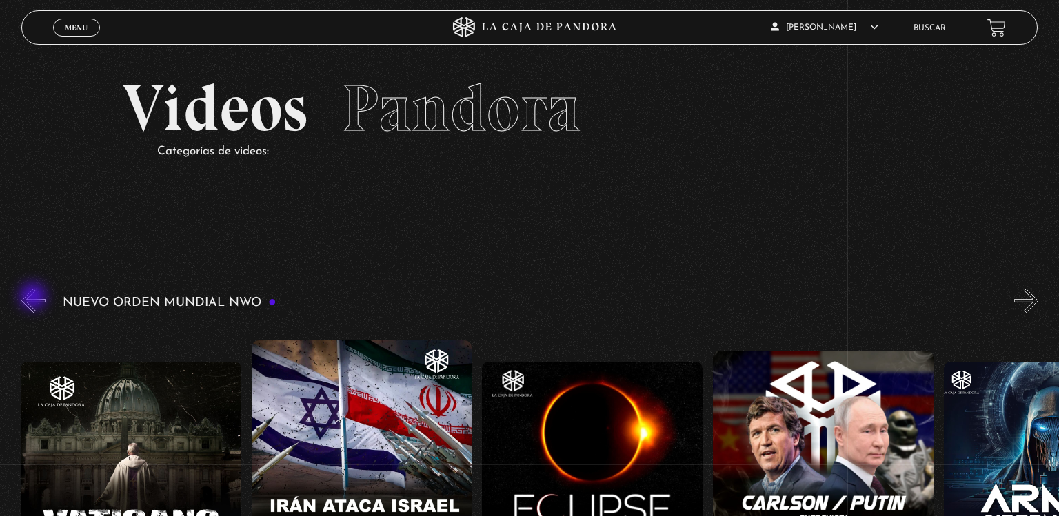
scroll to position [0, 3922]
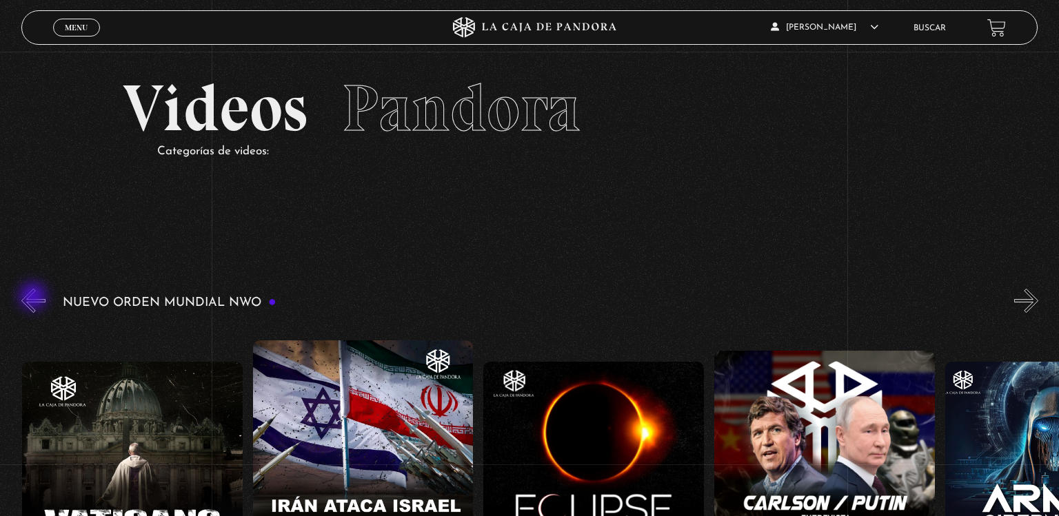
click at [34, 298] on button "«" at bounding box center [33, 301] width 24 height 24
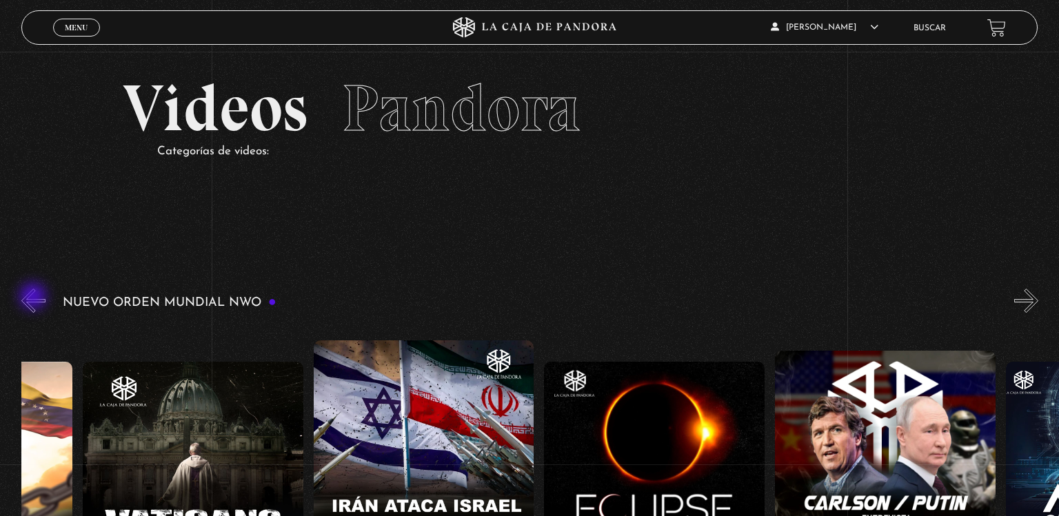
click at [34, 298] on button "«" at bounding box center [33, 301] width 24 height 24
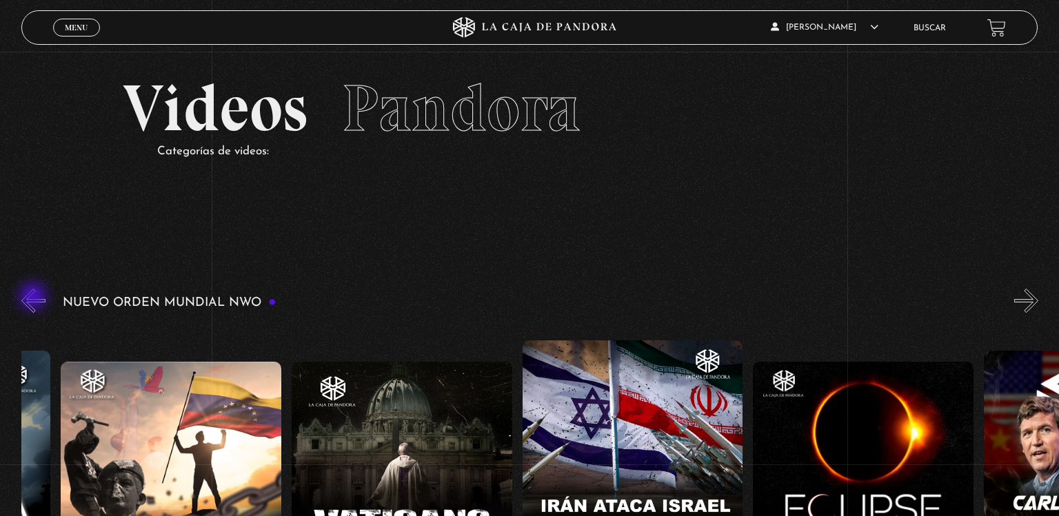
click at [34, 298] on button "«" at bounding box center [33, 301] width 24 height 24
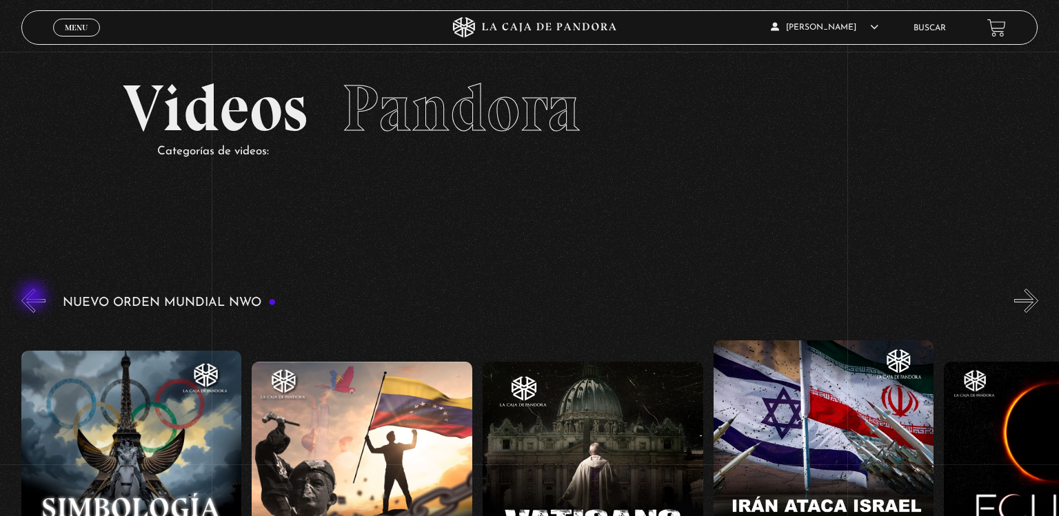
click at [34, 298] on button "«" at bounding box center [33, 301] width 24 height 24
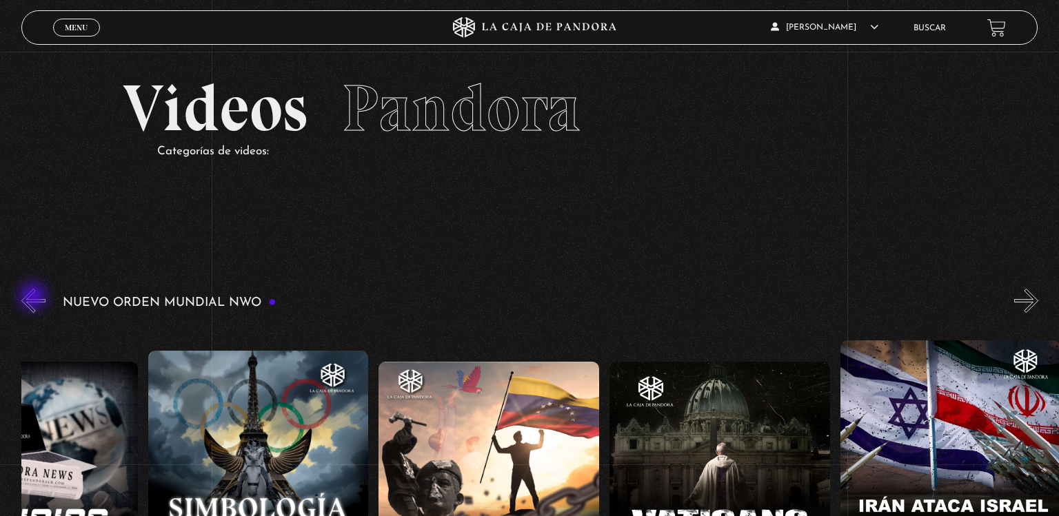
click at [34, 298] on button "«" at bounding box center [33, 301] width 24 height 24
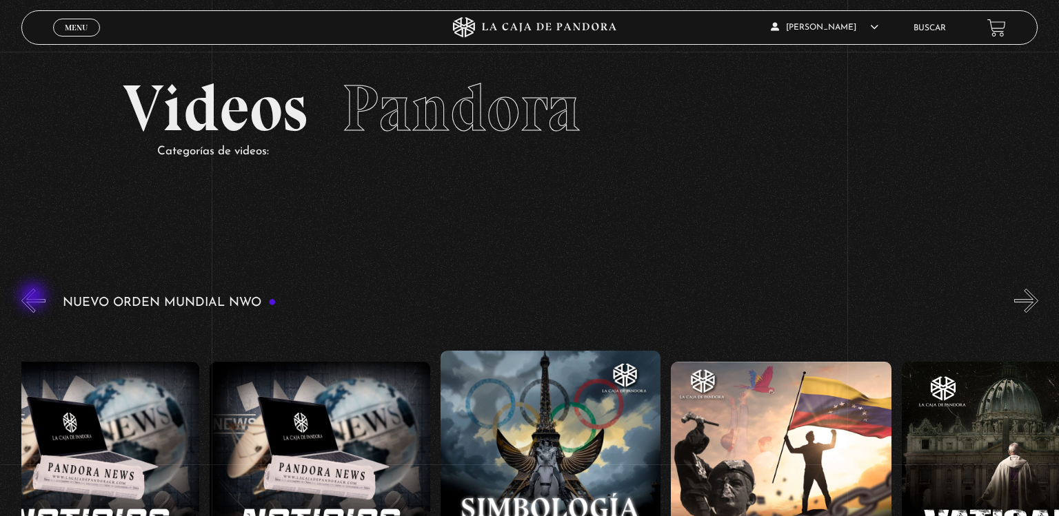
click at [34, 298] on button "«" at bounding box center [33, 301] width 24 height 24
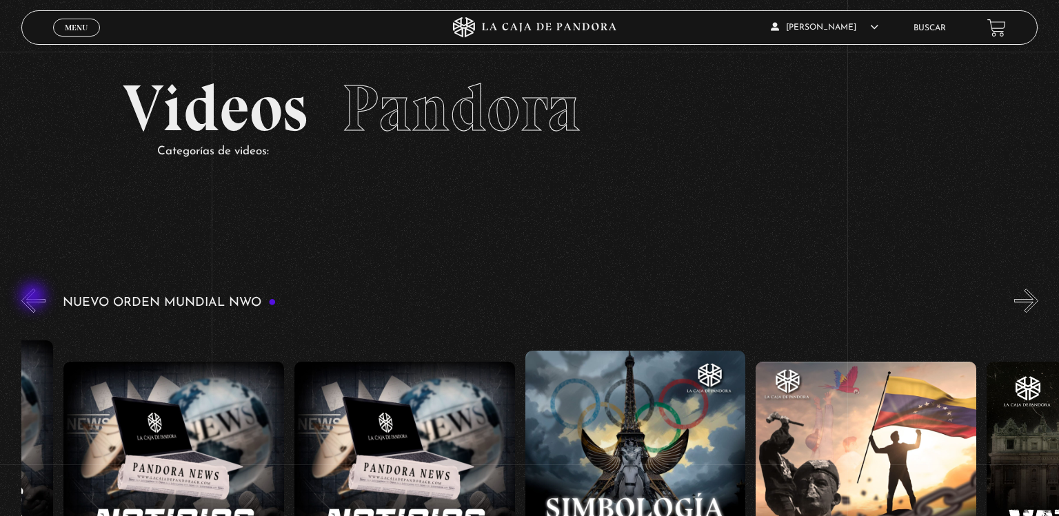
click at [34, 298] on button "«" at bounding box center [33, 301] width 24 height 24
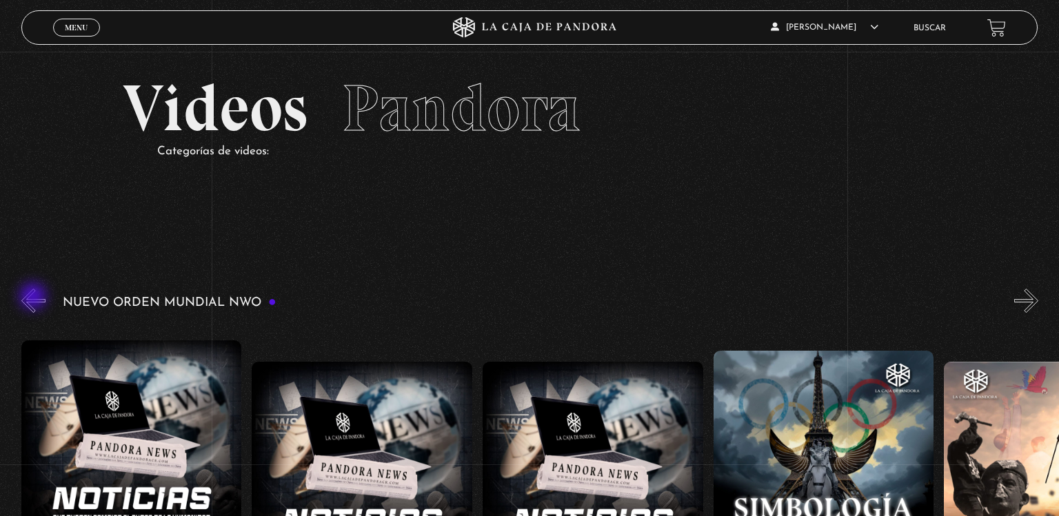
click at [34, 298] on button "«" at bounding box center [33, 301] width 24 height 24
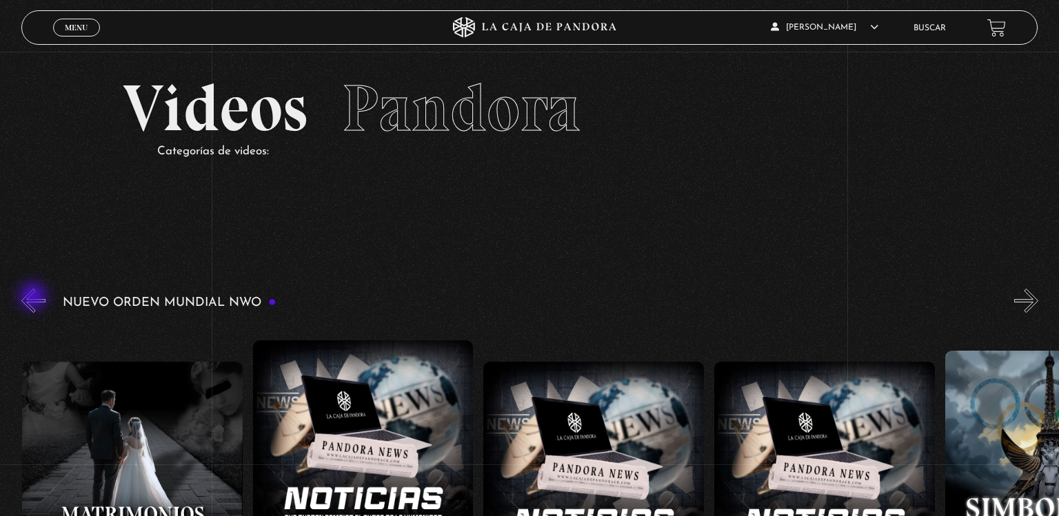
scroll to position [0, 2537]
click at [34, 298] on button "«" at bounding box center [33, 301] width 24 height 24
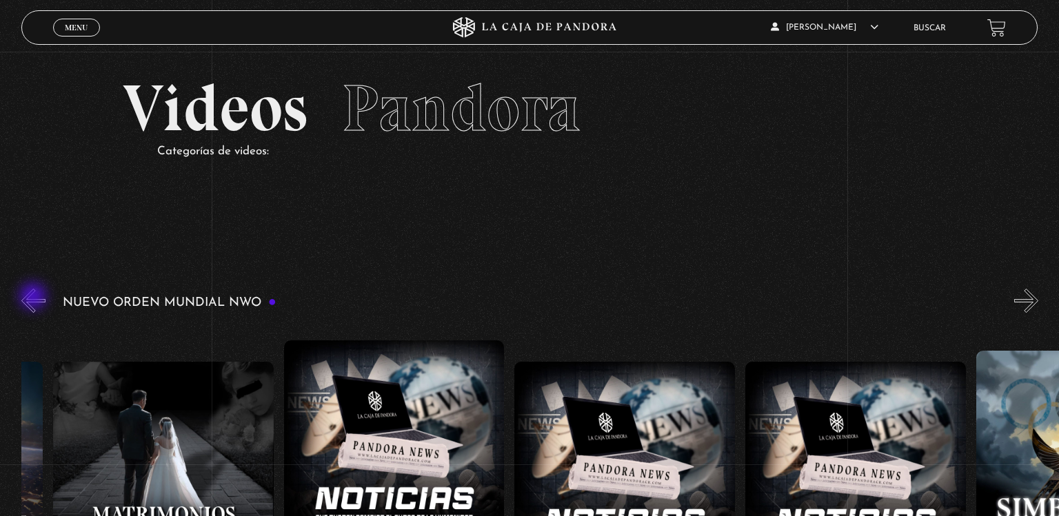
click at [34, 298] on button "«" at bounding box center [33, 301] width 24 height 24
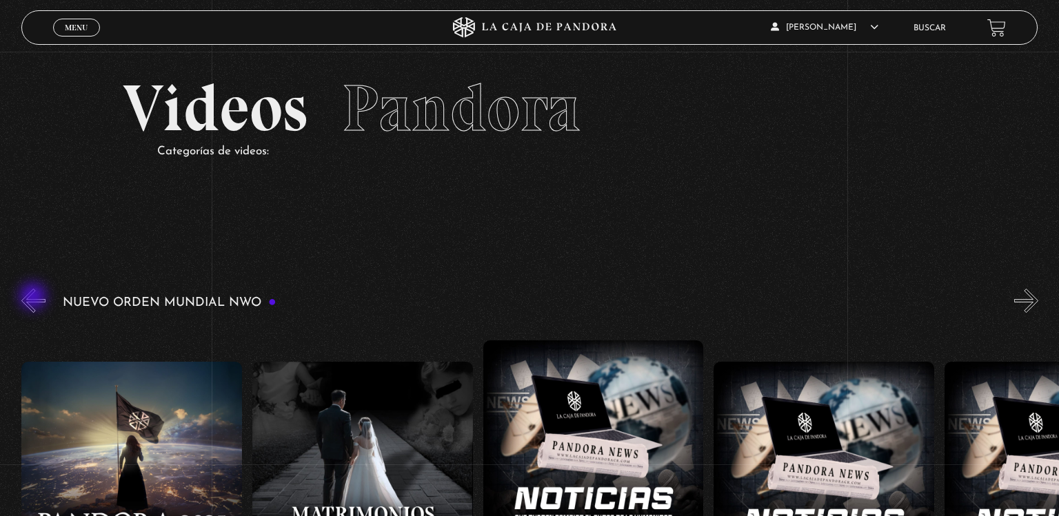
click at [34, 298] on button "«" at bounding box center [33, 301] width 24 height 24
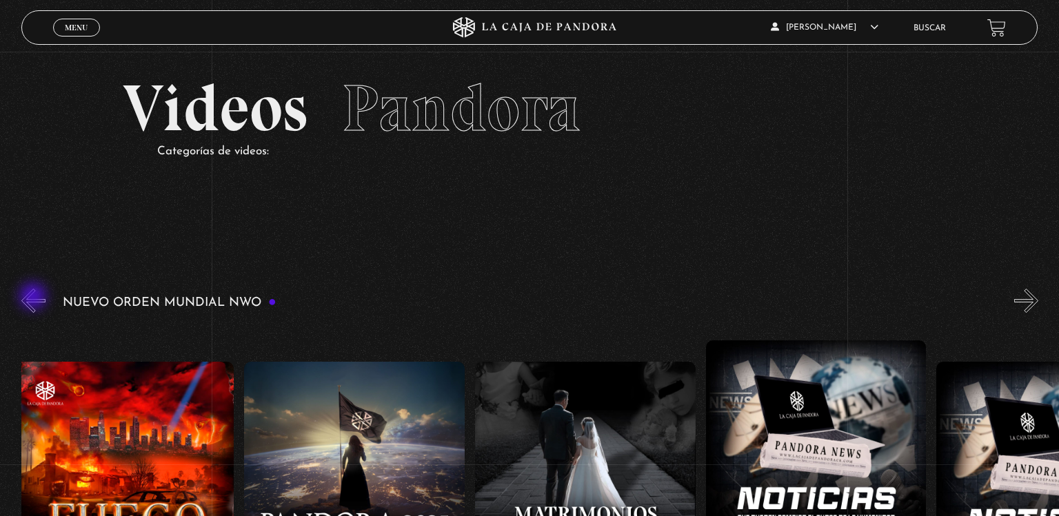
scroll to position [0, 2077]
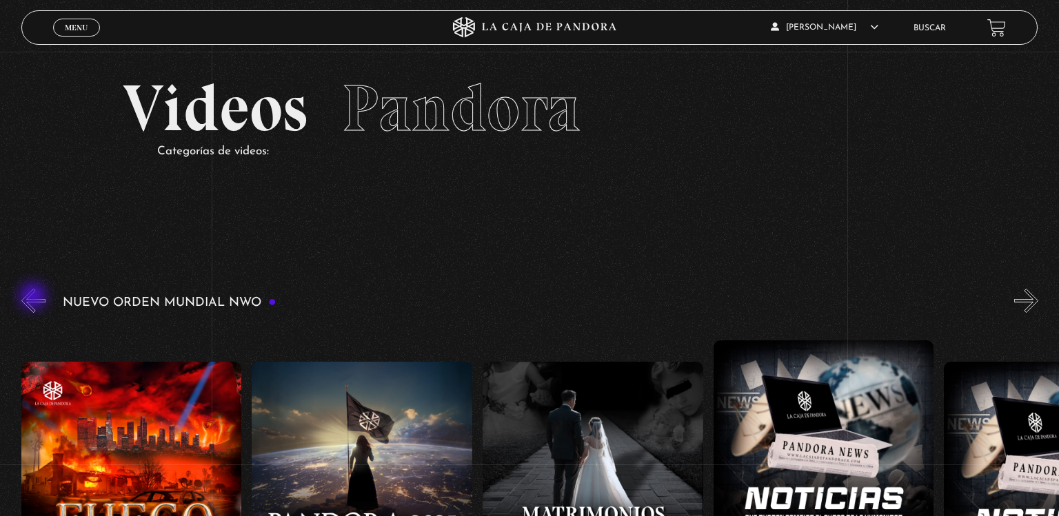
click at [34, 298] on button "«" at bounding box center [33, 301] width 24 height 24
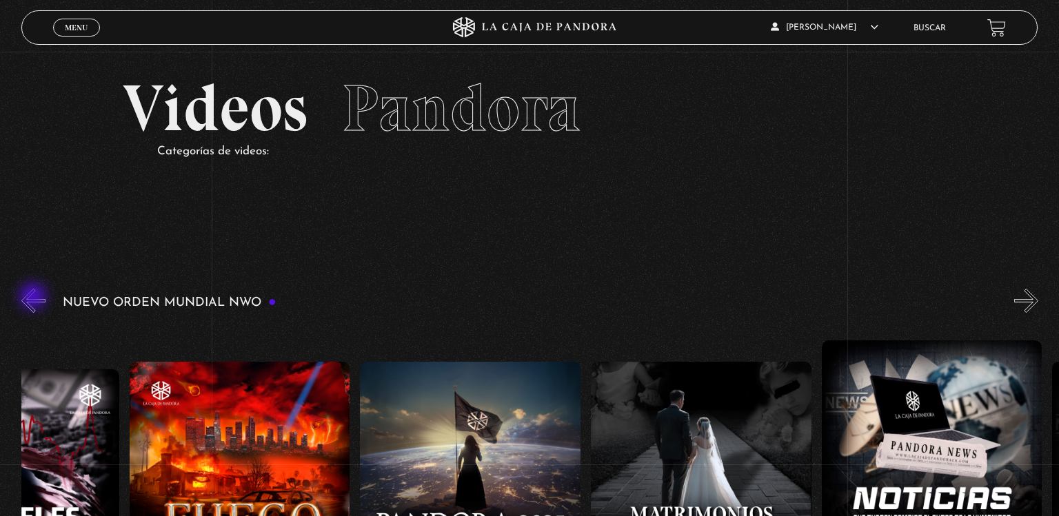
click at [34, 298] on button "«" at bounding box center [33, 301] width 24 height 24
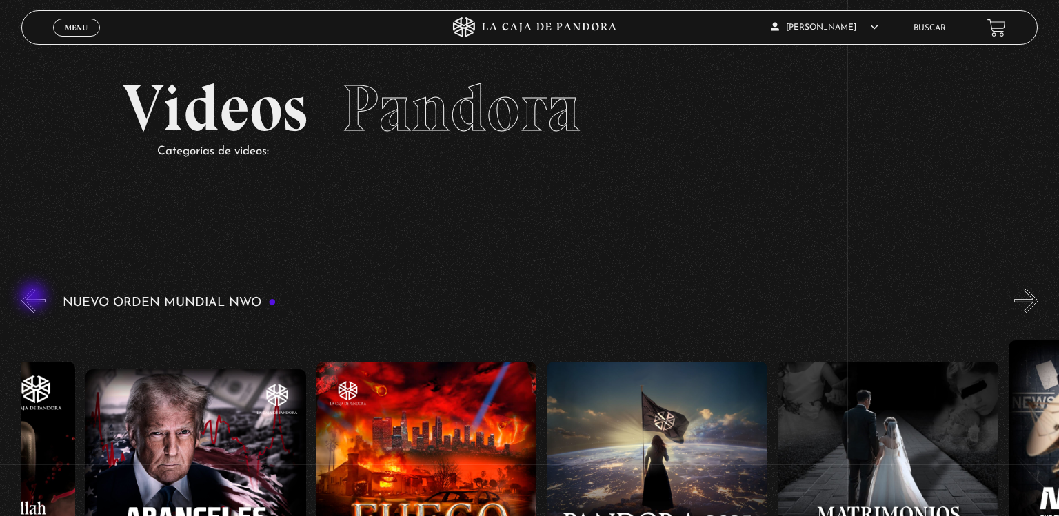
click at [34, 298] on button "«" at bounding box center [33, 301] width 24 height 24
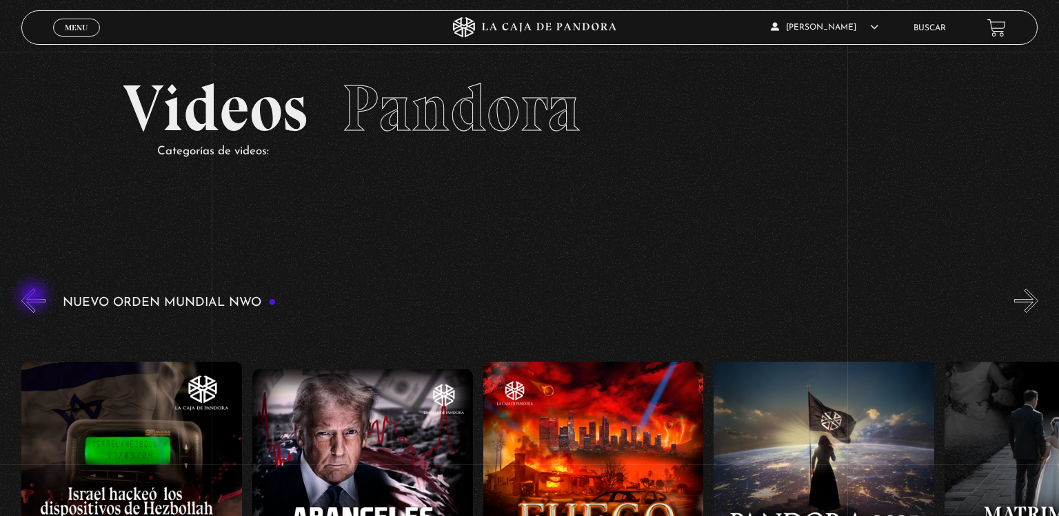
click at [34, 298] on button "«" at bounding box center [33, 301] width 24 height 24
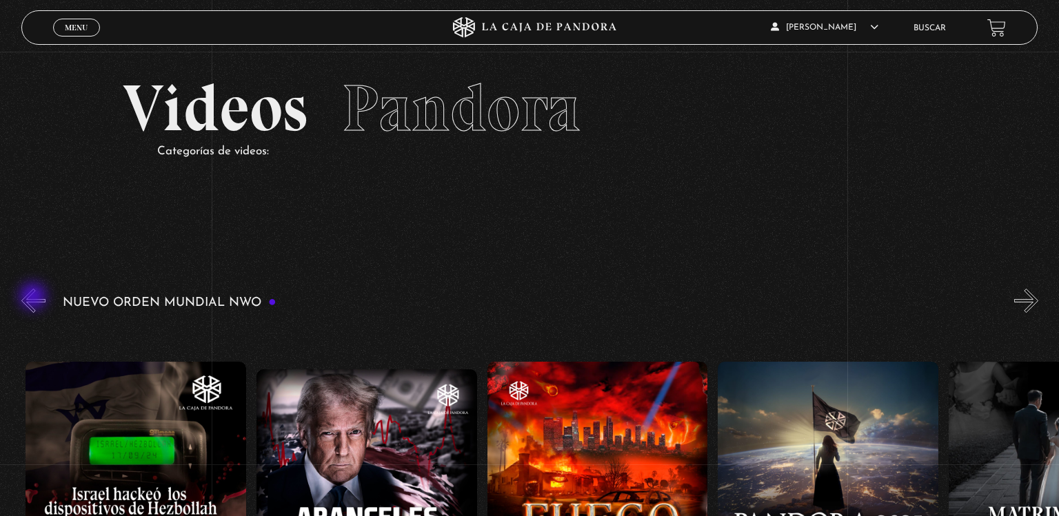
click at [34, 298] on button "«" at bounding box center [33, 301] width 24 height 24
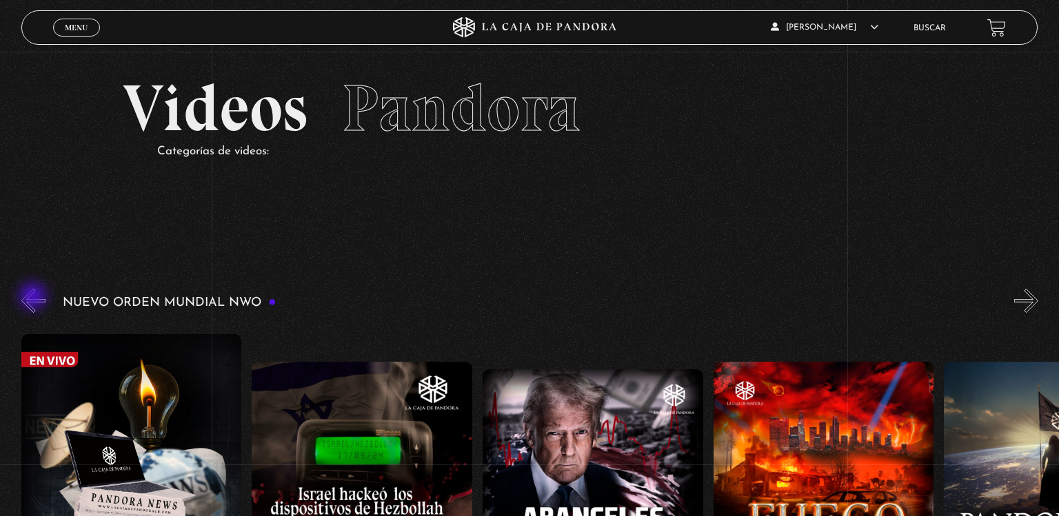
click at [34, 298] on button "«" at bounding box center [33, 301] width 24 height 24
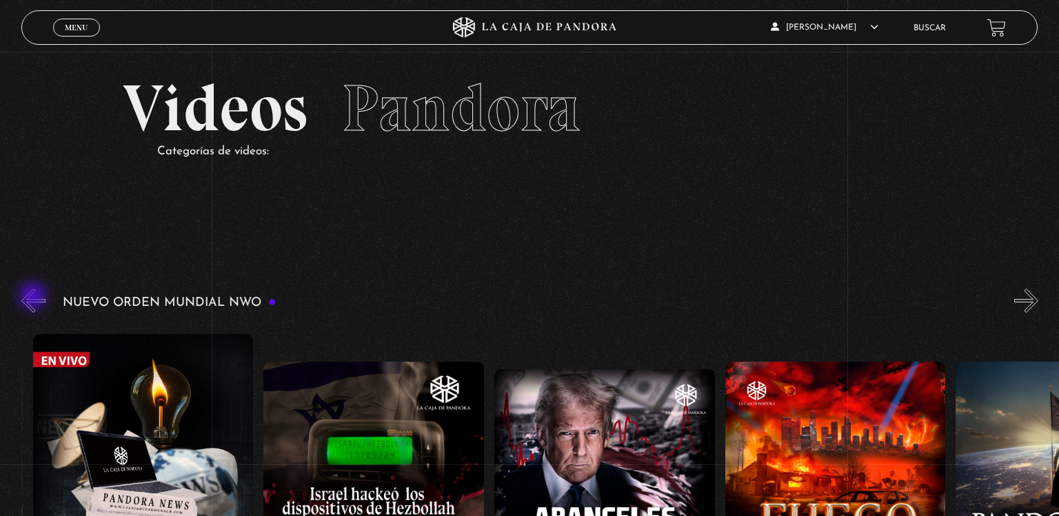
click at [34, 298] on button "«" at bounding box center [33, 301] width 24 height 24
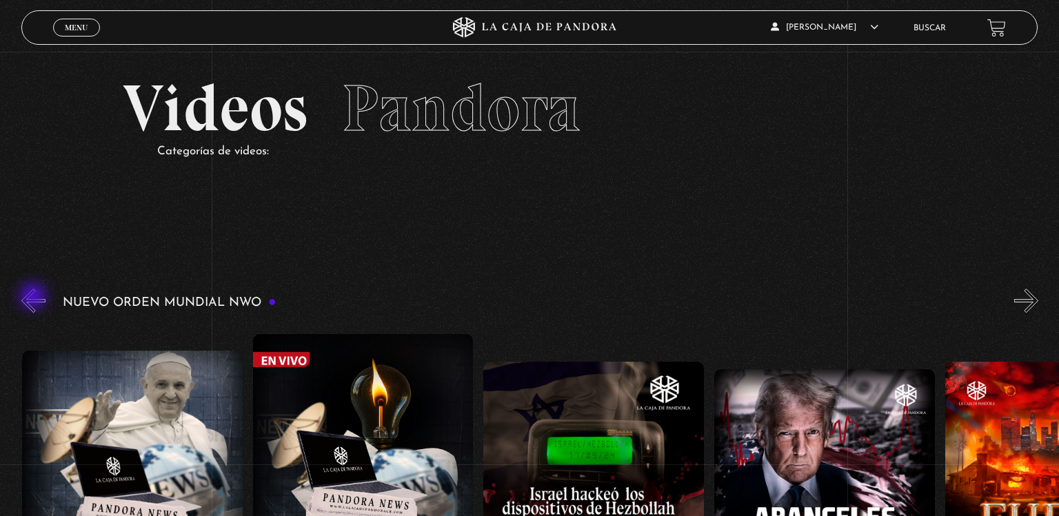
click at [34, 298] on button "«" at bounding box center [33, 301] width 24 height 24
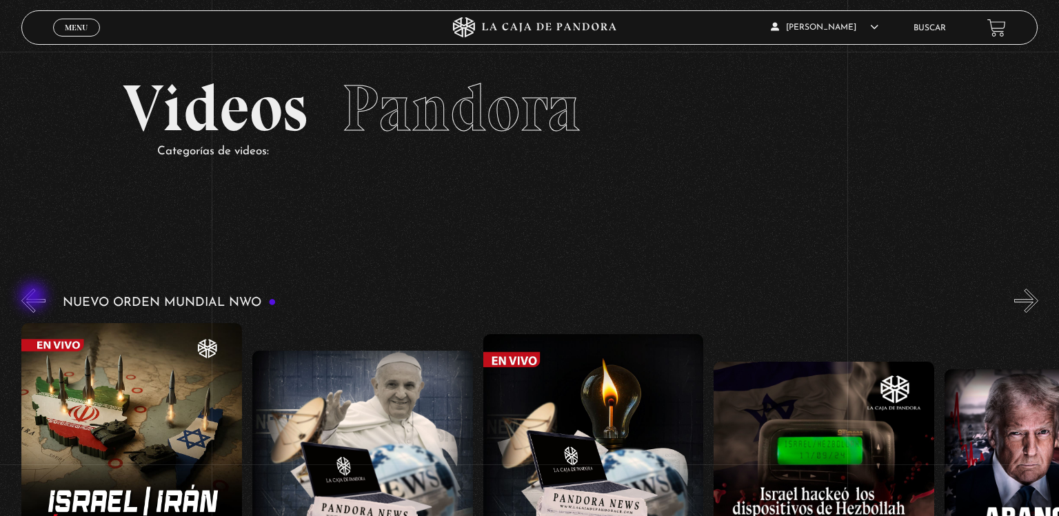
click at [34, 298] on button "«" at bounding box center [33, 301] width 24 height 24
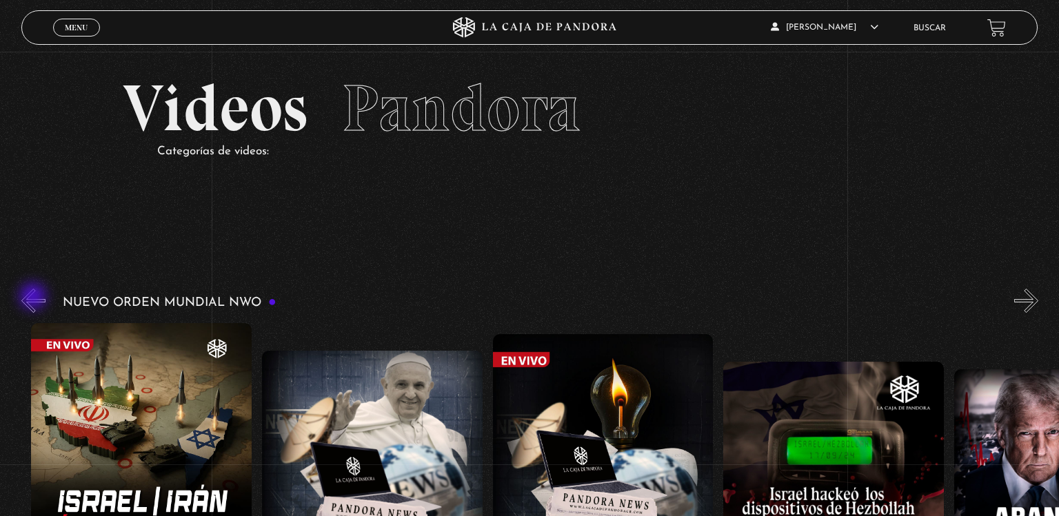
click at [34, 298] on button "«" at bounding box center [33, 301] width 24 height 24
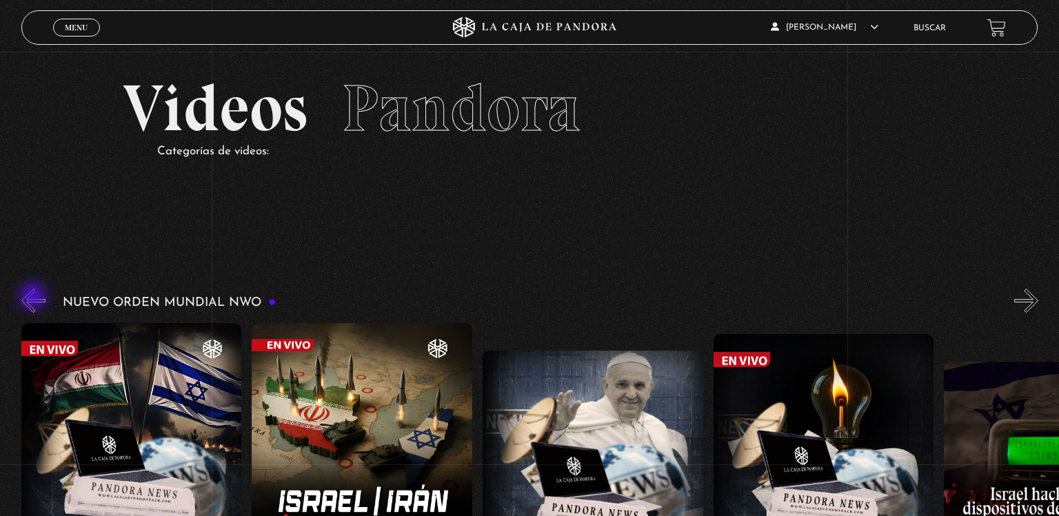
scroll to position [0, 692]
click at [34, 298] on button "«" at bounding box center [33, 301] width 24 height 24
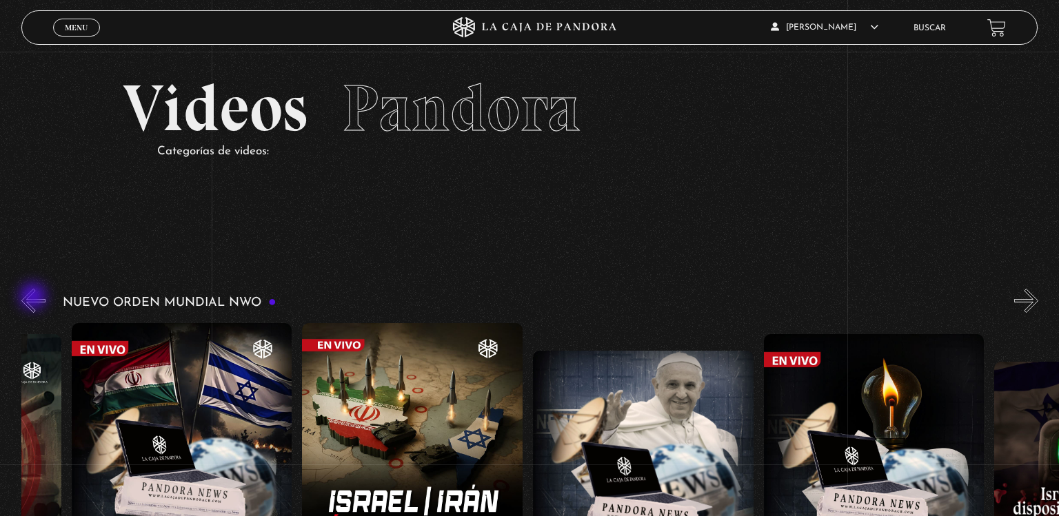
click at [34, 298] on button "«" at bounding box center [33, 301] width 24 height 24
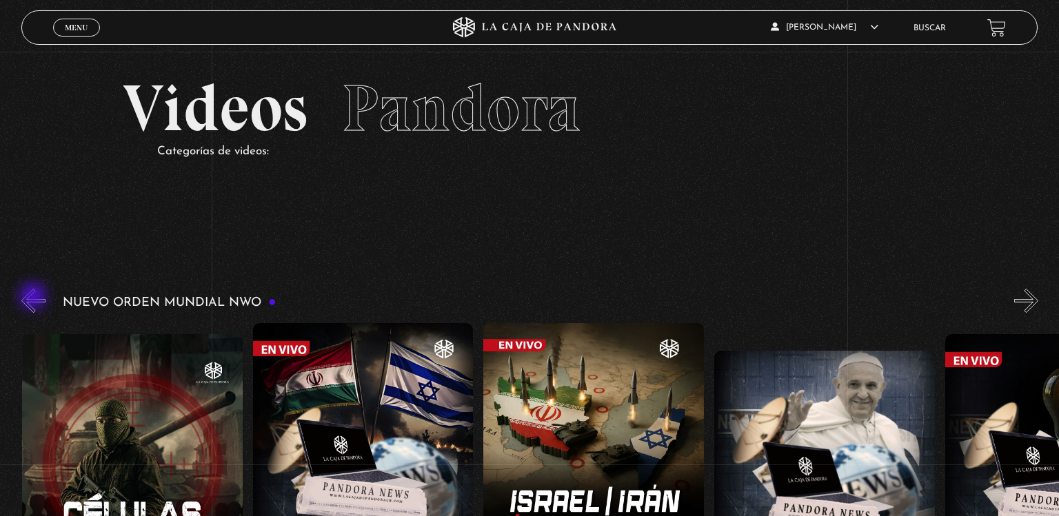
click at [34, 298] on button "«" at bounding box center [33, 301] width 24 height 24
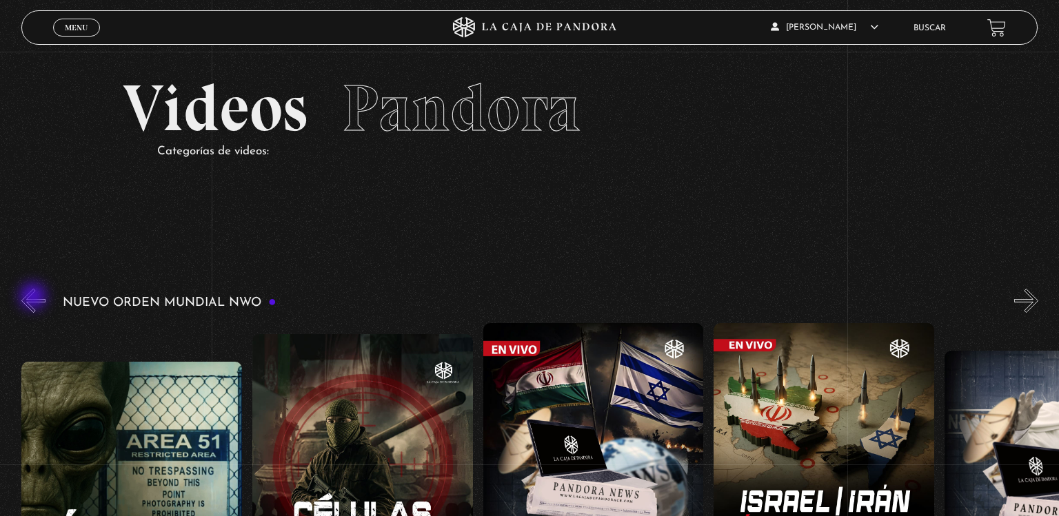
click at [34, 298] on button "«" at bounding box center [33, 301] width 24 height 24
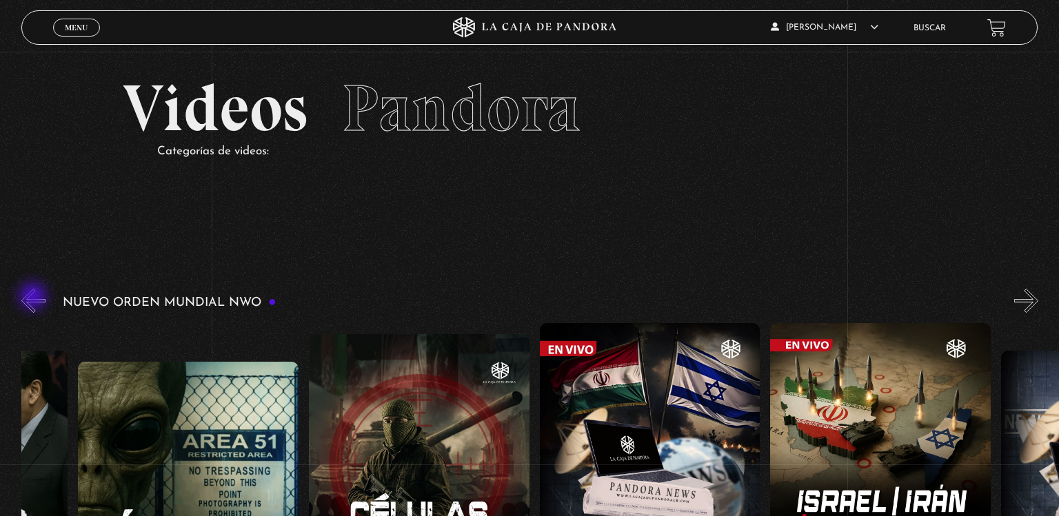
click at [34, 298] on button "«" at bounding box center [33, 301] width 24 height 24
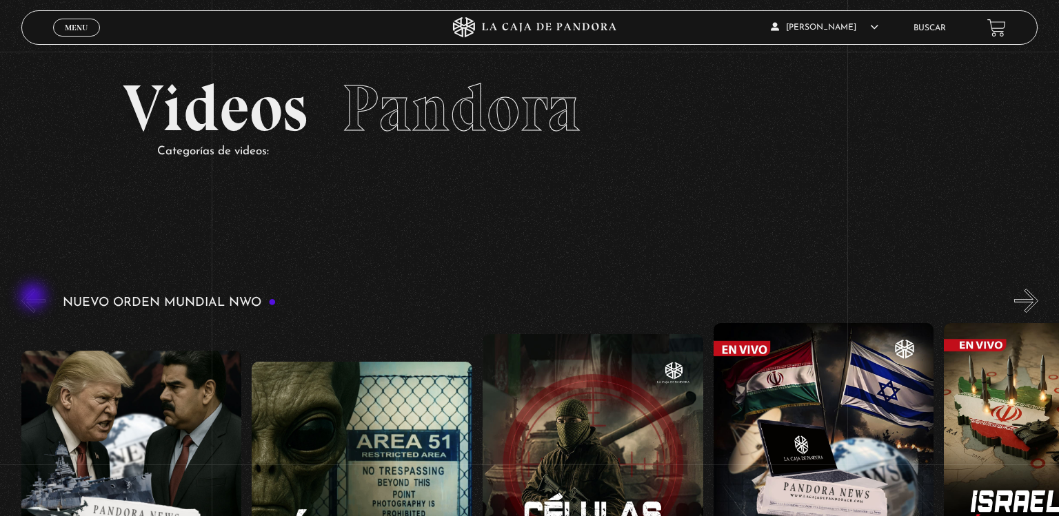
click at [34, 298] on button "«" at bounding box center [33, 301] width 24 height 24
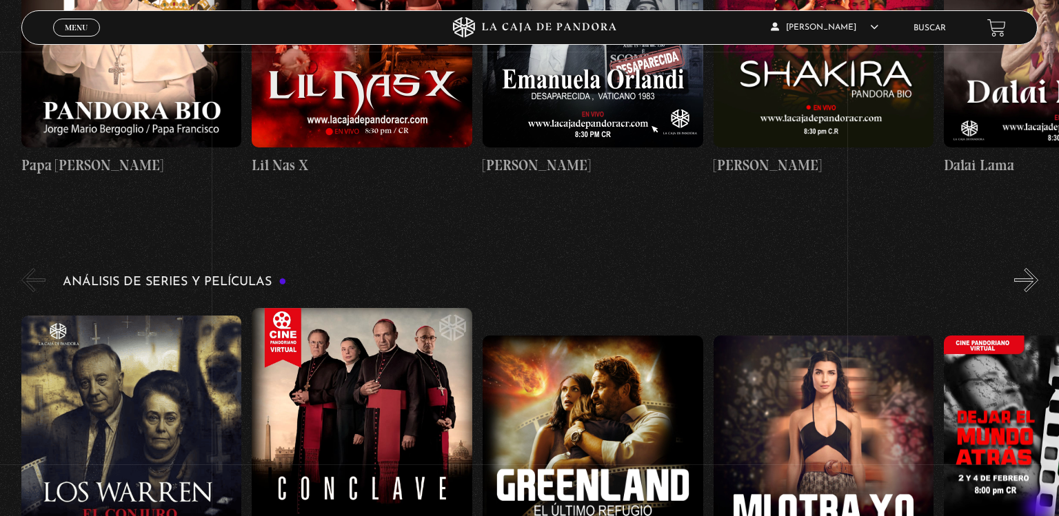
scroll to position [1656, 0]
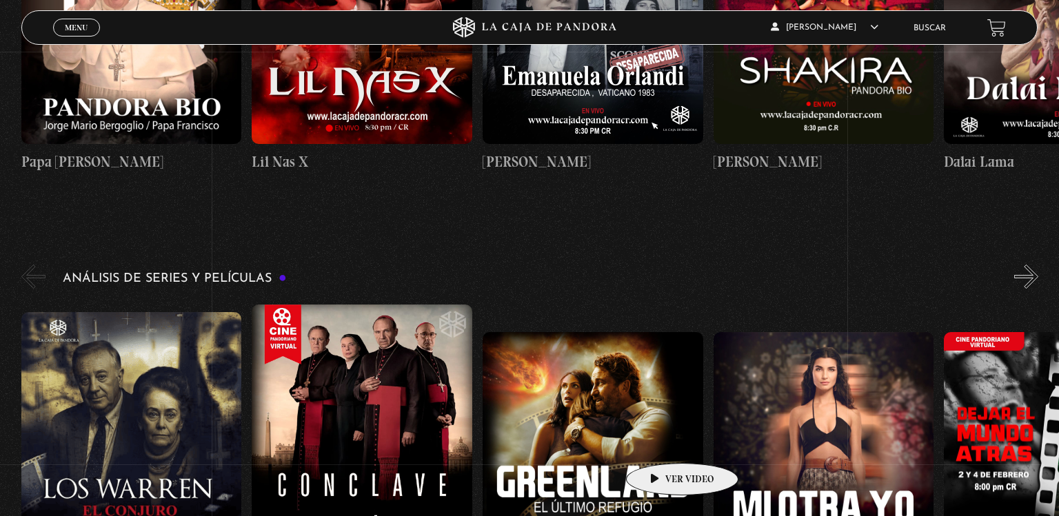
click at [661, 443] on figure at bounding box center [593, 442] width 221 height 221
